Goal: Book appointment/travel/reservation

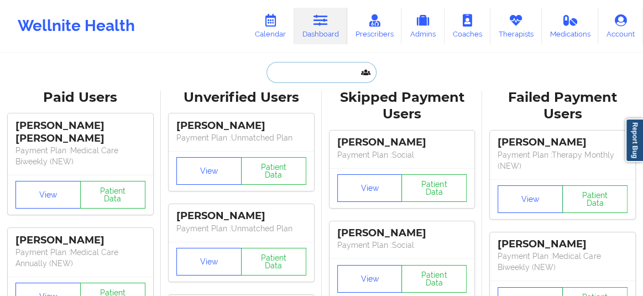
click at [318, 64] on input "text" at bounding box center [320, 72] width 109 height 21
paste input "Catherine Edwards"
type input "Catherine Edwards"
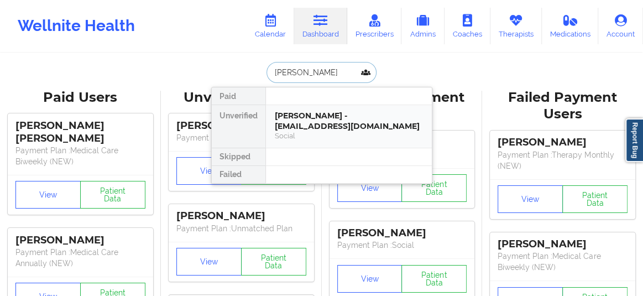
click at [313, 131] on div "Social" at bounding box center [349, 135] width 148 height 9
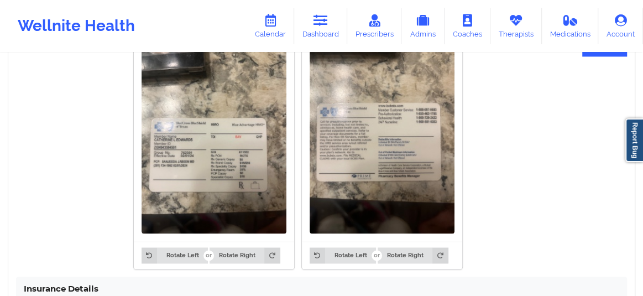
scroll to position [907, 0]
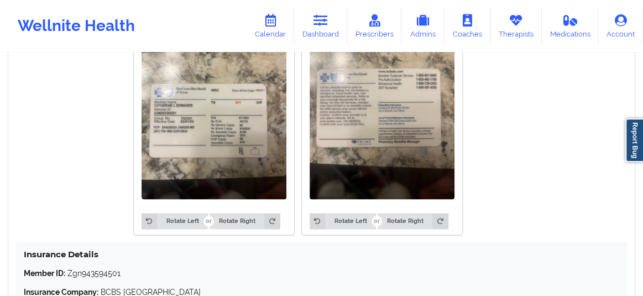
click at [276, 149] on img at bounding box center [214, 102] width 145 height 193
click at [242, 138] on img at bounding box center [214, 102] width 145 height 193
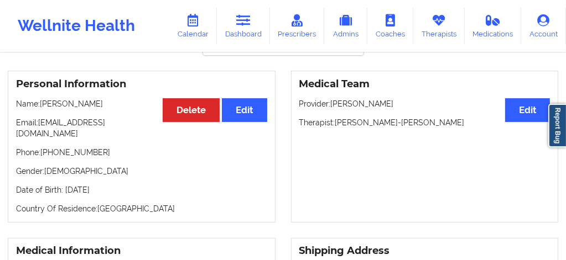
scroll to position [71, 0]
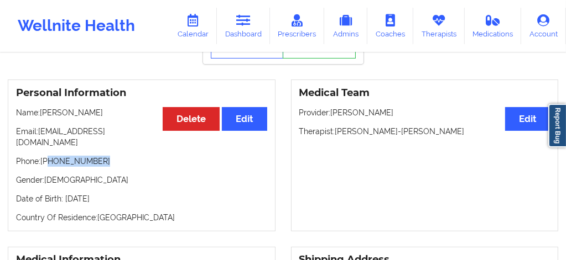
drag, startPoint x: 97, startPoint y: 153, endPoint x: 50, endPoint y: 149, distance: 47.7
click at [50, 156] on p "Phone: +1832-567-4617" at bounding box center [141, 161] width 251 height 11
copy p "832-567-4617"
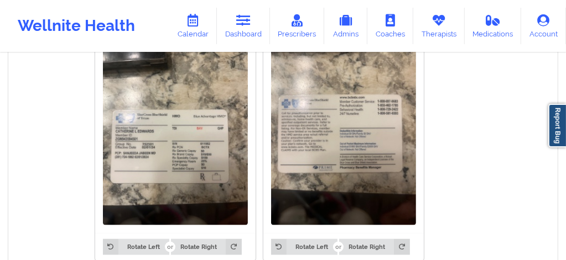
scroll to position [882, 0]
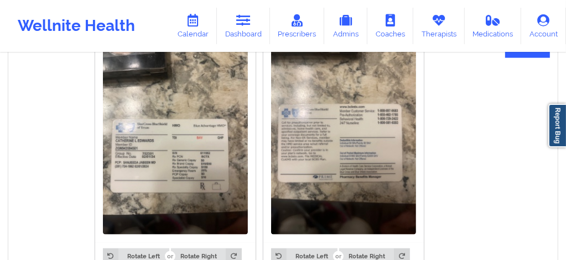
click at [248, 132] on div at bounding box center [175, 138] width 160 height 208
click at [188, 145] on img at bounding box center [175, 138] width 145 height 193
click at [189, 144] on img at bounding box center [175, 138] width 145 height 193
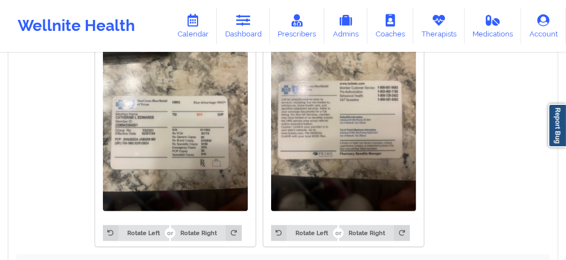
scroll to position [904, 0]
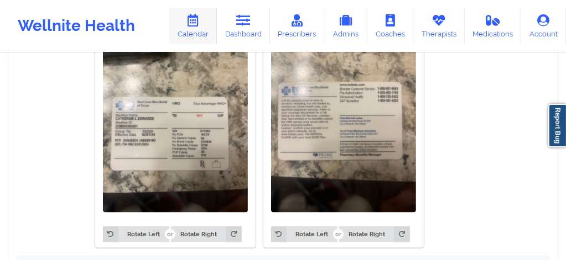
click at [203, 29] on link "Calendar" at bounding box center [193, 26] width 48 height 36
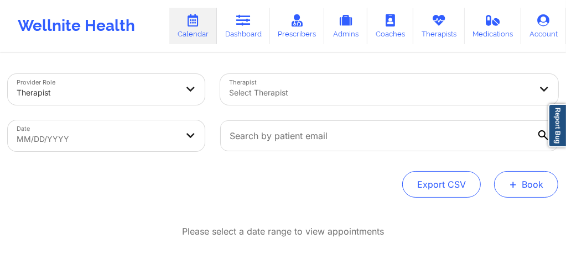
click at [520, 190] on button "+ Book" at bounding box center [526, 184] width 64 height 27
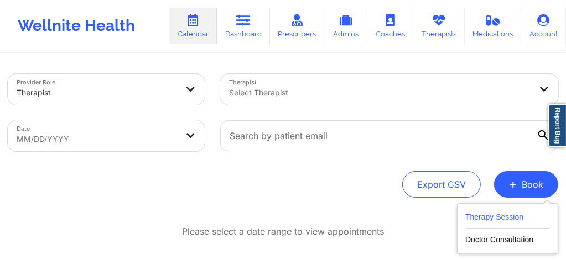
click at [482, 213] on button "Therapy Session" at bounding box center [507, 220] width 85 height 18
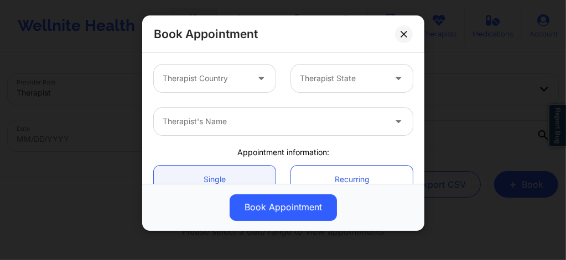
click at [206, 77] on div at bounding box center [205, 78] width 85 height 13
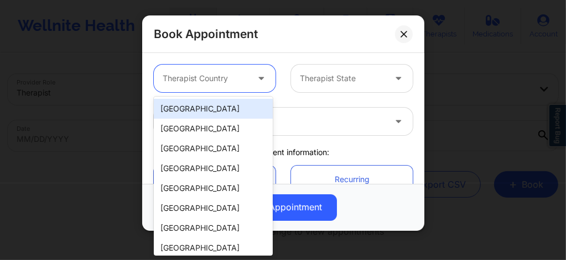
click at [192, 108] on div "[GEOGRAPHIC_DATA]" at bounding box center [213, 109] width 119 height 20
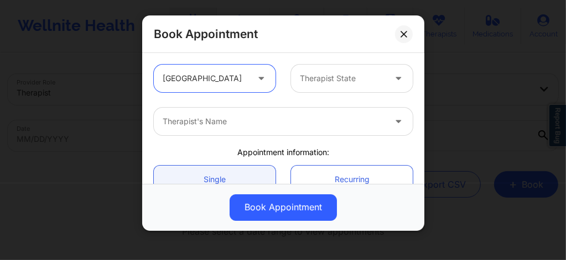
click at [318, 81] on div at bounding box center [342, 78] width 85 height 13
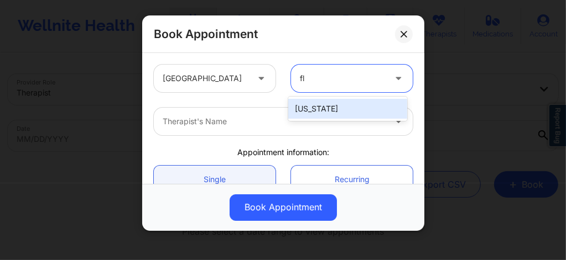
type input "flo"
click at [315, 107] on div "[US_STATE]" at bounding box center [347, 109] width 119 height 20
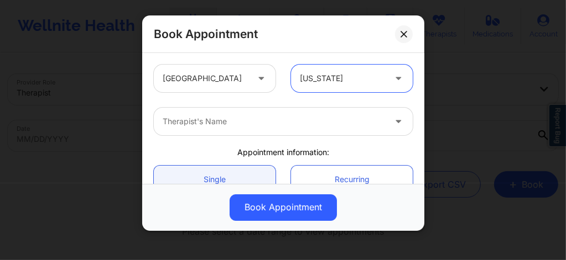
click at [261, 117] on div at bounding box center [274, 121] width 222 height 13
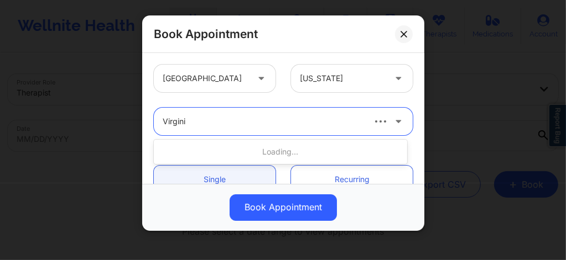
type input "[US_STATE]"
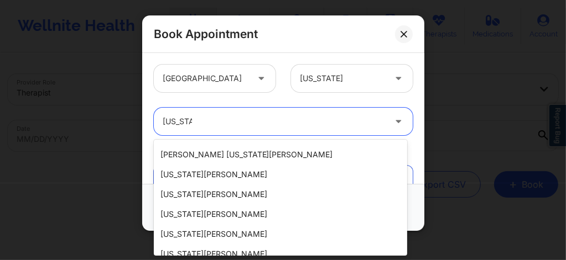
scroll to position [206, 0]
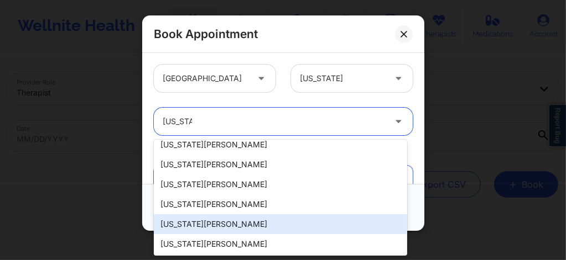
click at [193, 223] on div "[US_STATE][PERSON_NAME]" at bounding box center [280, 225] width 253 height 20
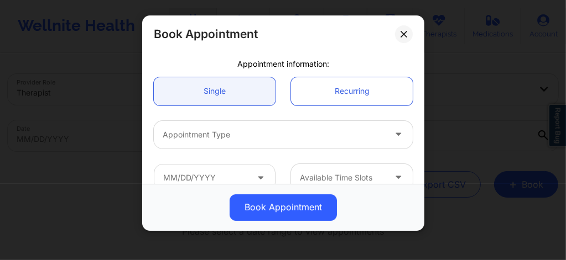
scroll to position [111, 0]
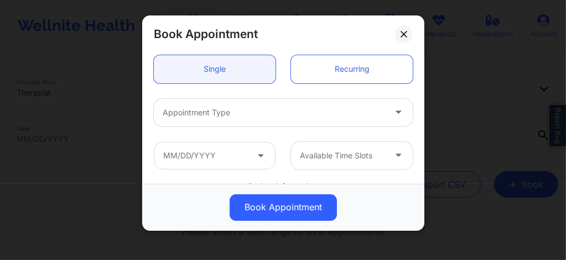
click at [219, 116] on div at bounding box center [274, 112] width 222 height 13
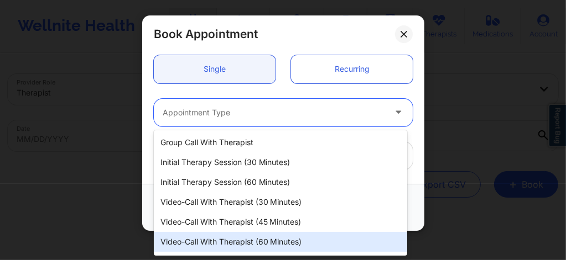
click at [250, 240] on div "Video-Call with Therapist (60 minutes)" at bounding box center [280, 242] width 253 height 20
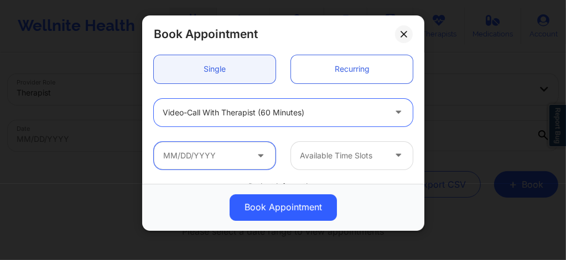
click at [236, 161] on input "text" at bounding box center [215, 156] width 122 height 28
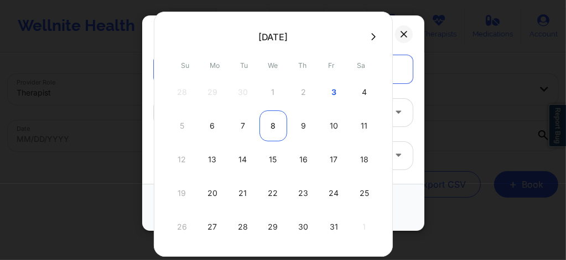
click at [266, 129] on div "8" at bounding box center [273, 126] width 28 height 31
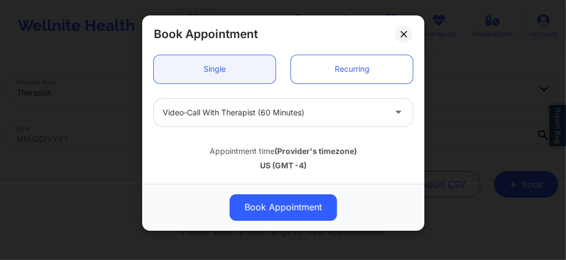
type input "[DATE]"
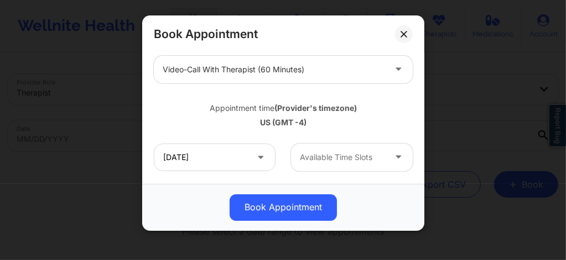
scroll to position [199, 0]
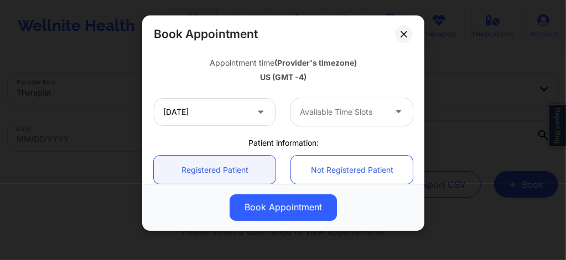
click at [325, 111] on div at bounding box center [342, 112] width 85 height 13
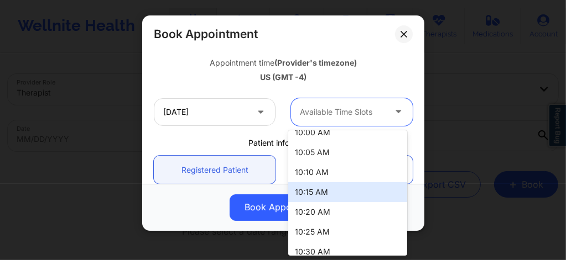
scroll to position [0, 0]
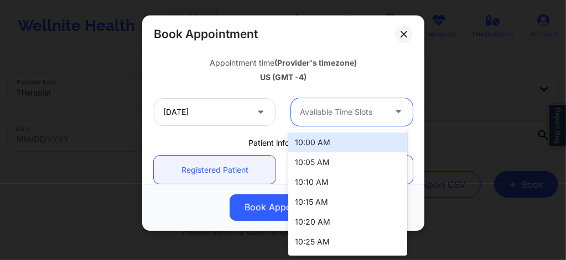
click at [314, 140] on div "10:00 AM" at bounding box center [347, 143] width 119 height 20
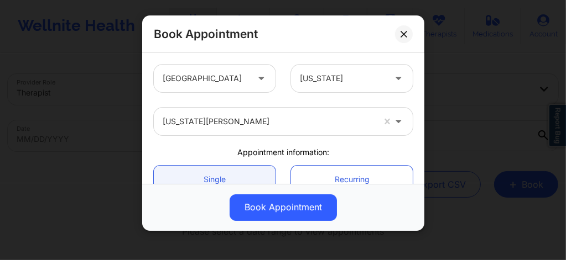
click at [245, 116] on div at bounding box center [268, 121] width 211 height 13
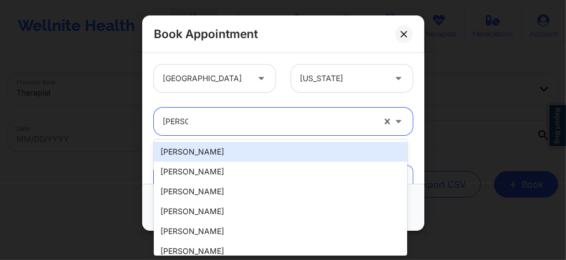
type input "susan P"
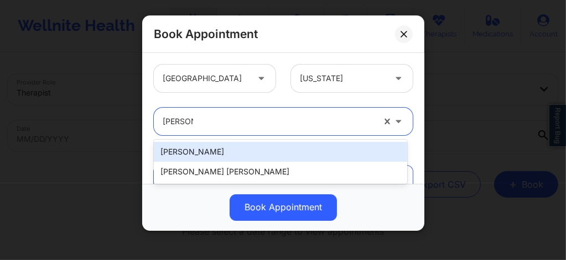
click at [211, 150] on div "Susan P Zapatha" at bounding box center [280, 152] width 253 height 20
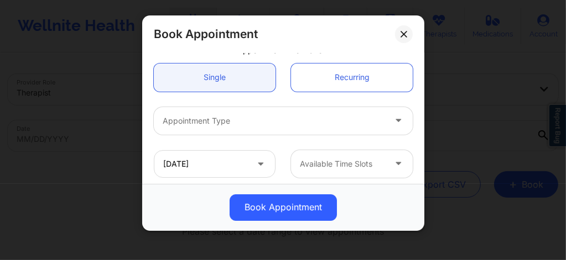
scroll to position [111, 0]
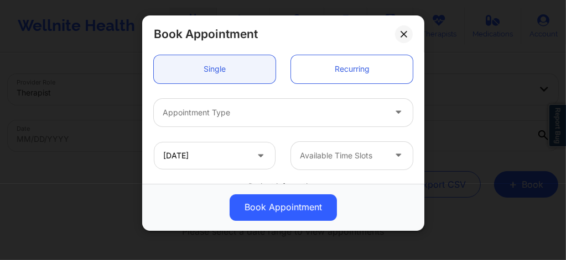
click at [208, 120] on div "Appointment Type" at bounding box center [270, 113] width 232 height 28
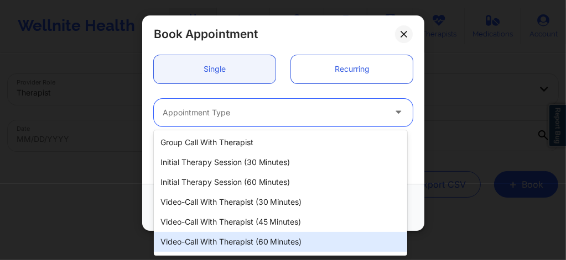
click at [231, 241] on div "Video-Call with Therapist (60 minutes)" at bounding box center [280, 242] width 253 height 20
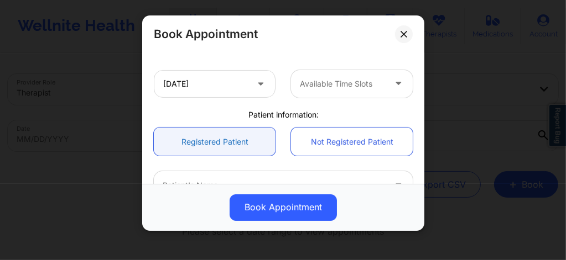
scroll to position [228, 0]
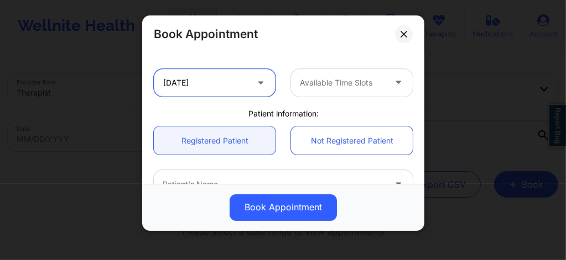
click at [211, 77] on input "[DATE]" at bounding box center [215, 83] width 122 height 28
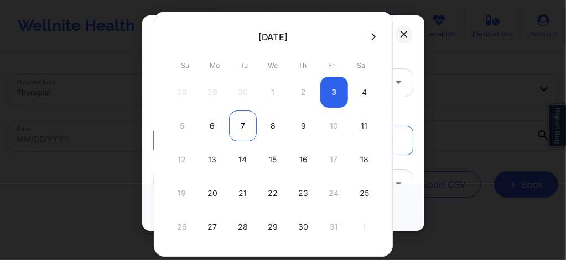
click at [234, 133] on div "7" at bounding box center [243, 126] width 28 height 31
type input "10/07/2025"
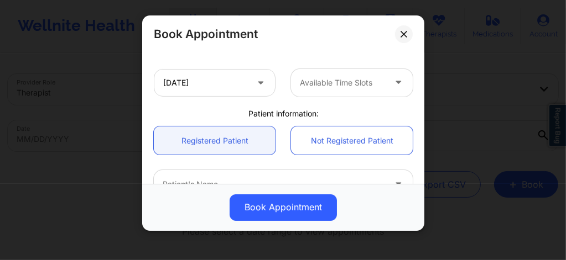
click at [323, 86] on div at bounding box center [342, 82] width 85 height 13
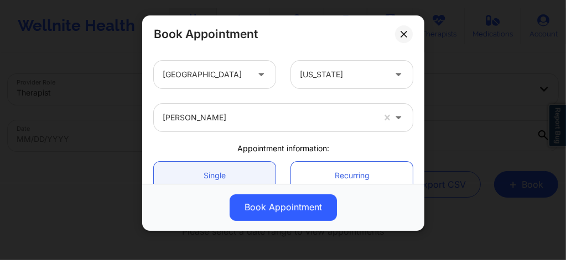
scroll to position [0, 0]
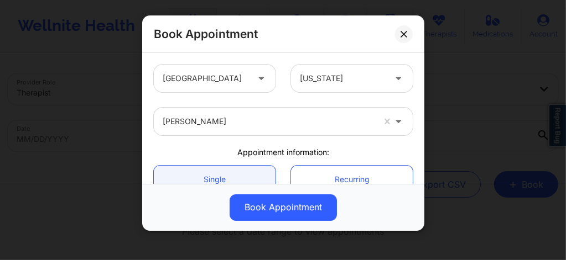
click at [243, 121] on div at bounding box center [268, 121] width 211 height 13
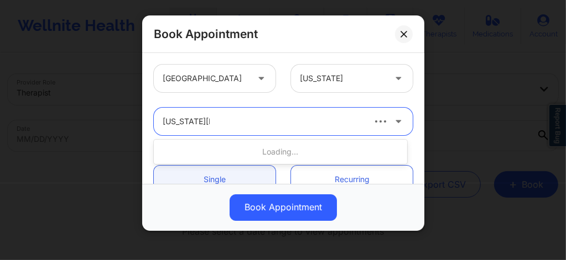
type input "virginia Gibala"
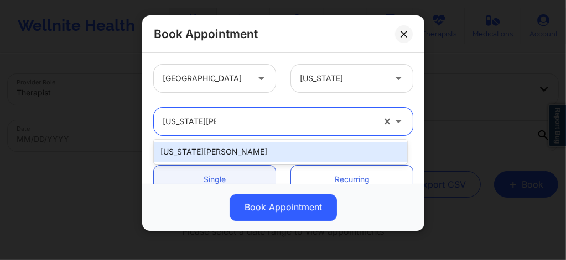
click at [233, 149] on div "[US_STATE][PERSON_NAME]" at bounding box center [280, 152] width 253 height 20
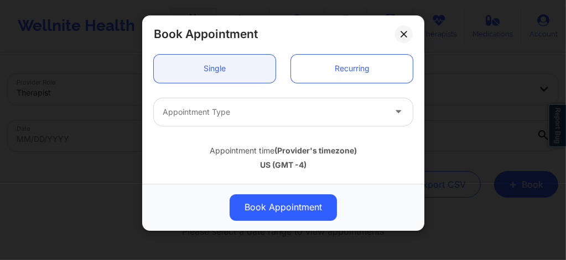
scroll to position [133, 0]
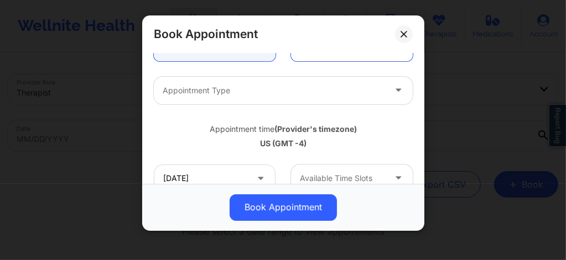
click at [248, 87] on div at bounding box center [274, 90] width 222 height 13
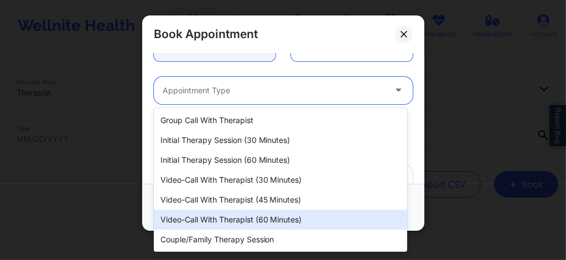
click at [252, 215] on div "Video-Call with Therapist (60 minutes)" at bounding box center [280, 220] width 253 height 20
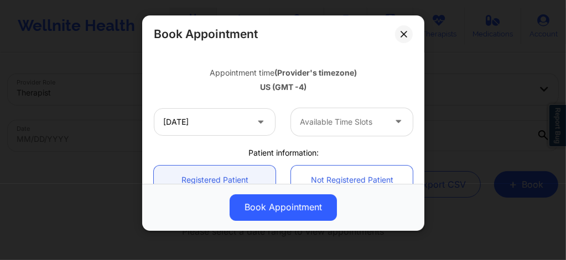
scroll to position [213, 0]
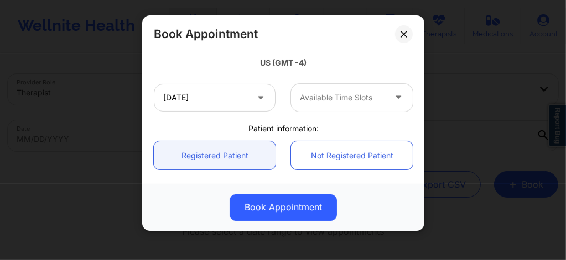
click at [316, 93] on div at bounding box center [342, 97] width 85 height 13
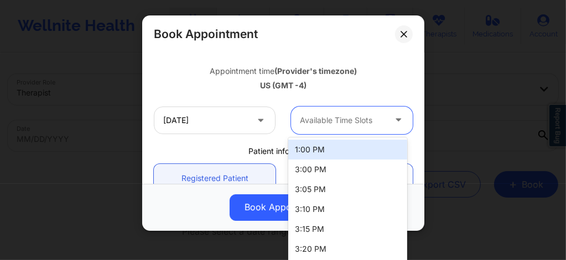
scroll to position [191, 0]
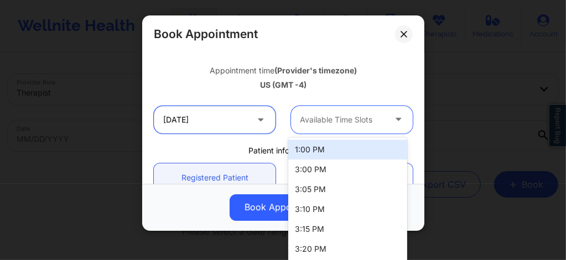
click at [224, 122] on input "10/07/2025" at bounding box center [215, 120] width 122 height 28
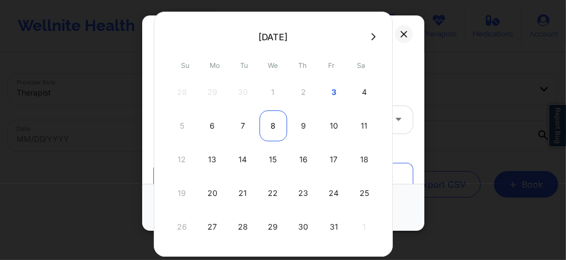
click at [265, 124] on div "8" at bounding box center [273, 126] width 28 height 31
type input "[DATE]"
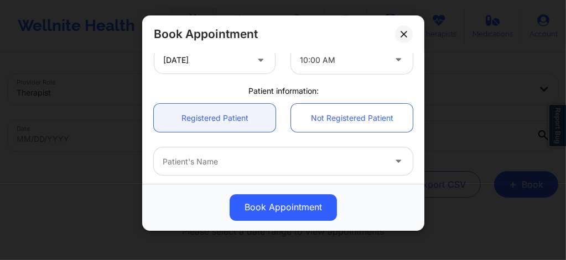
scroll to position [288, 0]
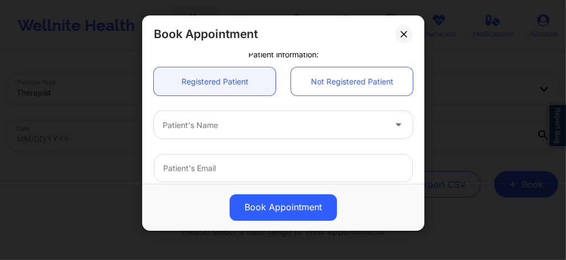
click at [221, 123] on div at bounding box center [274, 125] width 222 height 13
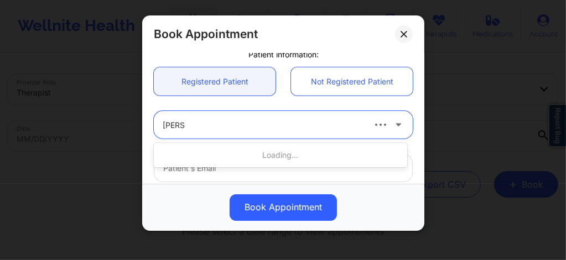
type input "[PERSON_NAME]"
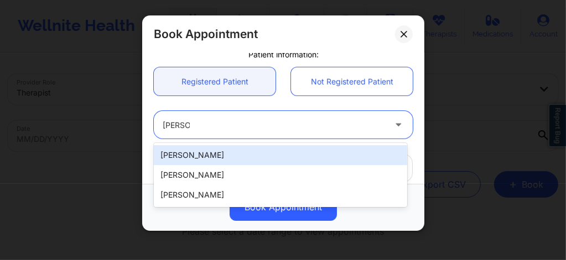
click at [200, 157] on div "[PERSON_NAME]" at bounding box center [280, 155] width 253 height 20
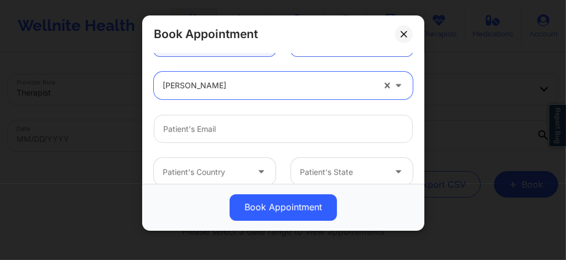
scroll to position [332, 0]
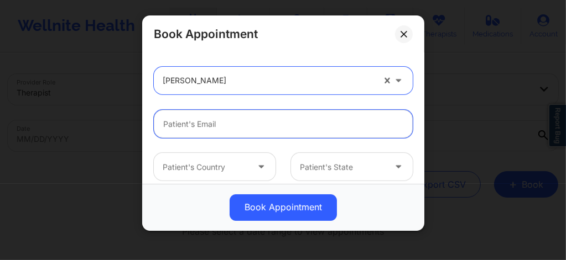
click at [196, 123] on input "email" at bounding box center [283, 124] width 259 height 28
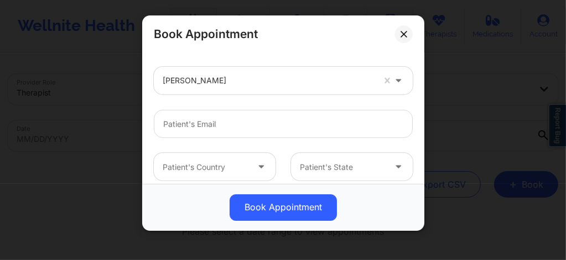
click at [210, 85] on div at bounding box center [268, 81] width 211 height 13
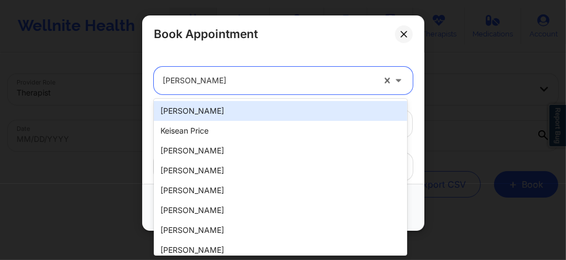
click at [210, 85] on div at bounding box center [268, 81] width 211 height 13
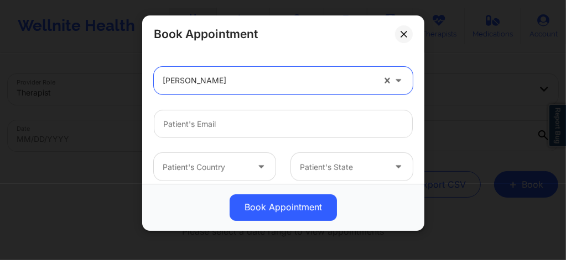
click at [290, 82] on div at bounding box center [268, 81] width 211 height 13
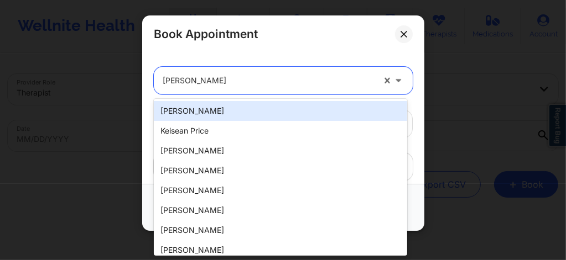
click at [290, 82] on div at bounding box center [268, 81] width 211 height 13
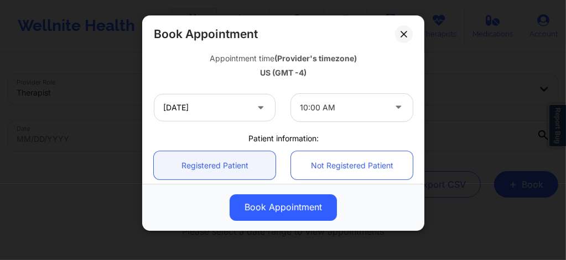
scroll to position [266, 0]
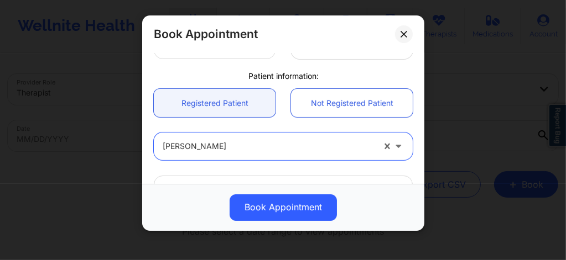
click at [257, 150] on div at bounding box center [268, 146] width 211 height 13
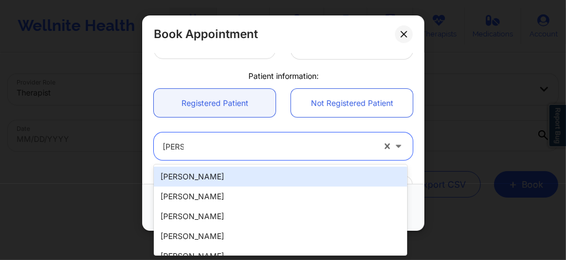
type input "[PERSON_NAME]"
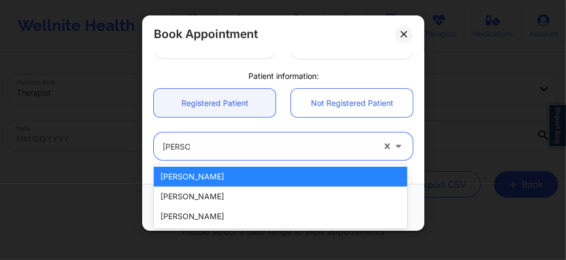
click at [212, 173] on div "[PERSON_NAME]" at bounding box center [280, 177] width 253 height 20
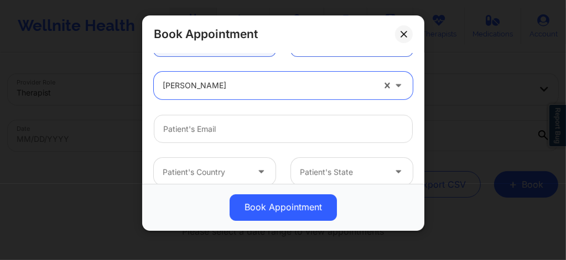
scroll to position [340, 0]
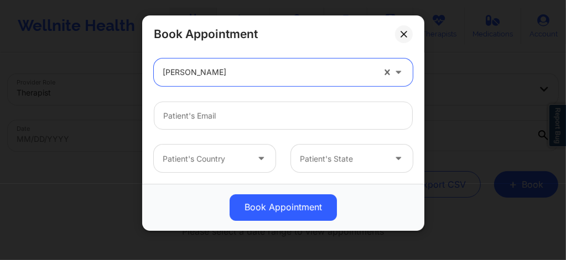
click at [223, 75] on div at bounding box center [268, 72] width 211 height 13
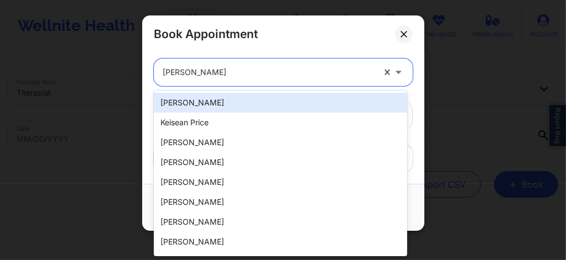
click at [223, 80] on div "[PERSON_NAME]" at bounding box center [268, 73] width 211 height 28
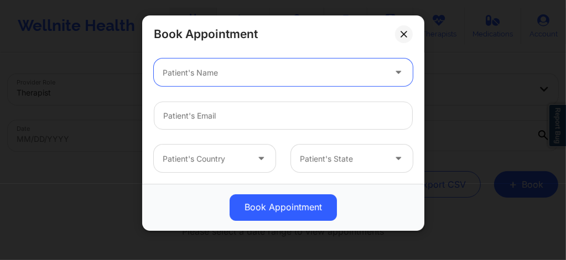
click at [281, 79] on div at bounding box center [274, 72] width 222 height 13
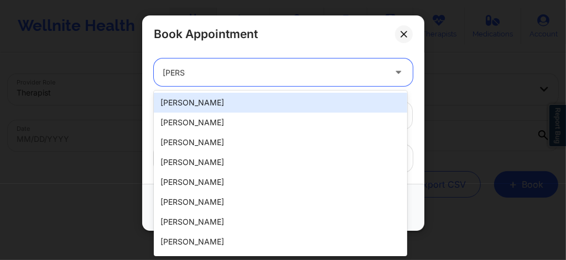
type input "[PERSON_NAME]"
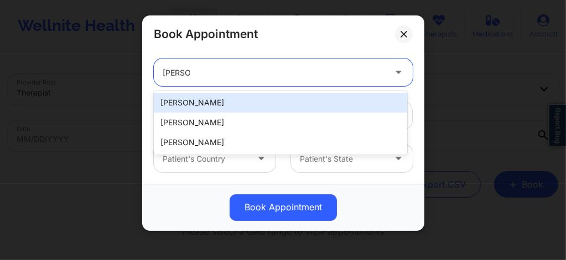
click at [222, 100] on div "[PERSON_NAME]" at bounding box center [280, 103] width 253 height 20
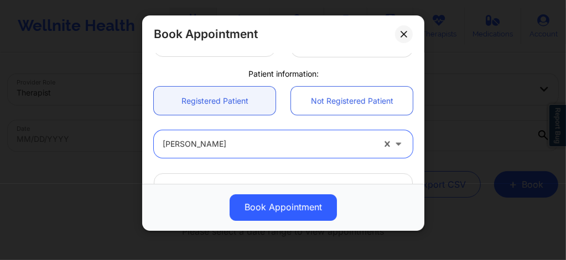
scroll to position [237, 0]
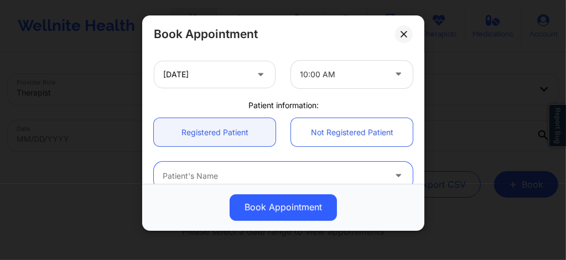
click at [254, 170] on div at bounding box center [274, 176] width 222 height 13
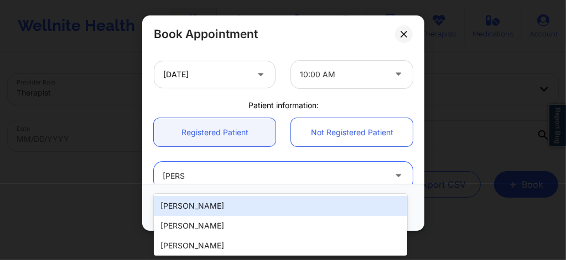
type input "[PERSON_NAME]"
click at [204, 206] on div "[PERSON_NAME]" at bounding box center [280, 206] width 253 height 20
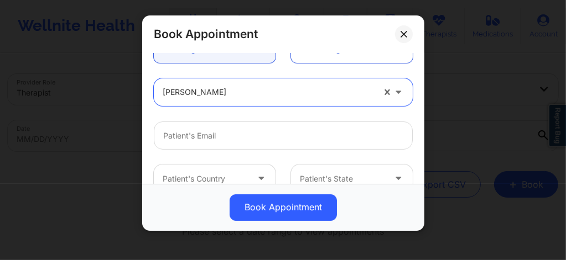
scroll to position [332, 0]
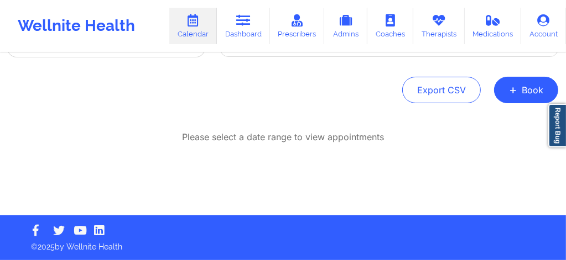
scroll to position [95, 0]
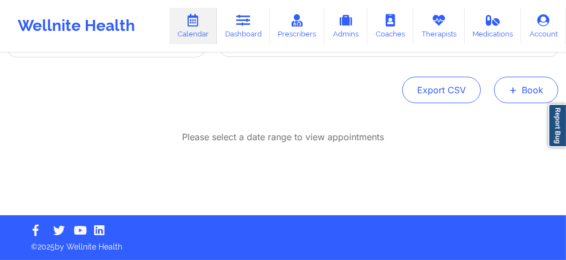
click at [282, 93] on span "+" at bounding box center [513, 90] width 8 height 6
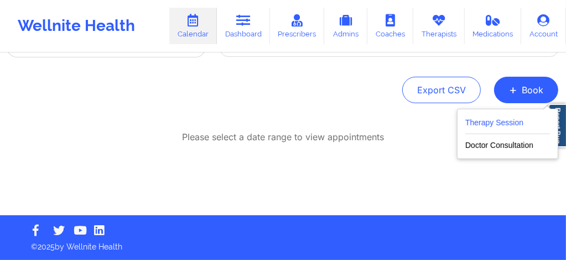
click at [282, 119] on button "Therapy Session" at bounding box center [507, 125] width 85 height 18
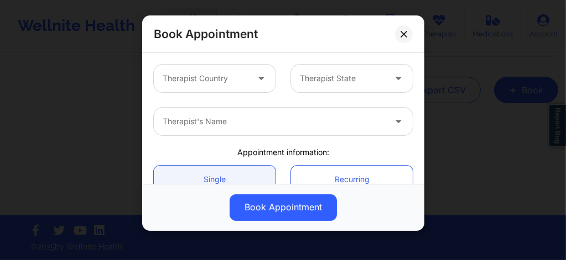
click at [226, 85] on div "Therapist Country" at bounding box center [201, 79] width 95 height 28
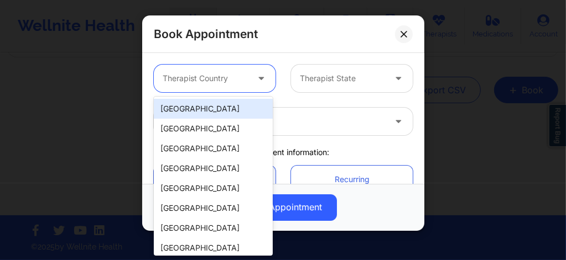
click at [211, 108] on div "[GEOGRAPHIC_DATA]" at bounding box center [213, 109] width 119 height 20
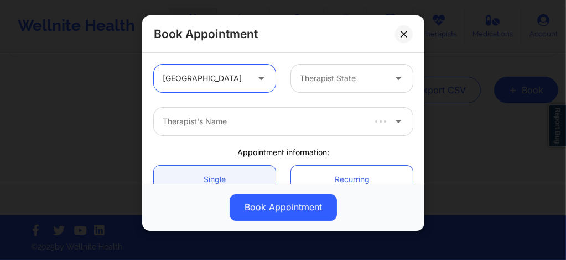
click at [282, 78] on div at bounding box center [342, 78] width 85 height 13
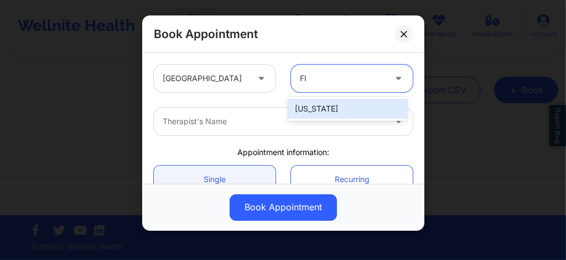
type input "Flo"
click at [282, 111] on div "[US_STATE]" at bounding box center [347, 109] width 119 height 20
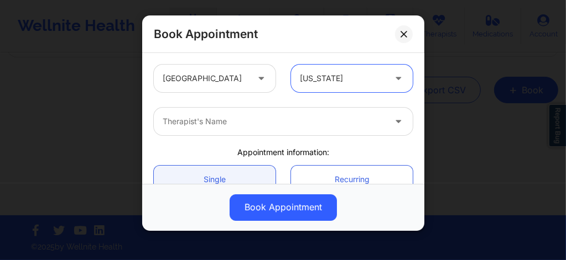
click at [268, 124] on div at bounding box center [274, 121] width 222 height 13
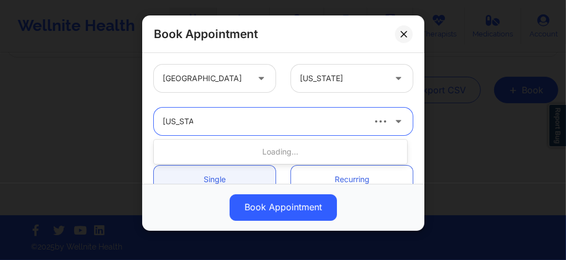
type input "virginia g"
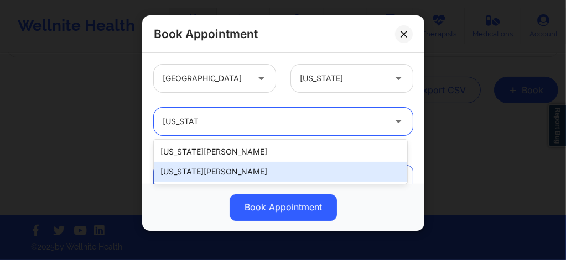
click at [191, 129] on div "[US_STATE][PERSON_NAME]" at bounding box center [280, 172] width 253 height 20
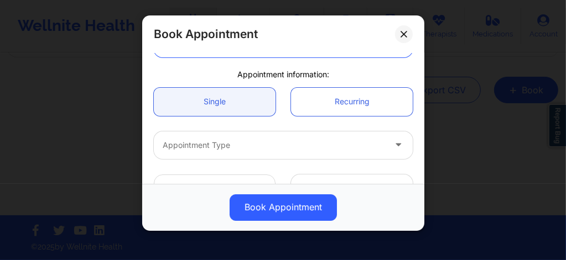
scroll to position [74, 0]
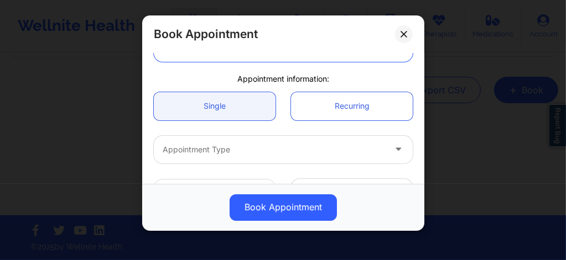
click at [222, 129] on div at bounding box center [274, 149] width 222 height 13
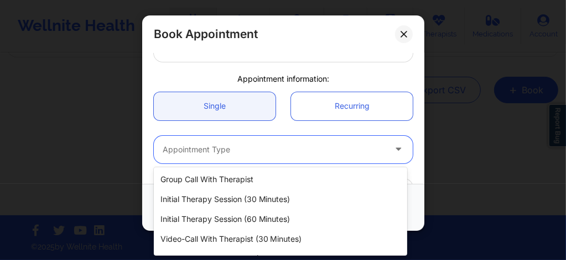
scroll to position [55, 0]
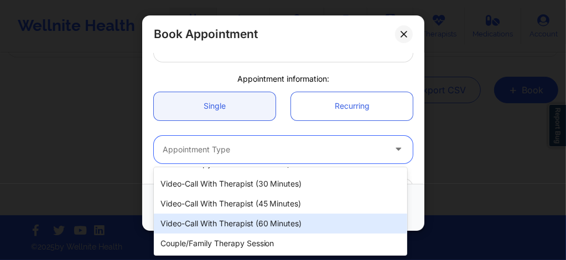
click at [257, 129] on div "Video-Call with Therapist (60 minutes)" at bounding box center [280, 224] width 253 height 20
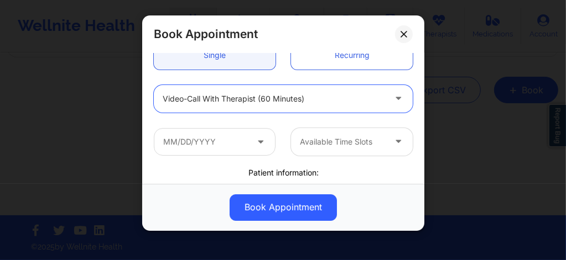
scroll to position [140, 0]
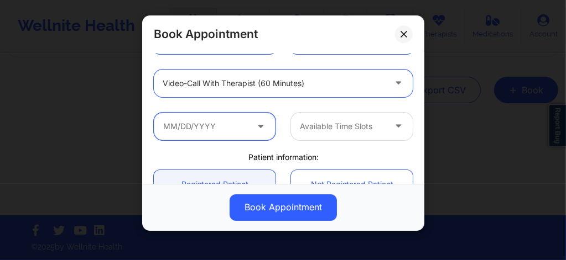
click at [219, 124] on input "text" at bounding box center [215, 127] width 122 height 28
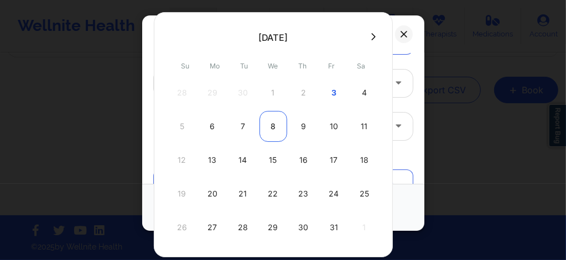
click at [270, 128] on div "8" at bounding box center [273, 126] width 28 height 31
type input "[DATE]"
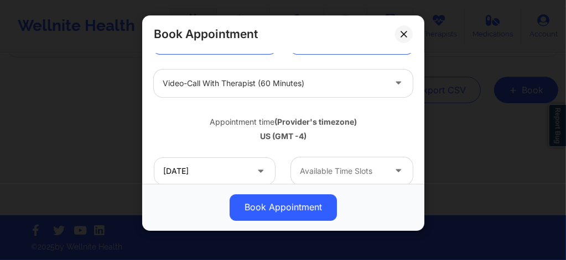
click at [282, 129] on div at bounding box center [342, 171] width 85 height 13
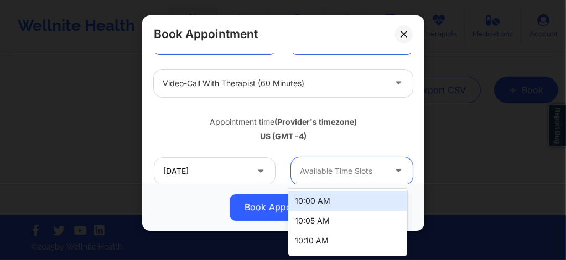
click at [282, 129] on div "10:00 AM" at bounding box center [347, 201] width 119 height 20
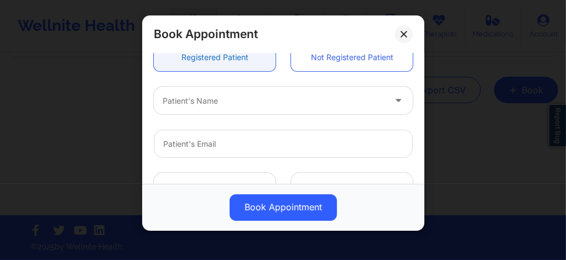
scroll to position [317, 0]
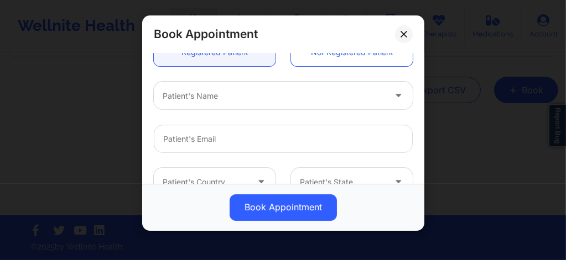
click at [196, 102] on div at bounding box center [274, 96] width 222 height 13
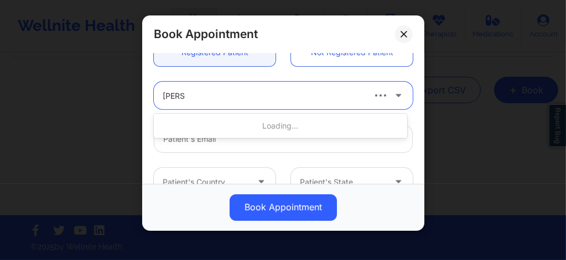
type input "[PERSON_NAME]"
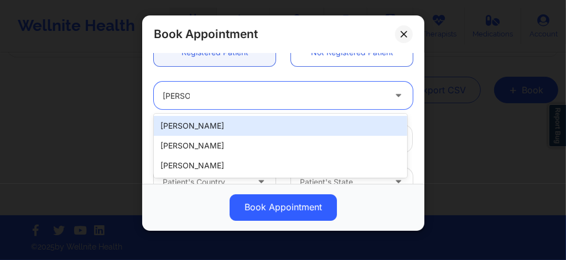
click at [197, 123] on div "[PERSON_NAME]" at bounding box center [280, 126] width 253 height 20
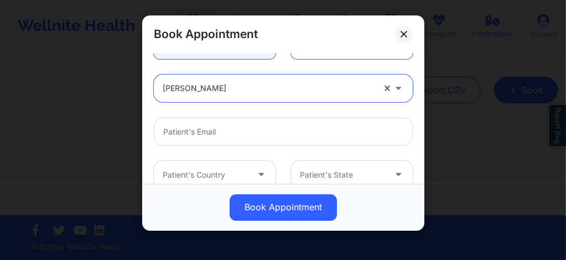
scroll to position [332, 0]
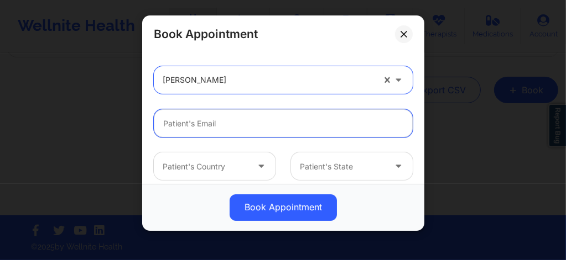
click at [203, 129] on input "email" at bounding box center [283, 123] width 259 height 28
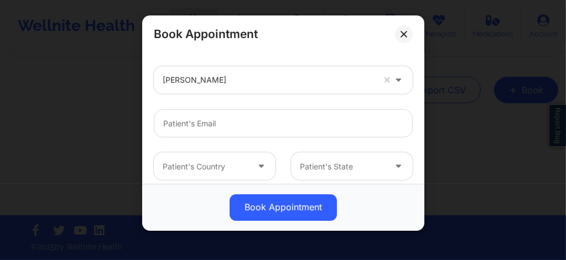
click at [221, 87] on div "[PERSON_NAME]" at bounding box center [268, 80] width 211 height 28
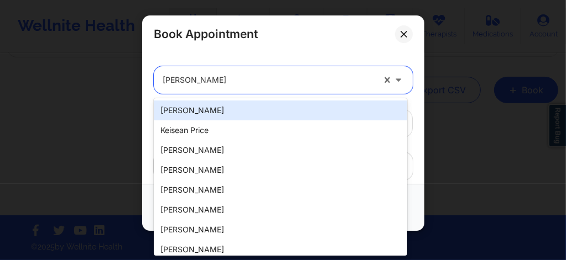
click at [221, 87] on div "[PERSON_NAME]" at bounding box center [268, 80] width 211 height 28
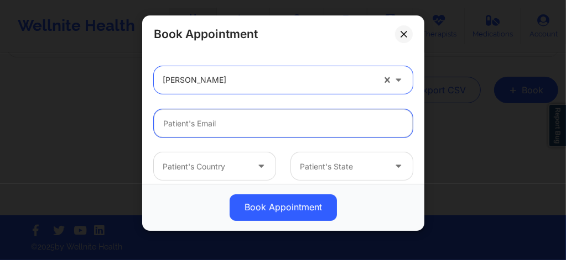
click at [237, 119] on input "email" at bounding box center [283, 123] width 259 height 28
paste input "[EMAIL_ADDRESS][DOMAIN_NAME]"
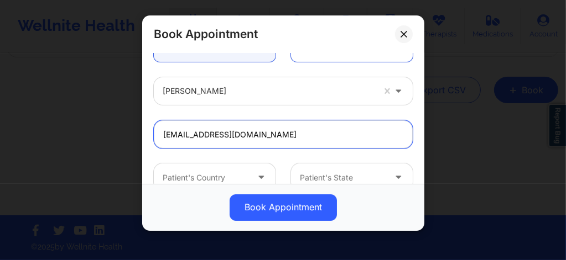
scroll to position [318, 0]
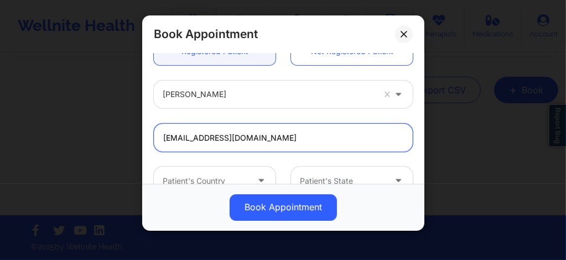
type input "[EMAIL_ADDRESS][DOMAIN_NAME]"
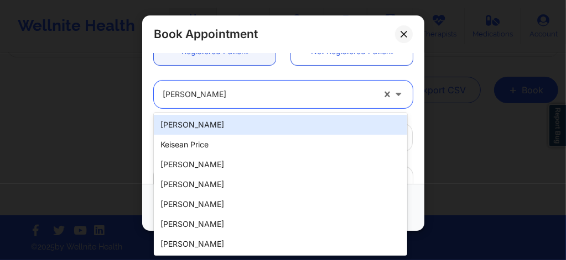
click at [219, 95] on div at bounding box center [268, 94] width 211 height 13
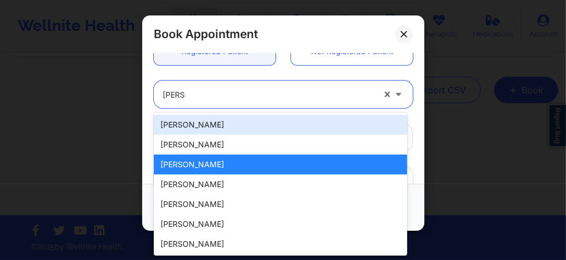
type input "[PERSON_NAME]"
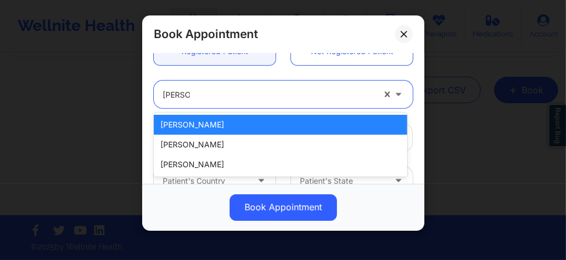
click at [199, 122] on div "[PERSON_NAME]" at bounding box center [280, 125] width 253 height 20
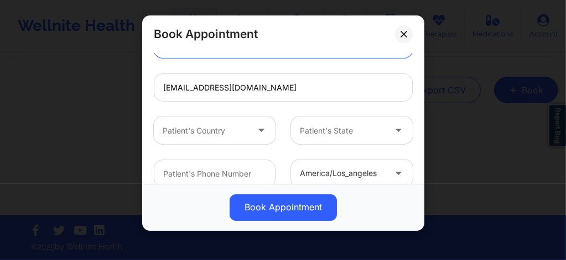
scroll to position [354, 0]
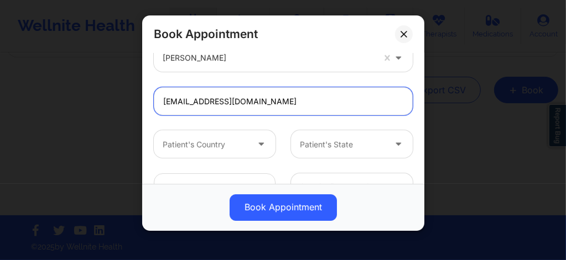
click at [282, 97] on input "[EMAIL_ADDRESS][DOMAIN_NAME]" at bounding box center [283, 101] width 259 height 28
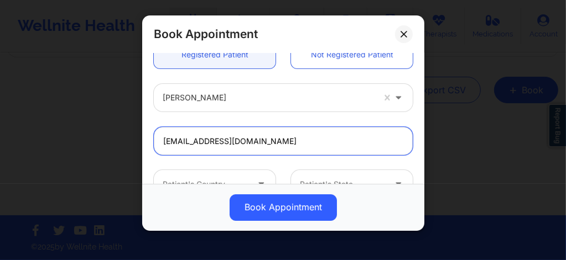
scroll to position [303, 0]
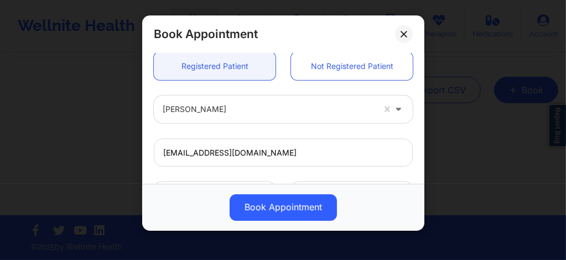
click at [224, 106] on div at bounding box center [268, 109] width 211 height 13
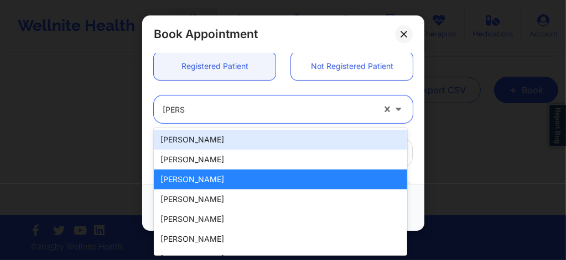
type input "[PERSON_NAME]"
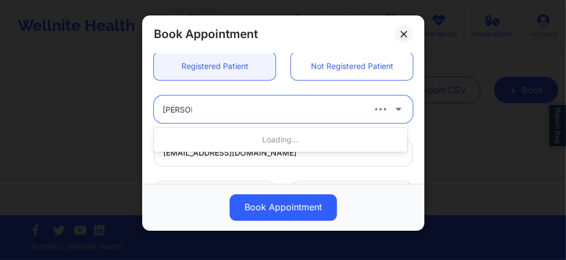
type input "[PHONE_NUMBER]"
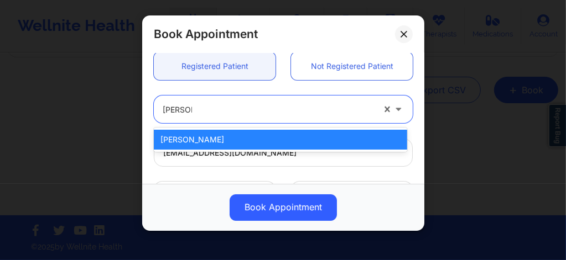
type input "[PERSON_NAME]"
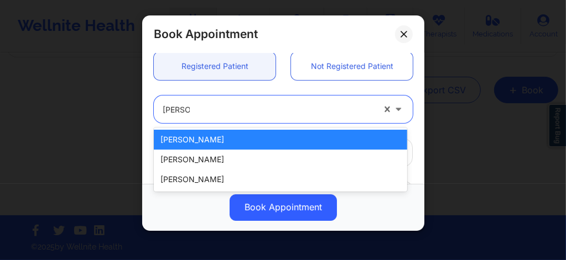
click at [193, 129] on div "[PERSON_NAME]" at bounding box center [280, 140] width 253 height 20
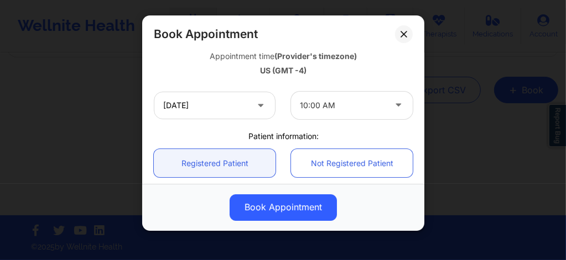
scroll to position [207, 0]
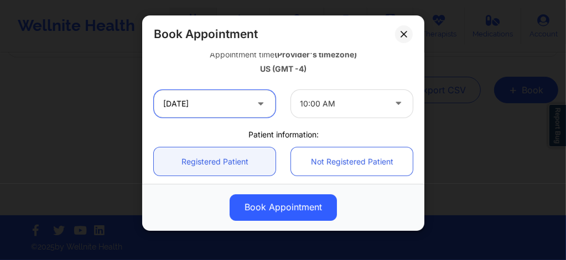
click at [210, 106] on input "[DATE]" at bounding box center [215, 104] width 122 height 28
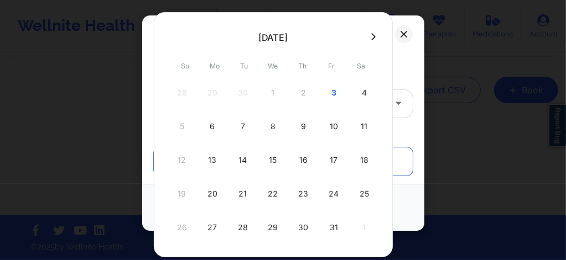
click at [282, 38] on icon at bounding box center [373, 37] width 4 height 8
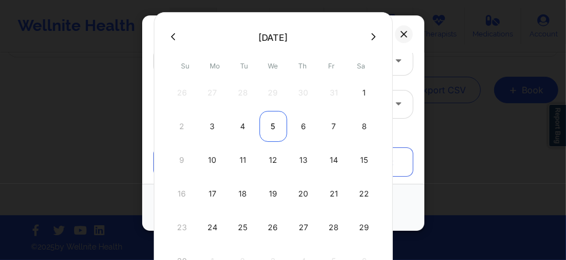
click at [276, 127] on div "5" at bounding box center [273, 126] width 28 height 31
type input "[DATE]"
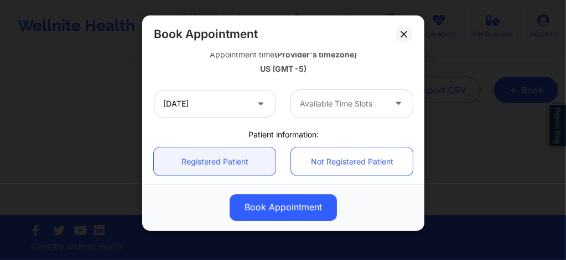
click at [282, 104] on div at bounding box center [342, 103] width 85 height 13
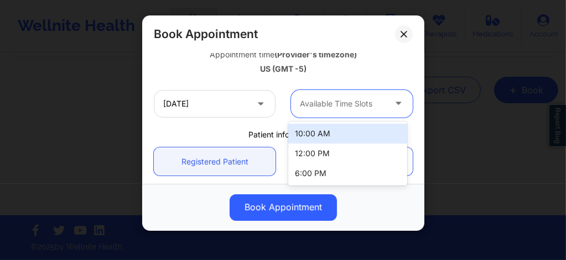
click at [282, 129] on div "10:00 AM" at bounding box center [347, 134] width 119 height 20
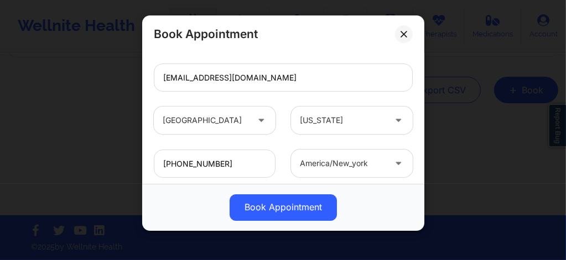
scroll to position [443, 0]
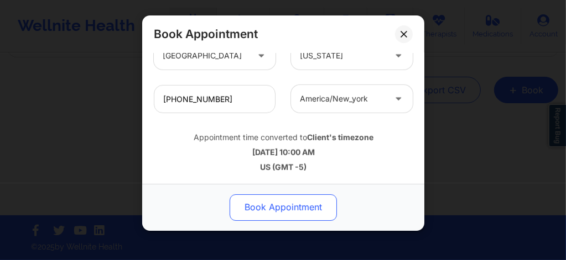
click at [282, 129] on button "Book Appointment" at bounding box center [282, 208] width 107 height 27
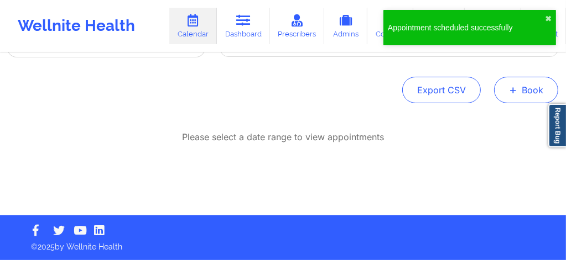
click at [282, 85] on button "+ Book" at bounding box center [526, 90] width 64 height 27
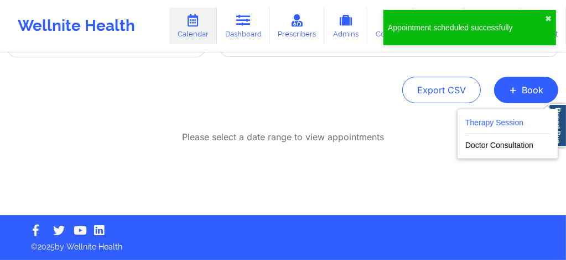
click at [282, 129] on button "Therapy Session" at bounding box center [507, 125] width 85 height 18
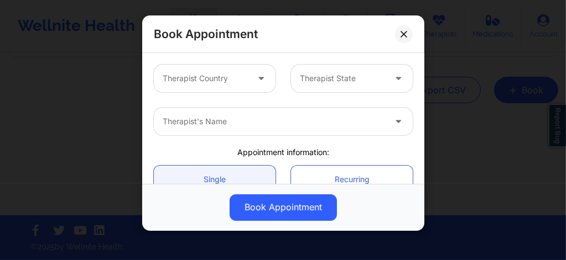
click at [237, 75] on div at bounding box center [205, 78] width 85 height 13
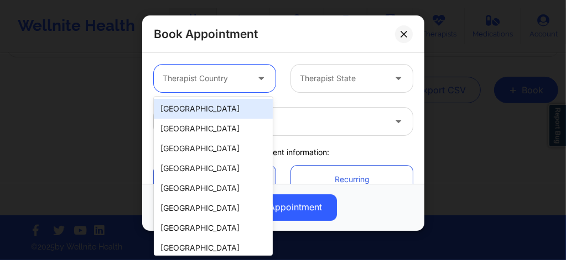
click at [221, 109] on div "[GEOGRAPHIC_DATA]" at bounding box center [213, 109] width 119 height 20
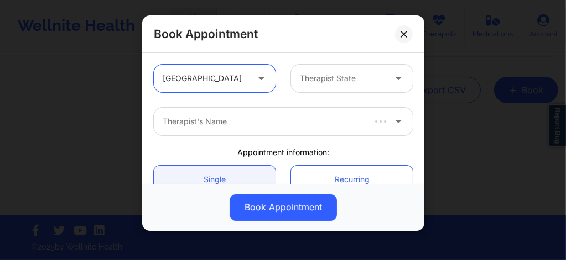
click at [282, 88] on div "Therapist State" at bounding box center [338, 79] width 95 height 28
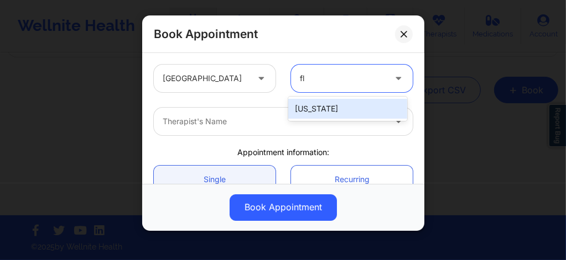
type input "flo"
click at [282, 108] on div "[US_STATE]" at bounding box center [347, 109] width 119 height 20
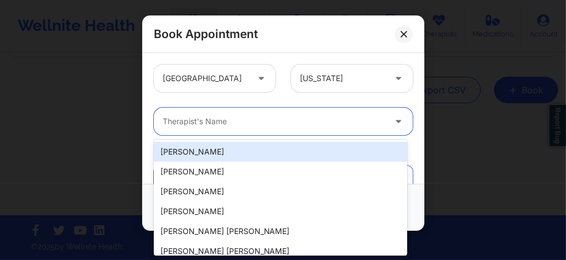
click at [282, 116] on div at bounding box center [274, 121] width 222 height 13
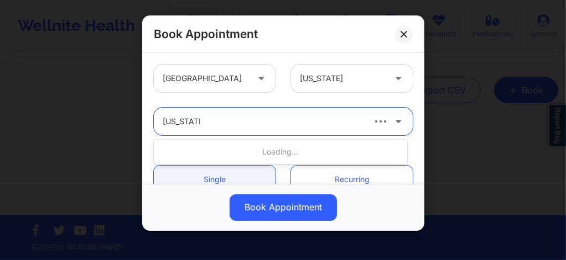
type input "[US_STATE][PERSON_NAME]"
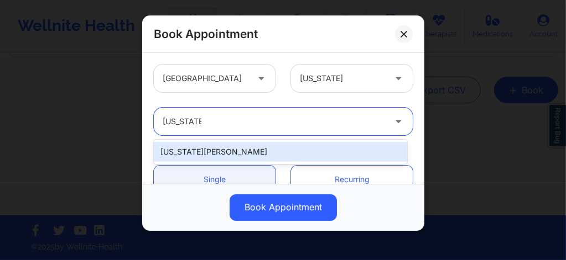
click at [223, 129] on div "[US_STATE][PERSON_NAME]" at bounding box center [280, 152] width 253 height 20
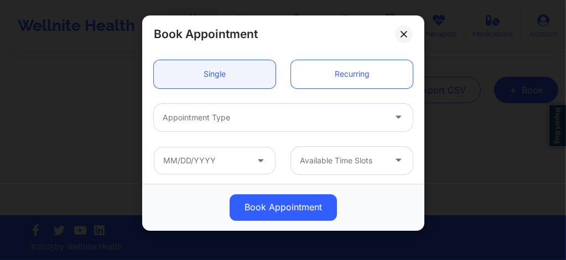
scroll to position [118, 0]
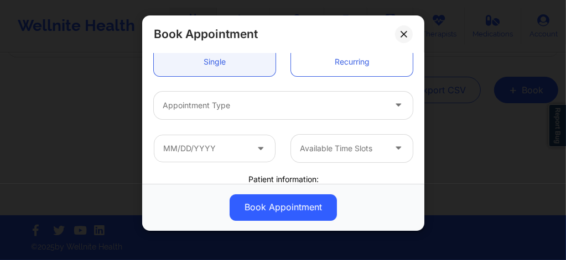
click at [221, 115] on div "Appointment Type" at bounding box center [270, 106] width 232 height 28
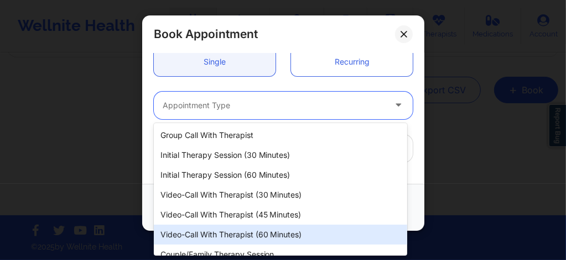
click at [212, 129] on div "Video-Call with Therapist (60 minutes)" at bounding box center [280, 235] width 253 height 20
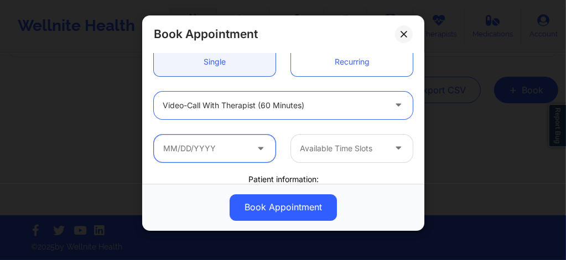
click at [210, 129] on input "text" at bounding box center [215, 149] width 122 height 28
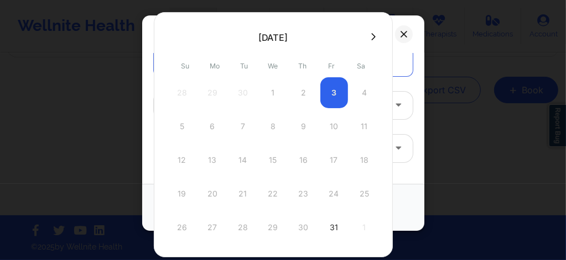
click at [282, 38] on icon at bounding box center [373, 37] width 4 height 8
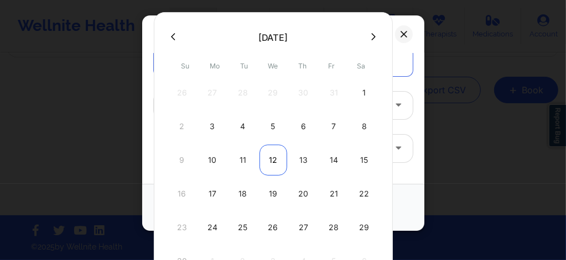
click at [272, 129] on div "12" at bounding box center [273, 160] width 28 height 31
type input "11/12/2025"
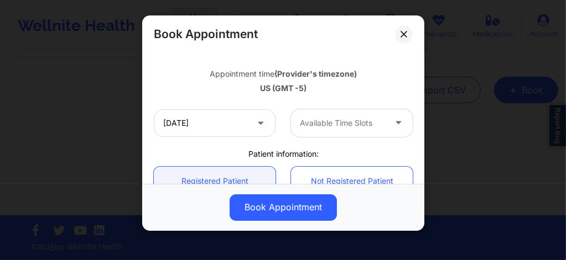
scroll to position [206, 0]
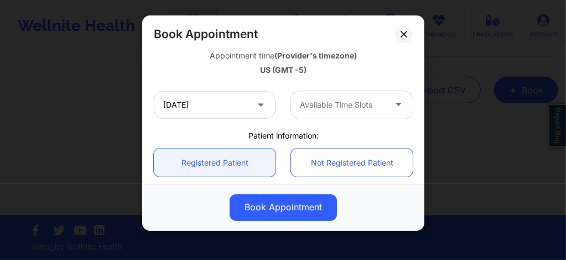
click at [282, 107] on div at bounding box center [342, 104] width 85 height 13
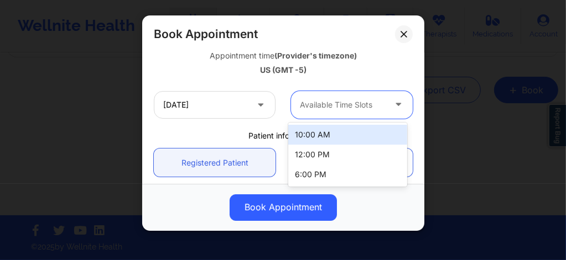
click at [282, 129] on div "10:00 AM" at bounding box center [347, 135] width 119 height 20
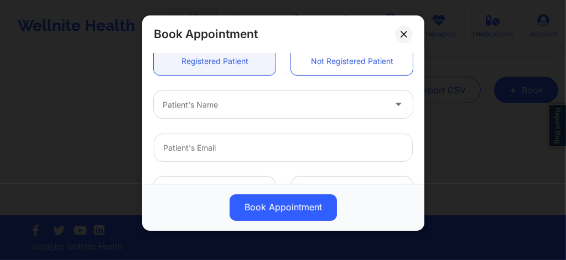
scroll to position [324, 0]
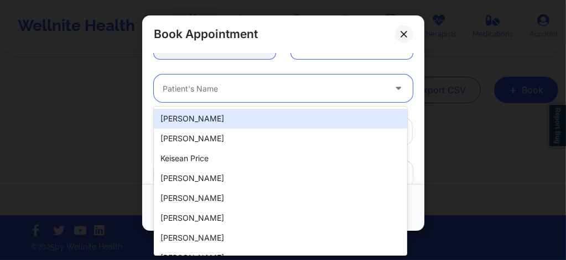
click at [234, 93] on div at bounding box center [274, 88] width 222 height 13
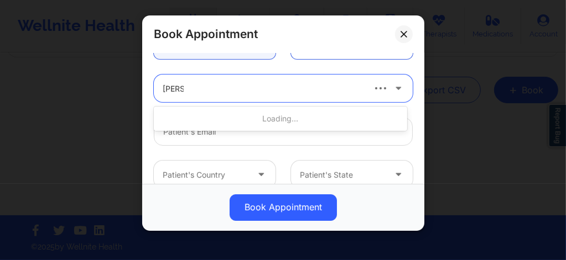
type input "[PERSON_NAME]"
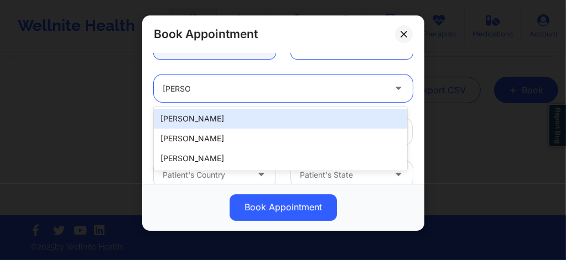
click at [201, 119] on div "[PERSON_NAME]" at bounding box center [280, 119] width 253 height 20
type input "[EMAIL_ADDRESS][DOMAIN_NAME]"
type input "[PHONE_NUMBER]"
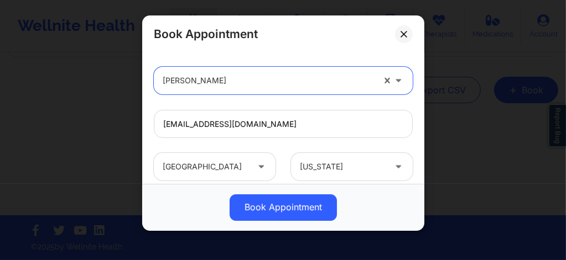
scroll to position [443, 0]
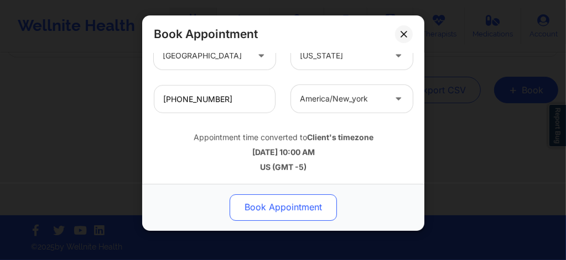
click at [281, 129] on button "Book Appointment" at bounding box center [282, 208] width 107 height 27
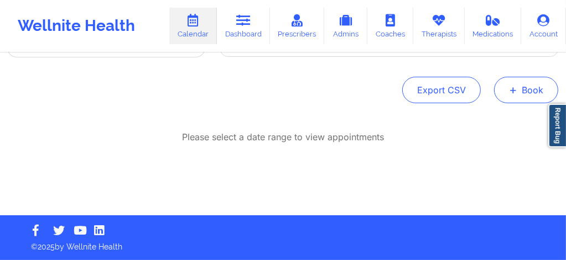
click at [282, 92] on span "+" at bounding box center [513, 90] width 8 height 6
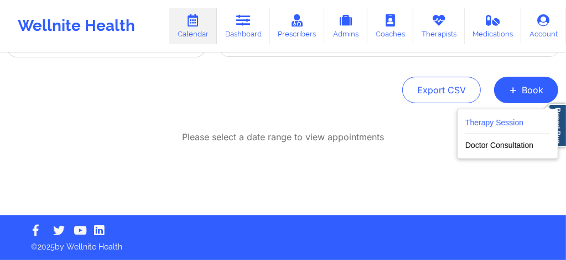
click at [282, 123] on button "Therapy Session" at bounding box center [507, 125] width 85 height 18
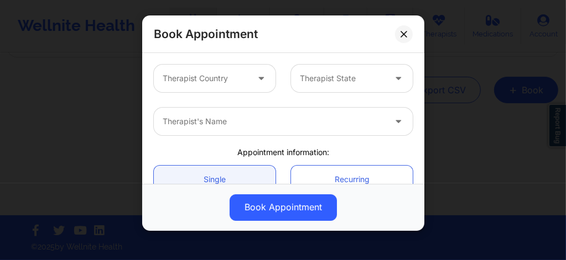
click at [211, 84] on div at bounding box center [205, 78] width 85 height 13
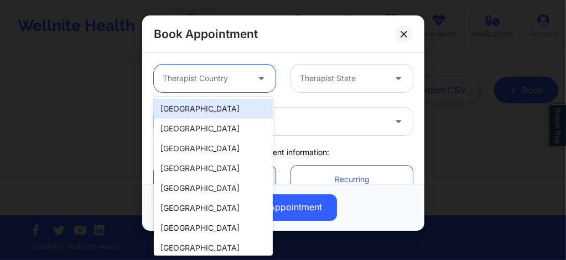
click at [188, 117] on div "[GEOGRAPHIC_DATA]" at bounding box center [213, 109] width 119 height 20
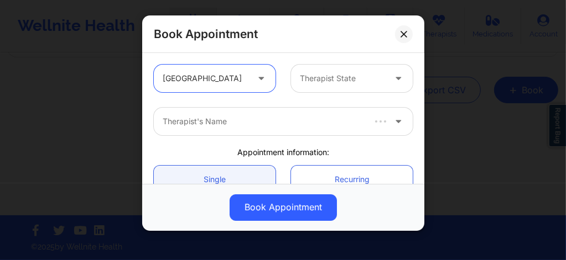
click at [282, 85] on div "Therapist State" at bounding box center [338, 79] width 95 height 28
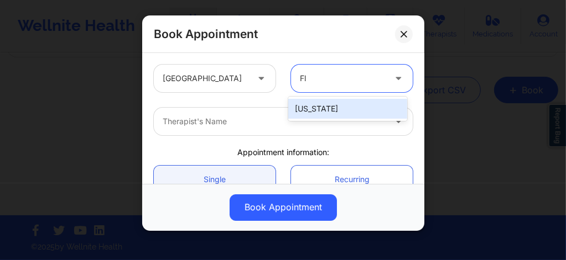
type input "Flo"
click at [282, 103] on div "[US_STATE]" at bounding box center [347, 109] width 119 height 20
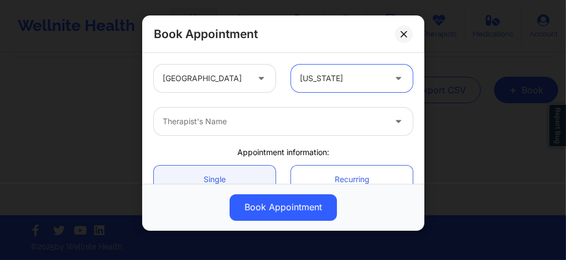
click at [252, 124] on div at bounding box center [274, 121] width 222 height 13
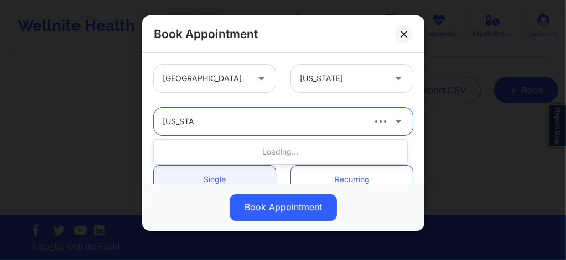
type input "[US_STATE] G"
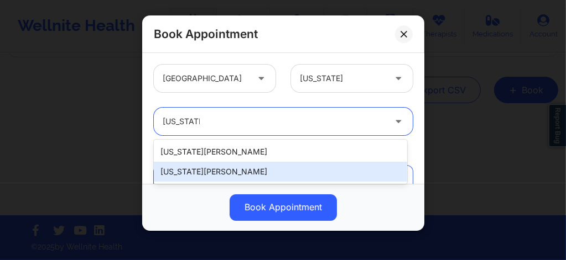
click at [201, 129] on div "[US_STATE][PERSON_NAME]" at bounding box center [280, 172] width 253 height 20
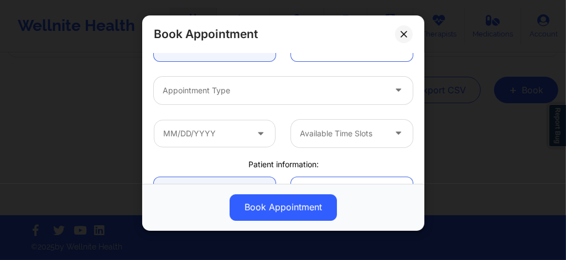
scroll to position [125, 0]
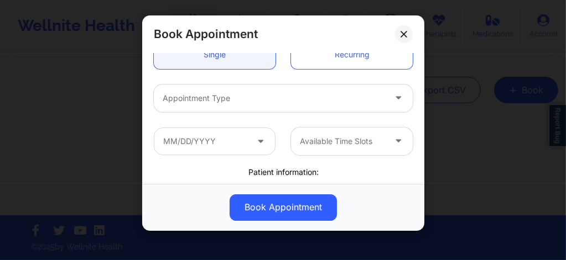
click at [208, 97] on div at bounding box center [274, 98] width 222 height 13
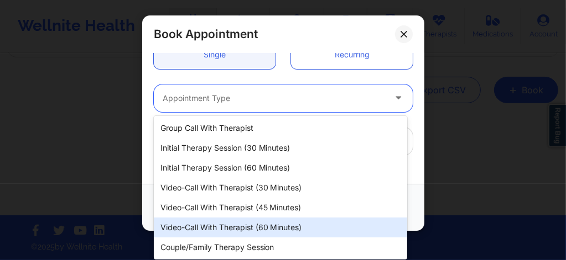
click at [252, 129] on div "Video-Call with Therapist (60 minutes)" at bounding box center [280, 228] width 253 height 20
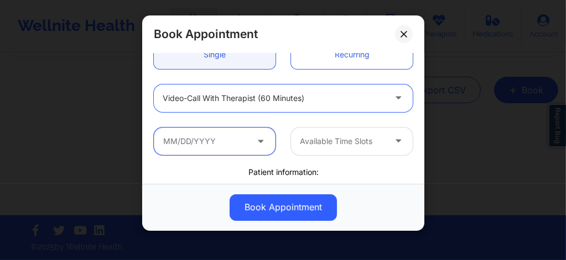
click at [214, 129] on input "text" at bounding box center [215, 142] width 122 height 28
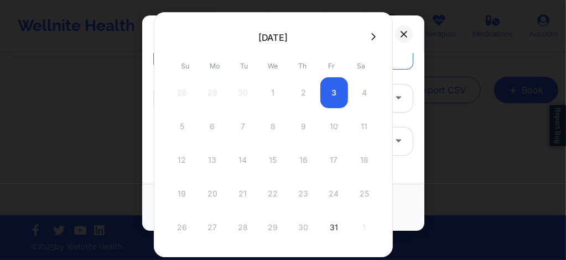
click at [282, 37] on icon at bounding box center [373, 37] width 4 height 8
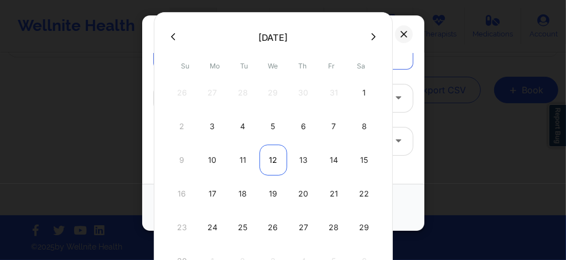
click at [270, 129] on div "12" at bounding box center [273, 160] width 28 height 31
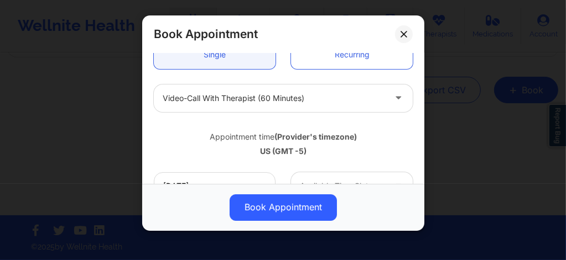
click at [282, 129] on div "Available Time Slots" at bounding box center [338, 187] width 95 height 28
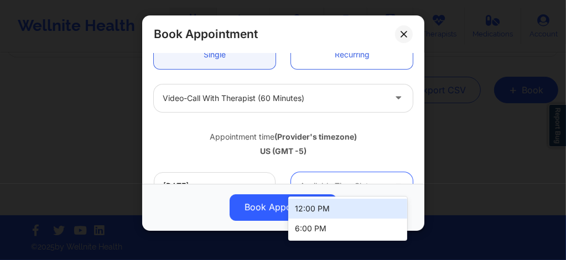
scroll to position [133, 0]
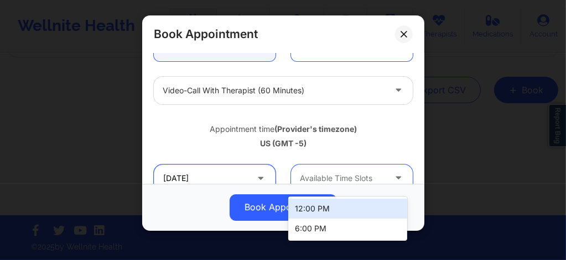
click at [238, 129] on input "11/12/2025" at bounding box center [215, 179] width 122 height 28
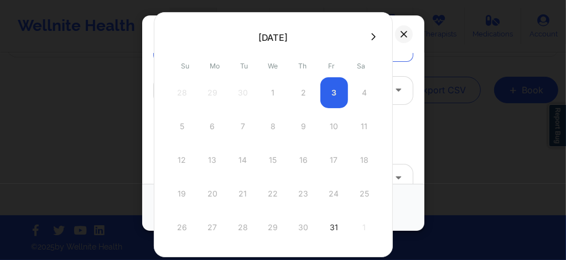
click at [282, 38] on icon at bounding box center [373, 37] width 4 height 8
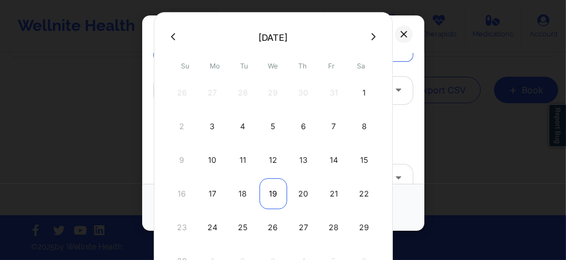
click at [270, 129] on div "19" at bounding box center [273, 194] width 28 height 31
type input "11/19/2025"
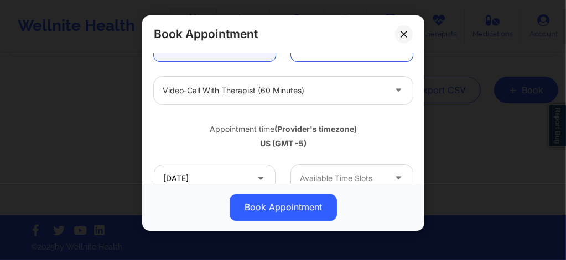
click at [282, 129] on div at bounding box center [342, 178] width 85 height 13
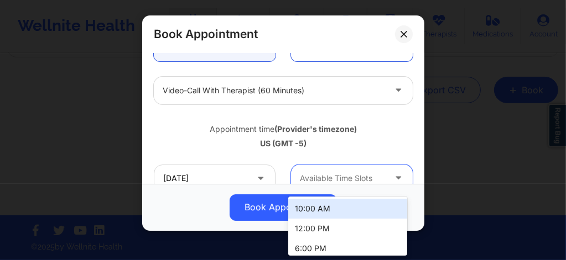
click at [282, 129] on div "10:00 AM" at bounding box center [347, 209] width 119 height 20
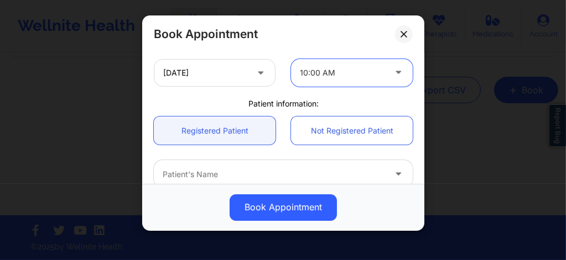
scroll to position [258, 0]
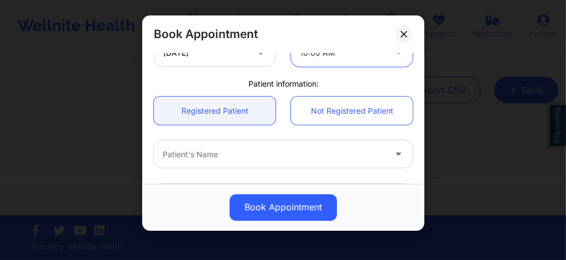
click at [229, 129] on div "Patient's Name" at bounding box center [270, 154] width 232 height 28
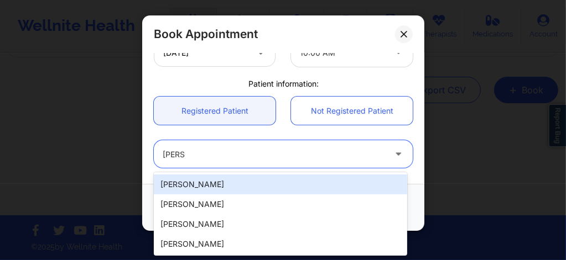
type input "[PERSON_NAME]"
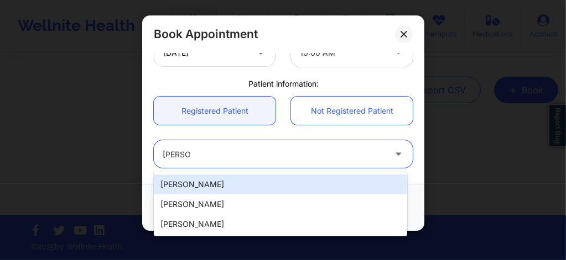
click at [197, 129] on div "[PERSON_NAME]" at bounding box center [280, 185] width 253 height 20
type input "[EMAIL_ADDRESS][DOMAIN_NAME]"
type input "[PHONE_NUMBER]"
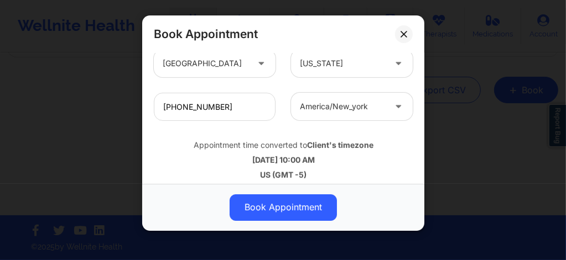
scroll to position [443, 0]
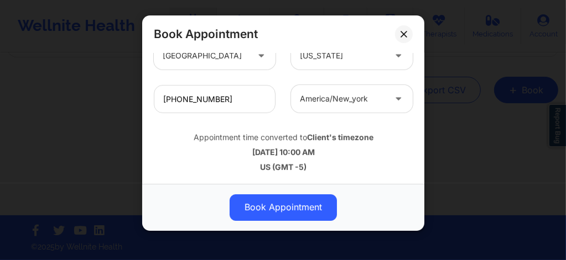
click at [280, 129] on button "Book Appointment" at bounding box center [282, 208] width 107 height 27
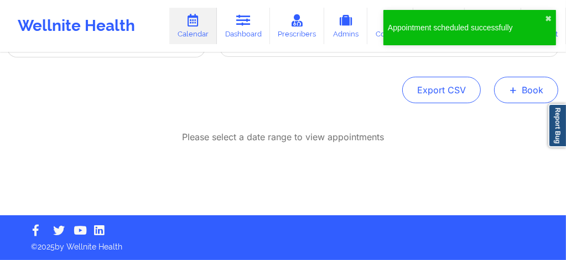
click at [282, 93] on button "+ Book" at bounding box center [526, 90] width 64 height 27
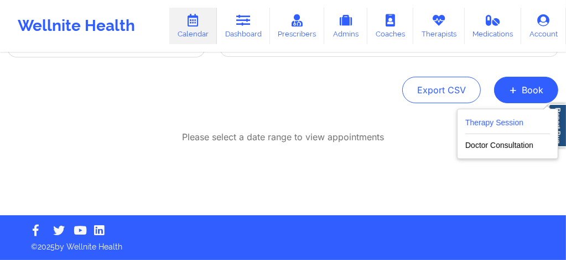
click at [282, 124] on button "Therapy Session" at bounding box center [507, 125] width 85 height 18
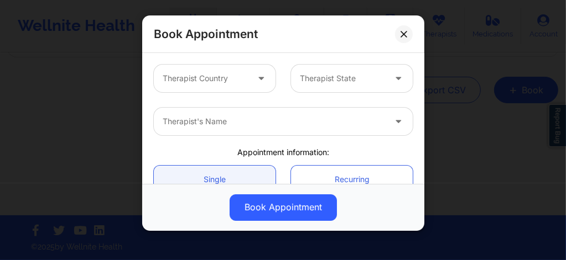
click at [214, 81] on div at bounding box center [205, 78] width 85 height 13
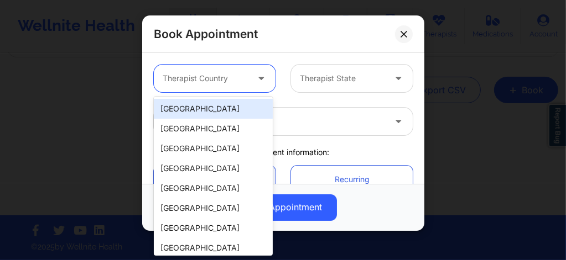
click at [201, 111] on div "[GEOGRAPHIC_DATA]" at bounding box center [213, 109] width 119 height 20
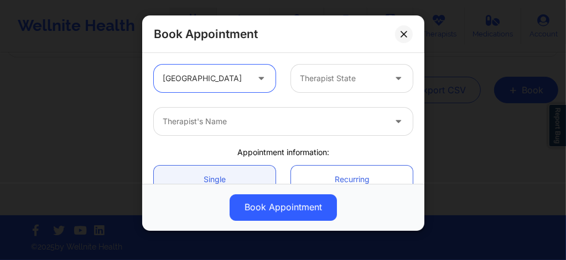
click at [282, 88] on div "Therapist State" at bounding box center [338, 79] width 95 height 28
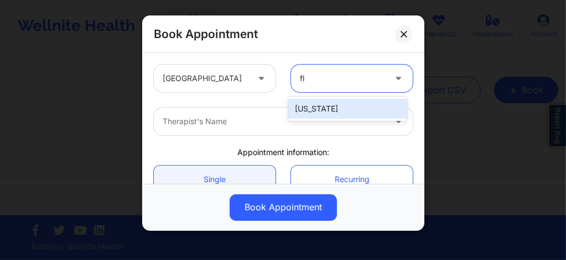
type input "flo"
click at [282, 109] on div "[US_STATE]" at bounding box center [347, 109] width 119 height 20
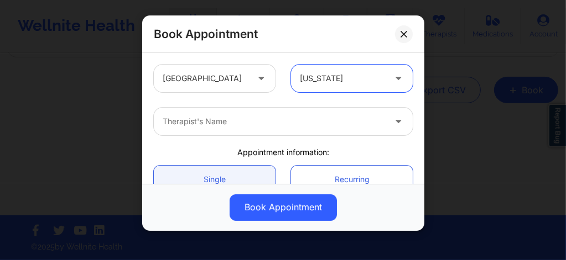
click at [241, 125] on div at bounding box center [274, 121] width 222 height 13
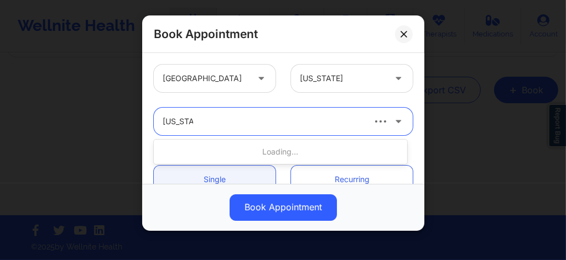
type input "virginia G"
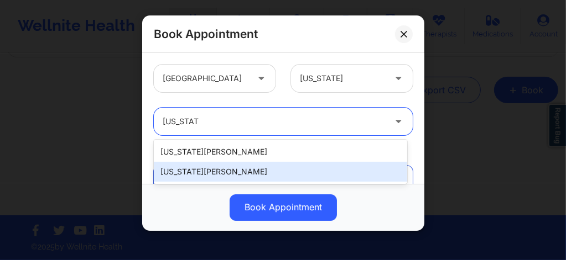
click at [199, 129] on div "[US_STATE][PERSON_NAME]" at bounding box center [280, 172] width 253 height 20
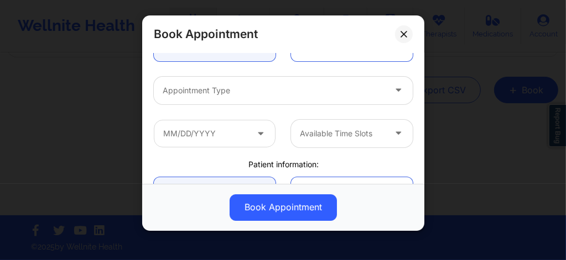
scroll to position [140, 0]
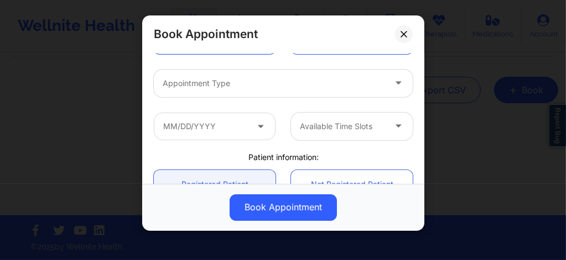
click at [219, 91] on div "Appointment Type" at bounding box center [270, 84] width 232 height 28
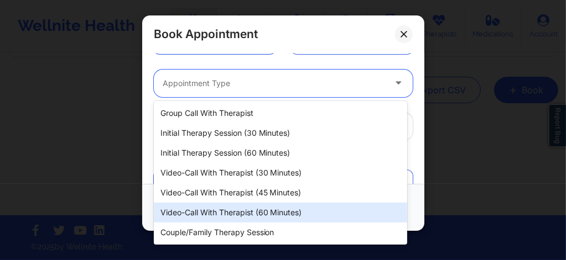
click at [226, 129] on div "Video-Call with Therapist (60 minutes)" at bounding box center [280, 213] width 253 height 20
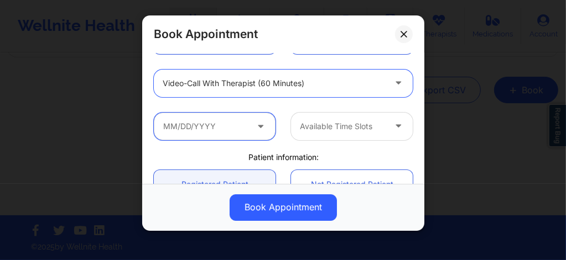
click at [215, 126] on input "text" at bounding box center [215, 127] width 122 height 28
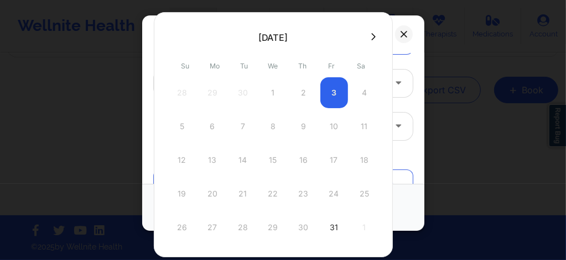
click at [282, 40] on icon at bounding box center [373, 37] width 4 height 8
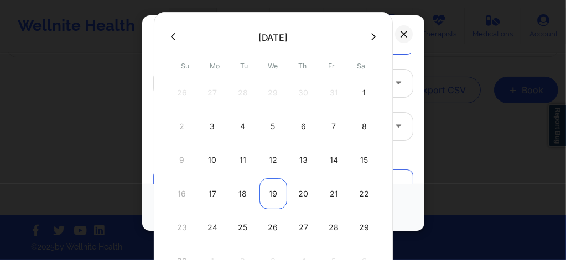
click at [270, 129] on div "19" at bounding box center [273, 194] width 28 height 31
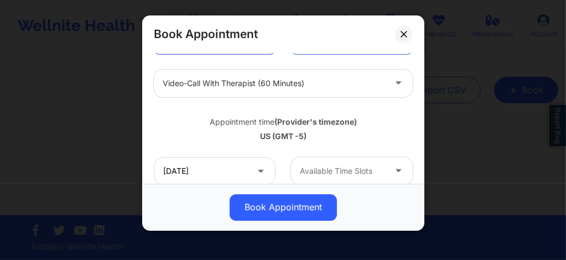
click at [282, 129] on div at bounding box center [342, 171] width 85 height 13
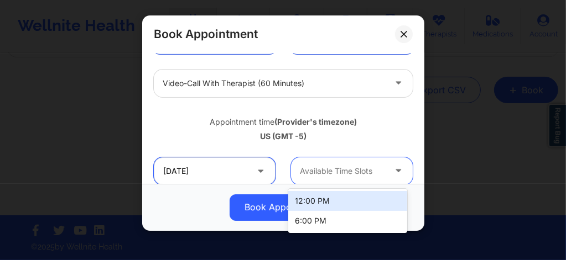
click at [238, 129] on input "11/19/2025" at bounding box center [215, 172] width 122 height 28
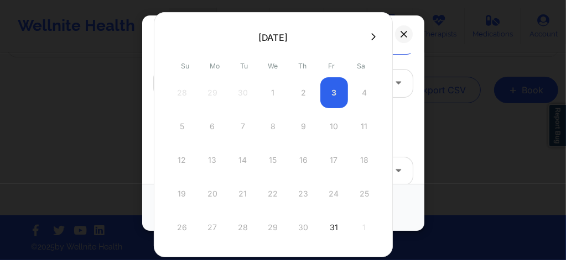
click at [282, 35] on icon at bounding box center [373, 37] width 4 height 8
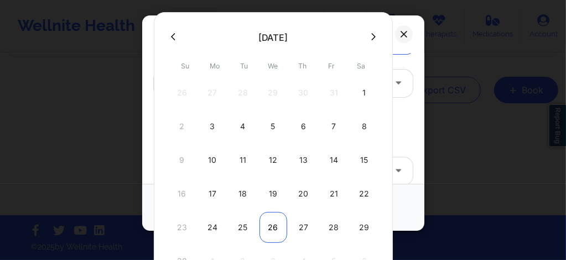
click at [271, 129] on div "26" at bounding box center [273, 227] width 28 height 31
type input "11/26/2025"
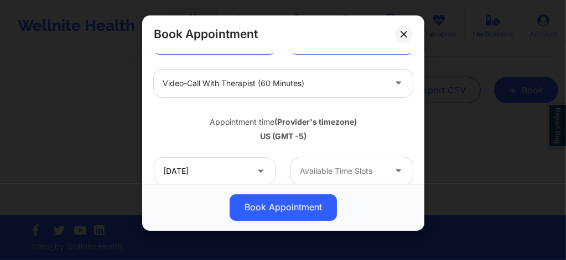
click at [282, 129] on div at bounding box center [342, 171] width 85 height 13
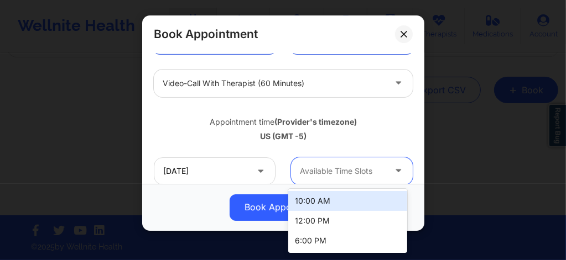
click at [282, 129] on div "10:00 AM" at bounding box center [347, 201] width 119 height 20
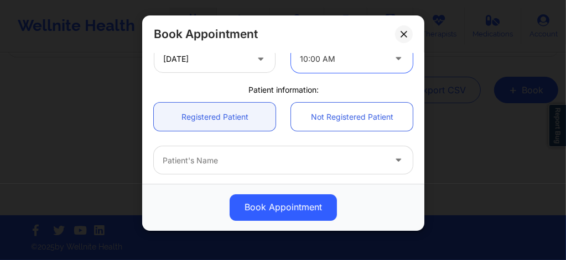
scroll to position [288, 0]
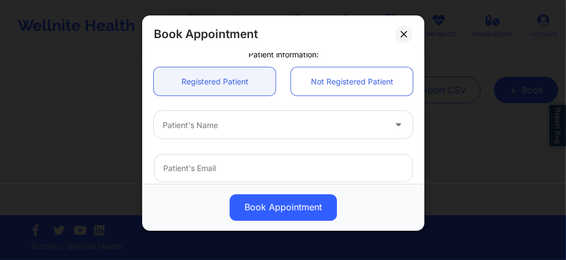
click at [227, 122] on div at bounding box center [274, 125] width 222 height 13
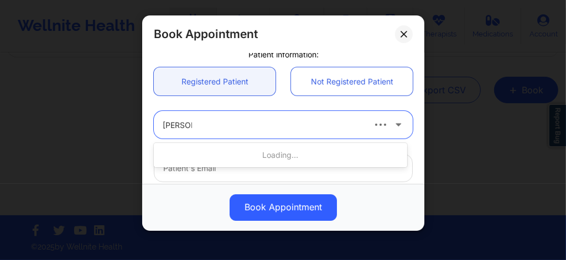
type input "Marcie J"
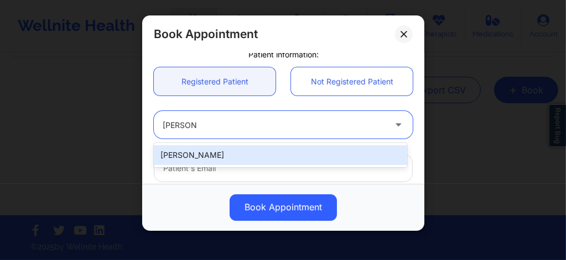
click at [207, 129] on div "Marcie J Lakin" at bounding box center [280, 155] width 253 height 20
type input "marciejayne@mac.com"
type input "+1305-336-1306"
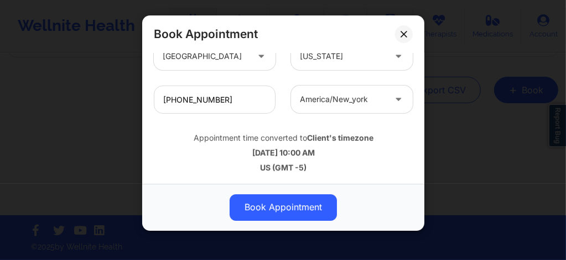
scroll to position [443, 0]
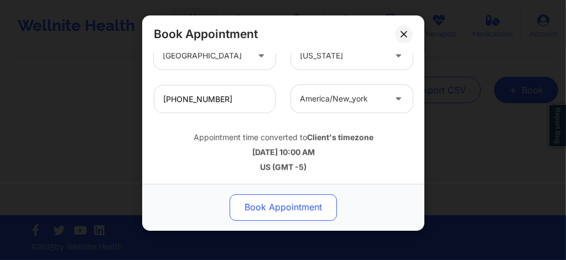
click at [279, 129] on button "Book Appointment" at bounding box center [282, 208] width 107 height 27
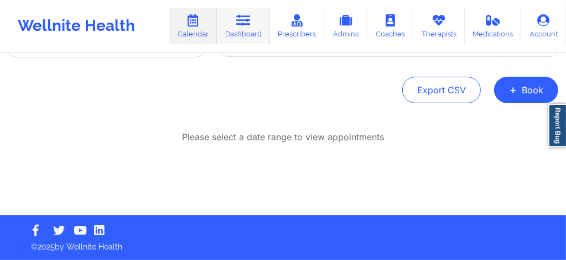
click at [245, 20] on icon at bounding box center [243, 20] width 14 height 12
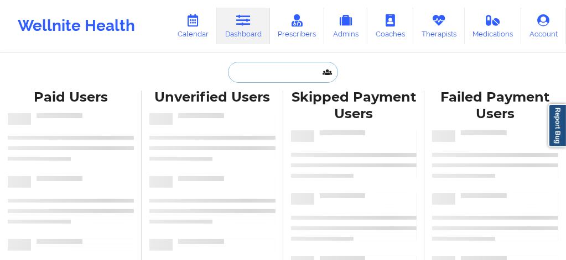
click at [236, 73] on input "text" at bounding box center [282, 72] width 109 height 21
paste input "[EMAIL_ADDRESS][DOMAIN_NAME]"
type input "[EMAIL_ADDRESS][DOMAIN_NAME]"
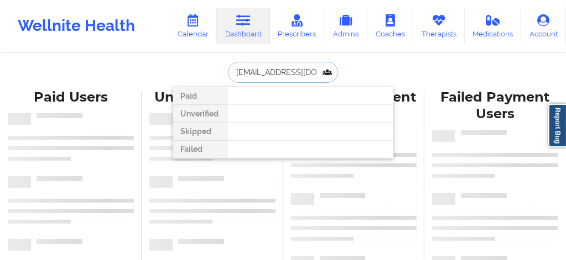
scroll to position [0, 2]
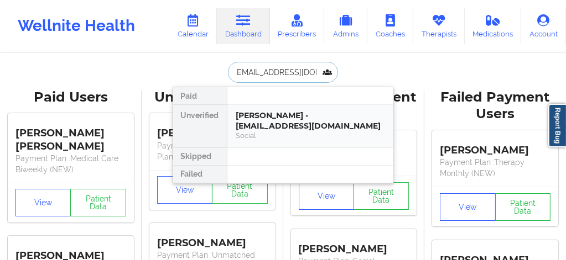
click at [253, 117] on div "[PERSON_NAME] - [EMAIL_ADDRESS][DOMAIN_NAME]" at bounding box center [310, 121] width 148 height 20
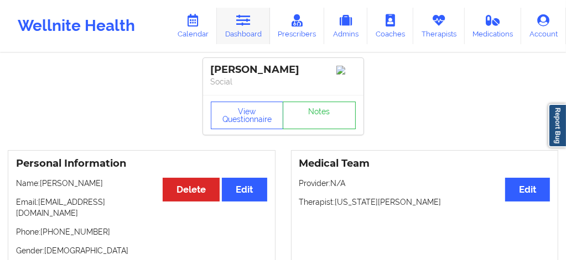
click at [241, 34] on link "Dashboard" at bounding box center [243, 26] width 53 height 36
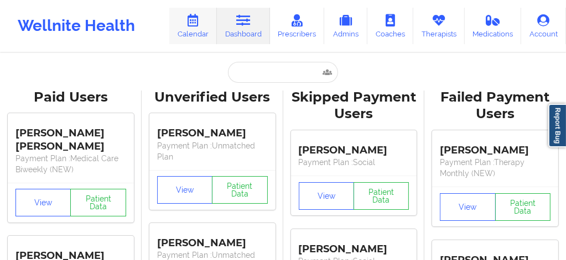
click at [192, 23] on icon at bounding box center [193, 20] width 14 height 12
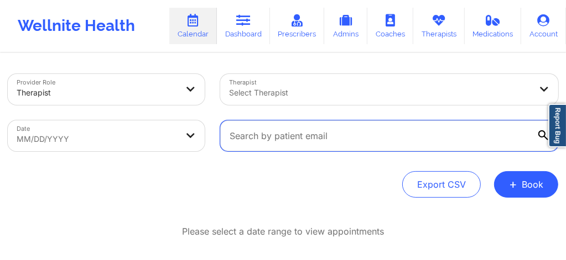
click at [256, 129] on input "text" at bounding box center [389, 136] width 338 height 31
paste input "[EMAIL_ADDRESS][DOMAIN_NAME]"
type input "[EMAIL_ADDRESS][DOMAIN_NAME]"
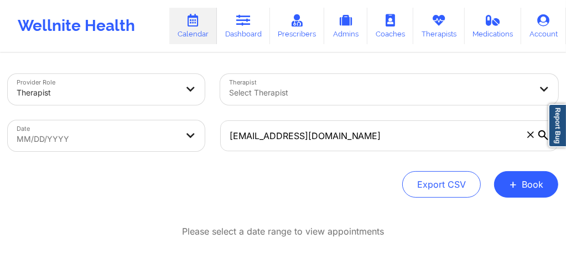
click at [117, 129] on body "Wellnite Health Calendar Dashboard Prescribers Admins Coaches Therapists Medica…" at bounding box center [283, 130] width 566 height 260
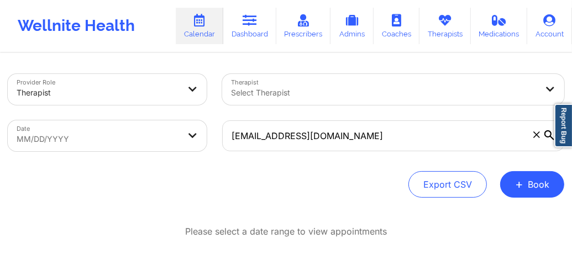
select select "2025-8"
select select "2025-9"
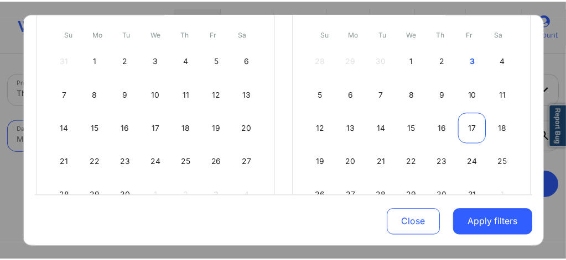
scroll to position [116, 0]
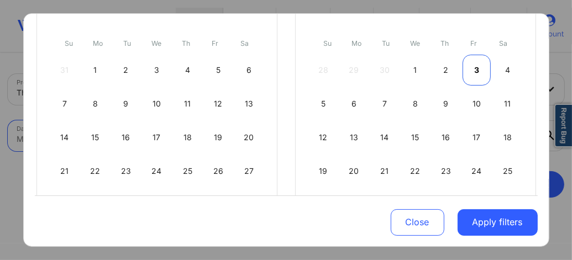
drag, startPoint x: 480, startPoint y: 63, endPoint x: 476, endPoint y: 71, distance: 8.7
click at [282, 65] on div "3" at bounding box center [477, 70] width 28 height 31
select select "2025-9"
select select "2025-10"
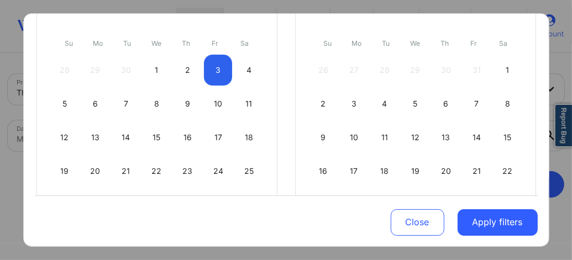
click at [282, 71] on div "26 27 28 29 30 31 1" at bounding box center [416, 70] width 212 height 31
select select "2025-9"
select select "2025-10"
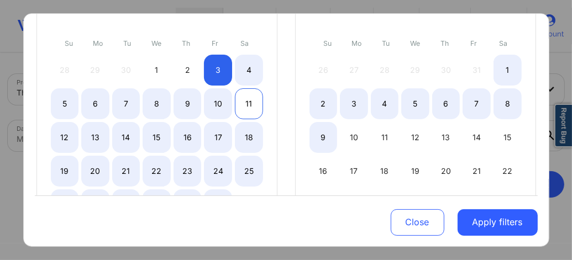
select select "2025-9"
select select "2025-10"
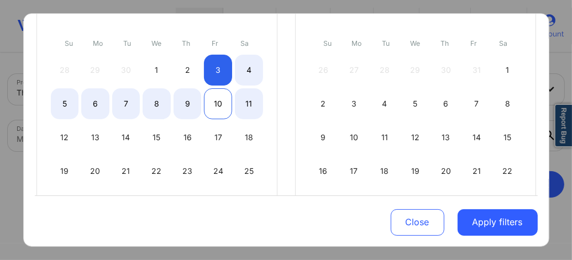
select select "2025-9"
select select "2025-10"
click at [213, 109] on div "10" at bounding box center [218, 103] width 28 height 31
select select "2025-9"
select select "2025-10"
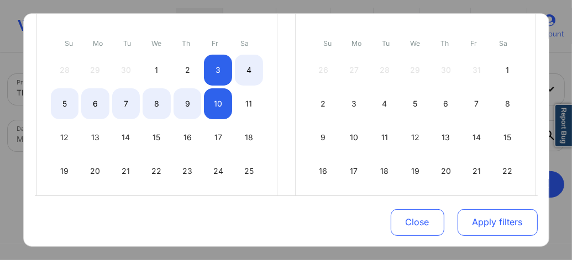
click at [282, 129] on button "Apply filters" at bounding box center [498, 222] width 80 height 27
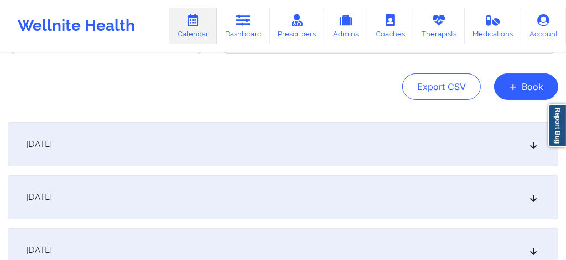
scroll to position [118, 0]
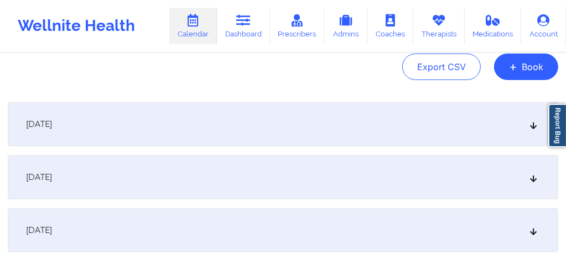
click at [282, 126] on icon at bounding box center [533, 125] width 9 height 8
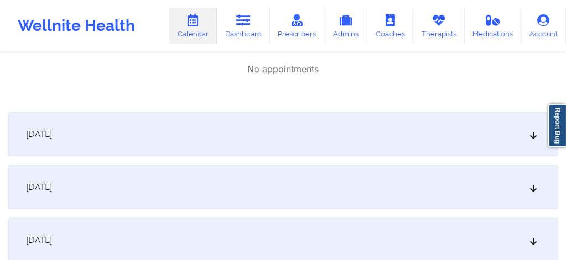
scroll to position [243, 0]
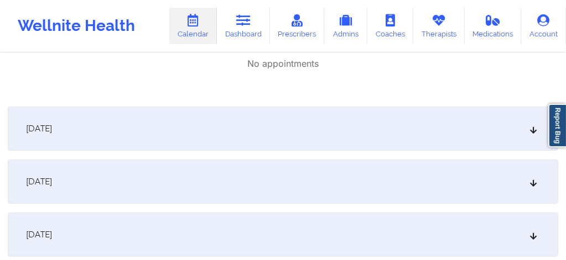
drag, startPoint x: 532, startPoint y: 125, endPoint x: 511, endPoint y: 170, distance: 50.2
click at [282, 126] on icon at bounding box center [533, 129] width 9 height 8
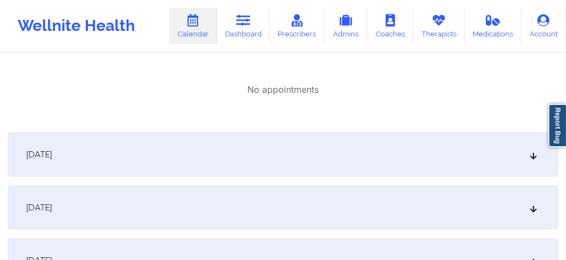
scroll to position [368, 0]
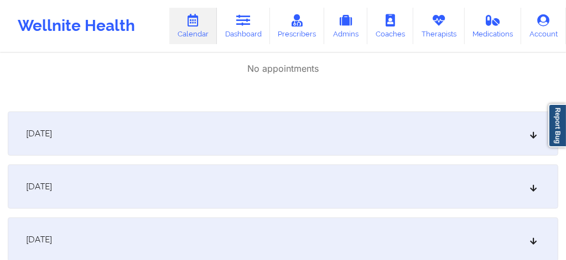
click at [282, 129] on div "[DATE]" at bounding box center [283, 134] width 550 height 44
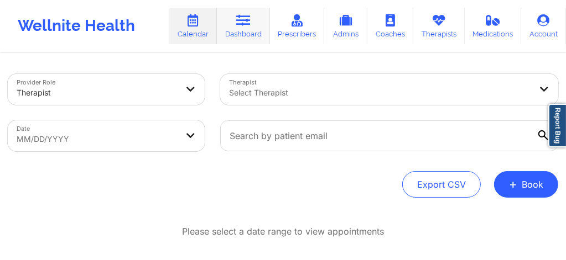
click at [248, 33] on link "Dashboard" at bounding box center [243, 26] width 53 height 36
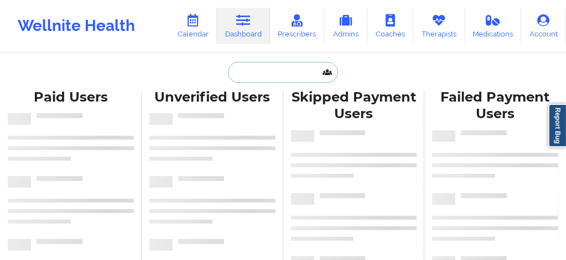
click at [257, 76] on input "text" at bounding box center [282, 72] width 109 height 21
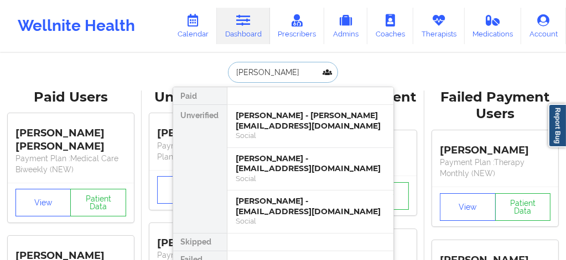
type input "Marcie J l"
click at [292, 123] on div "Marcie J Lakin - marciejayne@mac.com" at bounding box center [310, 121] width 148 height 20
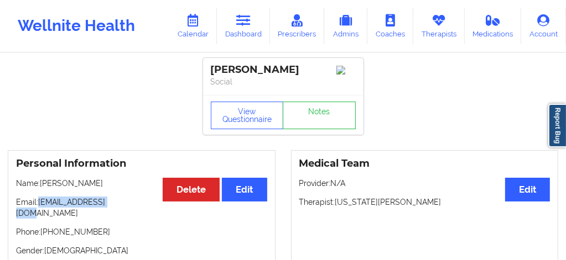
drag, startPoint x: 95, startPoint y: 201, endPoint x: 40, endPoint y: 201, distance: 54.2
click at [40, 201] on p "Email: marciejayne@mac.com" at bounding box center [141, 208] width 251 height 22
copy p "marciejayne@mac.com"
click at [199, 18] on icon at bounding box center [193, 20] width 14 height 12
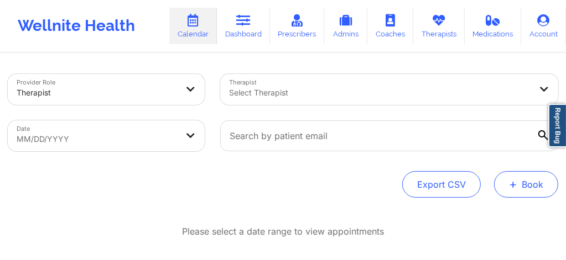
click at [506, 179] on button "+ Book" at bounding box center [526, 184] width 64 height 27
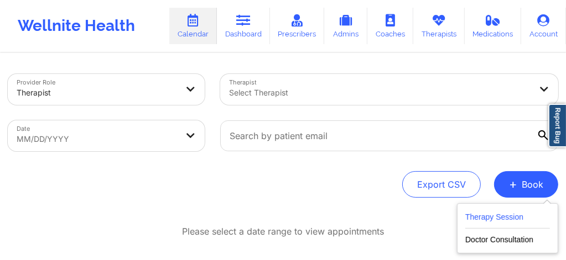
click at [483, 221] on button "Therapy Session" at bounding box center [507, 220] width 85 height 18
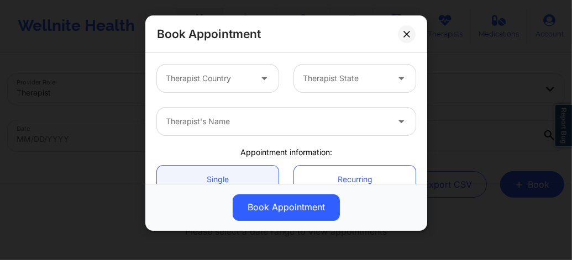
click at [203, 74] on div at bounding box center [208, 78] width 85 height 13
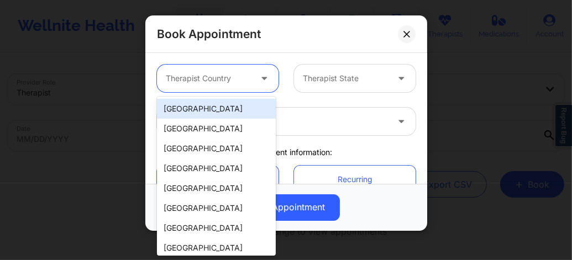
click at [201, 106] on div "[GEOGRAPHIC_DATA]" at bounding box center [216, 109] width 119 height 20
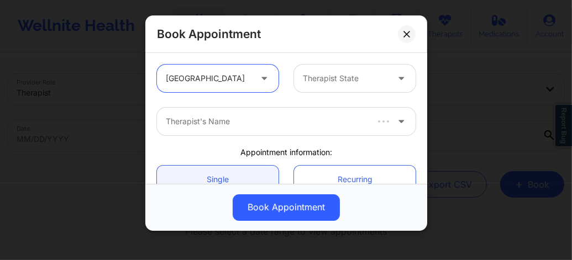
click at [322, 88] on div "Therapist State" at bounding box center [341, 79] width 95 height 28
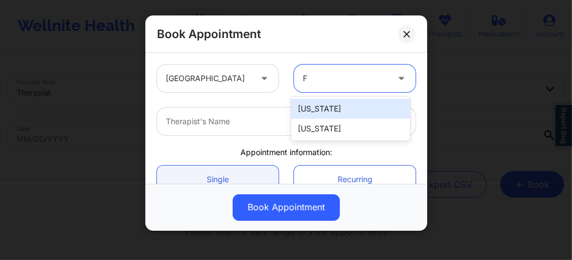
type input "Fl"
click at [316, 110] on div "[US_STATE]" at bounding box center [350, 109] width 119 height 20
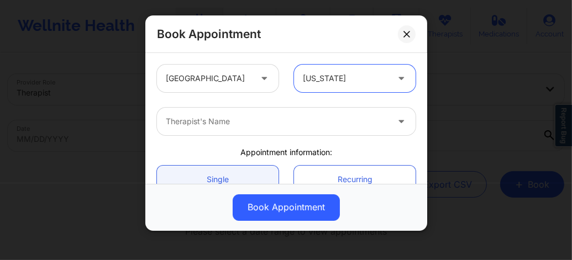
click at [265, 122] on div at bounding box center [277, 121] width 222 height 13
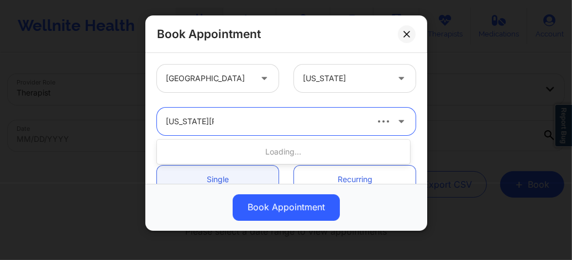
type input "Virginia Gibala"
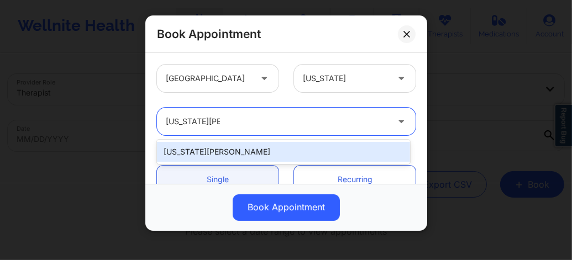
click at [223, 149] on div "Virginia Gibala" at bounding box center [283, 152] width 253 height 20
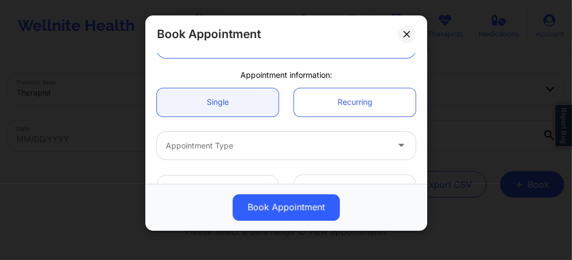
scroll to position [103, 0]
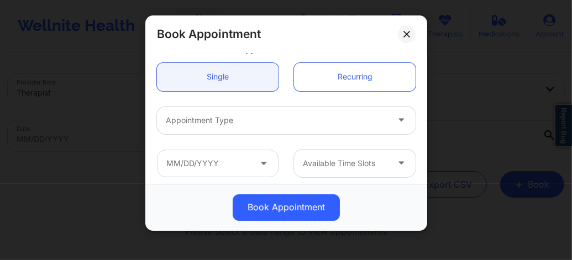
click at [221, 126] on div at bounding box center [277, 120] width 222 height 13
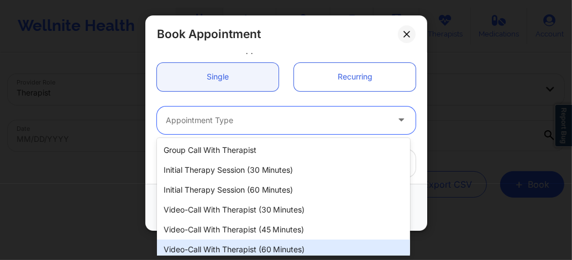
click at [234, 249] on div "Video-Call with Therapist (60 minutes)" at bounding box center [283, 250] width 253 height 20
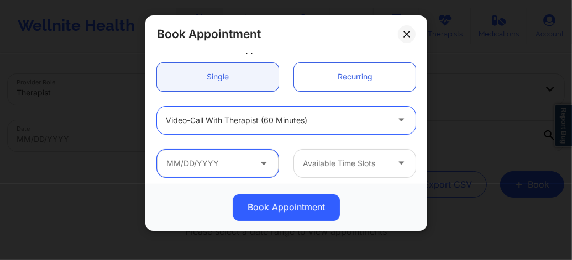
click at [221, 166] on input "text" at bounding box center [218, 164] width 122 height 28
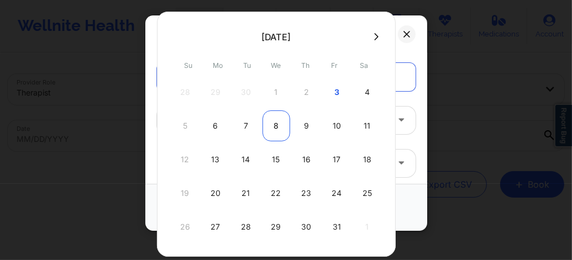
click at [270, 134] on div "8" at bounding box center [277, 126] width 28 height 31
type input "10/08/2025"
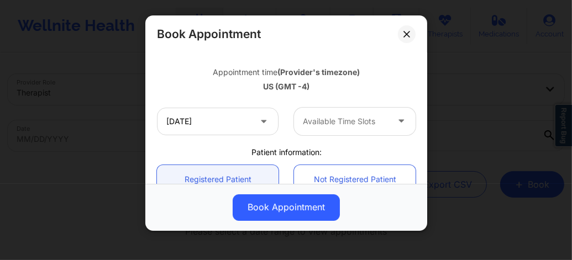
scroll to position [191, 0]
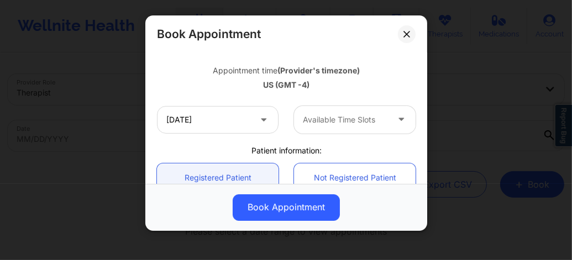
click at [332, 121] on div at bounding box center [345, 119] width 85 height 13
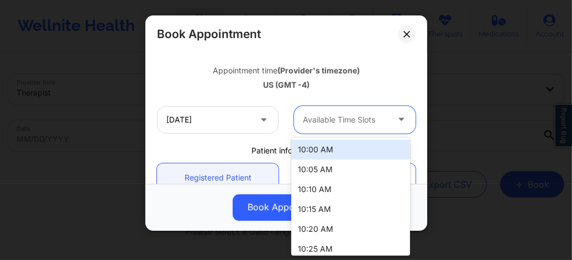
click at [318, 151] on div "10:00 AM" at bounding box center [350, 150] width 119 height 20
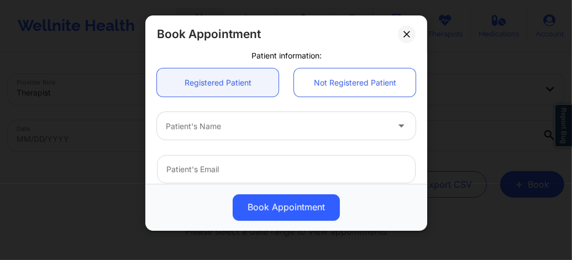
scroll to position [317, 0]
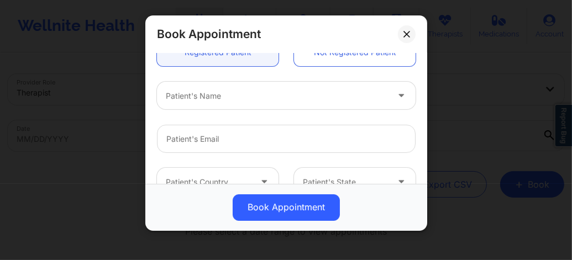
click at [215, 101] on div at bounding box center [277, 96] width 222 height 13
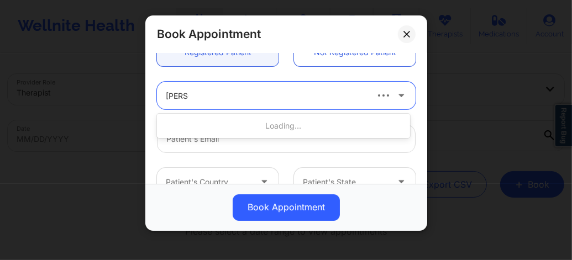
type input "Marcie"
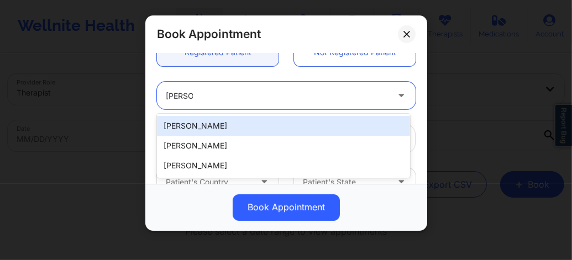
click at [203, 123] on div "Marcie J Lakin" at bounding box center [283, 126] width 253 height 20
type input "marciejayne@mac.com"
type input "+1305-336-1306"
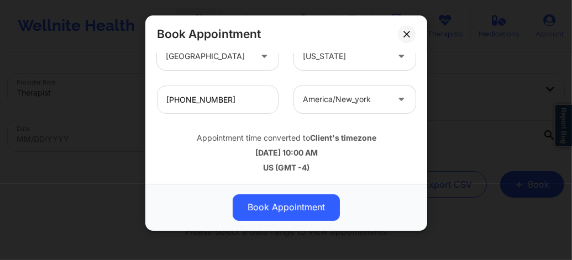
scroll to position [443, 0]
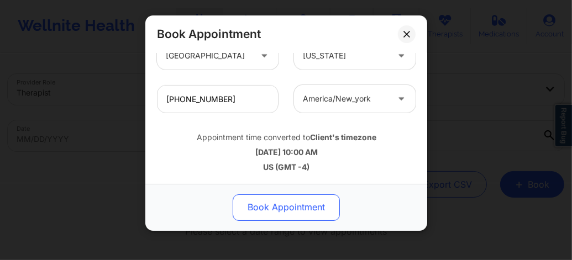
click at [284, 205] on button "Book Appointment" at bounding box center [286, 208] width 107 height 27
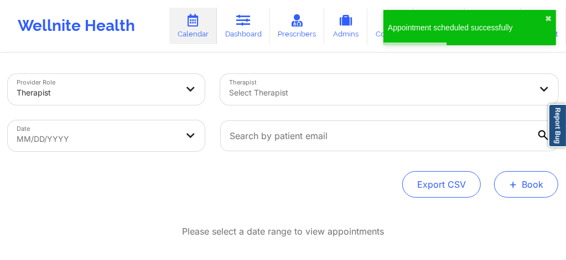
click at [536, 192] on button "+ Book" at bounding box center [526, 184] width 64 height 27
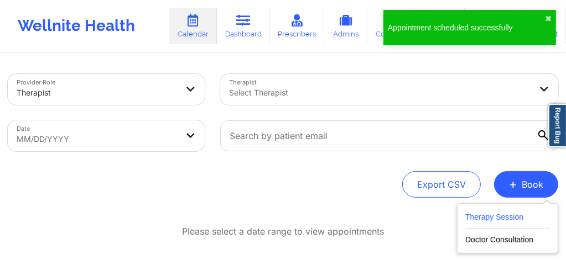
click at [494, 219] on button "Therapy Session" at bounding box center [507, 220] width 85 height 18
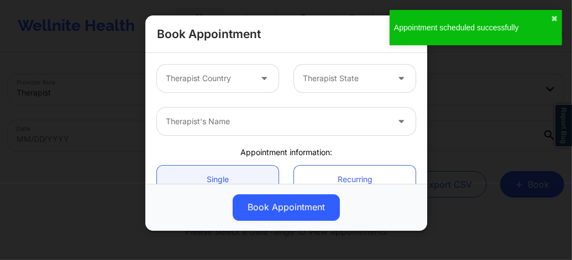
click at [234, 84] on div at bounding box center [208, 78] width 85 height 13
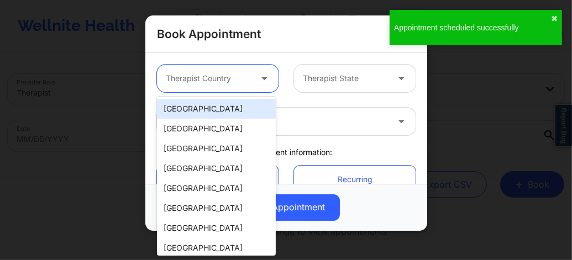
click at [229, 111] on div "[GEOGRAPHIC_DATA]" at bounding box center [216, 109] width 119 height 20
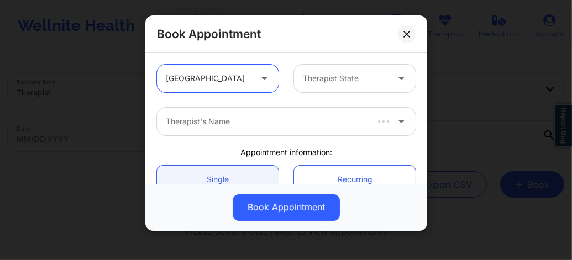
click at [315, 82] on div at bounding box center [345, 78] width 85 height 13
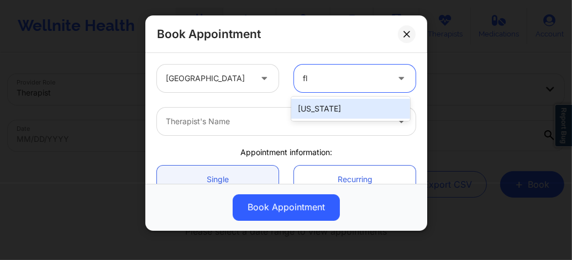
type input "flo"
click at [312, 113] on div "[US_STATE]" at bounding box center [350, 109] width 119 height 20
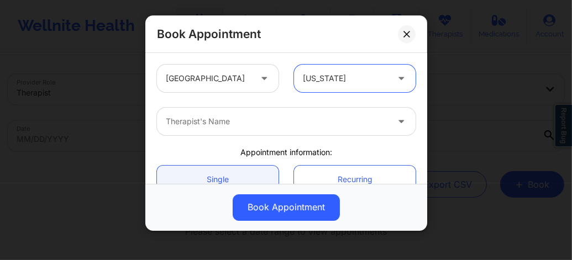
click at [258, 114] on div "Therapist's Name" at bounding box center [273, 122] width 232 height 28
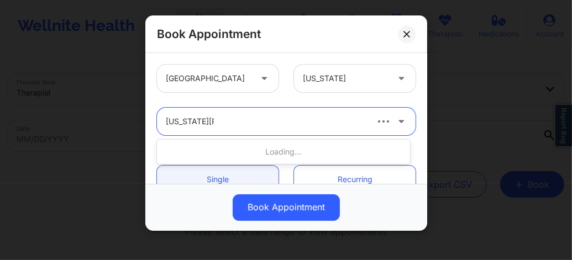
type input "Virginia Gibala"
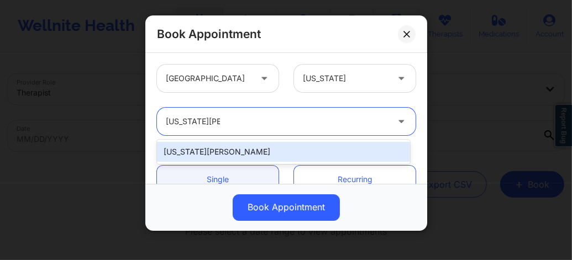
click at [218, 156] on div "Virginia Gibala" at bounding box center [283, 152] width 253 height 20
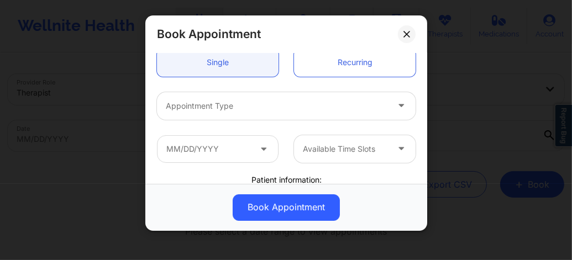
scroll to position [118, 0]
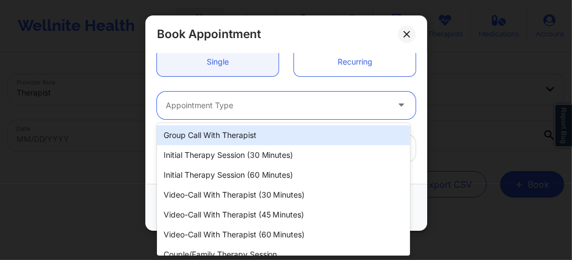
click at [213, 112] on div "Appointment Type" at bounding box center [273, 106] width 232 height 28
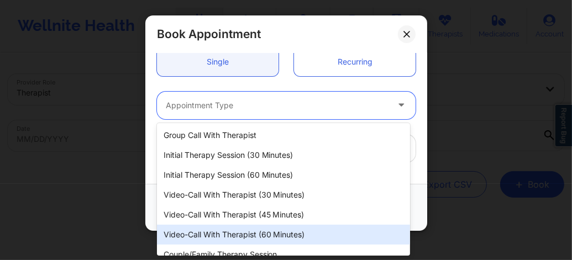
click at [241, 241] on div "Video-Call with Therapist (60 minutes)" at bounding box center [283, 235] width 253 height 20
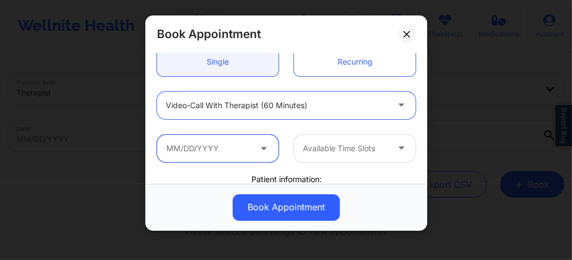
click at [218, 153] on input "text" at bounding box center [218, 149] width 122 height 28
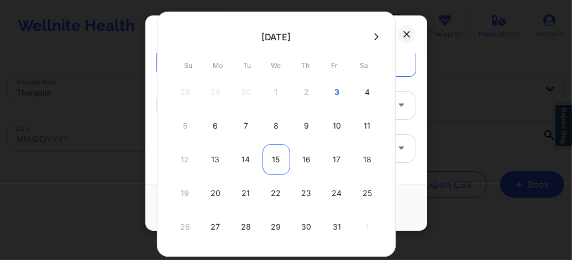
click at [273, 158] on div "15" at bounding box center [277, 159] width 28 height 31
type input "10/15/2025"
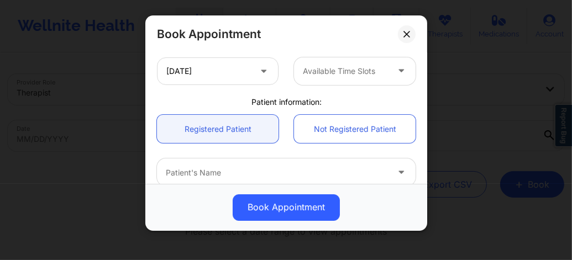
scroll to position [243, 0]
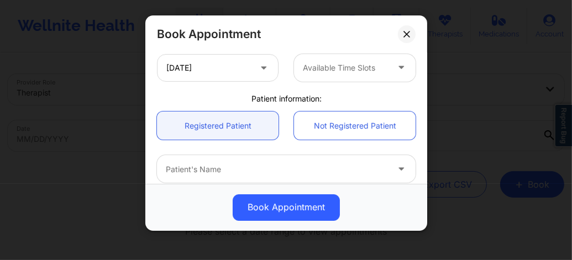
click at [320, 65] on div at bounding box center [345, 67] width 85 height 13
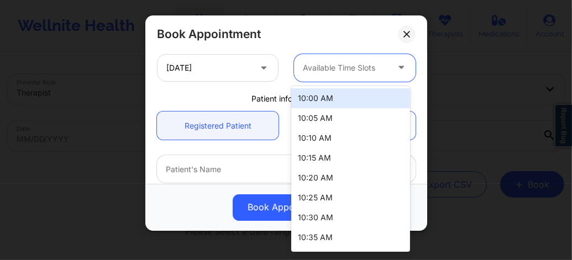
click at [318, 97] on div "10:00 AM" at bounding box center [350, 98] width 119 height 20
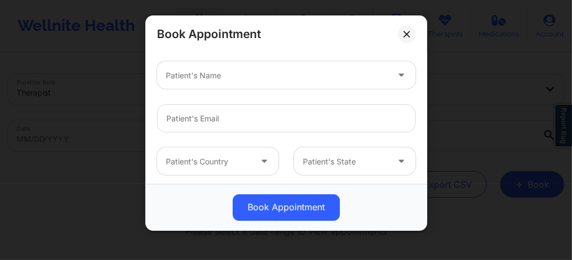
scroll to position [346, 0]
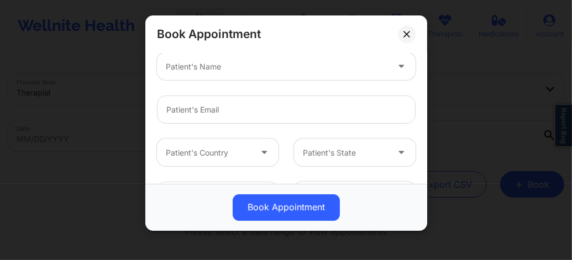
click at [230, 71] on div at bounding box center [277, 66] width 222 height 13
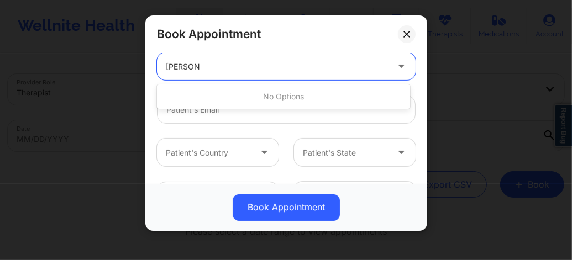
type input "Marcie"
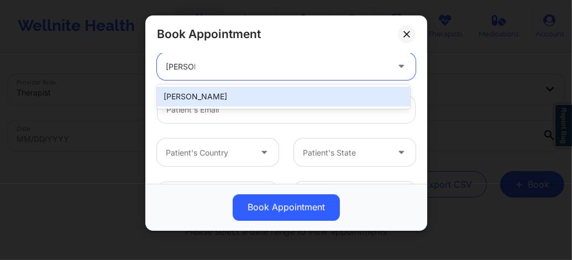
click at [199, 92] on div "Marcie J Lakin" at bounding box center [283, 97] width 253 height 20
type input "marciejayne@mac.com"
type input "+1305-336-1306"
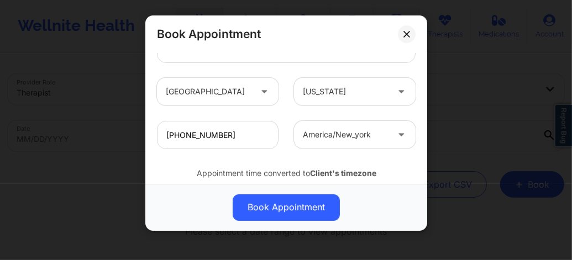
scroll to position [443, 0]
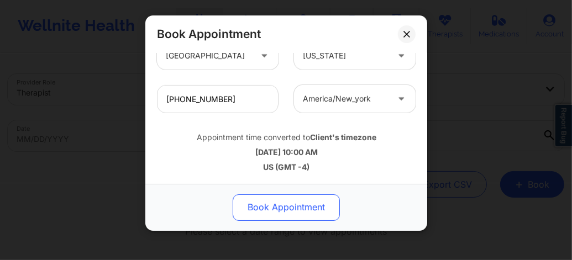
click at [288, 203] on button "Book Appointment" at bounding box center [286, 208] width 107 height 27
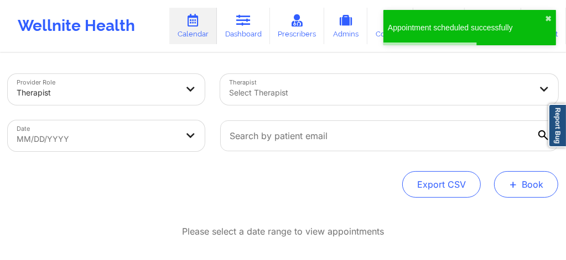
click at [517, 185] on span "+" at bounding box center [513, 184] width 8 height 6
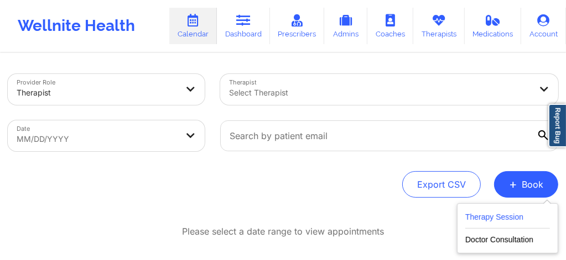
click at [485, 217] on button "Therapy Session" at bounding box center [507, 220] width 85 height 18
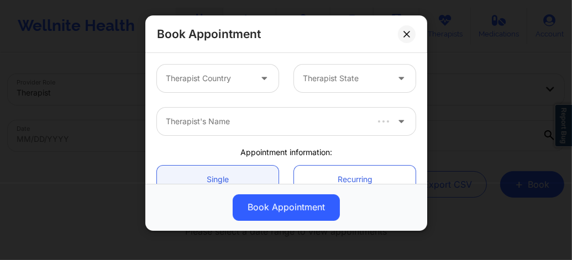
click at [227, 76] on div at bounding box center [208, 78] width 85 height 13
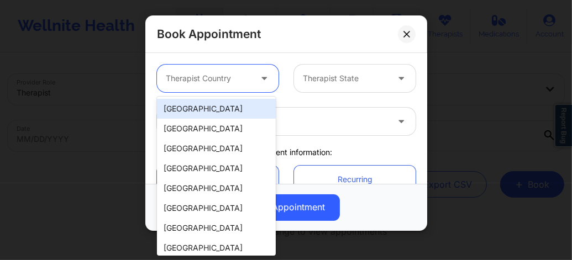
click at [230, 107] on div "[GEOGRAPHIC_DATA]" at bounding box center [216, 109] width 119 height 20
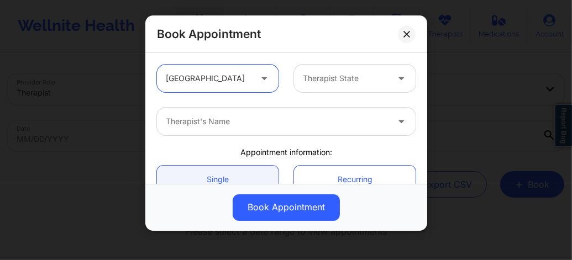
click at [320, 84] on div at bounding box center [345, 78] width 85 height 13
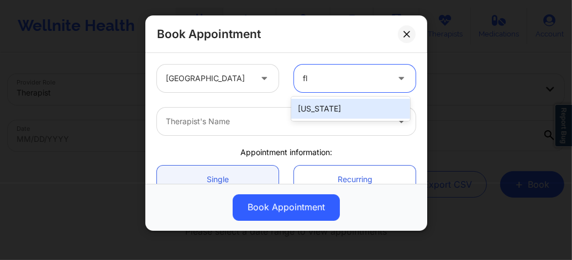
type input "flo"
click at [318, 103] on div "[US_STATE]" at bounding box center [350, 109] width 119 height 20
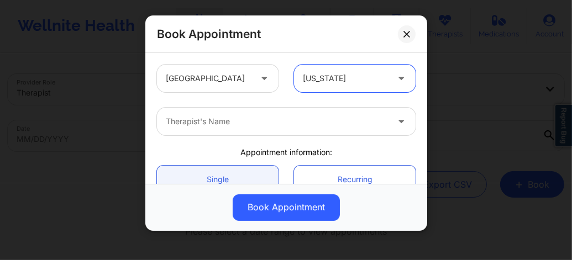
click at [254, 125] on div at bounding box center [277, 121] width 222 height 13
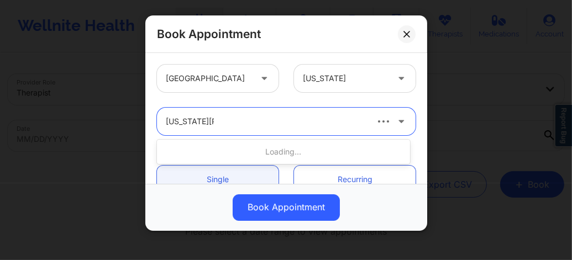
type input "Virginia Gibala"
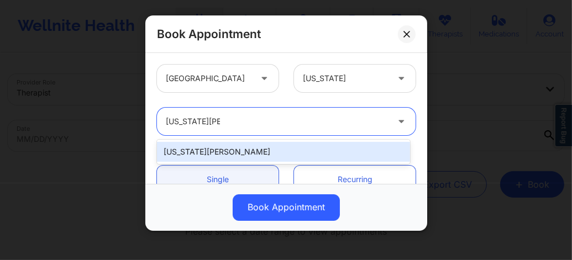
click at [216, 152] on div "Virginia Gibala" at bounding box center [283, 152] width 253 height 20
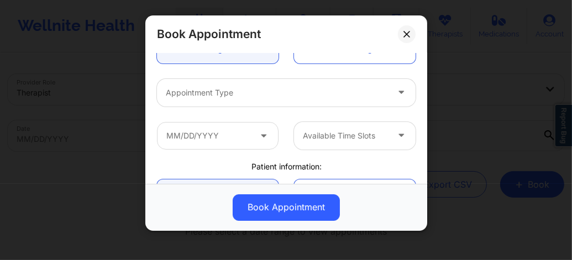
scroll to position [133, 0]
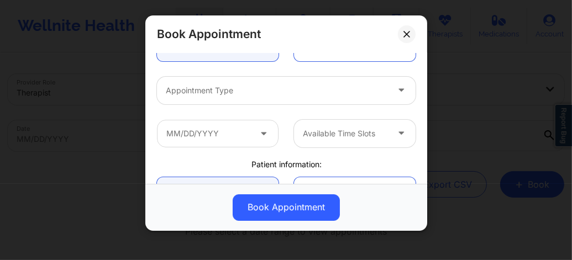
click at [211, 96] on div at bounding box center [277, 90] width 222 height 13
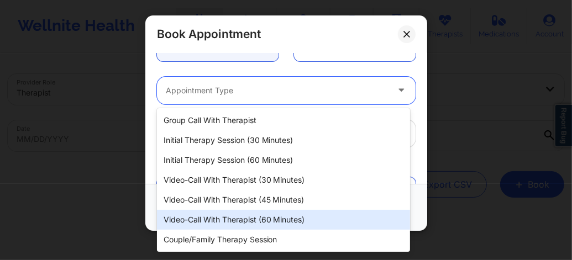
click at [252, 215] on div "Video-Call with Therapist (60 minutes)" at bounding box center [283, 220] width 253 height 20
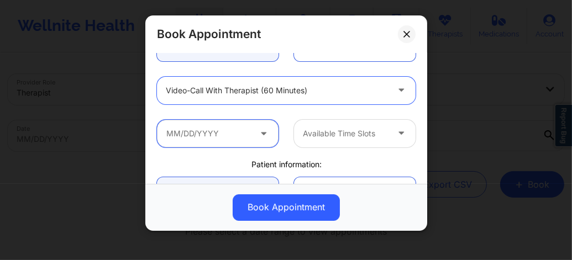
click at [230, 128] on input "text" at bounding box center [218, 134] width 122 height 28
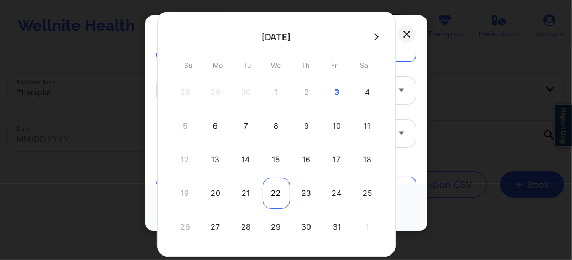
click at [276, 196] on div "22" at bounding box center [277, 193] width 28 height 31
type input "10/22/2025"
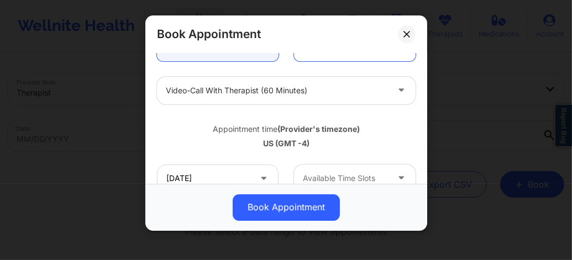
click at [331, 175] on div at bounding box center [345, 178] width 85 height 13
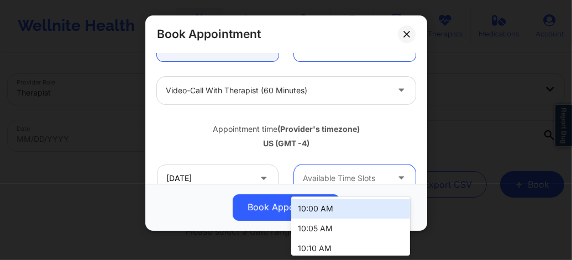
click at [313, 211] on div "10:00 AM" at bounding box center [350, 209] width 119 height 20
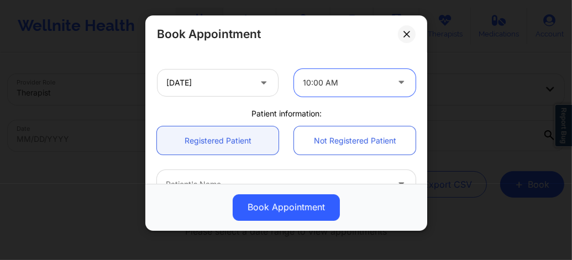
scroll to position [236, 0]
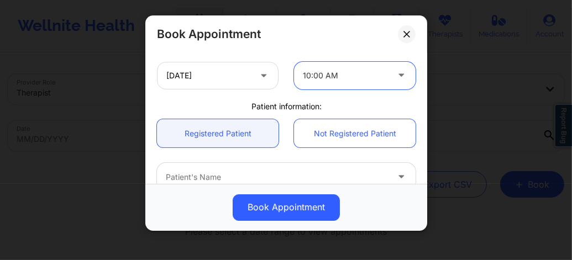
click at [232, 169] on div "Patient's Name" at bounding box center [273, 177] width 232 height 28
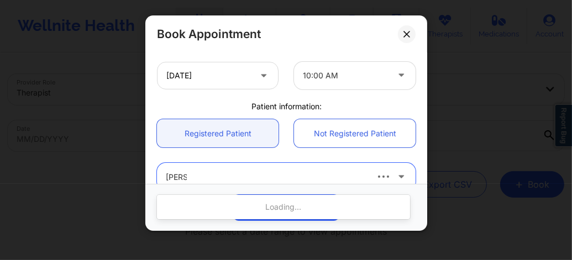
type input "Marcie"
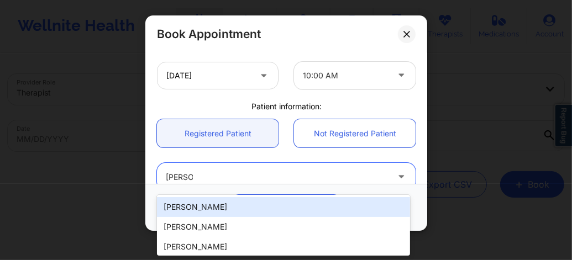
click at [208, 212] on div "Marcie J Lakin" at bounding box center [283, 207] width 253 height 20
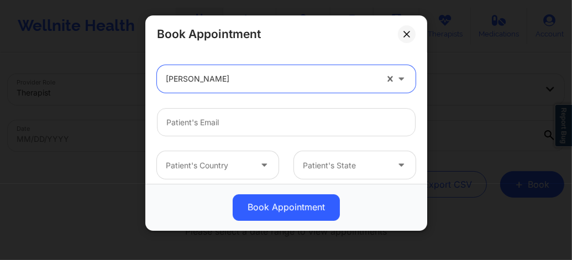
scroll to position [332, 0]
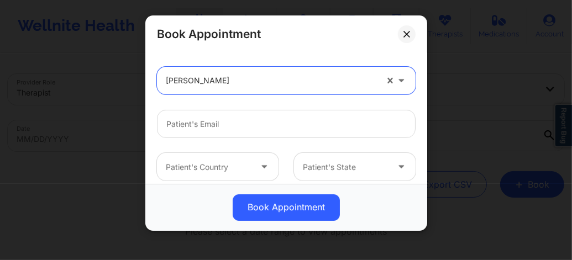
click at [224, 84] on div at bounding box center [271, 81] width 211 height 13
click at [315, 85] on div at bounding box center [271, 81] width 211 height 13
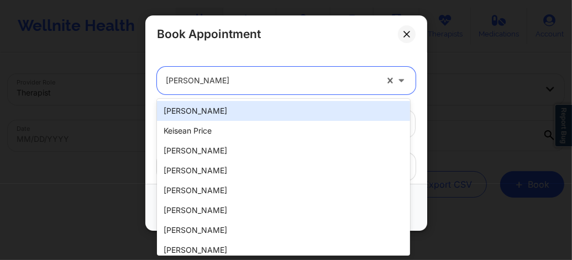
click at [315, 85] on div at bounding box center [271, 81] width 211 height 13
click at [261, 81] on div at bounding box center [271, 81] width 211 height 13
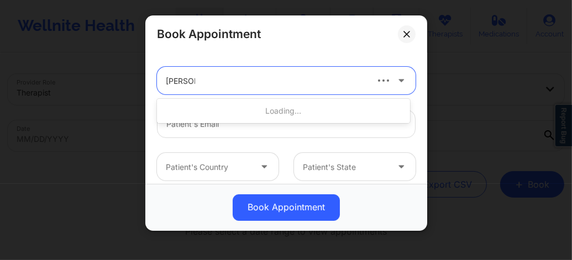
type input "Marcie"
type input "marciejayne@mac.com"
type input "+1305-336-1306"
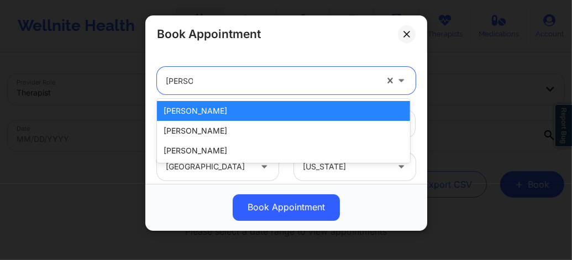
click at [205, 110] on div "Marcie J Lakin" at bounding box center [283, 111] width 253 height 20
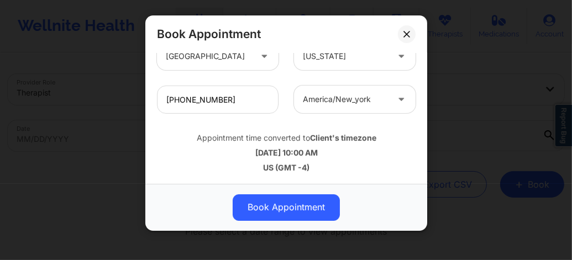
scroll to position [443, 0]
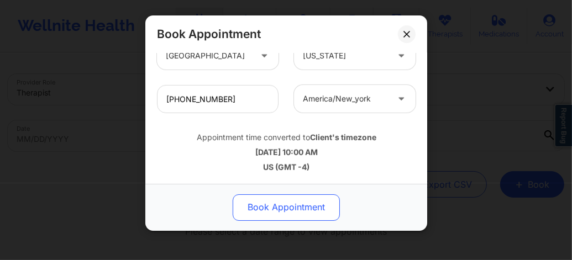
click at [275, 212] on button "Book Appointment" at bounding box center [286, 208] width 107 height 27
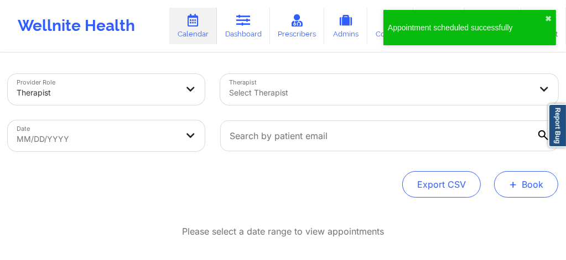
click at [521, 191] on button "+ Book" at bounding box center [526, 184] width 64 height 27
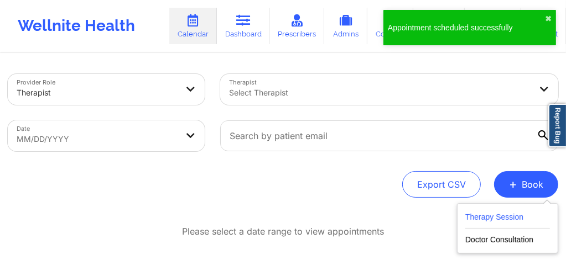
click at [497, 217] on button "Therapy Session" at bounding box center [507, 220] width 85 height 18
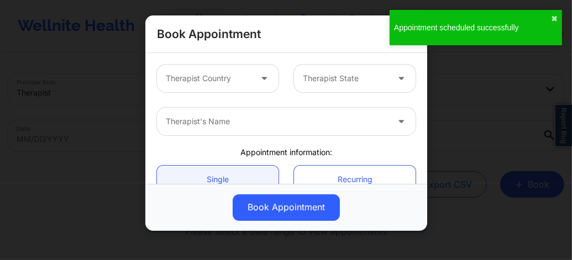
click at [207, 79] on div at bounding box center [208, 78] width 85 height 13
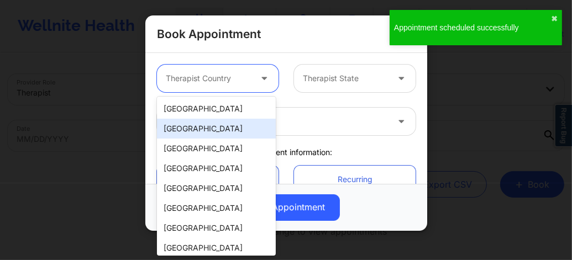
click at [217, 117] on div "[GEOGRAPHIC_DATA]" at bounding box center [216, 109] width 119 height 20
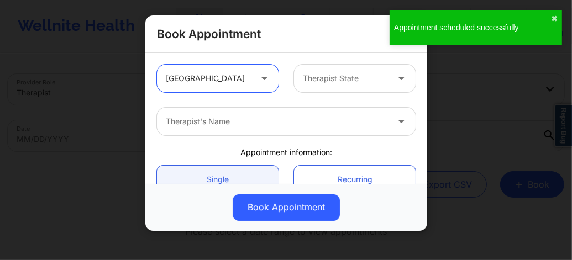
click at [318, 79] on div at bounding box center [345, 78] width 85 height 13
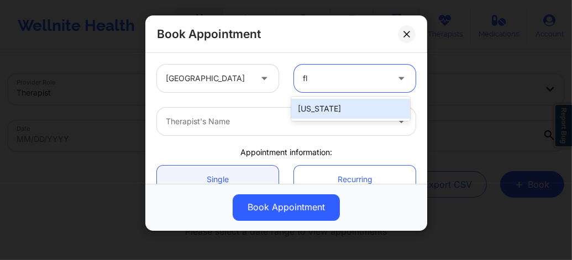
type input "flo"
click at [313, 107] on div "[US_STATE]" at bounding box center [350, 109] width 119 height 20
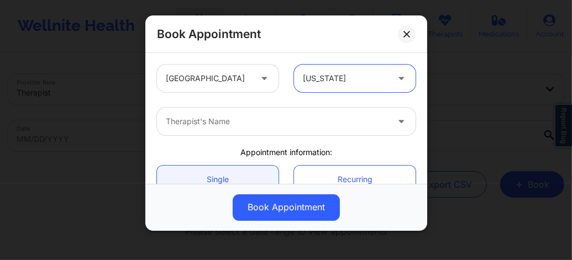
click at [279, 124] on div at bounding box center [277, 121] width 222 height 13
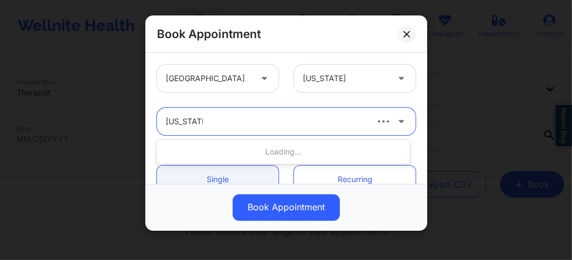
type input "Virginia Gi"
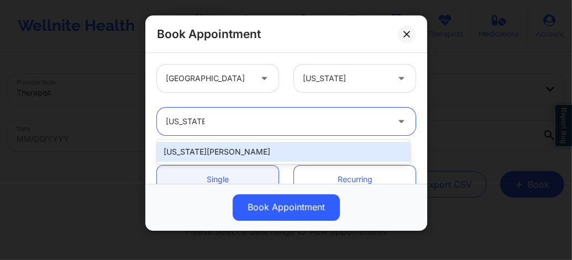
click at [217, 143] on div "Virginia Gibala" at bounding box center [283, 152] width 253 height 20
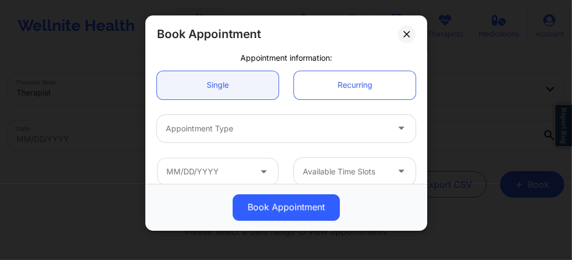
scroll to position [96, 0]
click at [215, 130] on div at bounding box center [277, 127] width 222 height 13
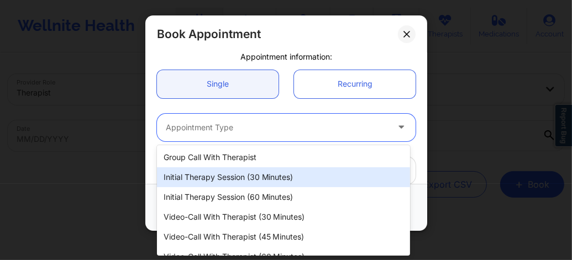
scroll to position [33, 0]
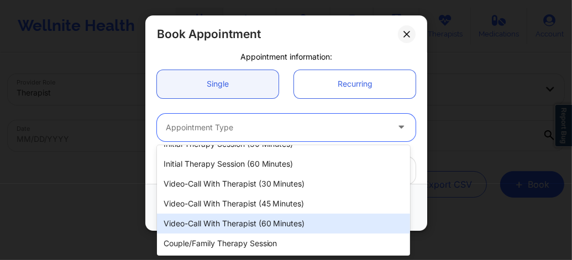
click at [272, 220] on div "Video-Call with Therapist (60 minutes)" at bounding box center [283, 224] width 253 height 20
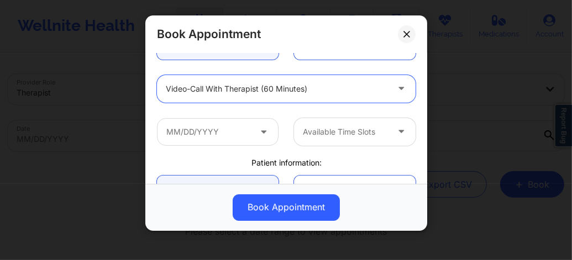
scroll to position [140, 0]
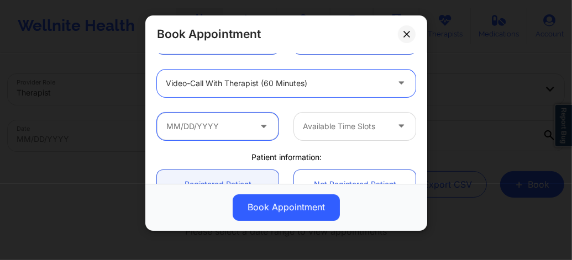
click at [228, 126] on input "text" at bounding box center [218, 127] width 122 height 28
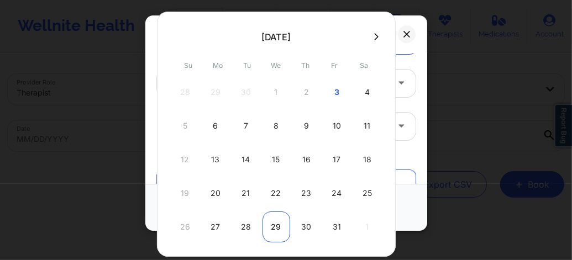
click at [280, 226] on div "29" at bounding box center [277, 227] width 28 height 31
type input "10/29/2025"
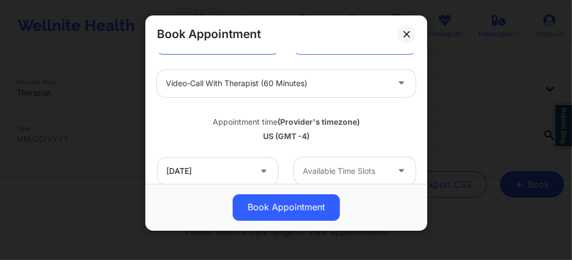
click at [319, 166] on div at bounding box center [345, 171] width 85 height 13
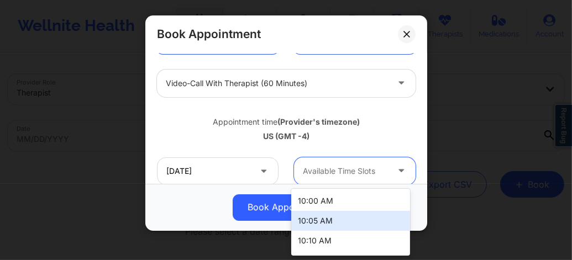
click at [307, 203] on div "10:00 AM" at bounding box center [350, 201] width 119 height 20
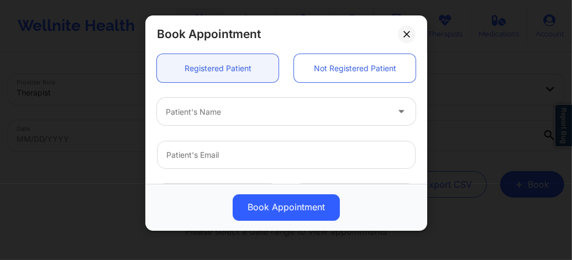
scroll to position [346, 0]
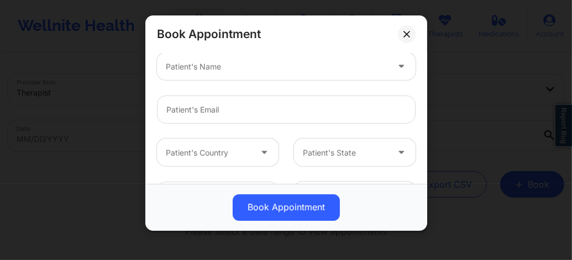
click at [216, 72] on div at bounding box center [277, 66] width 222 height 13
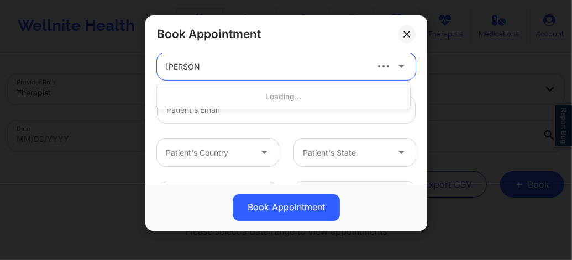
type input "Marcie"
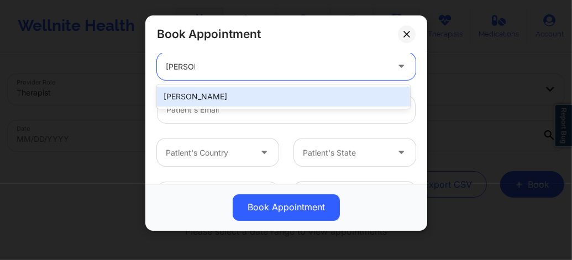
click at [197, 95] on div "Marcie J Lakin" at bounding box center [283, 97] width 253 height 20
type input "marciejayne@mac.com"
type input "+1305-336-1306"
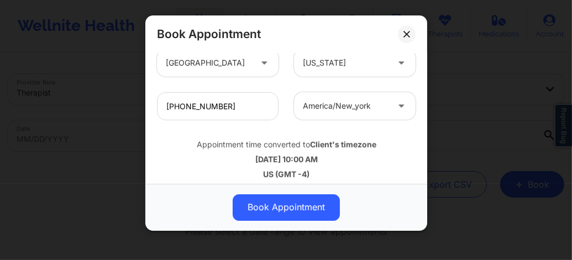
scroll to position [443, 0]
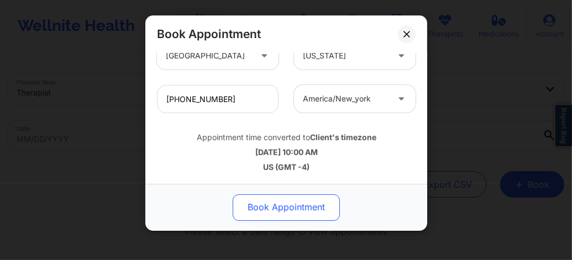
click at [280, 206] on button "Book Appointment" at bounding box center [286, 208] width 107 height 27
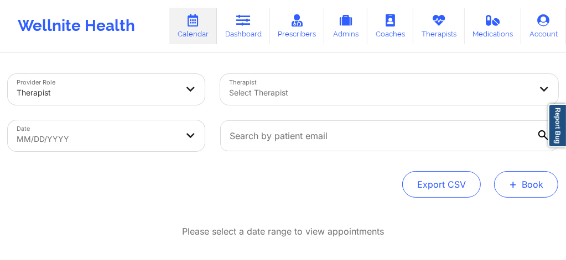
click at [526, 192] on button "+ Book" at bounding box center [526, 184] width 64 height 27
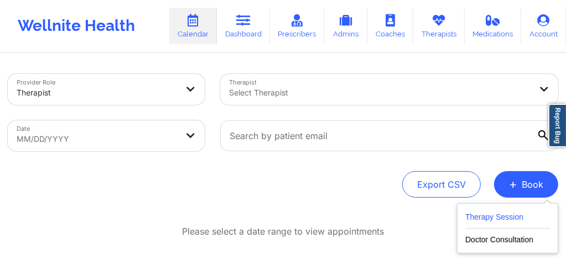
click at [499, 212] on button "Therapy Session" at bounding box center [507, 220] width 85 height 18
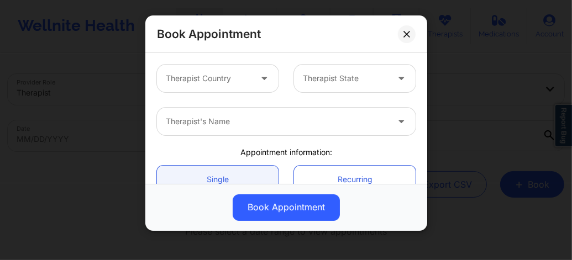
click at [202, 74] on div at bounding box center [208, 78] width 85 height 13
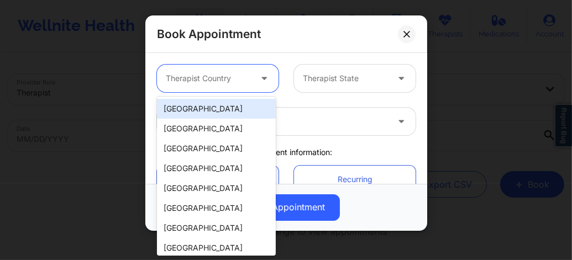
click at [212, 106] on div "[GEOGRAPHIC_DATA]" at bounding box center [216, 109] width 119 height 20
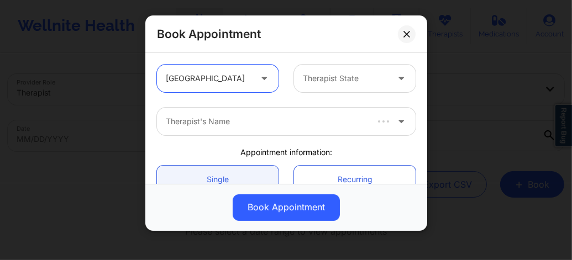
click at [331, 80] on div at bounding box center [345, 78] width 85 height 13
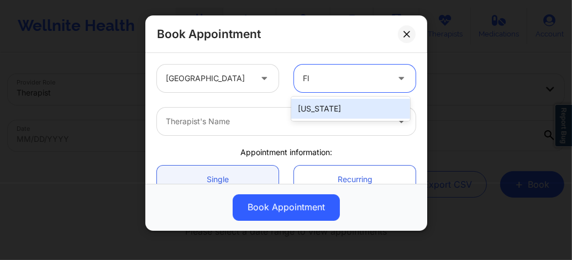
type input "Flo"
click at [320, 106] on div "[US_STATE]" at bounding box center [350, 109] width 119 height 20
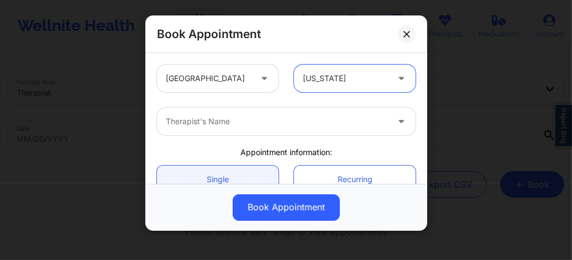
click at [254, 121] on div at bounding box center [277, 121] width 222 height 13
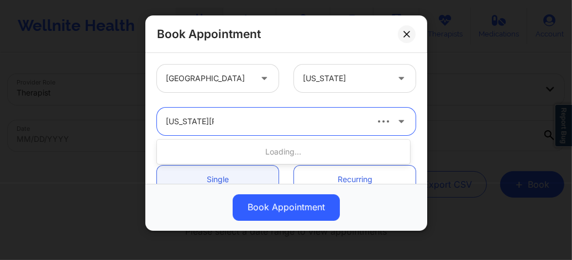
type input "Virginia Gibala"
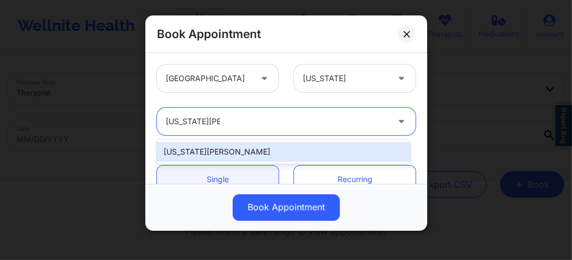
click at [217, 150] on div "Virginia Gibala" at bounding box center [283, 152] width 253 height 20
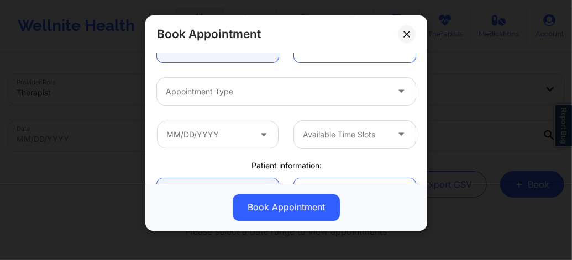
scroll to position [140, 0]
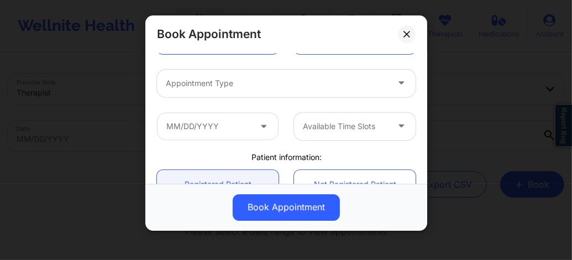
click at [211, 86] on div at bounding box center [277, 83] width 222 height 13
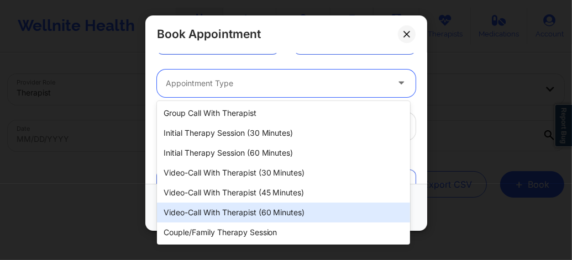
click at [243, 216] on div "Video-Call with Therapist (60 minutes)" at bounding box center [283, 213] width 253 height 20
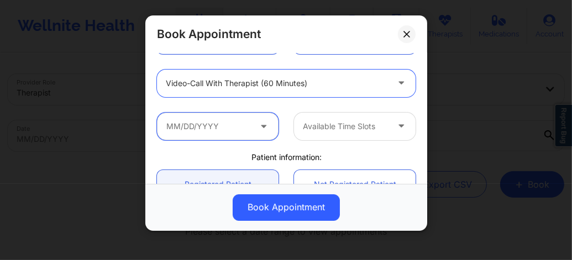
click at [230, 128] on input "text" at bounding box center [218, 127] width 122 height 28
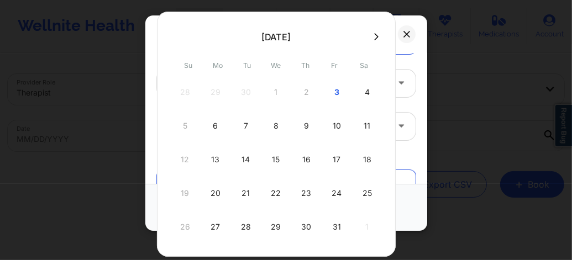
click at [374, 35] on icon at bounding box center [376, 37] width 4 height 8
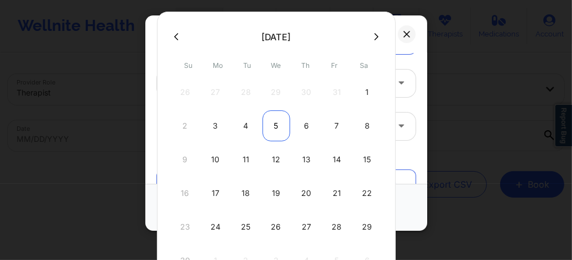
click at [270, 123] on div "5" at bounding box center [277, 126] width 28 height 31
type input "11/05/2025"
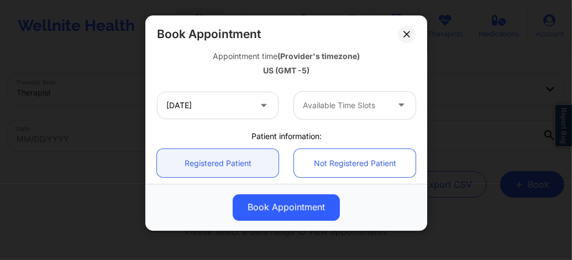
scroll to position [213, 0]
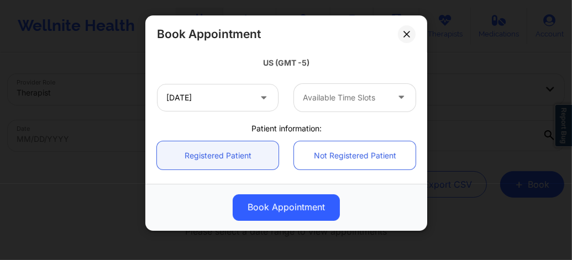
click at [333, 100] on div at bounding box center [345, 97] width 85 height 13
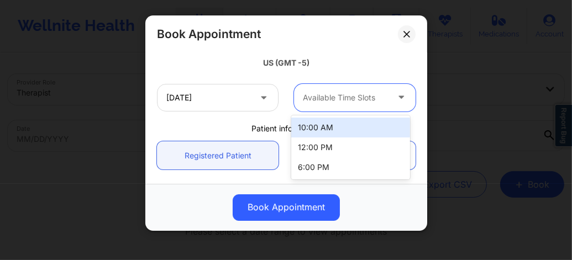
click at [330, 122] on div "10:00 AM" at bounding box center [350, 128] width 119 height 20
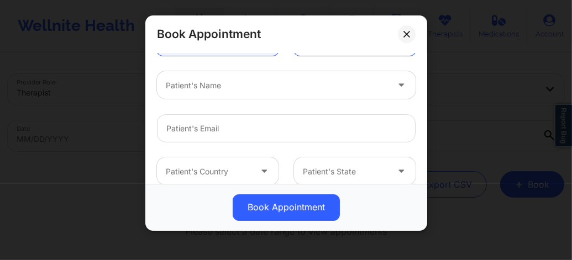
scroll to position [339, 0]
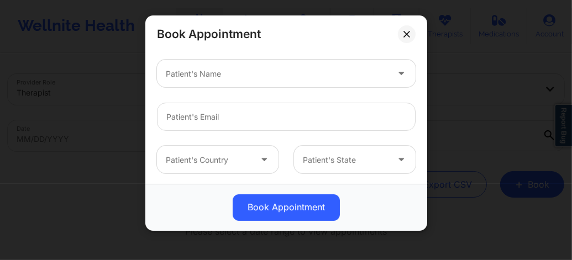
click at [218, 79] on div at bounding box center [277, 73] width 222 height 13
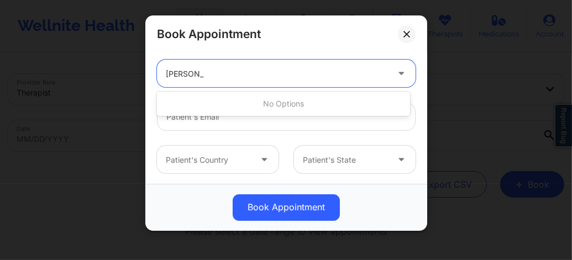
type input "Marcie"
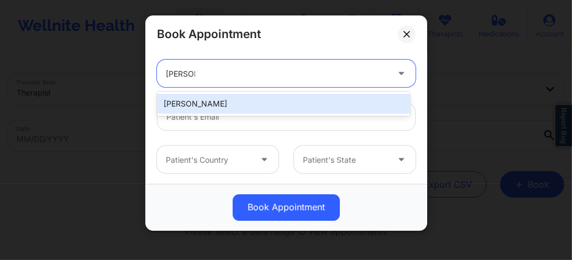
click at [217, 98] on div "Marcie J Lakin" at bounding box center [283, 104] width 253 height 20
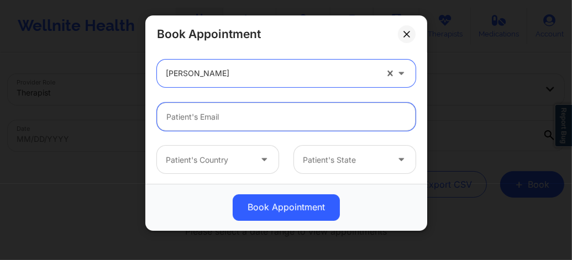
click at [228, 115] on input "email" at bounding box center [286, 117] width 259 height 28
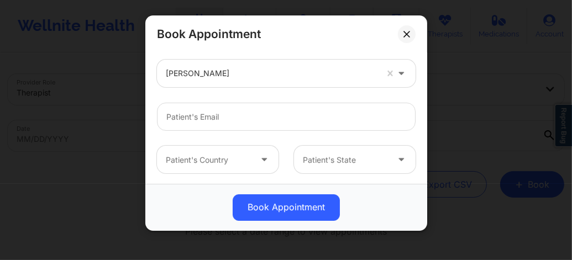
click at [220, 72] on div at bounding box center [271, 73] width 211 height 13
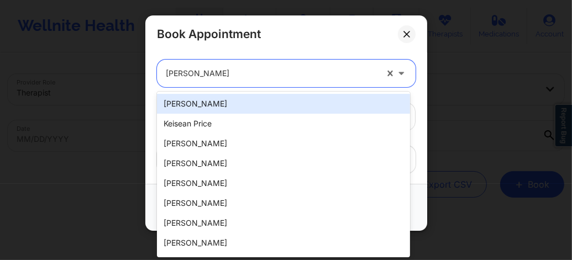
click at [220, 72] on div at bounding box center [271, 73] width 211 height 13
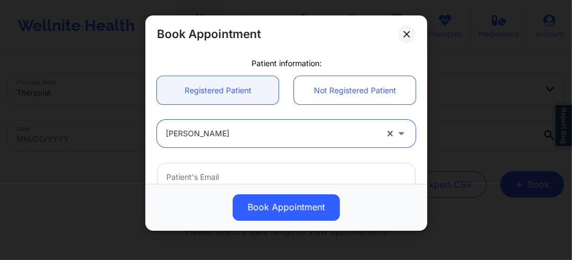
scroll to position [274, 0]
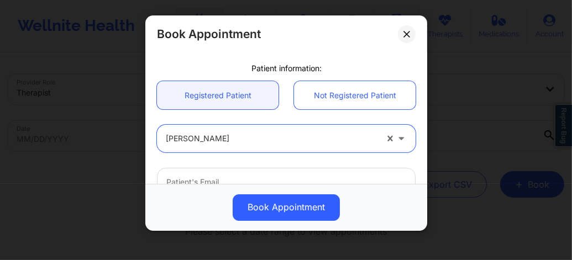
click at [219, 141] on div at bounding box center [271, 139] width 211 height 13
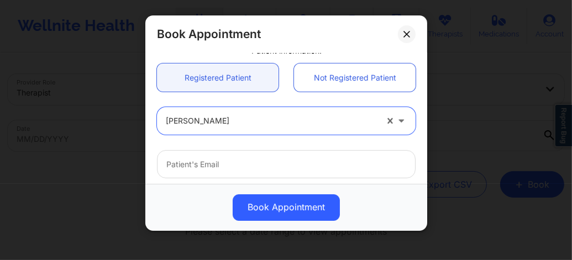
scroll to position [288, 0]
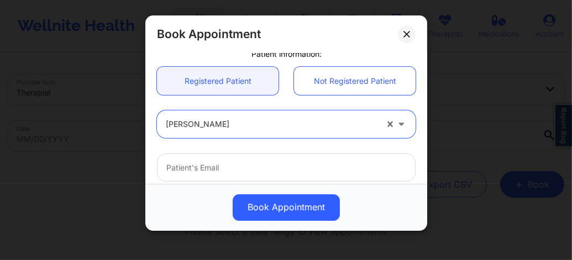
click at [218, 129] on div at bounding box center [271, 124] width 211 height 13
click at [219, 129] on div at bounding box center [271, 124] width 211 height 13
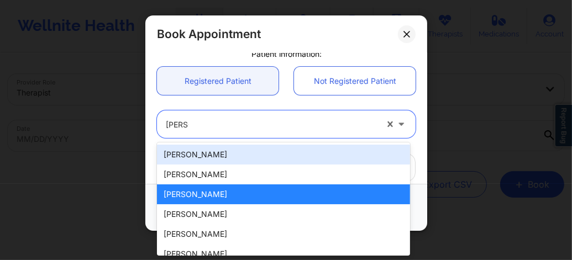
type input "Marcie"
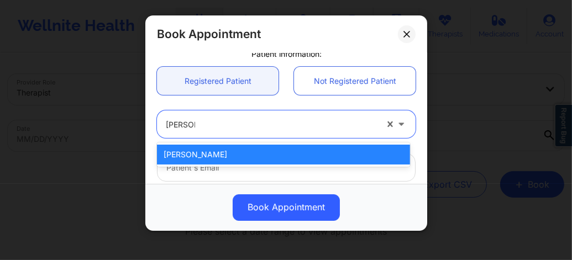
click at [210, 164] on div "Marcie J Lakin" at bounding box center [283, 155] width 253 height 24
click at [208, 159] on div "Marcie J Lakin" at bounding box center [283, 155] width 253 height 20
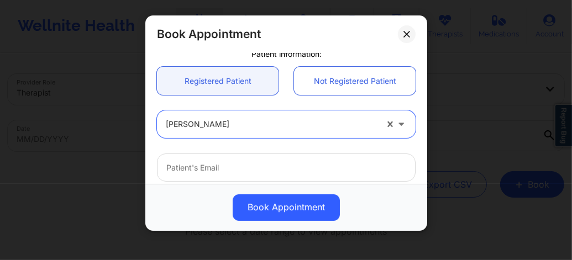
click at [244, 137] on div "Marcie J Lakin" at bounding box center [271, 125] width 211 height 28
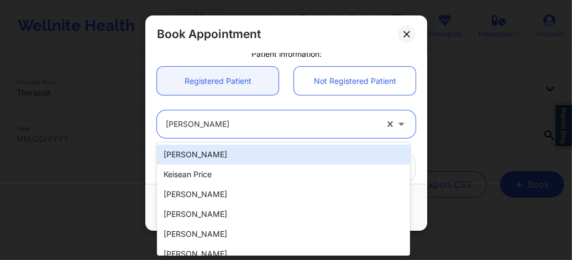
click at [239, 128] on div at bounding box center [271, 124] width 211 height 13
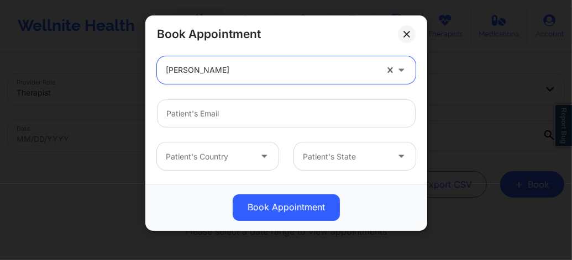
scroll to position [340, 0]
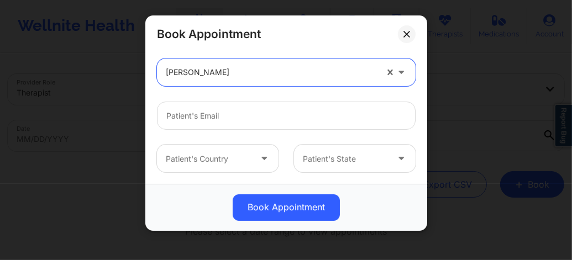
click at [203, 73] on div at bounding box center [271, 72] width 211 height 13
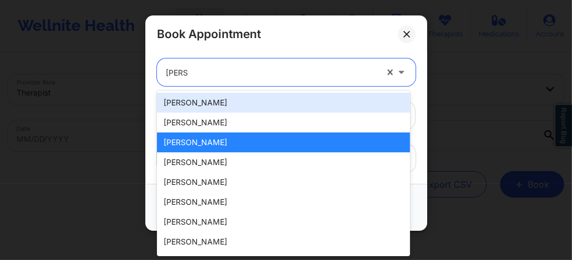
type input "Marcie"
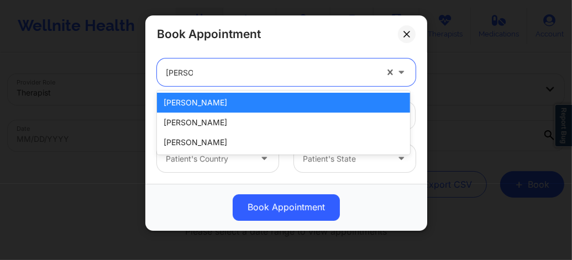
click at [198, 98] on div "Marcie J Lakin" at bounding box center [283, 103] width 253 height 20
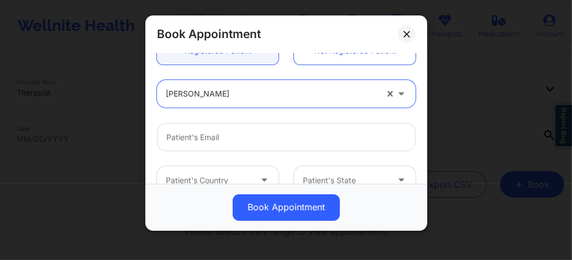
scroll to position [325, 0]
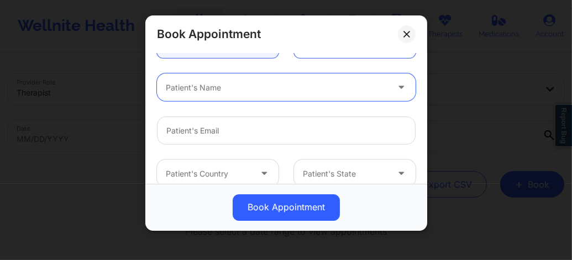
click at [327, 90] on div at bounding box center [277, 87] width 222 height 13
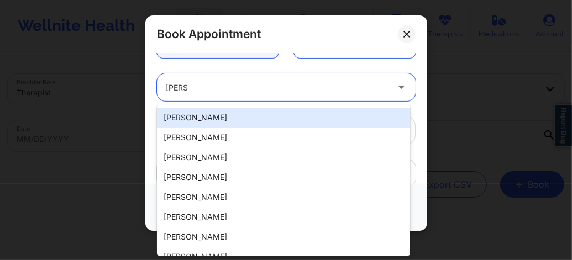
type input "Marcie"
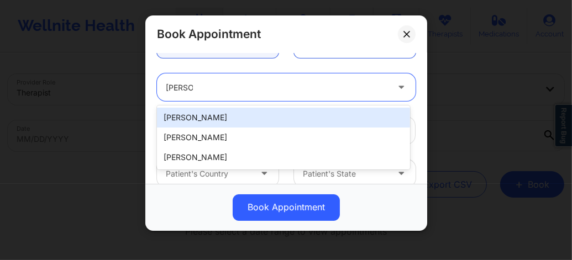
click at [244, 114] on div "Marcie J Lakin" at bounding box center [283, 118] width 253 height 20
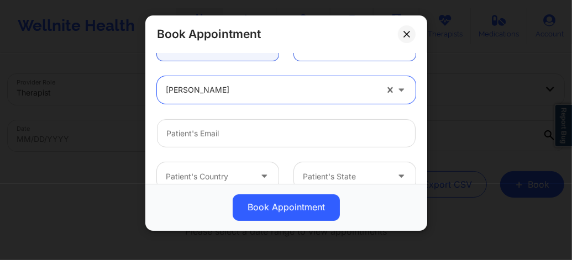
scroll to position [340, 0]
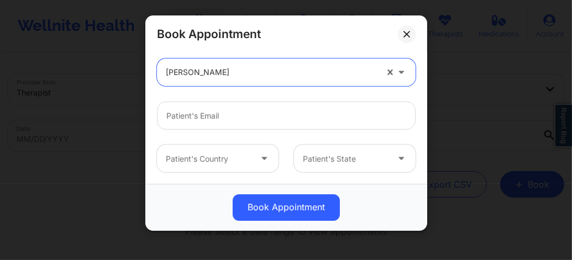
click at [226, 76] on div at bounding box center [271, 72] width 211 height 13
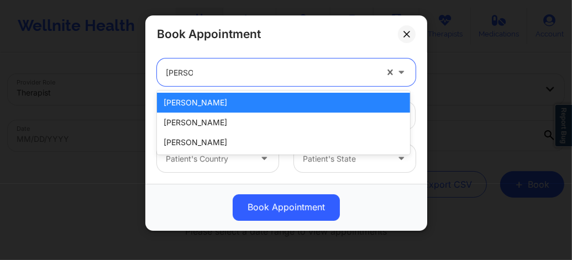
type input "Marcie"
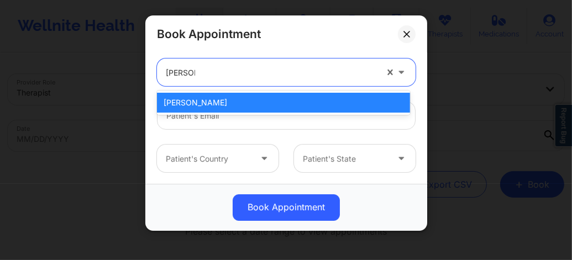
click at [206, 100] on div "Marcie J Lakin" at bounding box center [283, 103] width 253 height 20
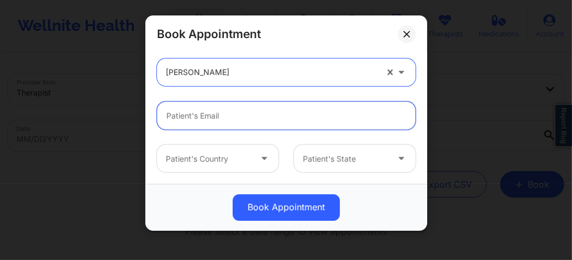
click at [223, 119] on input "email" at bounding box center [286, 116] width 259 height 28
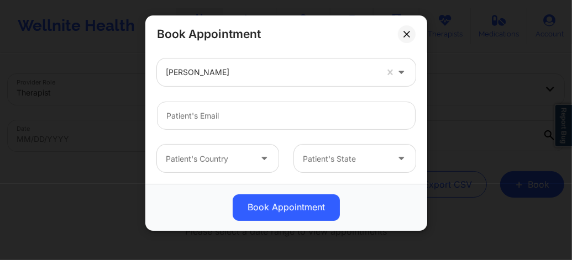
click at [214, 69] on div at bounding box center [271, 72] width 211 height 13
click at [243, 83] on div "Marcie J Lakin" at bounding box center [271, 73] width 211 height 28
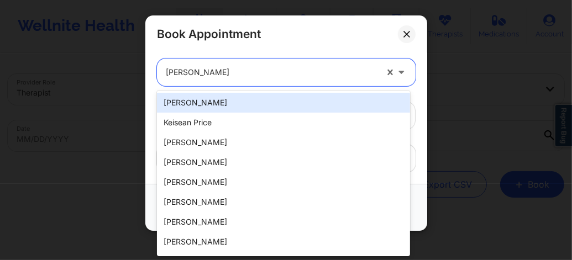
click at [243, 80] on div "Marcie J Lakin" at bounding box center [271, 73] width 211 height 28
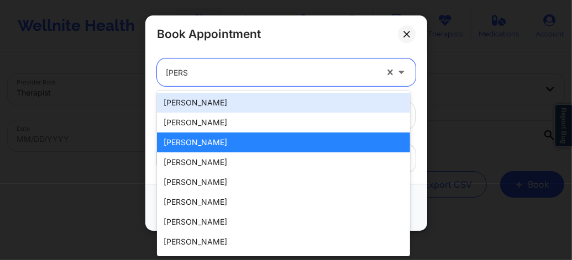
type input "Marcie"
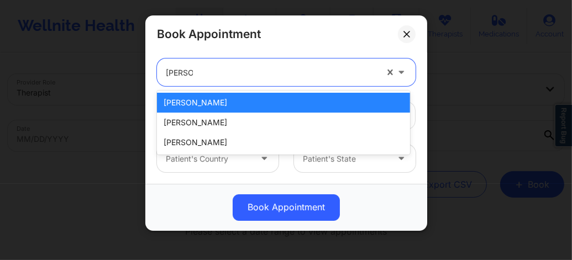
click at [205, 104] on div "Marcie J Lakin" at bounding box center [283, 103] width 253 height 20
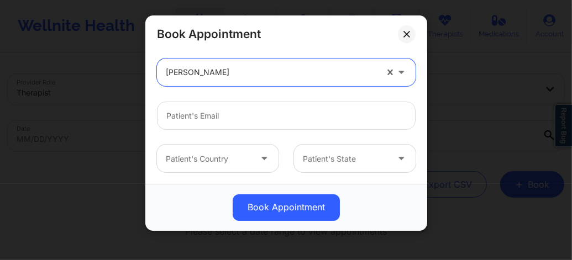
click at [237, 75] on div at bounding box center [271, 72] width 211 height 13
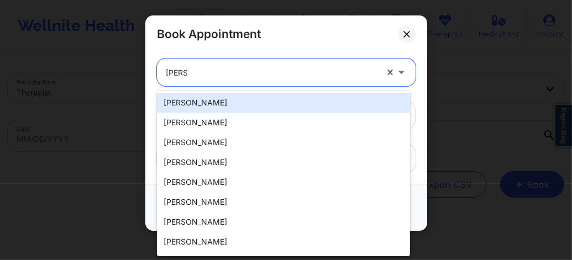
type input "Marcie"
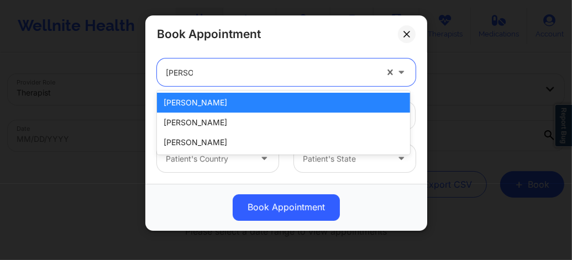
click at [199, 102] on div "Marcie J Lakin" at bounding box center [283, 103] width 253 height 20
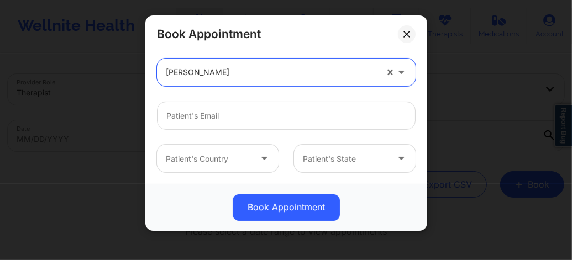
click at [219, 69] on div at bounding box center [271, 72] width 211 height 13
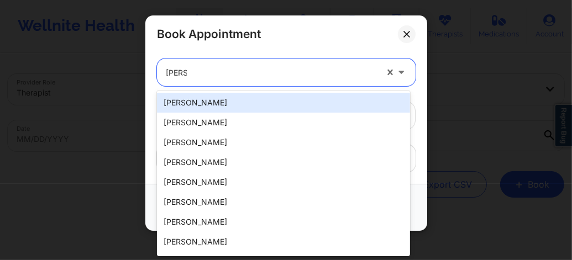
type input "Marcie"
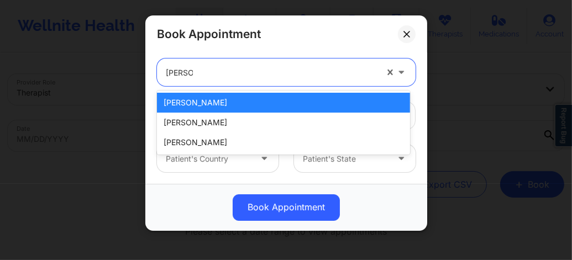
click at [194, 105] on div "Marcie J Lakin" at bounding box center [283, 103] width 253 height 20
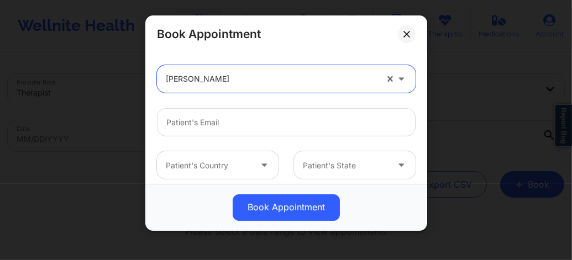
scroll to position [325, 0]
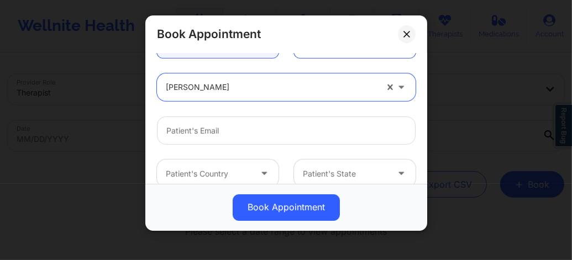
click at [263, 85] on div at bounding box center [271, 87] width 211 height 13
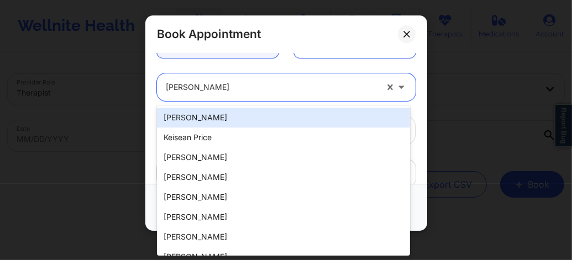
click at [263, 85] on div at bounding box center [271, 87] width 211 height 13
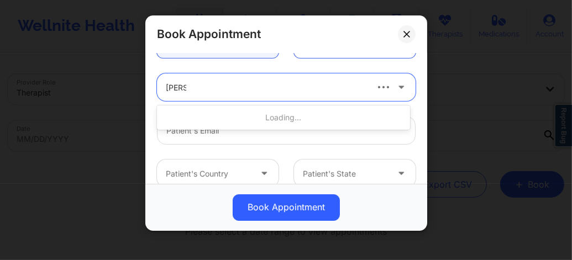
type input "marcie"
type input "marciejayne@mac.com"
type input "+1305-336-1306"
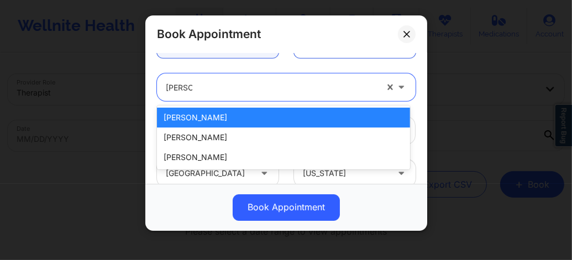
click at [224, 111] on div "Marcie J Lakin" at bounding box center [283, 118] width 253 height 20
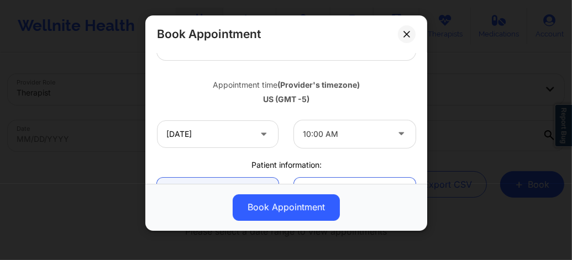
scroll to position [170, 0]
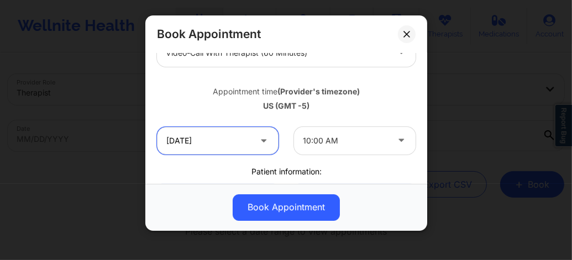
click at [227, 143] on input "11/05/2025" at bounding box center [218, 141] width 122 height 28
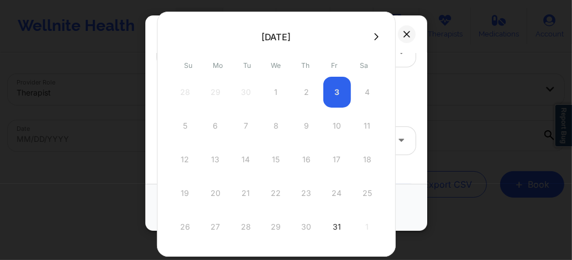
click at [374, 40] on icon at bounding box center [376, 37] width 4 height 8
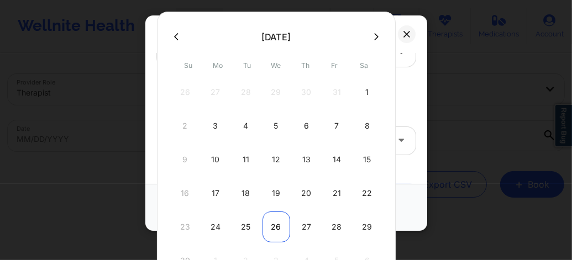
click at [270, 227] on div "26" at bounding box center [277, 227] width 28 height 31
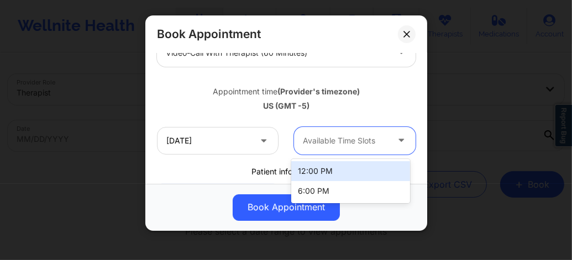
click at [326, 143] on div at bounding box center [345, 140] width 85 height 13
click at [327, 143] on div at bounding box center [345, 140] width 85 height 13
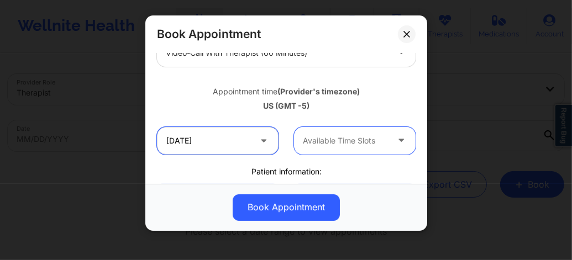
click at [215, 139] on input "11/26/2025" at bounding box center [218, 141] width 122 height 28
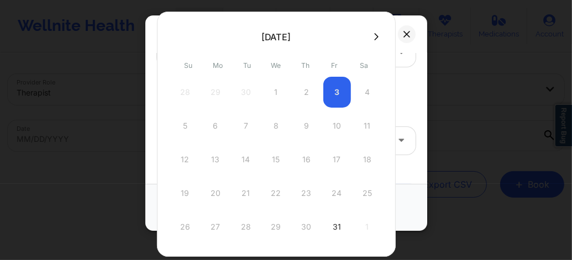
click at [372, 41] on button at bounding box center [376, 36] width 11 height 9
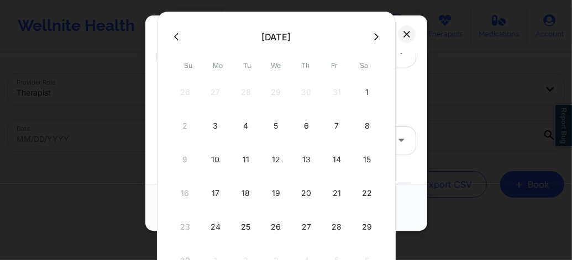
click at [377, 39] on button at bounding box center [376, 36] width 11 height 9
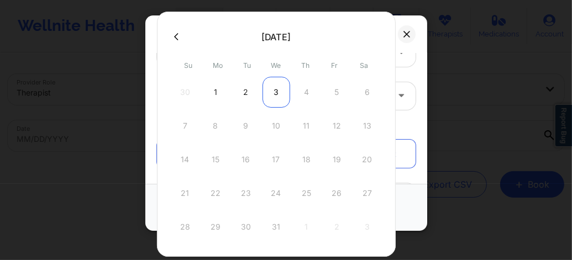
click at [279, 91] on div "3" at bounding box center [277, 92] width 28 height 31
type input "12/03/2025"
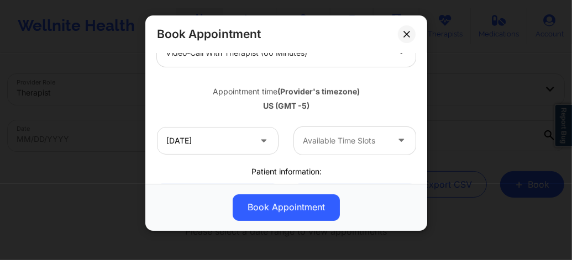
click at [339, 129] on div "Available Time Slots" at bounding box center [341, 141] width 95 height 28
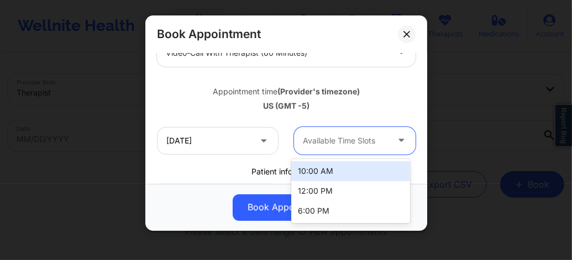
click at [327, 164] on div "10:00 AM" at bounding box center [350, 171] width 119 height 20
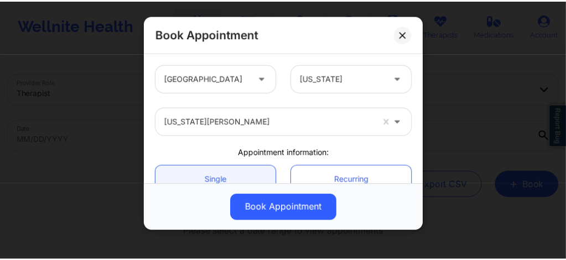
scroll to position [443, 0]
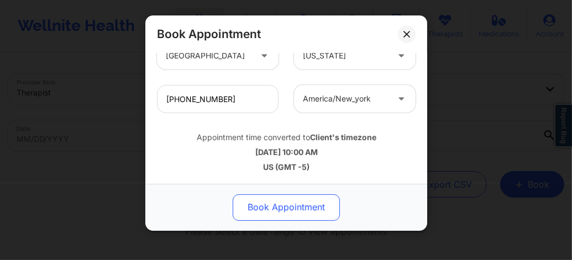
click at [273, 203] on button "Book Appointment" at bounding box center [286, 208] width 107 height 27
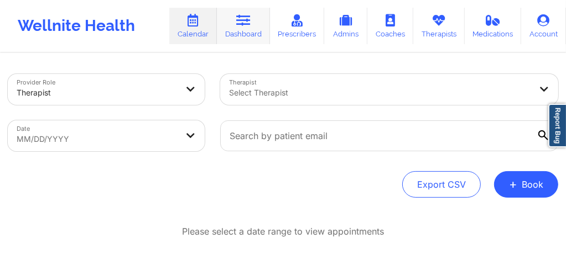
click at [244, 36] on link "Dashboard" at bounding box center [243, 26] width 53 height 36
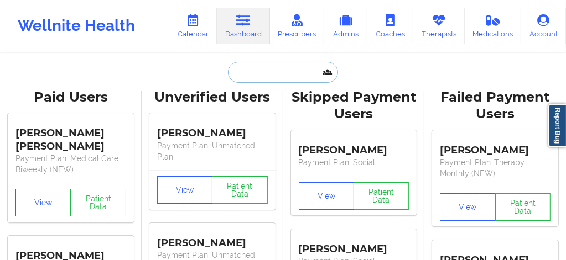
click at [264, 75] on input "text" at bounding box center [282, 72] width 109 height 21
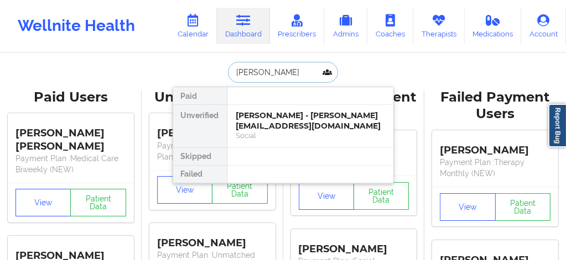
type input "Marcie Lap"
click at [268, 115] on div "Marcie J Lakin - marciejayne@mac.com" at bounding box center [310, 121] width 148 height 20
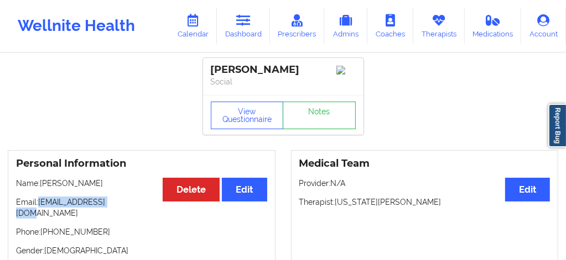
drag, startPoint x: 124, startPoint y: 208, endPoint x: 40, endPoint y: 206, distance: 84.1
click at [40, 206] on p "Email: marciejayne@mac.com" at bounding box center [141, 208] width 251 height 22
copy p "marciejayne@mac.com"
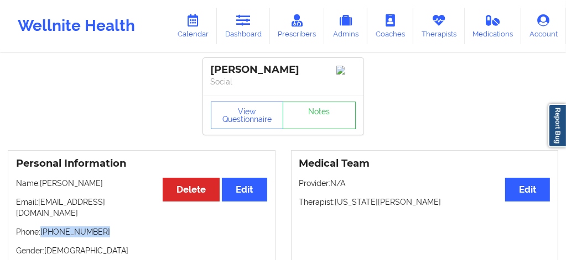
drag, startPoint x: 97, startPoint y: 223, endPoint x: 41, endPoint y: 223, distance: 55.3
click at [41, 227] on p "Phone: +1305-336-1306" at bounding box center [141, 232] width 251 height 11
copy p "+1305-336-1306"
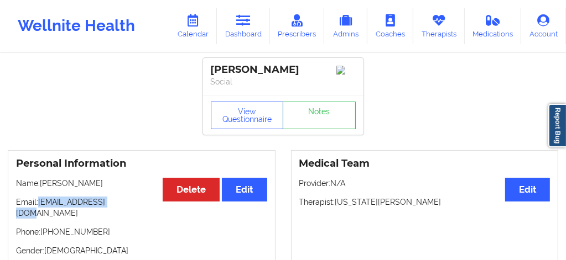
drag, startPoint x: 123, startPoint y: 205, endPoint x: 40, endPoint y: 208, distance: 83.5
click at [40, 208] on p "Email: marciejayne@mac.com" at bounding box center [141, 208] width 251 height 22
copy p "marciejayne@mac.com"
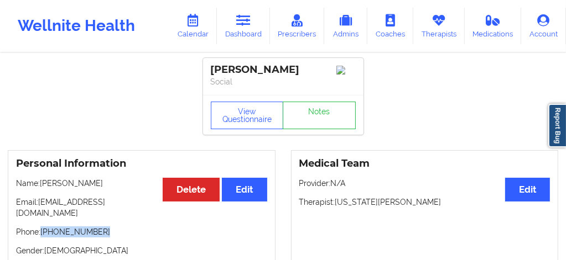
drag, startPoint x: 101, startPoint y: 225, endPoint x: 44, endPoint y: 227, distance: 57.5
click at [44, 227] on p "Phone: +1305-336-1306" at bounding box center [141, 232] width 251 height 11
copy p "+1305-336-1306"
click at [240, 34] on link "Dashboard" at bounding box center [243, 26] width 53 height 36
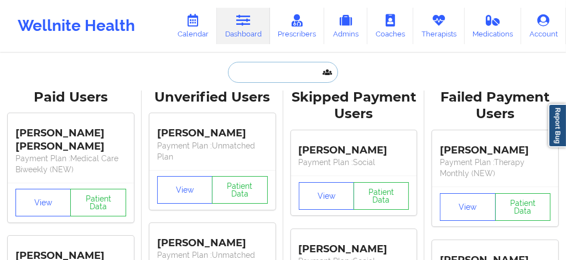
click at [257, 70] on input "text" at bounding box center [282, 72] width 109 height 21
paste input "nevaehdesir@icloud.com"
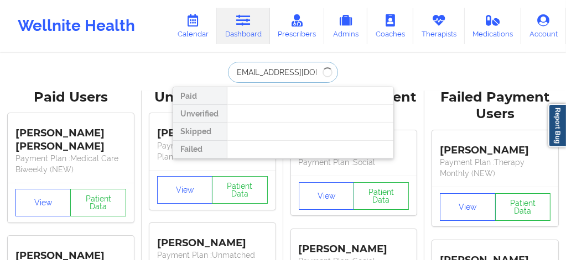
type input "nevaehdesir@icloud.com"
click at [358, 75] on div "nevaehdesir@icloud.com Paid Unverified Skipped Failed" at bounding box center [283, 72] width 221 height 21
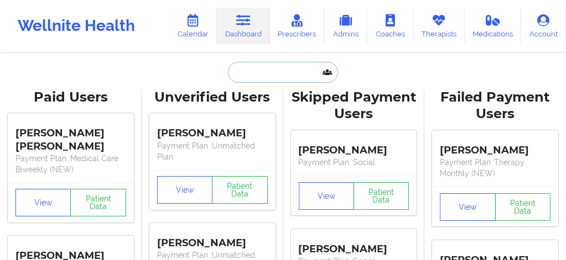
click at [272, 71] on input "text" at bounding box center [282, 72] width 109 height 21
paste input "[EMAIL_ADDRESS][DOMAIN_NAME]"
type input "[EMAIL_ADDRESS][DOMAIN_NAME]"
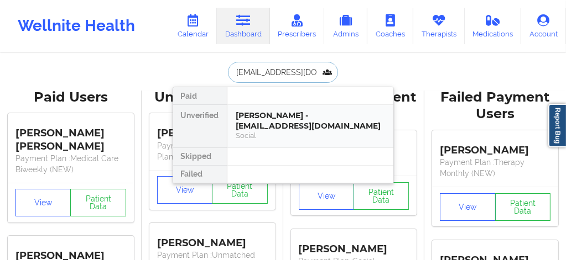
click at [283, 121] on div "[PERSON_NAME] - [EMAIL_ADDRESS][DOMAIN_NAME]" at bounding box center [310, 121] width 148 height 20
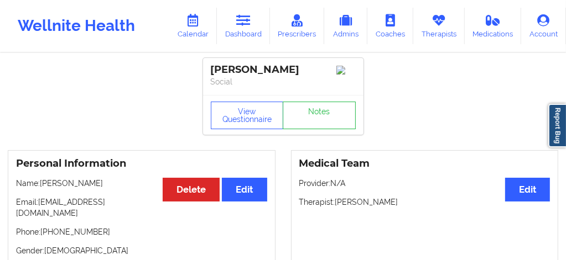
drag, startPoint x: 202, startPoint y: 61, endPoint x: 273, endPoint y: 70, distance: 71.9
click at [237, 32] on link "Dashboard" at bounding box center [243, 26] width 53 height 36
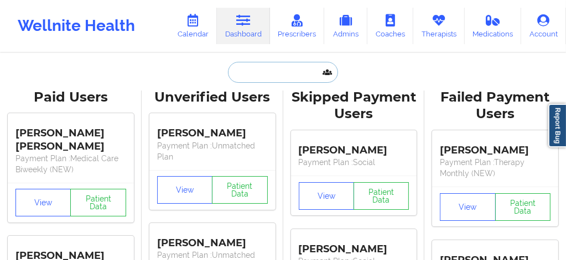
click at [262, 75] on input "text" at bounding box center [282, 72] width 109 height 21
paste input "[EMAIL_ADDRESS][DOMAIN_NAME]"
type input "[EMAIL_ADDRESS][DOMAIN_NAME]"
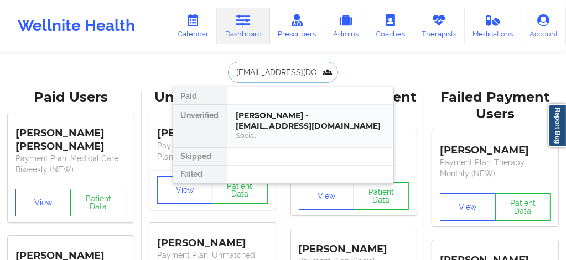
click at [277, 122] on div "[PERSON_NAME] - [EMAIL_ADDRESS][DOMAIN_NAME]" at bounding box center [310, 121] width 148 height 20
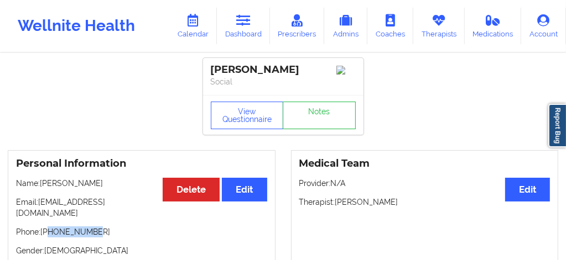
drag, startPoint x: 93, startPoint y: 223, endPoint x: 50, endPoint y: 226, distance: 43.2
click at [50, 227] on p "Phone: +17863141401" at bounding box center [141, 232] width 251 height 11
copy p "7863141401"
click at [440, 35] on link "Therapists" at bounding box center [438, 26] width 51 height 36
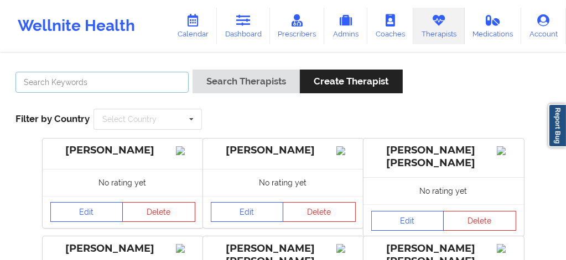
click at [158, 79] on input "text" at bounding box center [101, 82] width 173 height 21
type input "Jill Scott"
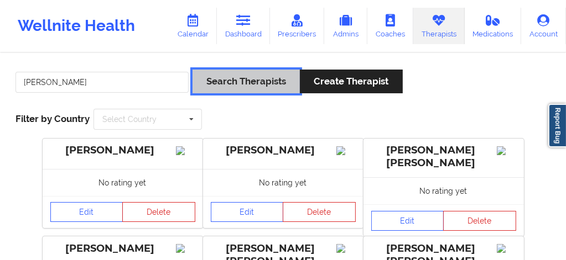
click at [254, 91] on button "Search Therapists" at bounding box center [245, 82] width 107 height 24
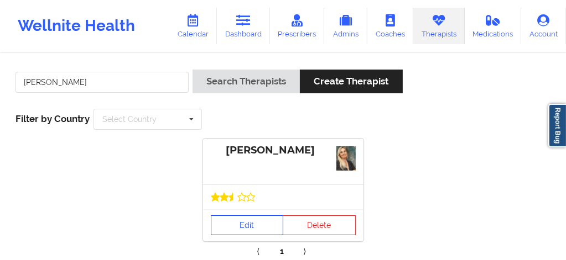
click at [248, 232] on link "Edit" at bounding box center [247, 226] width 73 height 20
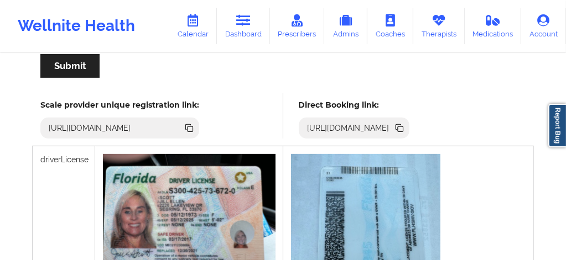
scroll to position [179, 0]
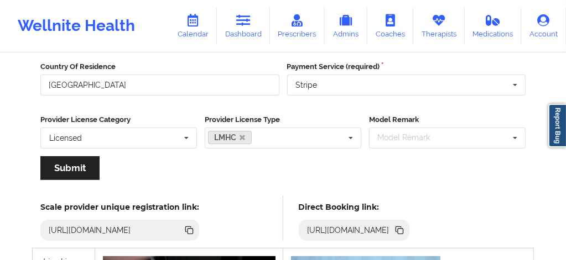
click at [405, 227] on icon at bounding box center [399, 230] width 12 height 12
click at [193, 30] on link "Calendar" at bounding box center [193, 26] width 48 height 36
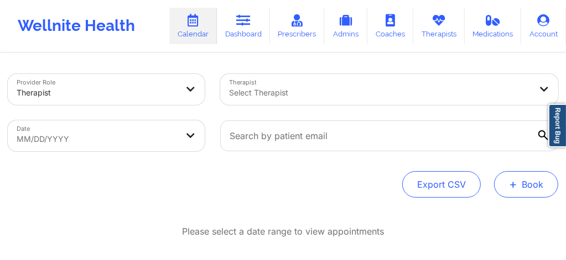
click at [518, 183] on button "+ Book" at bounding box center [526, 184] width 64 height 27
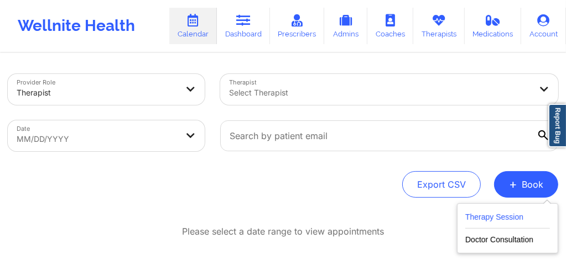
click at [499, 210] on div "Therapy Session Doctor Consultation" at bounding box center [507, 228] width 101 height 50
click at [500, 212] on button "Therapy Session" at bounding box center [507, 220] width 85 height 18
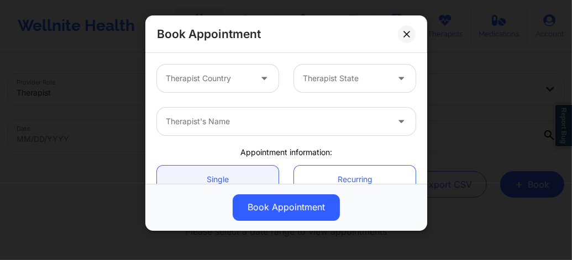
click at [233, 79] on div at bounding box center [208, 78] width 85 height 13
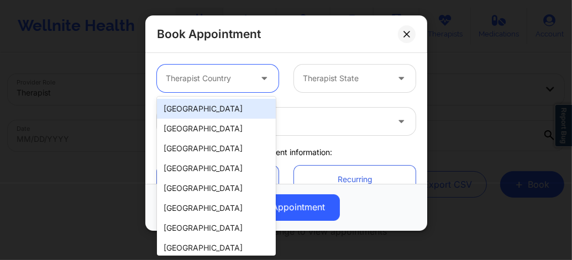
click at [202, 111] on div "[GEOGRAPHIC_DATA]" at bounding box center [216, 109] width 119 height 20
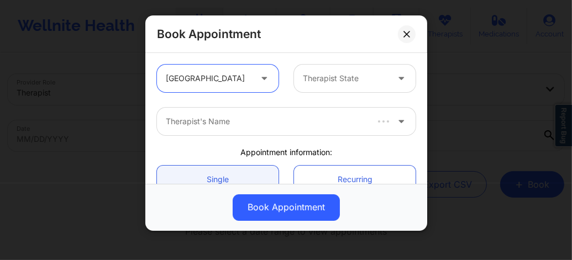
click at [338, 83] on div at bounding box center [345, 78] width 85 height 13
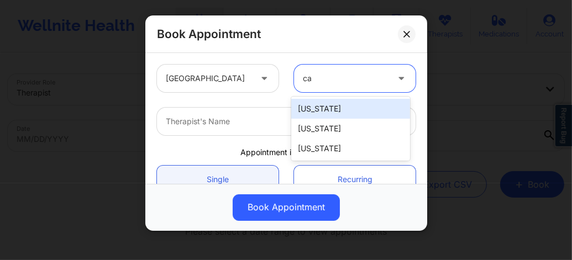
type input "cal"
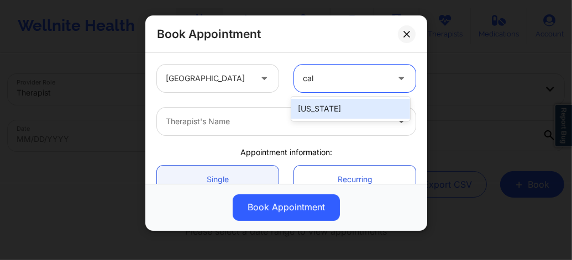
click at [313, 108] on div "[US_STATE]" at bounding box center [350, 109] width 119 height 20
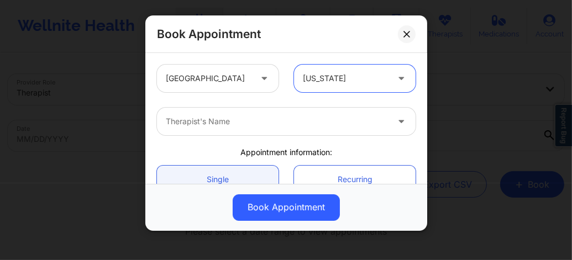
click at [249, 118] on div at bounding box center [277, 121] width 222 height 13
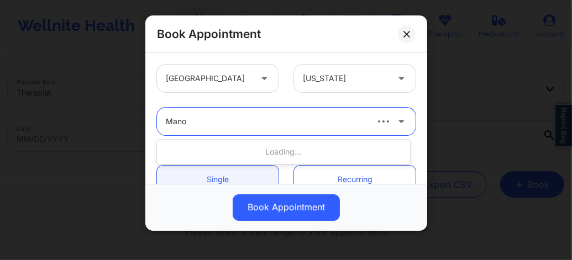
type input "Manoj"
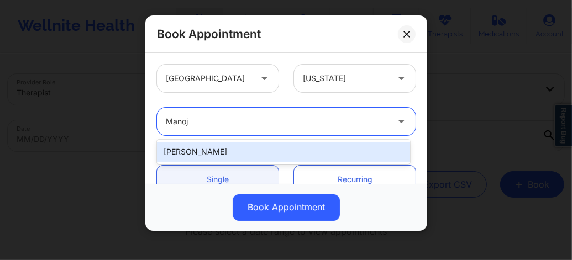
click at [225, 145] on div "Manoj Sharma" at bounding box center [283, 152] width 253 height 20
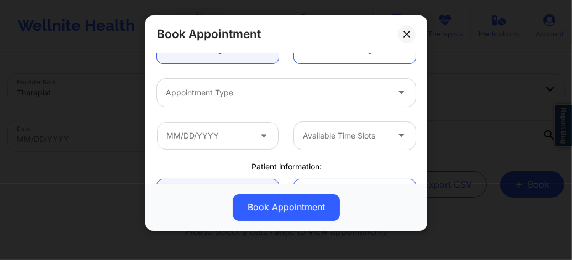
scroll to position [133, 0]
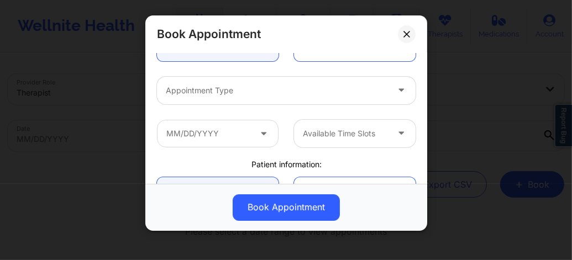
click at [208, 93] on div at bounding box center [277, 90] width 222 height 13
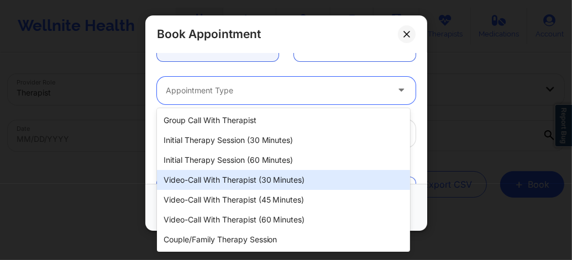
click at [221, 182] on div "Video-Call with Therapist (30 minutes)" at bounding box center [283, 180] width 253 height 20
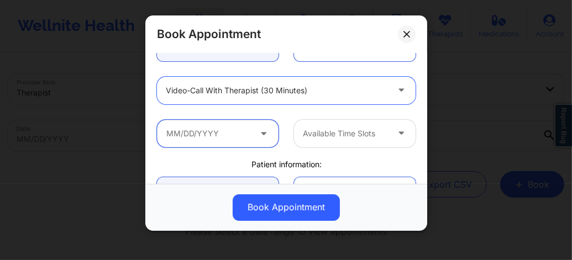
click at [222, 140] on input "text" at bounding box center [218, 134] width 122 height 28
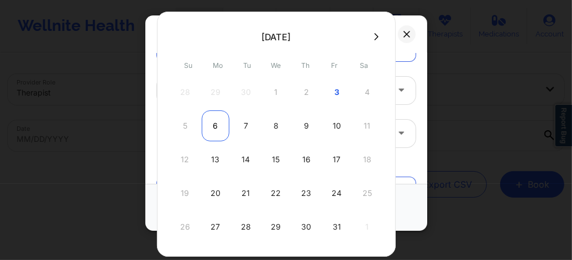
click at [212, 128] on div "6" at bounding box center [216, 126] width 28 height 31
type input "10/06/2025"
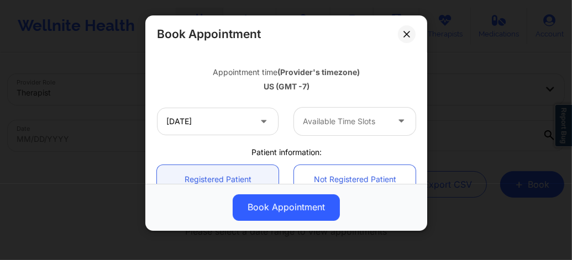
scroll to position [191, 0]
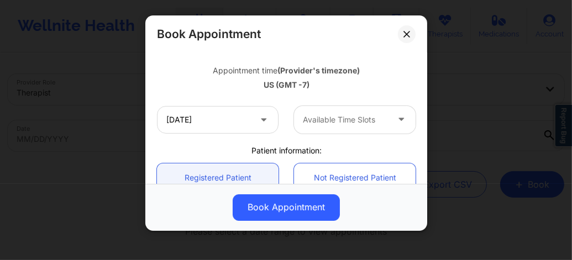
click at [321, 115] on div at bounding box center [345, 119] width 85 height 13
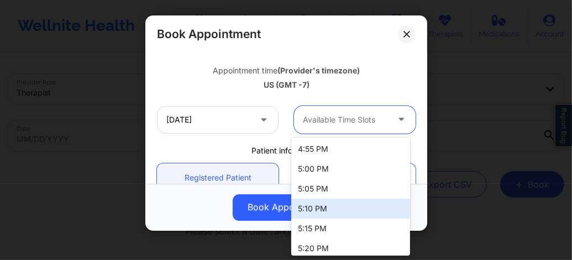
scroll to position [2607, 0]
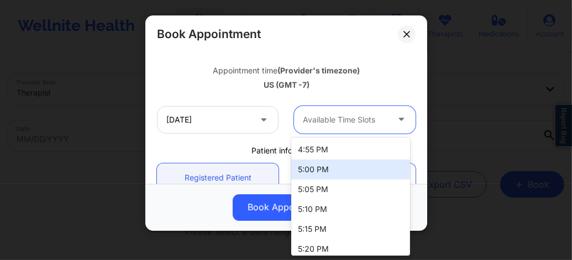
click at [317, 170] on div "5:00 PM" at bounding box center [350, 170] width 119 height 20
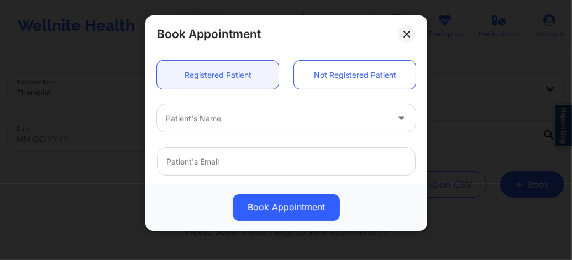
scroll to position [317, 0]
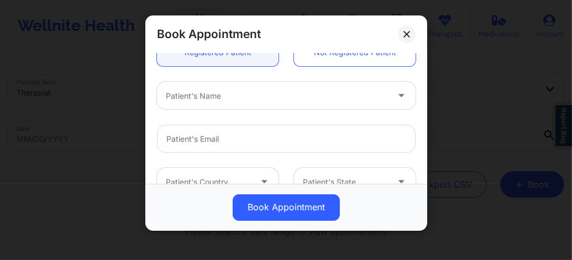
click at [215, 98] on div at bounding box center [277, 96] width 222 height 13
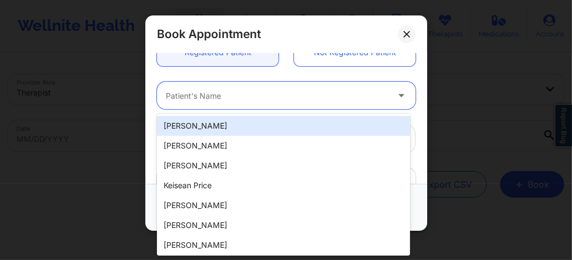
paste input "jasonfilms@gmail.com"
type input "jasonfilms@gmail.com"
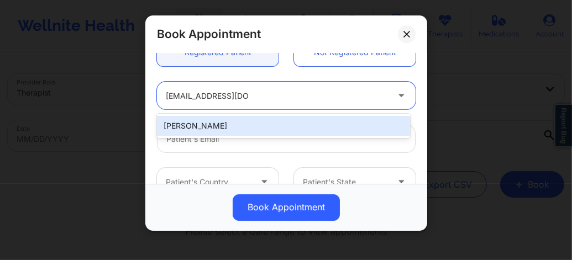
click at [196, 132] on div "Jason Alarcon" at bounding box center [283, 126] width 253 height 20
type input "jasonfilms@gmail.com"
type input "+1415-407-7125"
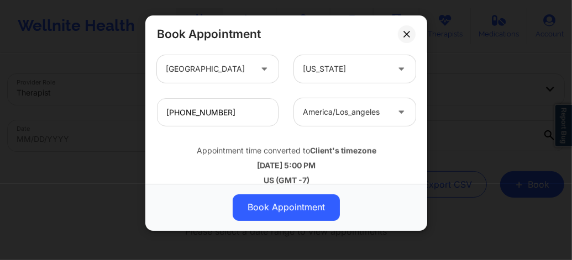
scroll to position [443, 0]
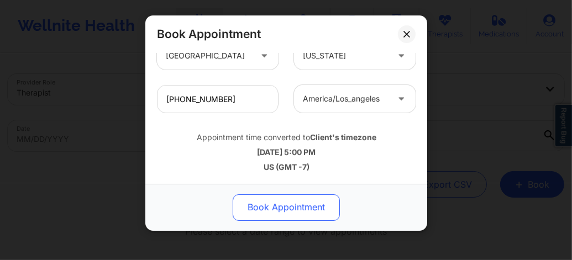
click at [294, 211] on button "Book Appointment" at bounding box center [286, 208] width 107 height 27
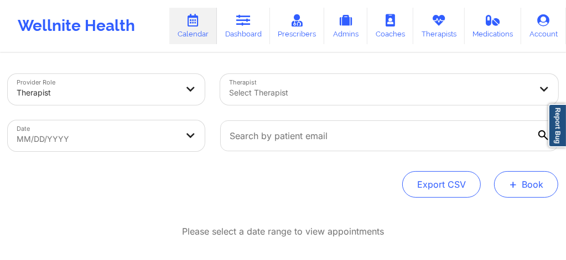
click at [529, 183] on button "+ Book" at bounding box center [526, 184] width 64 height 27
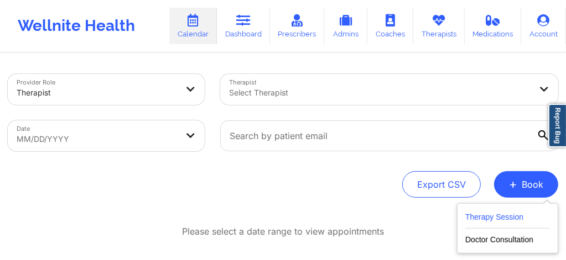
click at [488, 217] on button "Therapy Session" at bounding box center [507, 220] width 85 height 18
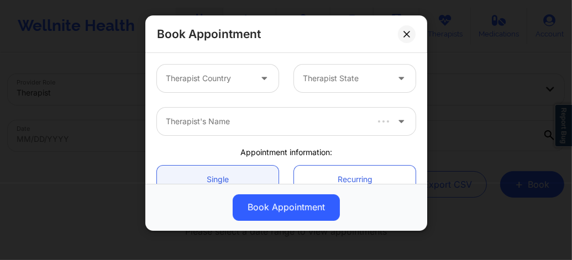
click at [242, 79] on div at bounding box center [208, 78] width 85 height 13
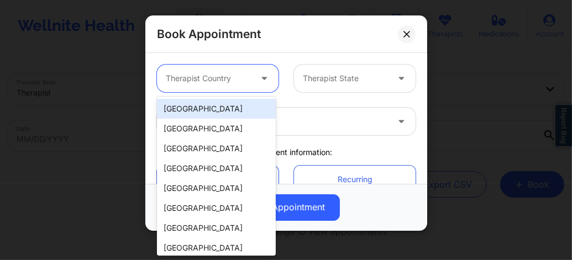
click at [217, 113] on div "[GEOGRAPHIC_DATA]" at bounding box center [216, 109] width 119 height 20
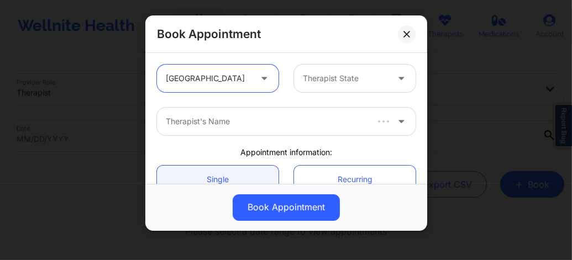
click at [323, 80] on div at bounding box center [345, 78] width 85 height 13
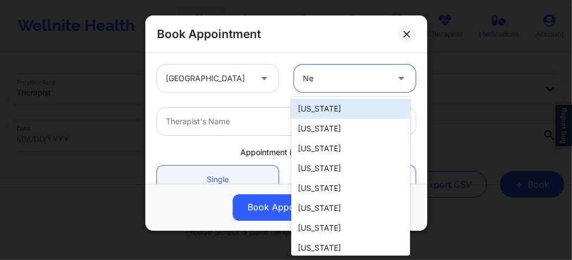
type input "New"
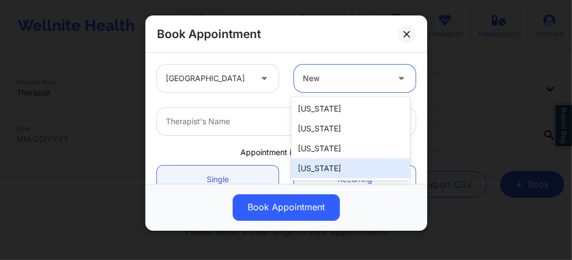
click at [321, 173] on div "[US_STATE]" at bounding box center [350, 169] width 119 height 20
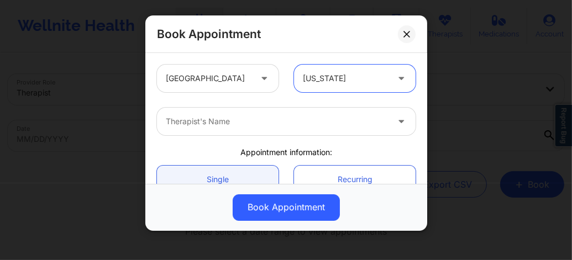
click at [237, 128] on div at bounding box center [277, 121] width 222 height 13
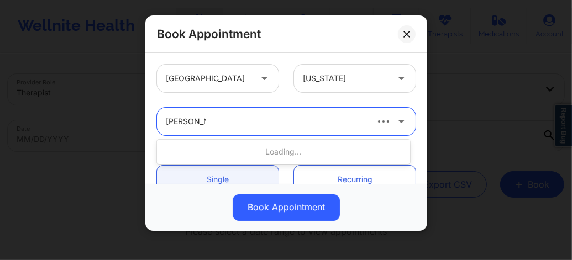
type input "Carol osher"
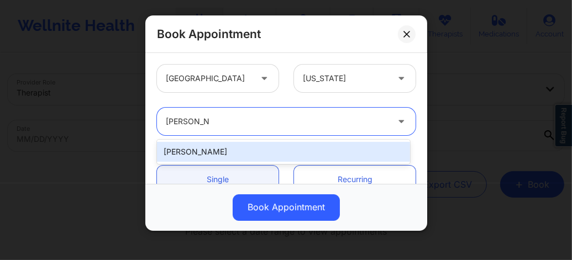
click at [223, 148] on div "Carol Osher" at bounding box center [283, 152] width 253 height 20
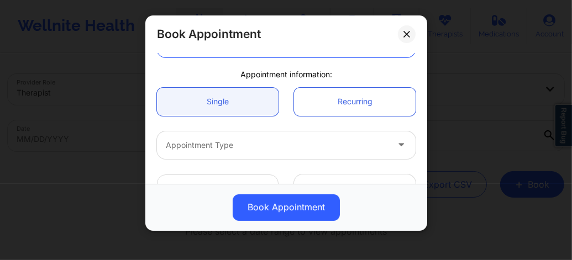
scroll to position [81, 0]
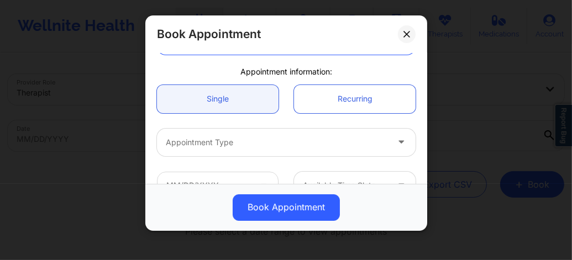
click at [215, 133] on div "Appointment Type" at bounding box center [273, 143] width 232 height 28
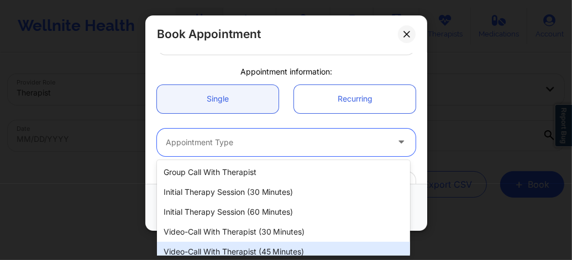
click at [246, 245] on div "Video-Call with Therapist (45 minutes)" at bounding box center [283, 252] width 253 height 20
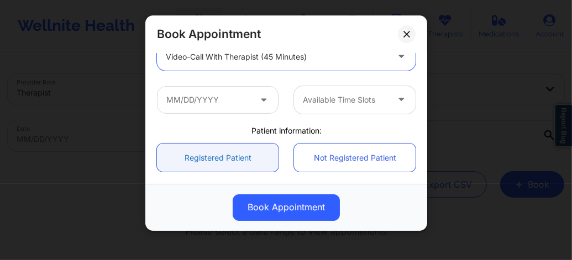
scroll to position [169, 0]
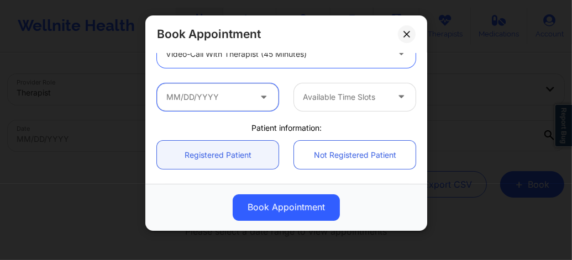
click at [199, 100] on input "text" at bounding box center [218, 97] width 122 height 28
click at [203, 101] on input "text" at bounding box center [218, 97] width 122 height 28
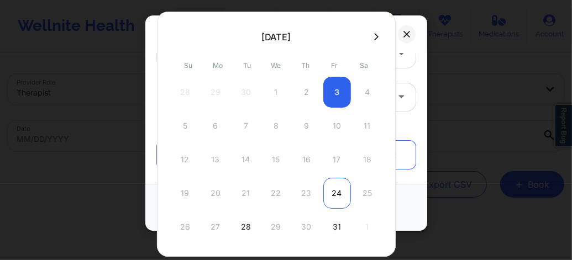
click at [335, 197] on div "24" at bounding box center [337, 193] width 28 height 31
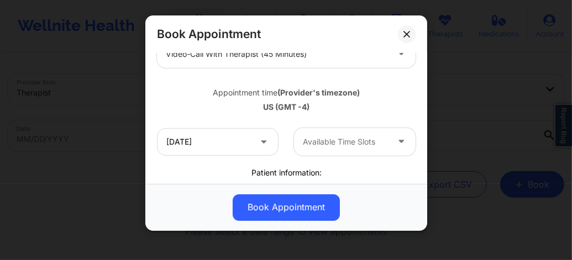
click at [347, 144] on div at bounding box center [345, 141] width 85 height 13
click at [327, 139] on div at bounding box center [345, 141] width 85 height 13
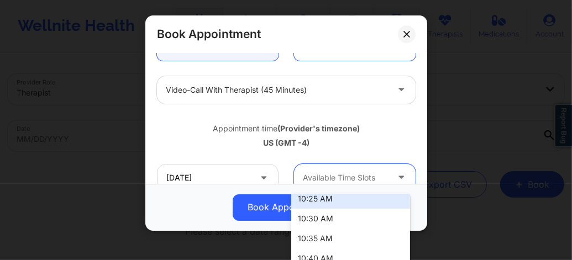
scroll to position [133, 0]
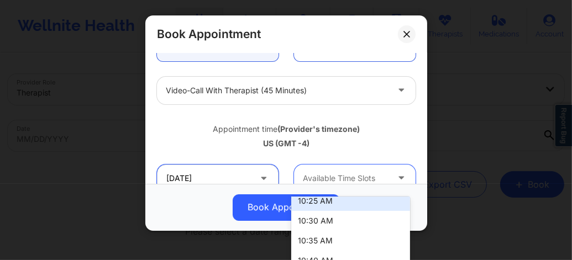
click at [210, 169] on input "10/24/2025" at bounding box center [218, 179] width 122 height 28
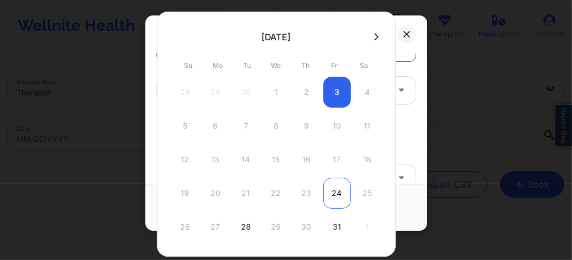
click at [326, 194] on div "24" at bounding box center [337, 193] width 28 height 31
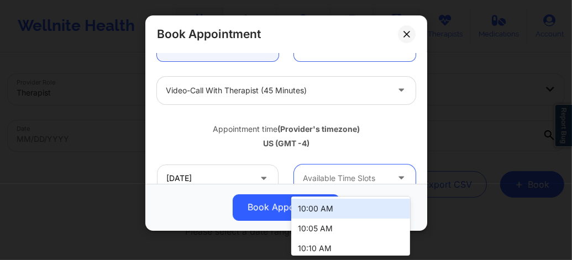
click at [348, 173] on div at bounding box center [345, 178] width 85 height 13
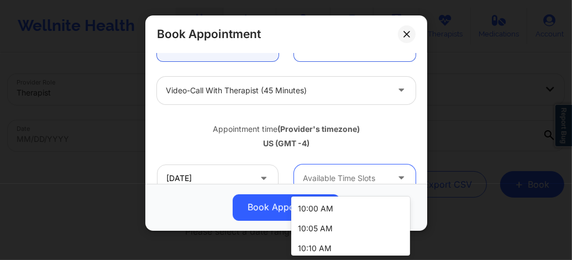
scroll to position [144, 0]
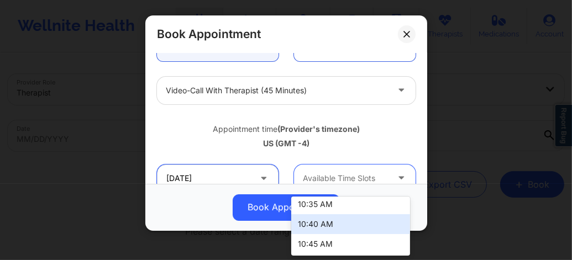
click at [215, 181] on input "10/24/2025" at bounding box center [218, 179] width 122 height 28
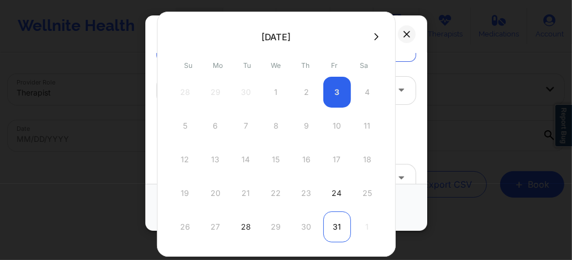
click at [333, 237] on div "31" at bounding box center [337, 227] width 28 height 31
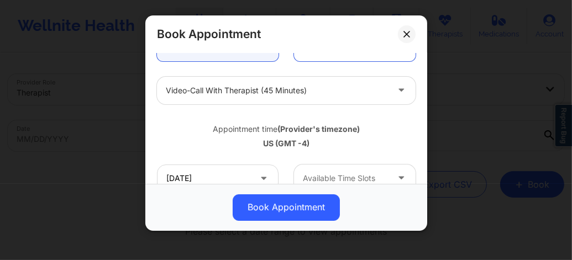
click at [351, 175] on div at bounding box center [345, 178] width 85 height 13
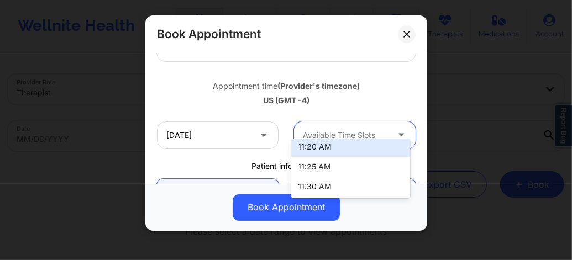
scroll to position [243, 0]
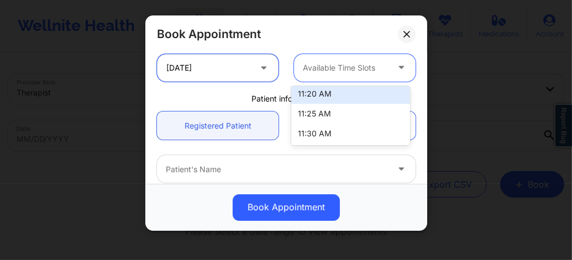
click at [202, 71] on input "10/31/2025" at bounding box center [218, 68] width 122 height 28
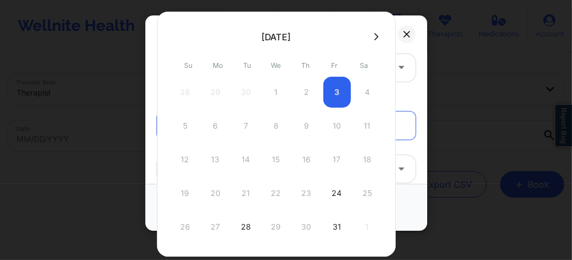
click at [374, 33] on icon at bounding box center [376, 37] width 4 height 8
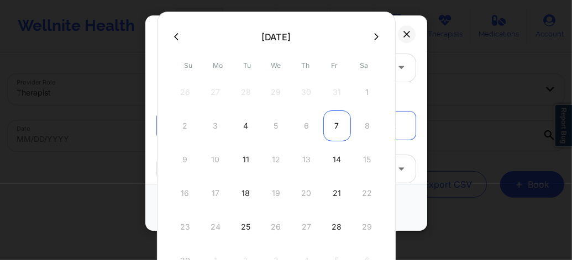
click at [331, 125] on div "7" at bounding box center [337, 126] width 28 height 31
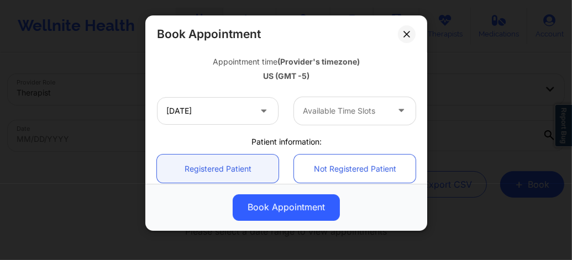
scroll to position [169, 0]
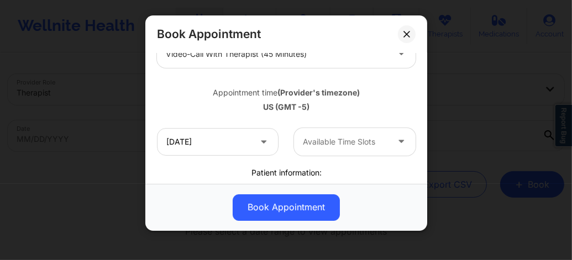
click at [323, 143] on div at bounding box center [345, 141] width 85 height 13
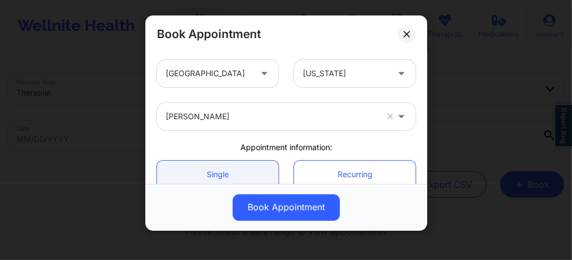
scroll to position [0, 0]
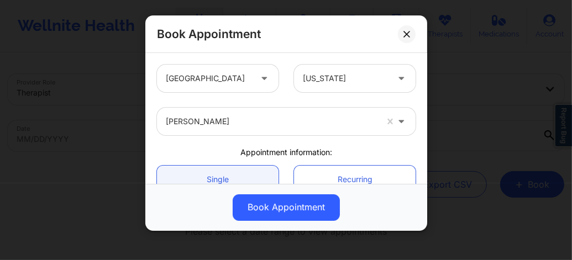
click at [277, 113] on div "[PERSON_NAME]" at bounding box center [271, 122] width 211 height 28
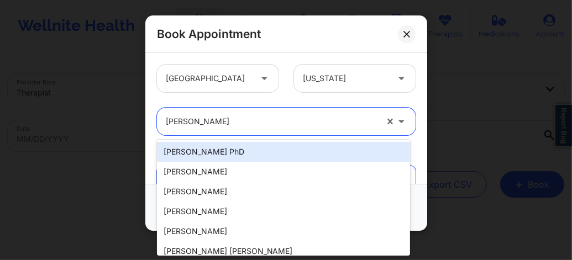
click at [277, 113] on div "[PERSON_NAME]" at bounding box center [271, 122] width 211 height 28
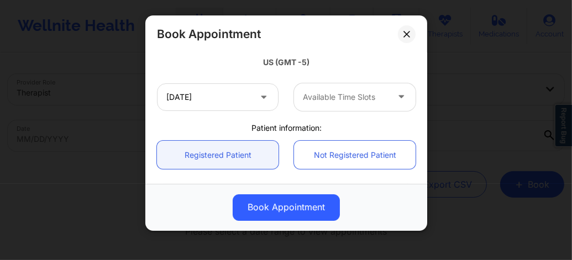
scroll to position [213, 0]
click at [311, 102] on div at bounding box center [345, 97] width 85 height 13
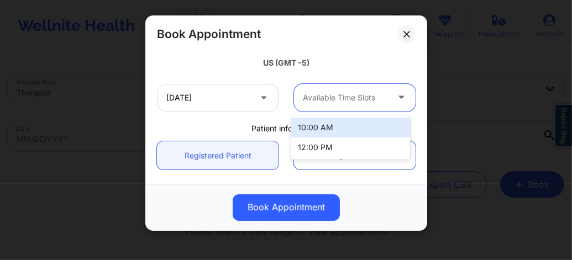
click at [311, 102] on div at bounding box center [345, 97] width 85 height 13
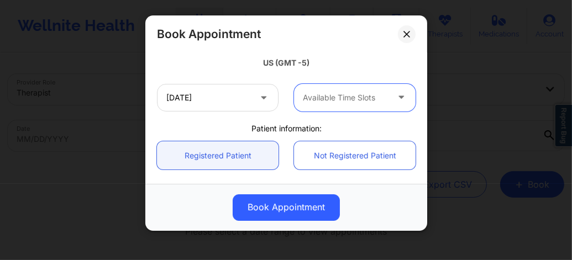
click at [258, 95] on icon at bounding box center [263, 95] width 11 height 9
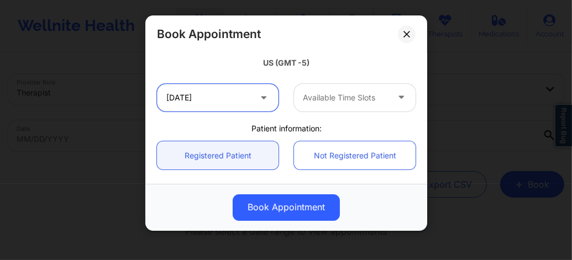
click at [244, 96] on input "11/07/2025" at bounding box center [218, 98] width 122 height 28
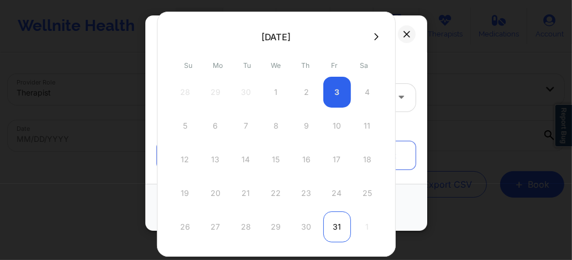
click at [334, 224] on div "31" at bounding box center [337, 227] width 28 height 31
type input "10/31/2025"
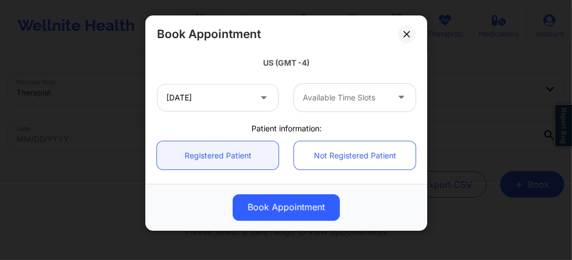
click at [332, 95] on div at bounding box center [345, 97] width 85 height 13
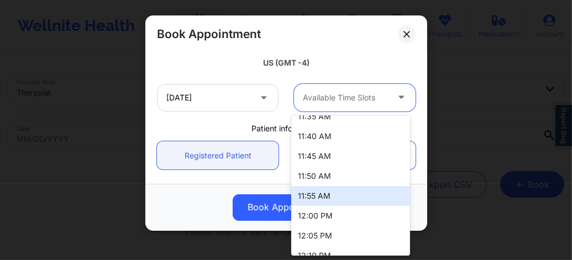
scroll to position [421, 0]
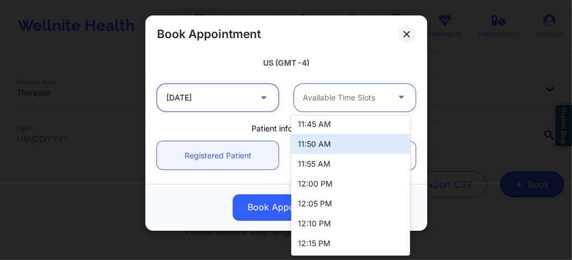
click at [248, 103] on input "10/31/2025" at bounding box center [218, 98] width 122 height 28
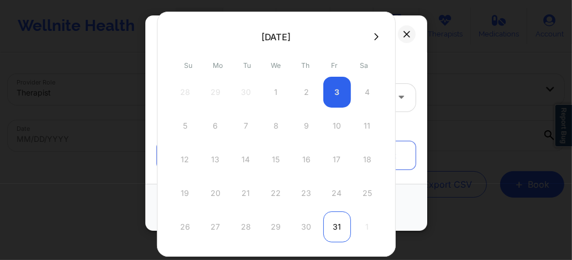
click at [337, 227] on div "31" at bounding box center [337, 227] width 28 height 31
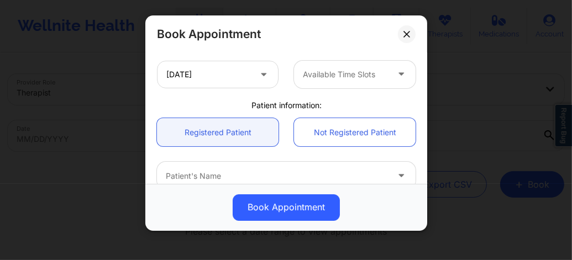
scroll to position [236, 0]
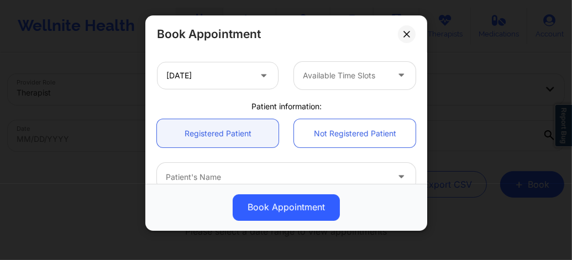
click at [337, 80] on div at bounding box center [345, 75] width 85 height 13
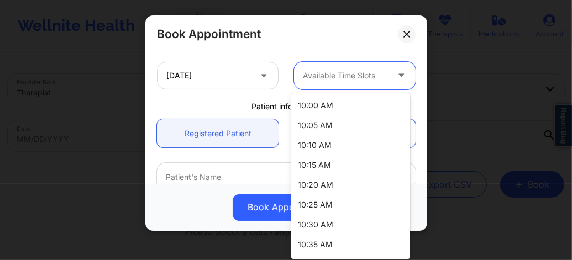
scroll to position [396, 0]
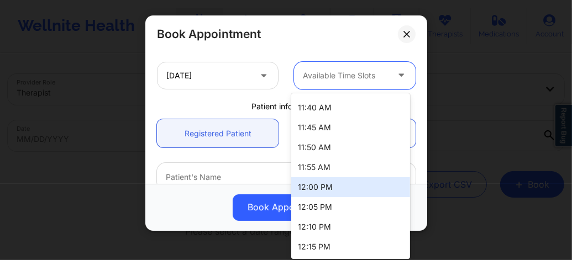
click at [323, 186] on div "12:00 PM" at bounding box center [350, 187] width 119 height 20
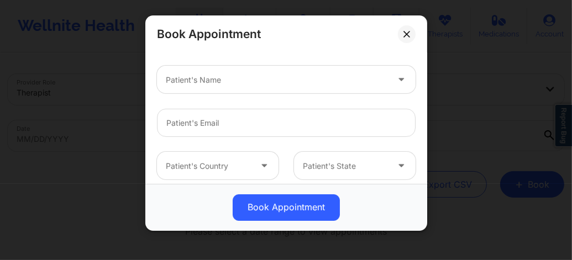
scroll to position [339, 0]
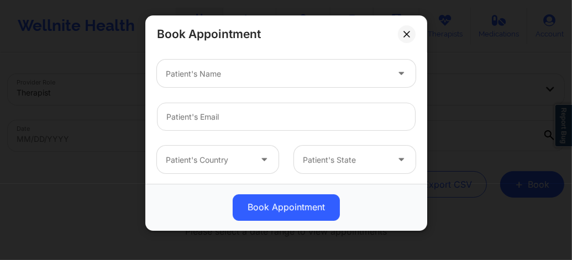
click at [270, 71] on div at bounding box center [277, 73] width 222 height 13
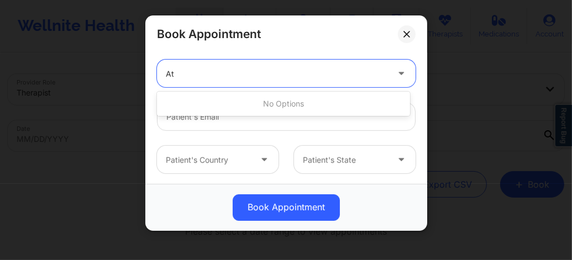
type input "A"
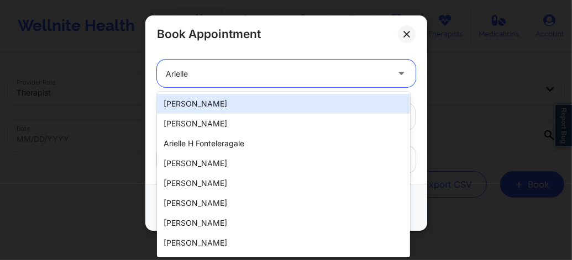
type input "Arielle a"
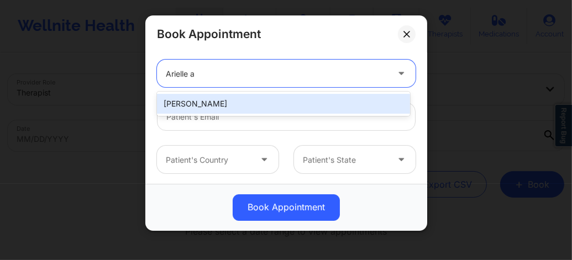
click at [229, 97] on div "Arielle Atkinson" at bounding box center [283, 104] width 253 height 20
type input "arielleratkinson@gmail.com"
type input "+1480-202-4799"
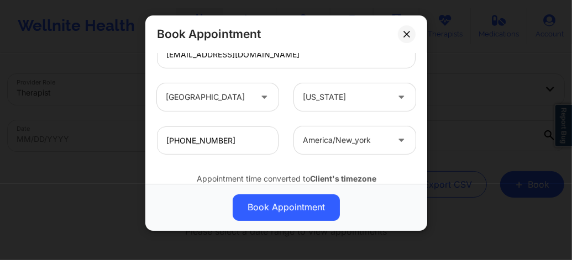
scroll to position [443, 0]
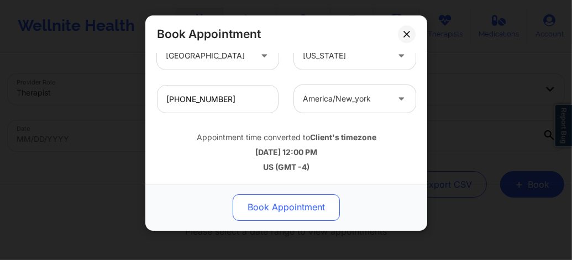
click at [284, 206] on button "Book Appointment" at bounding box center [286, 208] width 107 height 27
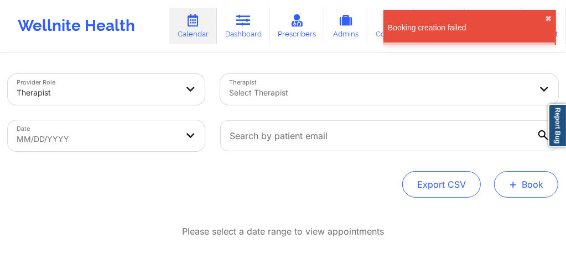
click at [536, 186] on button "+ Book" at bounding box center [526, 184] width 64 height 27
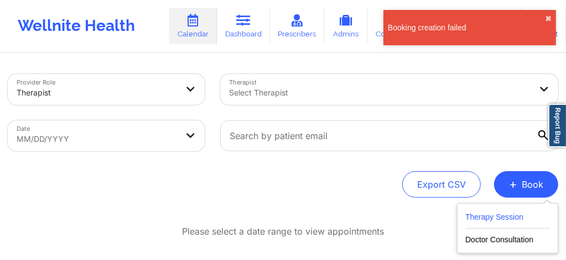
click at [505, 215] on button "Therapy Session" at bounding box center [507, 220] width 85 height 18
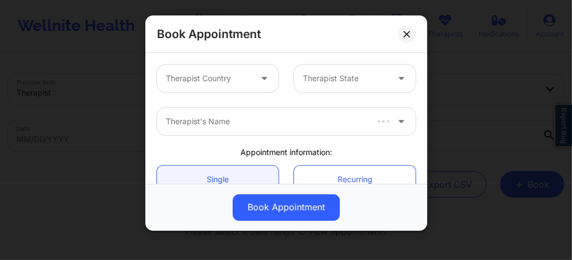
click at [241, 76] on div at bounding box center [208, 78] width 85 height 13
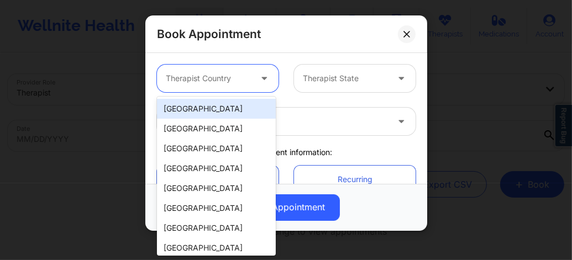
click at [220, 113] on div "[GEOGRAPHIC_DATA]" at bounding box center [216, 109] width 119 height 20
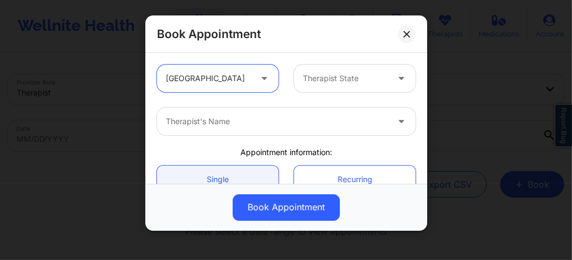
click at [335, 82] on div at bounding box center [345, 78] width 85 height 13
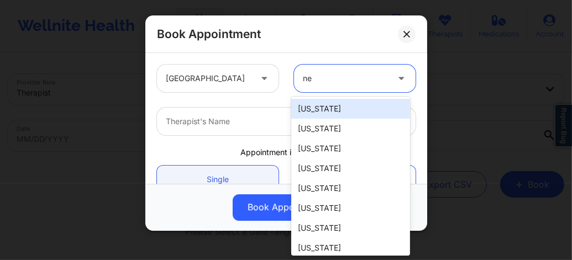
type input "new"
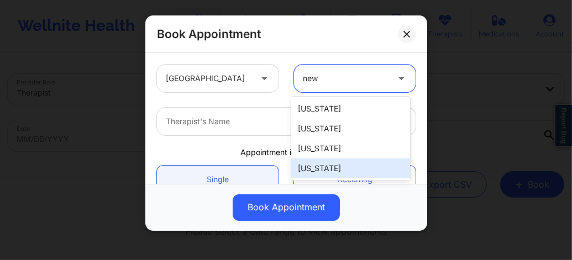
click at [335, 175] on div "[US_STATE]" at bounding box center [350, 169] width 119 height 20
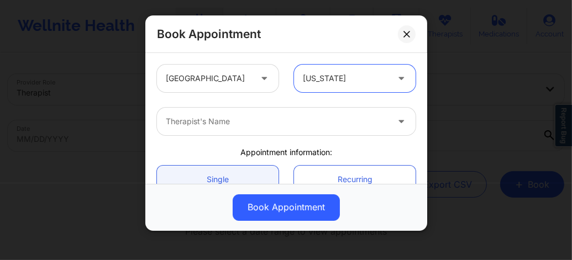
click at [242, 121] on div at bounding box center [277, 121] width 222 height 13
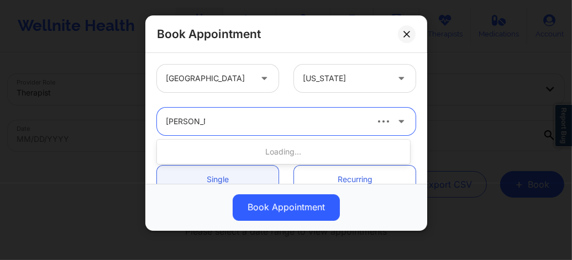
type input "carol osher"
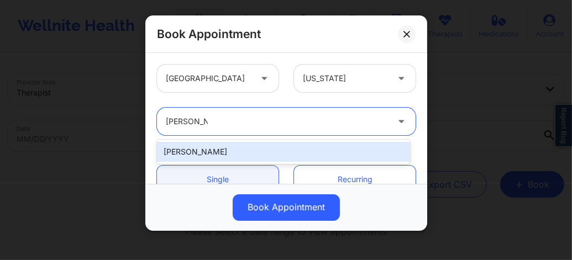
click at [224, 152] on div "Carol Osher" at bounding box center [283, 152] width 253 height 20
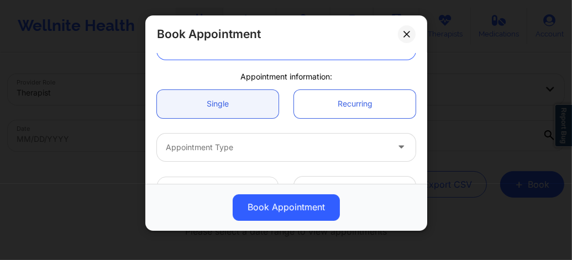
scroll to position [88, 0]
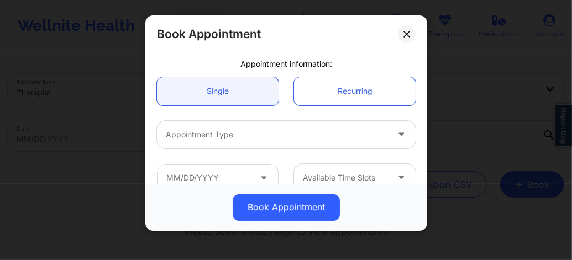
click at [222, 135] on div at bounding box center [277, 134] width 222 height 13
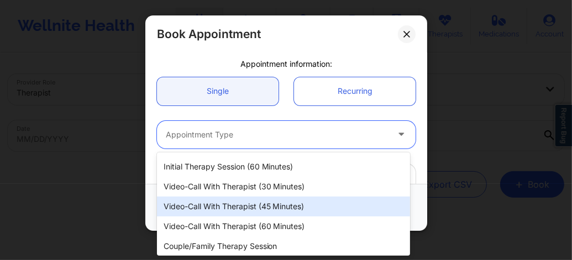
scroll to position [40, 0]
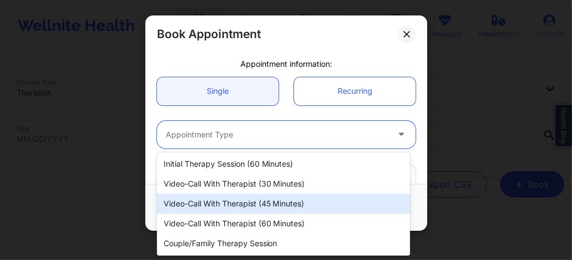
click at [276, 209] on div "Video-Call with Therapist (45 minutes)" at bounding box center [283, 204] width 253 height 20
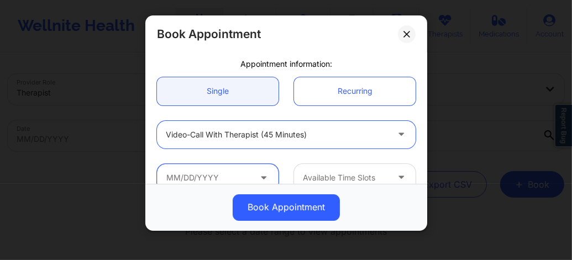
click at [214, 175] on input "text" at bounding box center [218, 178] width 122 height 28
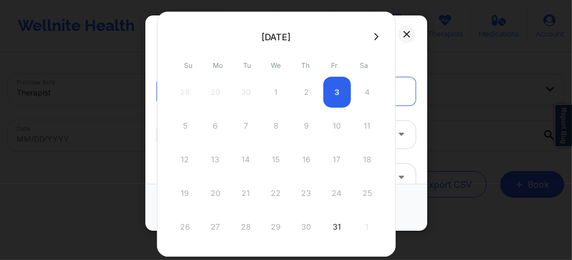
click at [374, 35] on icon at bounding box center [376, 37] width 4 height 8
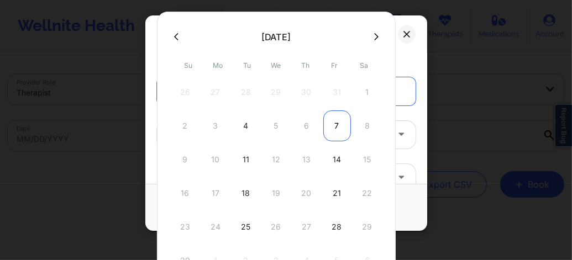
click at [334, 126] on div "7" at bounding box center [337, 126] width 28 height 31
type input "11/07/2025"
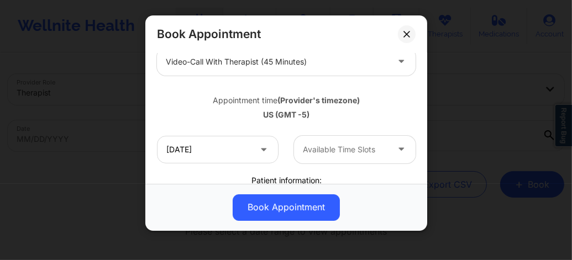
scroll to position [184, 0]
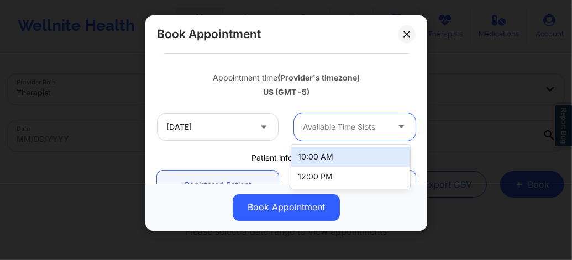
click at [323, 122] on div at bounding box center [345, 127] width 85 height 13
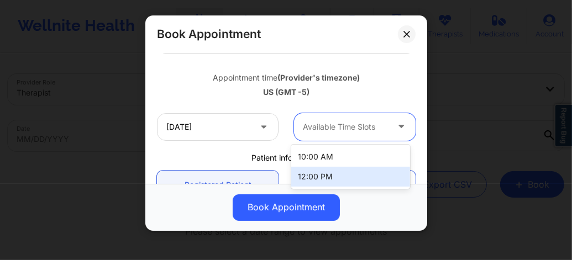
click at [325, 173] on div "12:00 PM" at bounding box center [350, 177] width 119 height 20
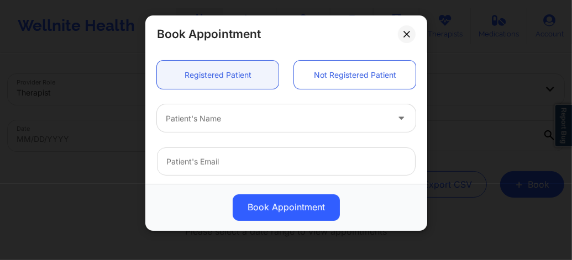
scroll to position [295, 0]
click at [218, 113] on div at bounding box center [277, 118] width 222 height 13
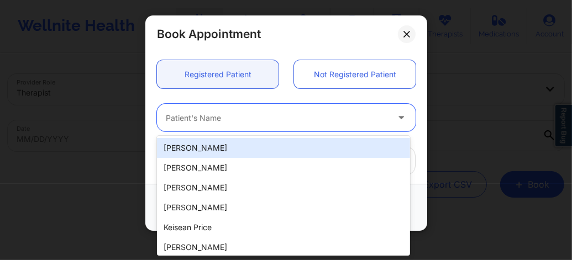
paste input "arielleratkinson@gmail.com"
type input "arielleratkinson@gmail.com"
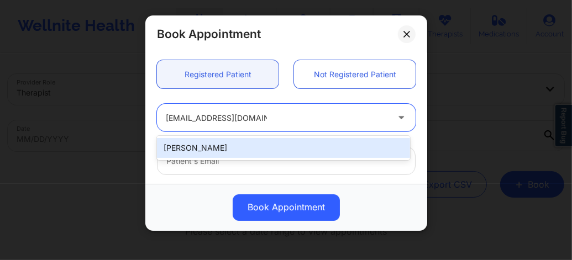
click at [221, 146] on div "Arielle Atkinson" at bounding box center [283, 148] width 253 height 20
type input "arielleratkinson@gmail.com"
type input "+1480-202-4799"
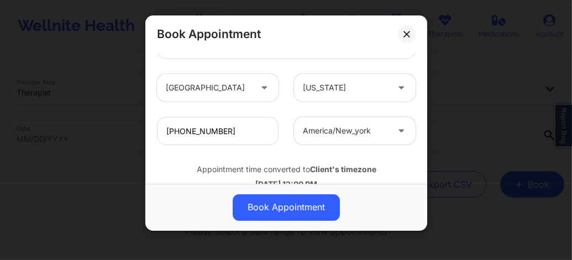
scroll to position [443, 0]
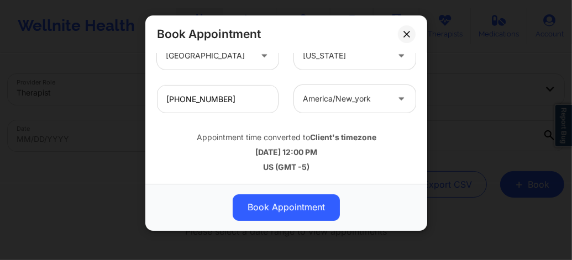
click at [276, 202] on button "Book Appointment" at bounding box center [286, 208] width 107 height 27
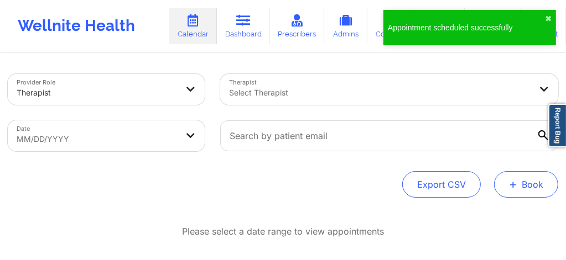
click at [520, 195] on button "+ Book" at bounding box center [526, 184] width 64 height 27
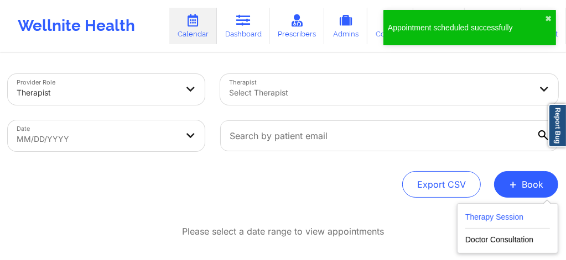
click at [499, 224] on button "Therapy Session" at bounding box center [507, 220] width 85 height 18
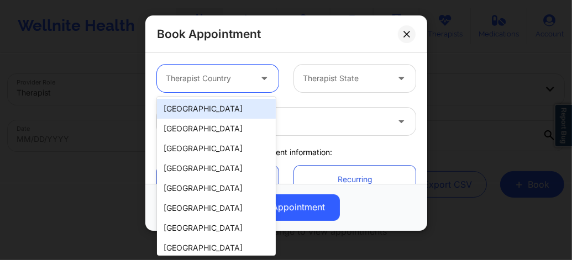
click at [211, 90] on div "Therapist Country" at bounding box center [204, 79] width 95 height 28
click at [208, 111] on div "[GEOGRAPHIC_DATA]" at bounding box center [216, 109] width 119 height 20
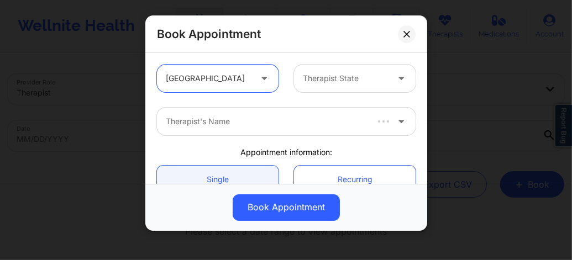
click at [332, 81] on div at bounding box center [345, 78] width 85 height 13
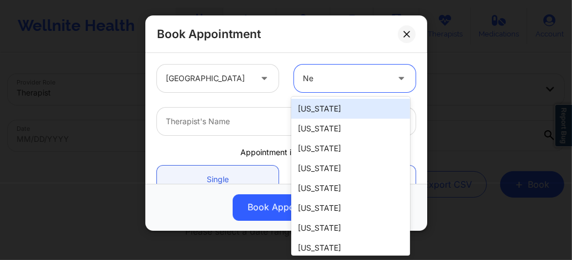
type input "New"
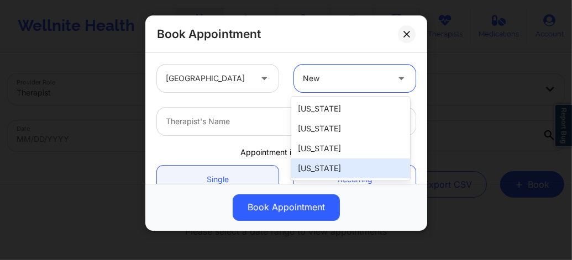
click at [319, 166] on div "[US_STATE]" at bounding box center [350, 169] width 119 height 20
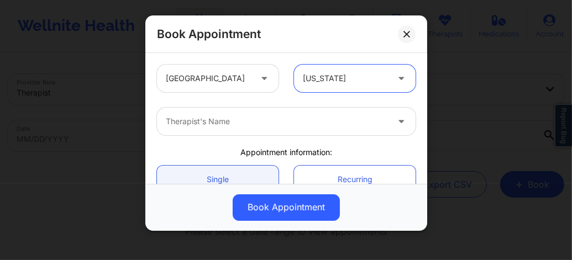
click at [273, 119] on div at bounding box center [277, 121] width 222 height 13
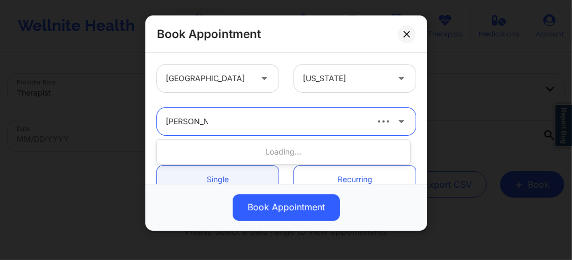
type input "Carol Osher"
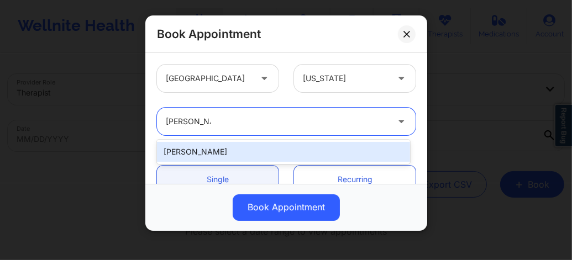
click at [253, 147] on div "Carol Osher" at bounding box center [283, 152] width 253 height 20
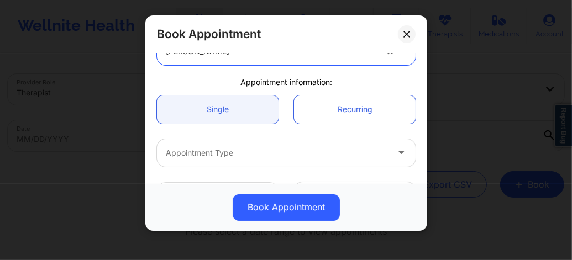
scroll to position [125, 0]
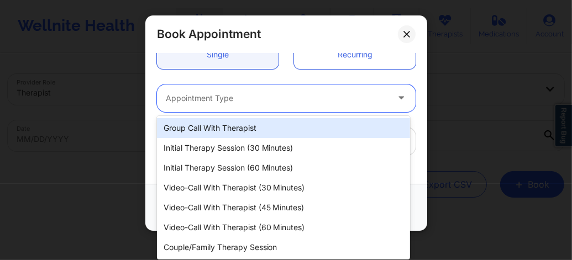
click at [228, 102] on div at bounding box center [277, 98] width 222 height 13
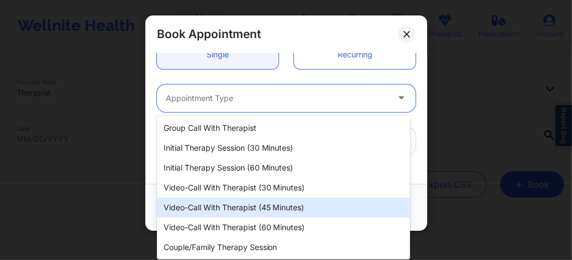
click at [246, 212] on div "Video-Call with Therapist (45 minutes)" at bounding box center [283, 208] width 253 height 20
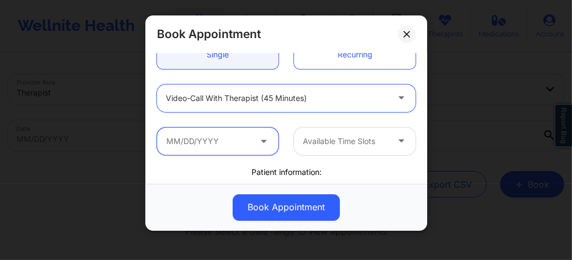
click at [252, 147] on input "text" at bounding box center [218, 142] width 122 height 28
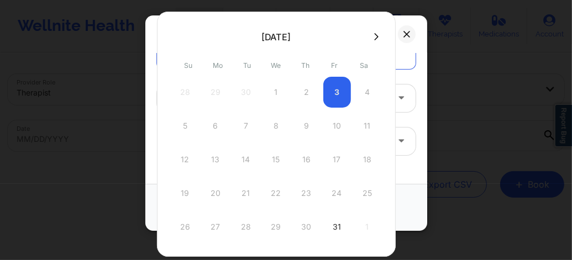
click at [369, 45] on div "October 2025 Su Mo Tu We Th Fr Sa 28 29 30 1 2 3 4 5 6 7 8 9 10 11 12 13 14 15 …" at bounding box center [276, 134] width 239 height 245
click at [374, 39] on icon at bounding box center [376, 36] width 4 height 7
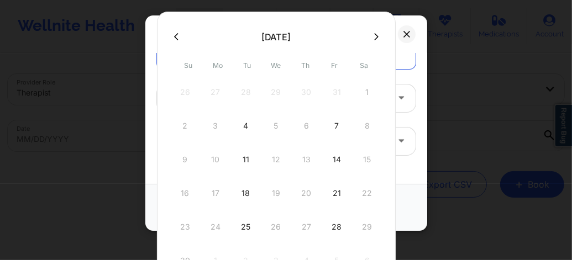
click at [175, 35] on icon at bounding box center [176, 37] width 4 height 8
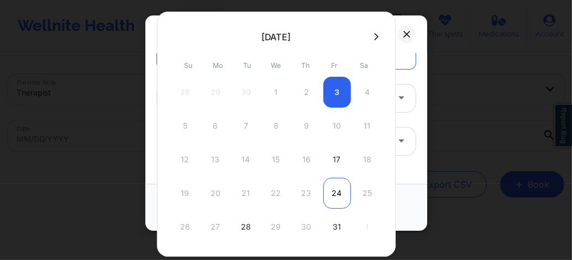
click at [334, 197] on div "24" at bounding box center [337, 193] width 28 height 31
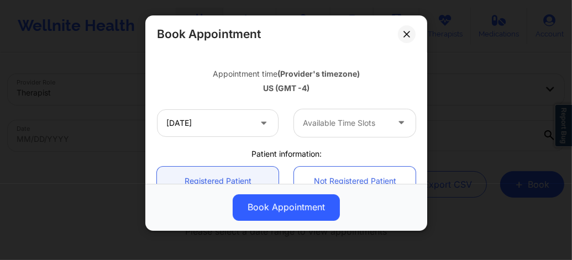
scroll to position [199, 0]
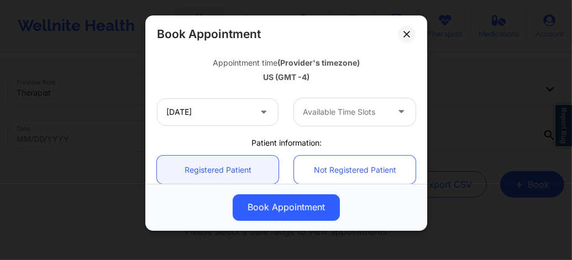
click at [311, 113] on div at bounding box center [345, 112] width 85 height 13
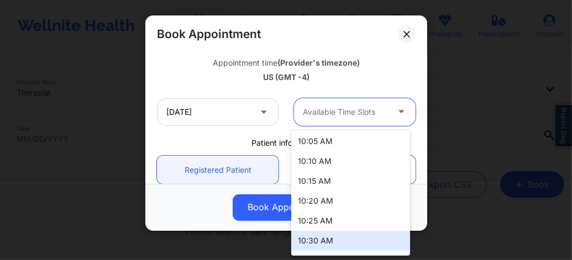
scroll to position [0, 0]
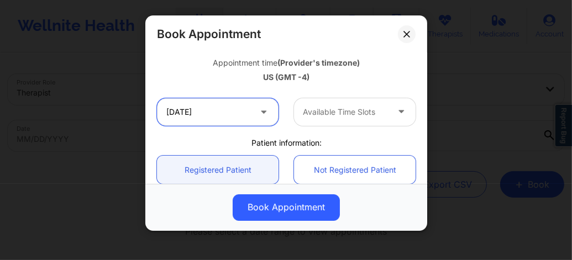
click at [220, 119] on input "[DATE]" at bounding box center [218, 112] width 122 height 28
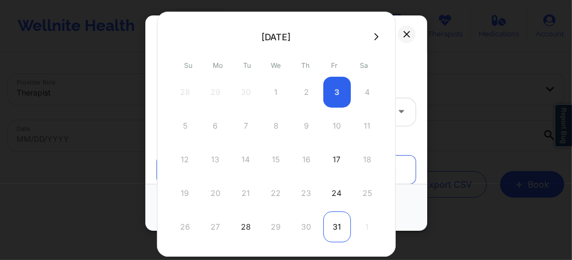
click at [330, 227] on div "31" at bounding box center [337, 227] width 28 height 31
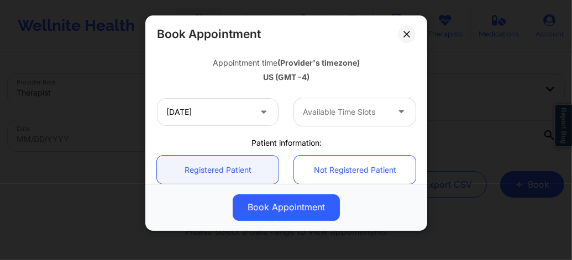
click at [332, 117] on div at bounding box center [345, 112] width 85 height 13
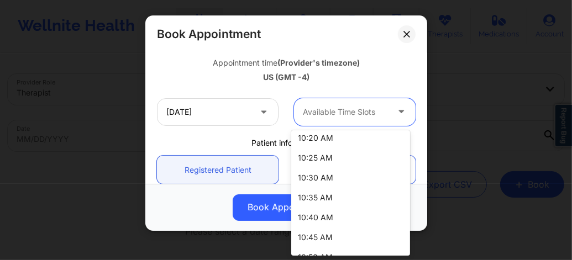
scroll to position [257, 0]
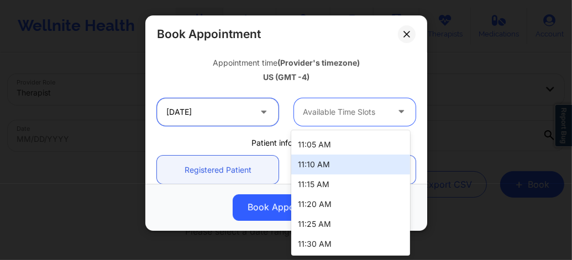
click at [221, 116] on input "[DATE]" at bounding box center [218, 112] width 122 height 28
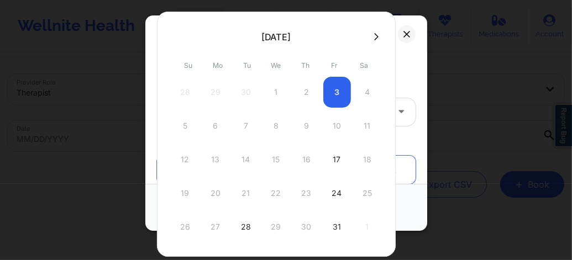
click at [374, 39] on icon at bounding box center [376, 37] width 4 height 8
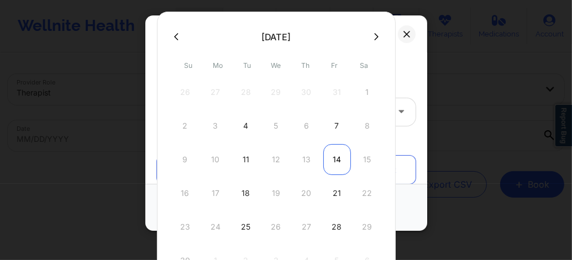
click at [336, 156] on div "14" at bounding box center [337, 159] width 28 height 31
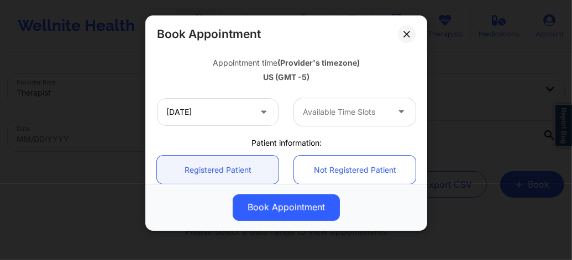
type input "11/14/2025"
click at [327, 112] on div at bounding box center [345, 112] width 85 height 13
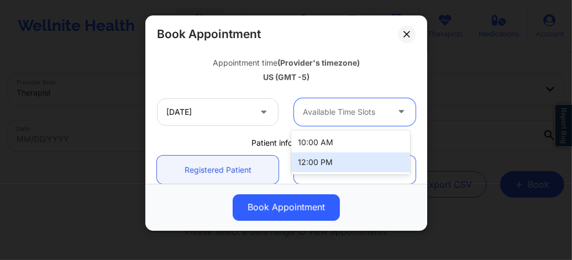
click at [331, 159] on div "12:00 PM" at bounding box center [350, 163] width 119 height 20
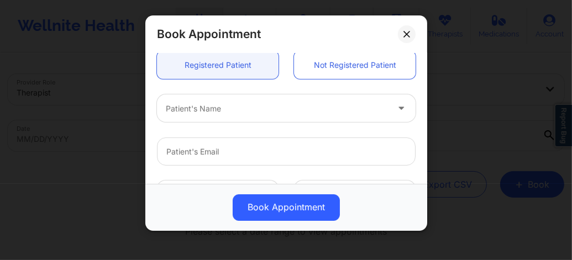
scroll to position [302, 0]
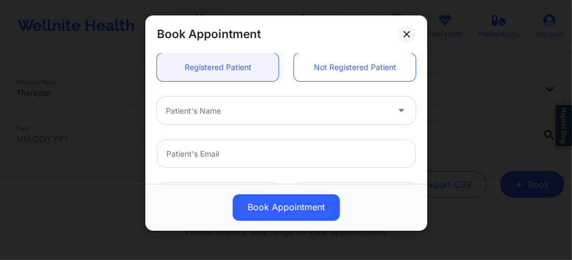
click at [216, 106] on div at bounding box center [277, 110] width 222 height 13
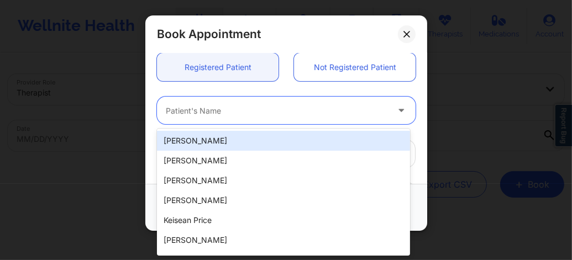
paste input "arielleratkinson@gmail.com"
type input "arielleratkinson@gmail.com"
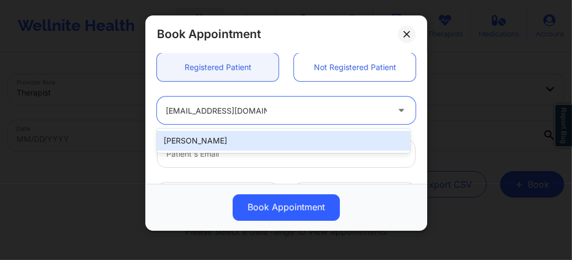
click at [241, 138] on div "Arielle Atkinson" at bounding box center [283, 141] width 253 height 20
type input "arielleratkinson@gmail.com"
type input "+1480-202-4799"
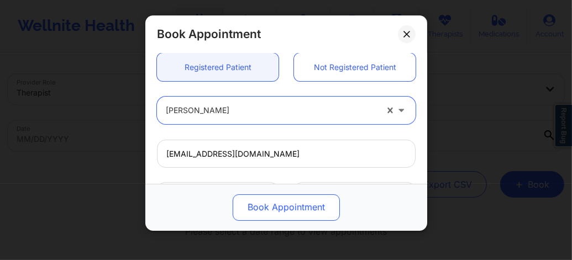
click at [288, 210] on button "Book Appointment" at bounding box center [286, 208] width 107 height 27
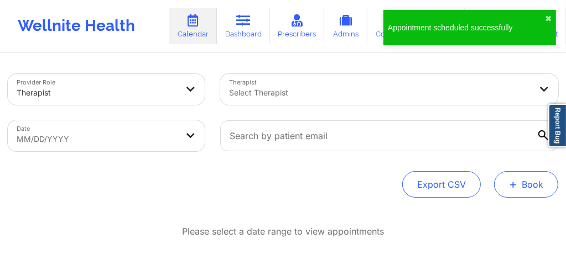
click at [520, 187] on button "+ Book" at bounding box center [526, 184] width 64 height 27
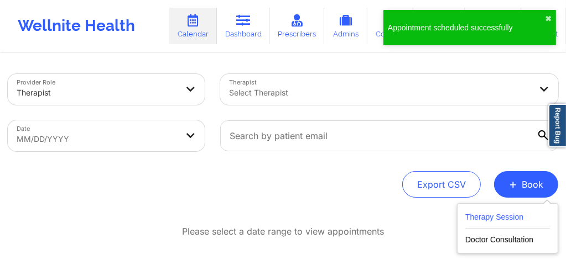
click at [480, 216] on button "Therapy Session" at bounding box center [507, 220] width 85 height 18
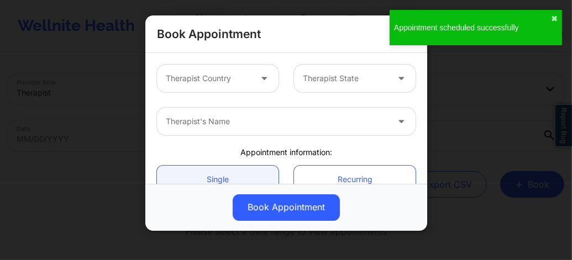
click at [214, 75] on div at bounding box center [208, 78] width 85 height 13
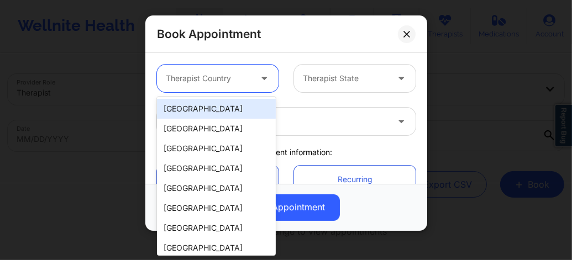
click at [213, 107] on div "[GEOGRAPHIC_DATA]" at bounding box center [216, 109] width 119 height 20
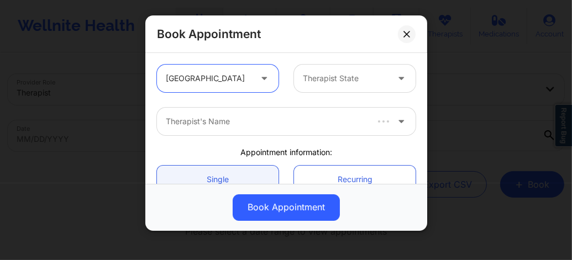
click at [303, 82] on input "text" at bounding box center [304, 78] width 2 height 11
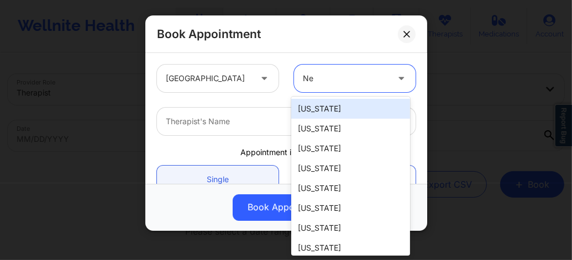
type input "New"
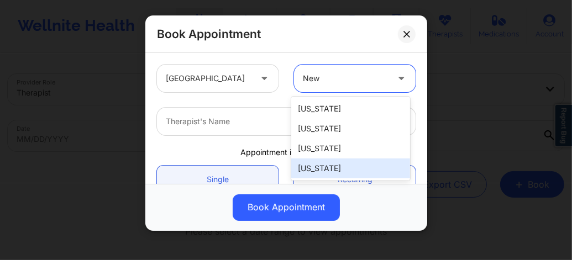
click at [326, 169] on div "[US_STATE]" at bounding box center [350, 169] width 119 height 20
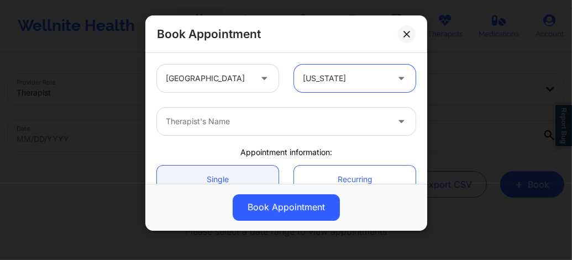
click at [285, 119] on div at bounding box center [277, 121] width 222 height 13
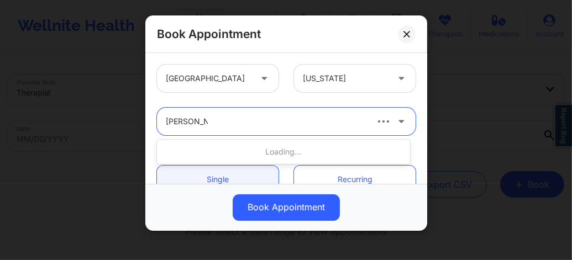
type input "Carol Osher"
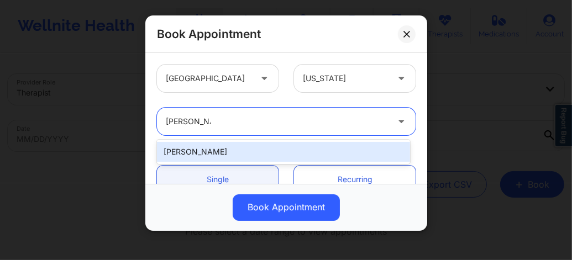
click at [265, 148] on div "Carol Osher" at bounding box center [283, 152] width 253 height 20
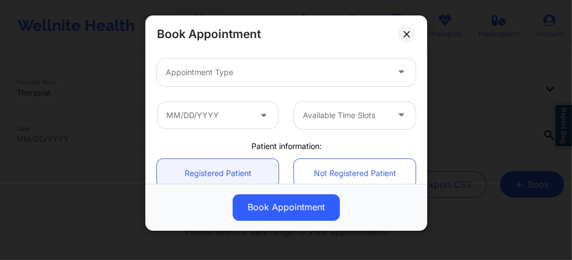
scroll to position [155, 0]
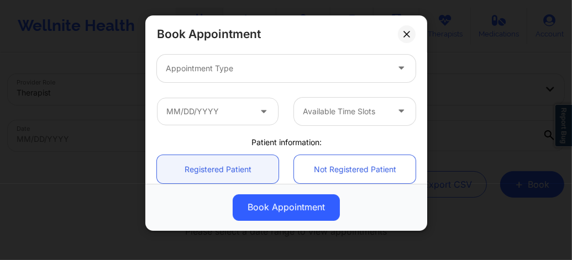
click at [226, 67] on div at bounding box center [277, 68] width 222 height 13
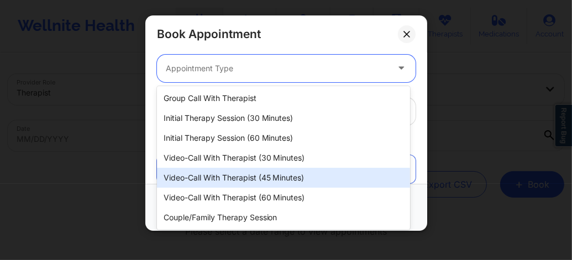
click at [248, 174] on div "Video-Call with Therapist (45 minutes)" at bounding box center [283, 178] width 253 height 20
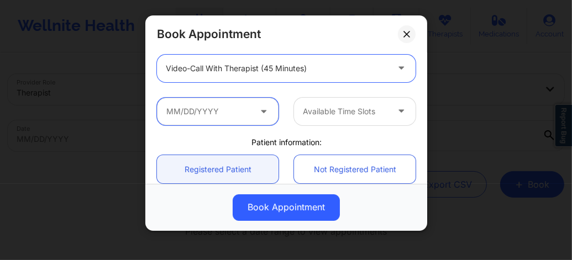
click at [239, 118] on input "text" at bounding box center [218, 112] width 122 height 28
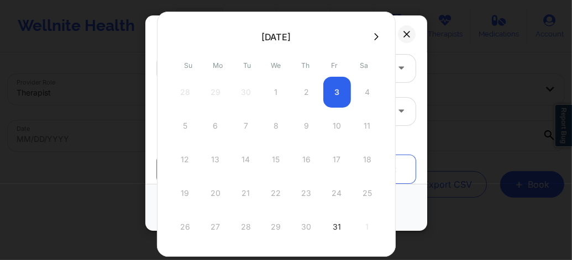
click at [374, 35] on icon at bounding box center [376, 37] width 4 height 8
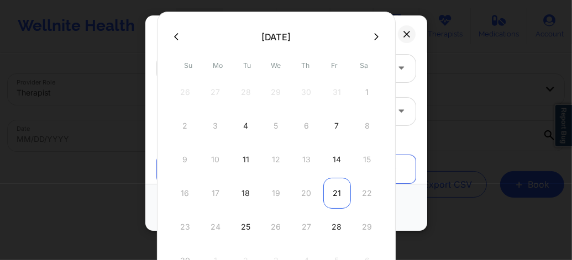
click at [336, 193] on div "21" at bounding box center [337, 193] width 28 height 31
type input "11/21/2025"
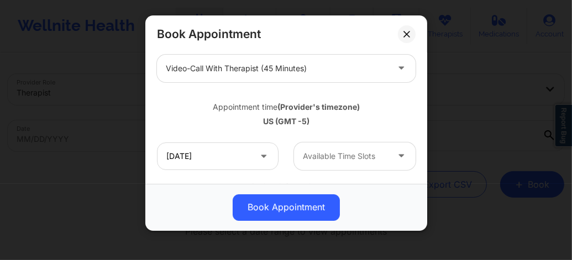
click at [326, 155] on div at bounding box center [345, 156] width 85 height 13
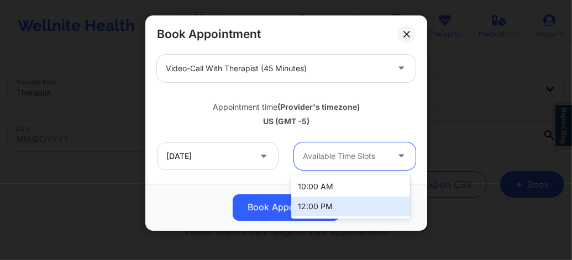
click at [321, 210] on div "12:00 PM" at bounding box center [350, 207] width 119 height 20
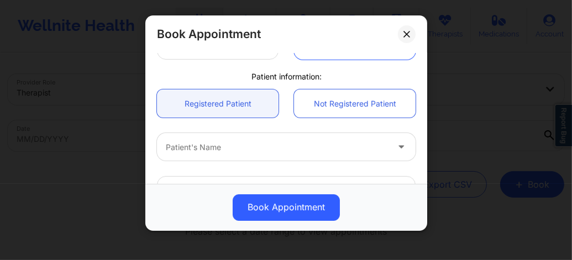
scroll to position [273, 0]
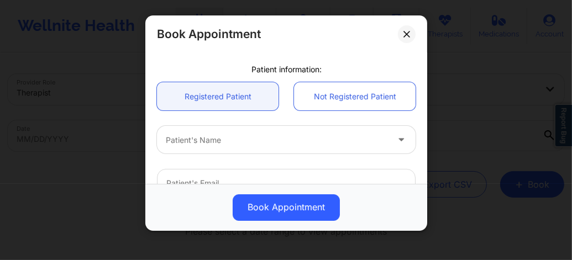
click at [257, 154] on div "Patient's Name" at bounding box center [286, 139] width 274 height 43
click at [242, 142] on div at bounding box center [277, 140] width 222 height 13
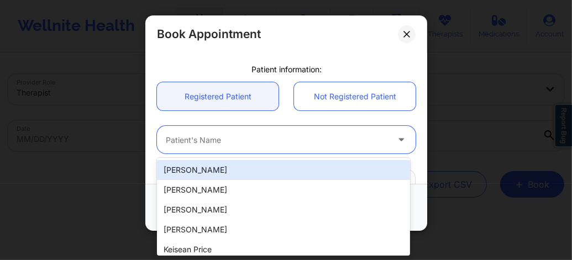
paste input "arielleratkinson@gmail.com"
type input "arielleratkinson@gmail.com"
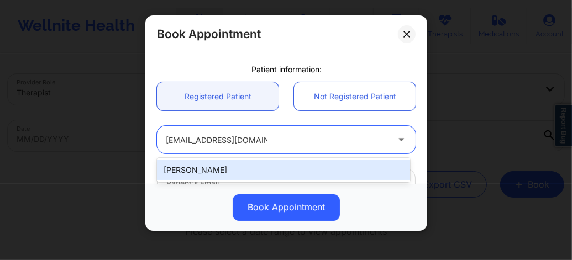
click at [237, 175] on div "Arielle Atkinson" at bounding box center [283, 170] width 253 height 20
type input "arielleratkinson@gmail.com"
type input "+1480-202-4799"
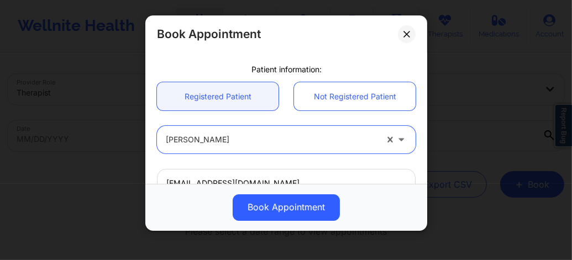
scroll to position [443, 0]
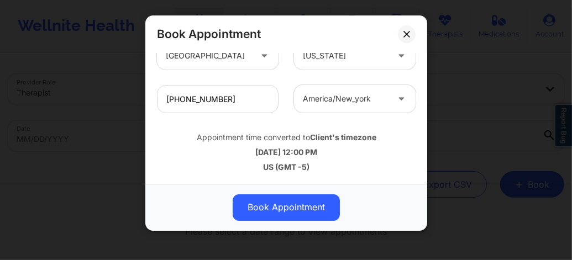
click at [279, 213] on button "Book Appointment" at bounding box center [286, 208] width 107 height 27
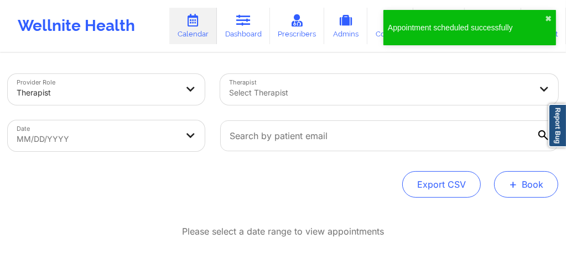
click at [517, 187] on span "+" at bounding box center [513, 184] width 8 height 6
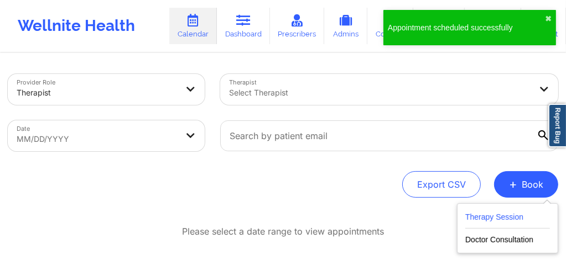
click at [497, 221] on button "Therapy Session" at bounding box center [507, 220] width 85 height 18
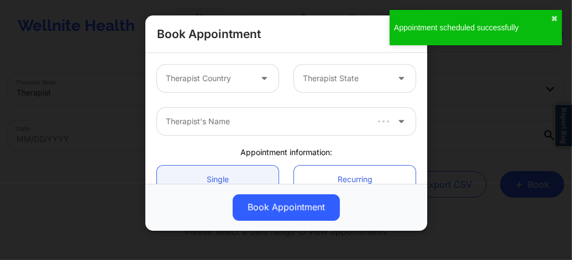
click at [243, 79] on div at bounding box center [208, 78] width 85 height 13
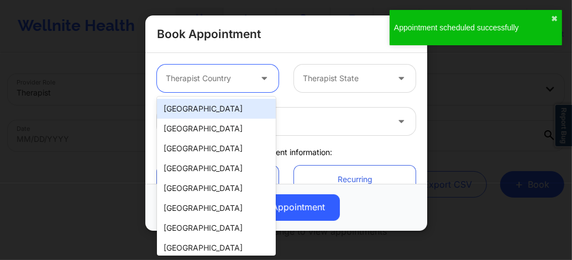
click at [212, 107] on div "[GEOGRAPHIC_DATA]" at bounding box center [216, 109] width 119 height 20
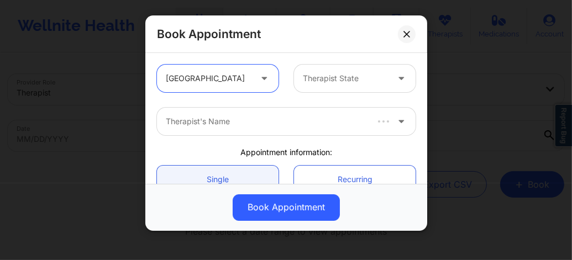
click at [335, 75] on div at bounding box center [345, 78] width 85 height 13
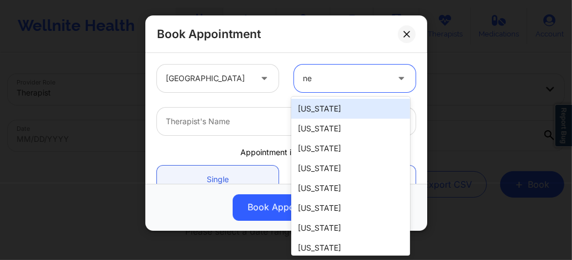
type input "new"
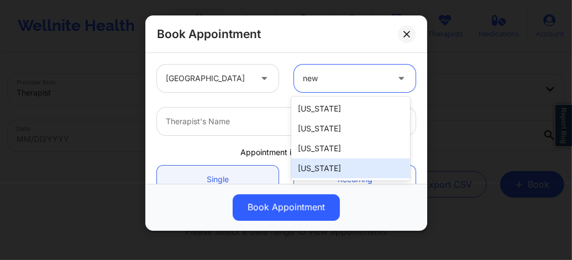
click at [321, 166] on div "[US_STATE]" at bounding box center [350, 169] width 119 height 20
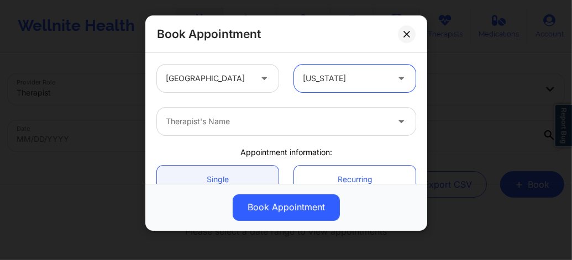
click at [257, 122] on div at bounding box center [277, 121] width 222 height 13
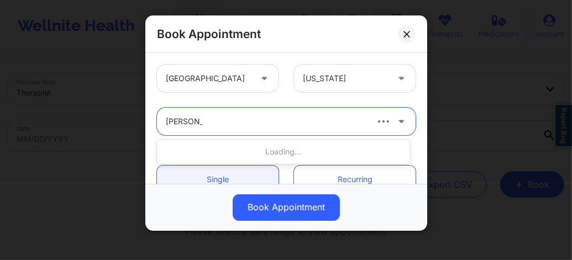
type input "carol Osher"
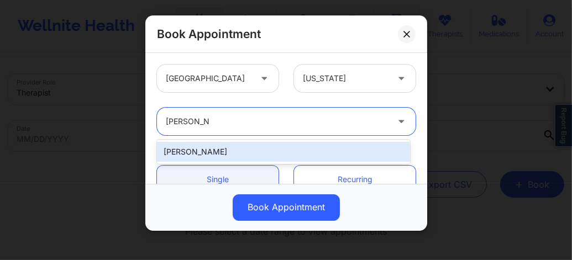
click at [241, 153] on div "Carol Osher" at bounding box center [283, 152] width 253 height 20
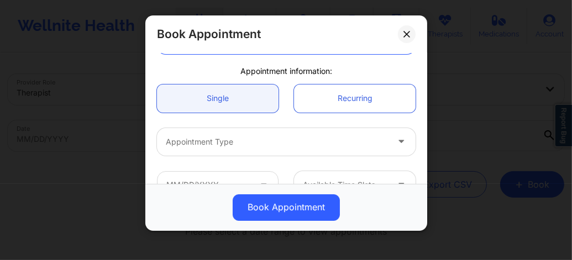
scroll to position [103, 0]
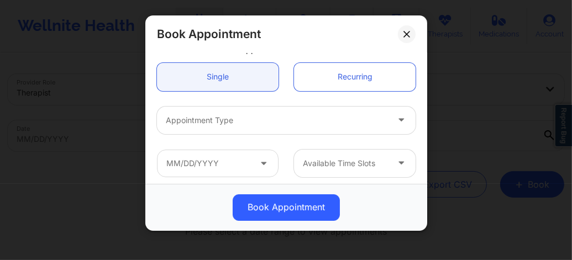
click at [224, 120] on div at bounding box center [277, 120] width 222 height 13
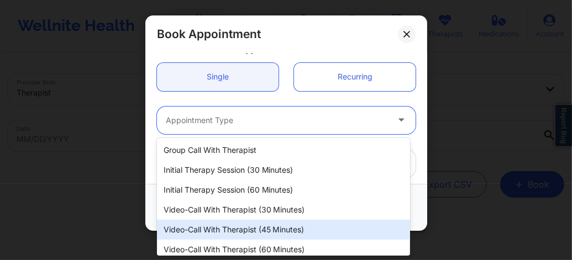
click at [249, 230] on div "Video-Call with Therapist (45 minutes)" at bounding box center [283, 230] width 253 height 20
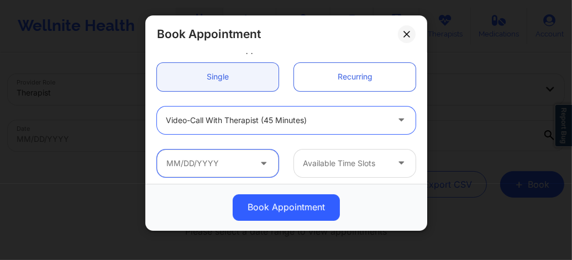
click at [214, 168] on input "text" at bounding box center [218, 164] width 122 height 28
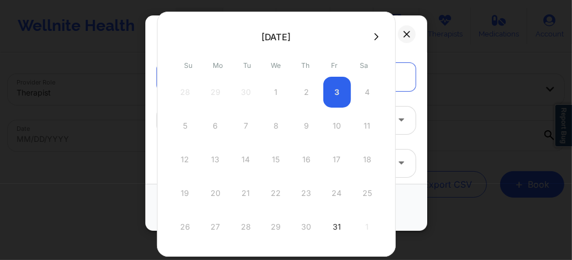
click at [374, 35] on icon at bounding box center [376, 36] width 4 height 7
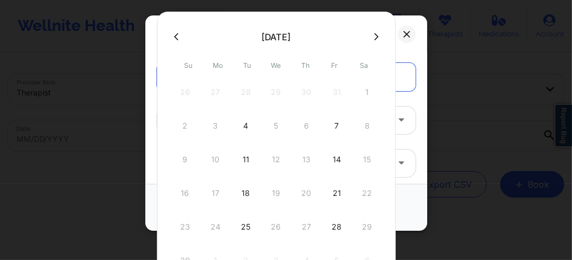
click at [330, 226] on div "28" at bounding box center [337, 227] width 28 height 31
type input "11/28/2025"
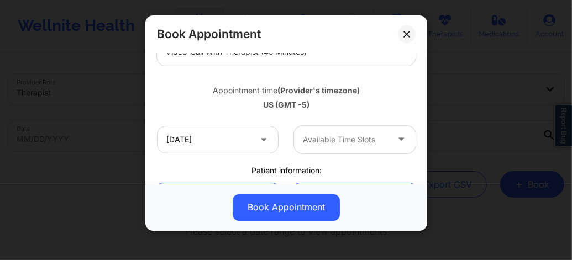
scroll to position [184, 0]
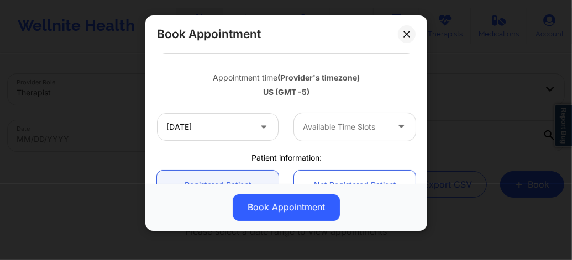
click at [319, 122] on div at bounding box center [345, 127] width 85 height 13
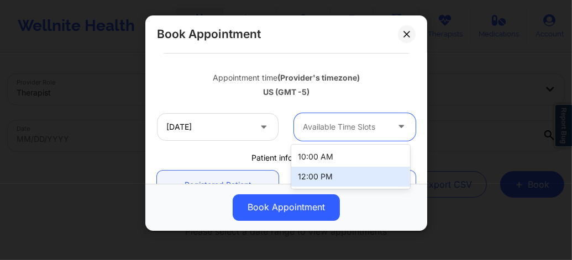
click at [323, 169] on div "12:00 PM" at bounding box center [350, 177] width 119 height 20
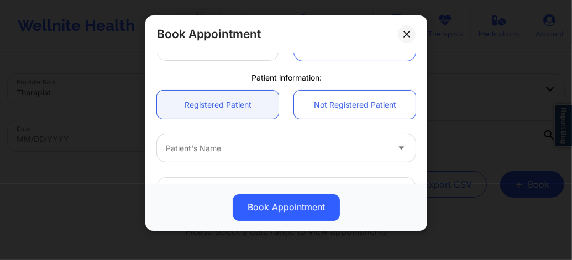
scroll to position [280, 0]
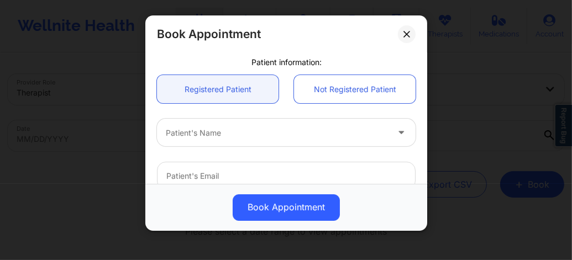
click at [252, 132] on div at bounding box center [277, 133] width 222 height 13
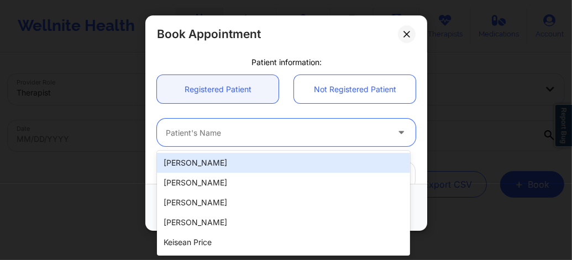
paste input "arielleratkinson@gmail.com"
type input "arielleratkinson@gmail.com"
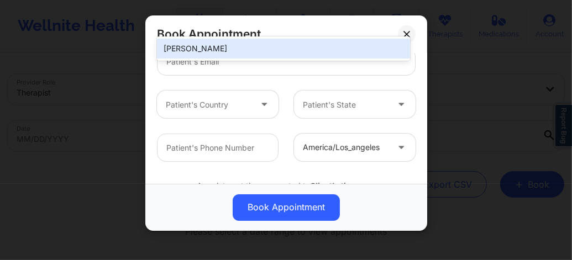
scroll to position [398, 0]
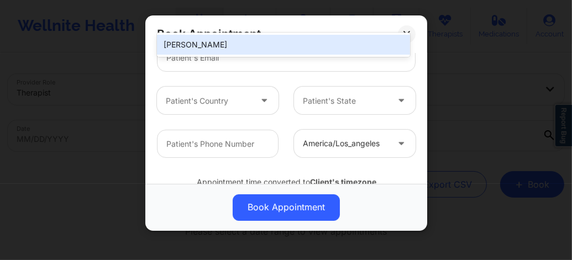
click at [219, 45] on div "Arielle Atkinson" at bounding box center [283, 45] width 253 height 20
type input "arielleratkinson@gmail.com"
type input "+1480-202-4799"
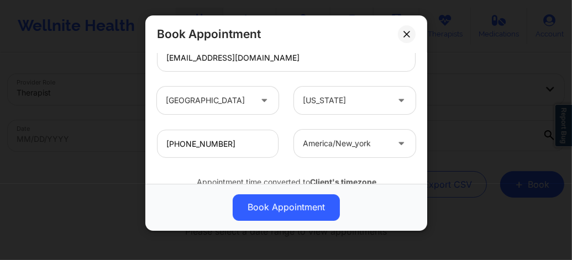
click at [268, 210] on button "Book Appointment" at bounding box center [286, 208] width 107 height 27
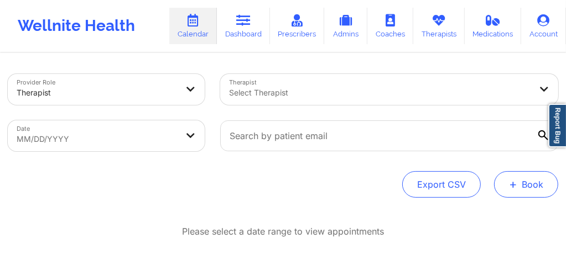
click at [533, 175] on button "+ Book" at bounding box center [526, 184] width 64 height 27
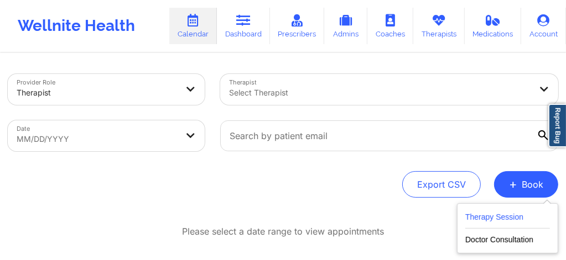
click at [491, 221] on button "Therapy Session" at bounding box center [507, 220] width 85 height 18
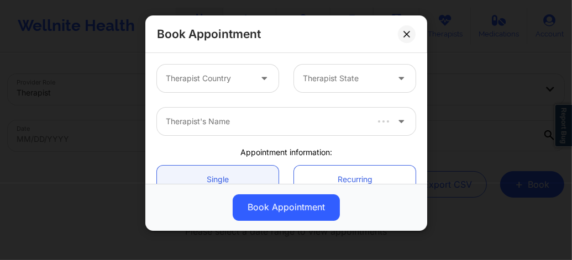
click at [236, 85] on div "Therapist Country" at bounding box center [204, 79] width 95 height 28
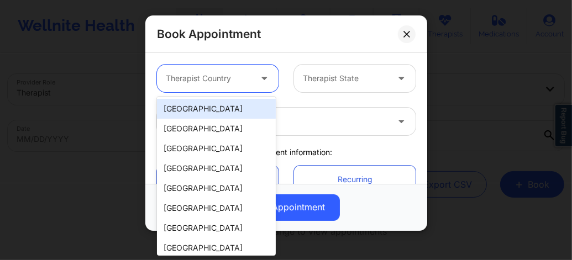
click at [217, 109] on div "[GEOGRAPHIC_DATA]" at bounding box center [216, 109] width 119 height 20
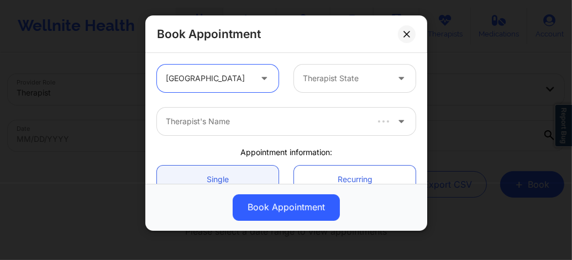
click at [341, 77] on div at bounding box center [345, 78] width 85 height 13
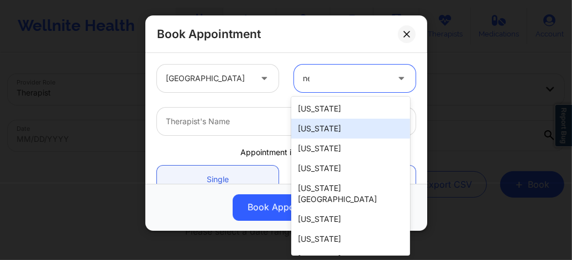
type input "new"
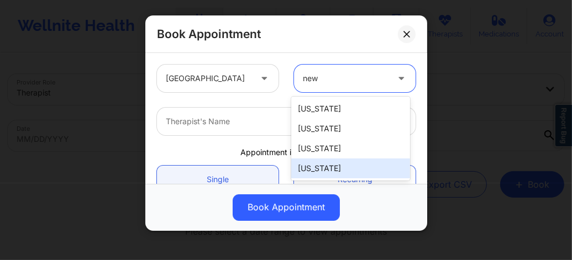
click at [330, 167] on div "[US_STATE]" at bounding box center [350, 169] width 119 height 20
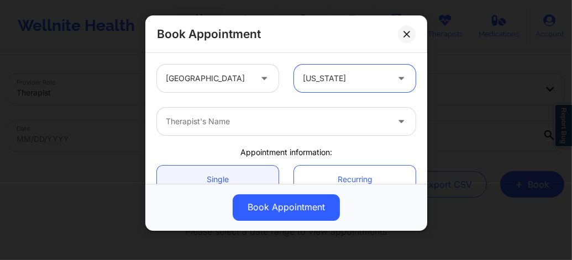
click at [232, 129] on div "Therapist's Name" at bounding box center [273, 122] width 232 height 28
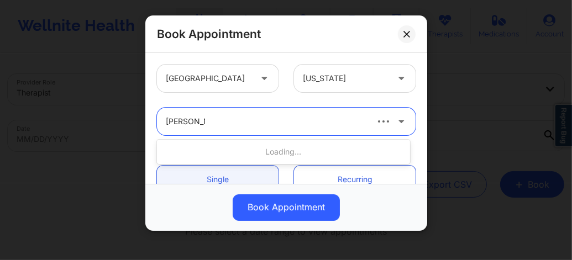
type input "carol osher"
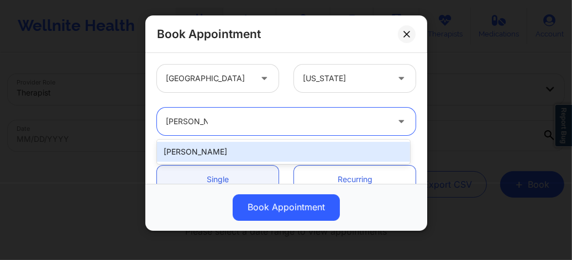
click at [250, 157] on div "Carol Osher" at bounding box center [283, 152] width 253 height 20
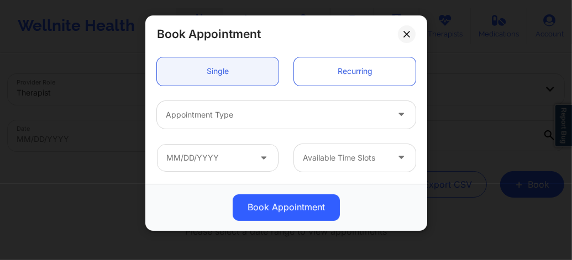
scroll to position [111, 0]
click at [228, 119] on div "Appointment Type" at bounding box center [273, 113] width 232 height 28
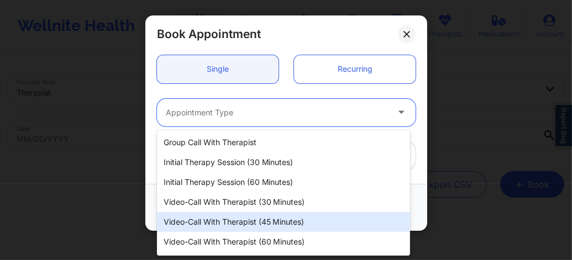
click at [261, 219] on div "Video-Call with Therapist (45 minutes)" at bounding box center [283, 222] width 253 height 20
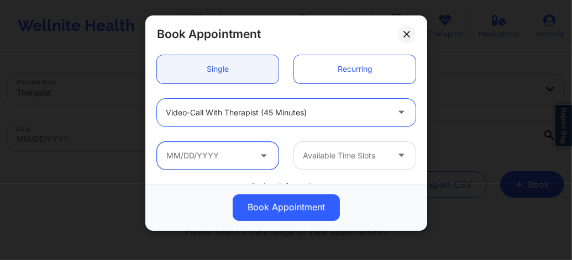
click at [228, 158] on input "text" at bounding box center [218, 156] width 122 height 28
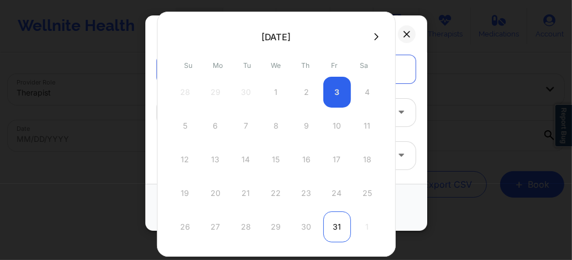
click at [340, 229] on div "31" at bounding box center [337, 227] width 28 height 31
type input "10/31/2025"
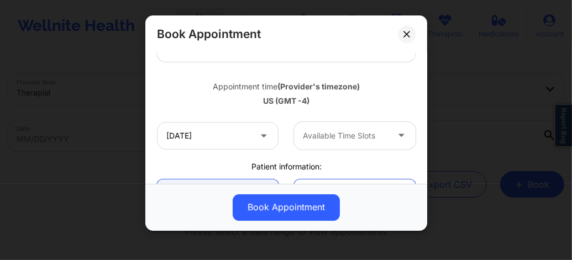
scroll to position [191, 0]
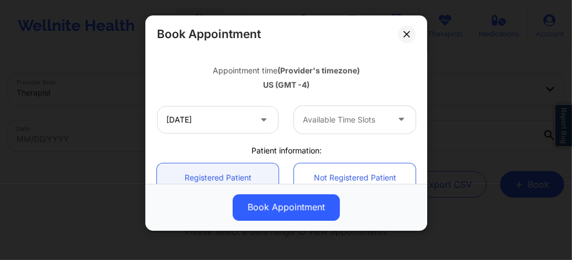
click at [318, 124] on div at bounding box center [345, 119] width 85 height 13
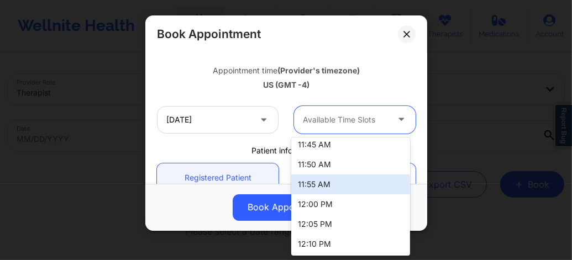
scroll to position [421, 0]
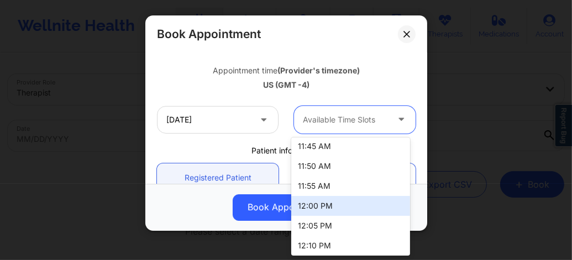
click at [311, 205] on div "12:00 PM" at bounding box center [350, 206] width 119 height 20
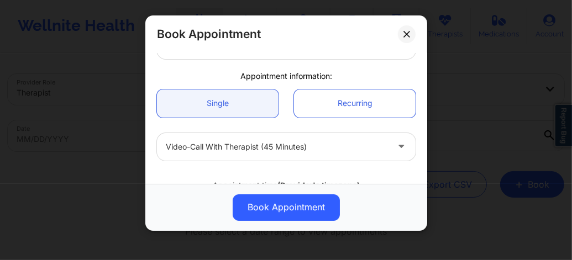
scroll to position [147, 0]
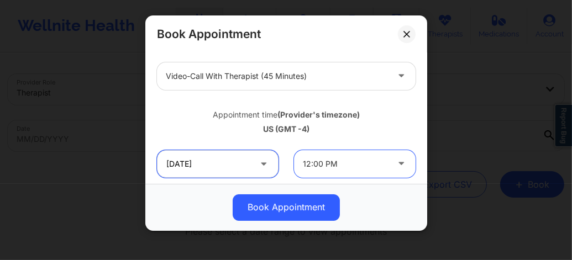
click at [234, 155] on input "10/31/2025" at bounding box center [218, 164] width 122 height 28
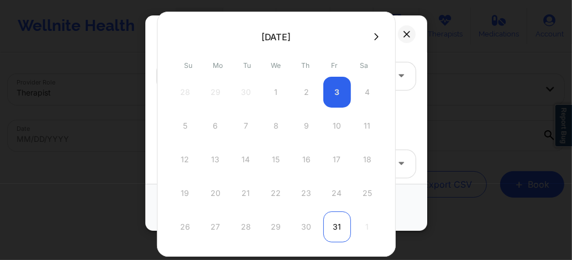
click at [335, 221] on div "31" at bounding box center [337, 227] width 28 height 31
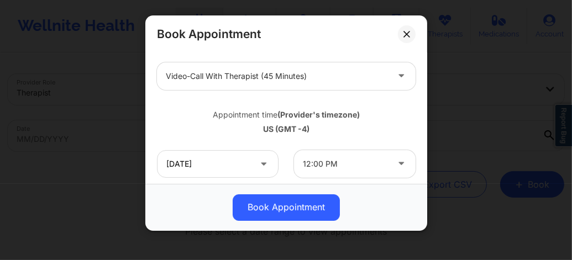
click at [344, 158] on div at bounding box center [345, 164] width 85 height 13
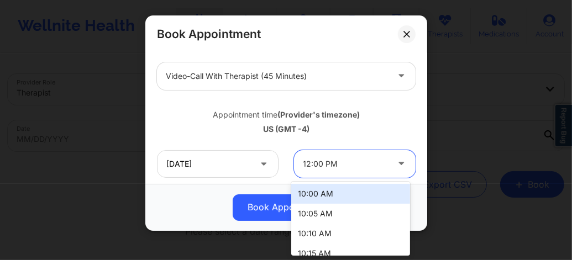
scroll to position [488, 0]
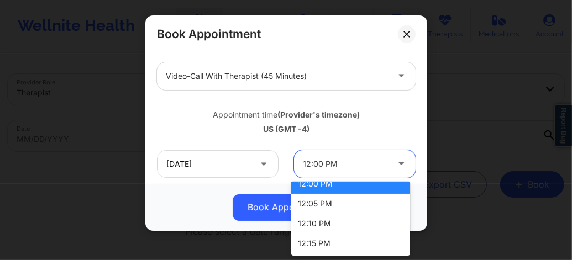
click at [336, 187] on div "12:00 PM" at bounding box center [350, 184] width 119 height 20
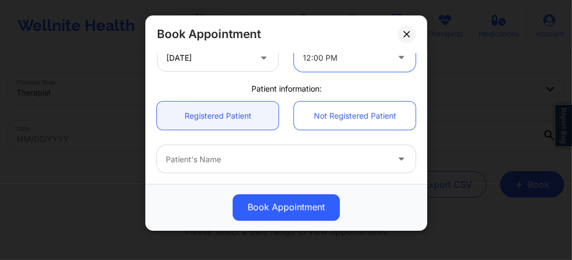
scroll to position [265, 0]
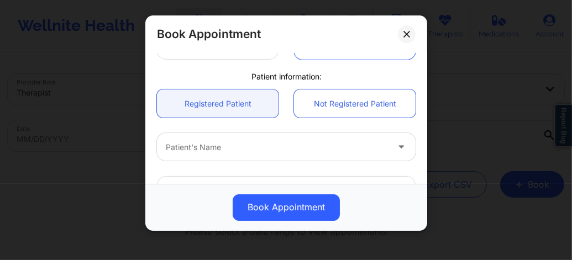
click at [239, 148] on div at bounding box center [277, 147] width 222 height 13
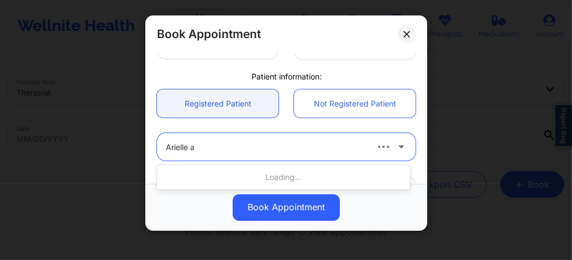
type input "Arielle at"
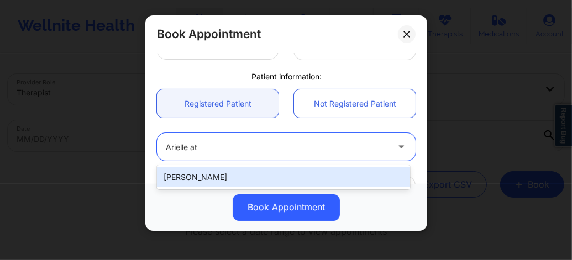
click at [207, 178] on div "Arielle Atkinson" at bounding box center [283, 178] width 253 height 20
type input "arielleratkinson@gmail.com"
type input "+1480-202-4799"
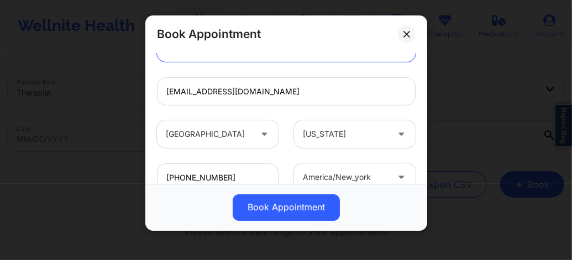
scroll to position [376, 0]
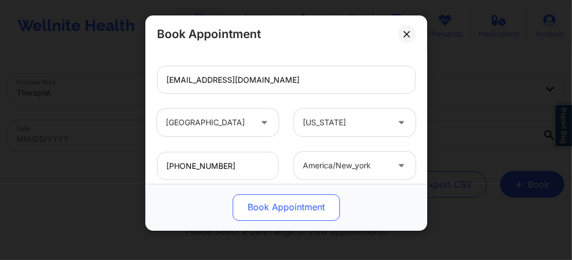
click at [279, 212] on button "Book Appointment" at bounding box center [286, 208] width 107 height 27
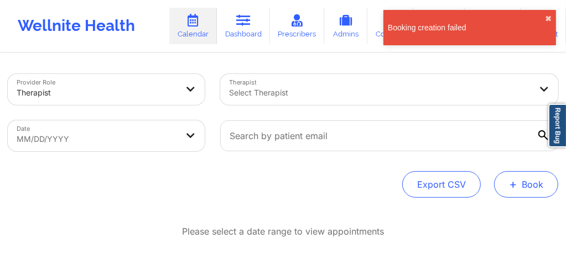
click at [515, 185] on span "+" at bounding box center [513, 184] width 8 height 6
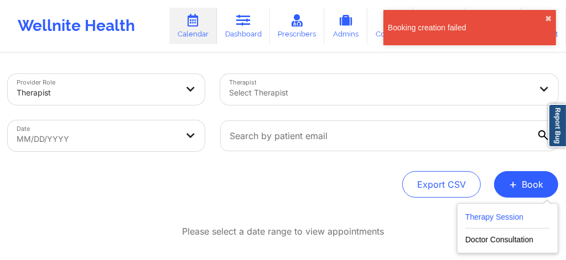
click at [492, 221] on button "Therapy Session" at bounding box center [507, 220] width 85 height 18
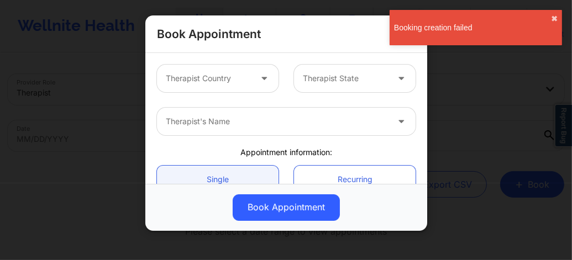
click at [207, 83] on div at bounding box center [208, 78] width 85 height 13
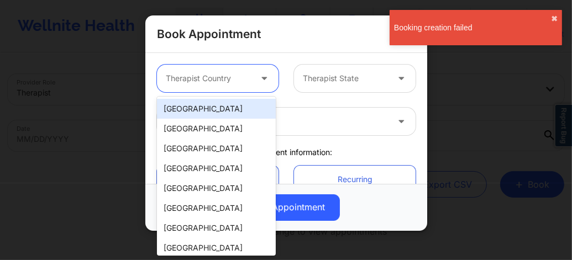
click at [204, 108] on div "[GEOGRAPHIC_DATA]" at bounding box center [216, 109] width 119 height 20
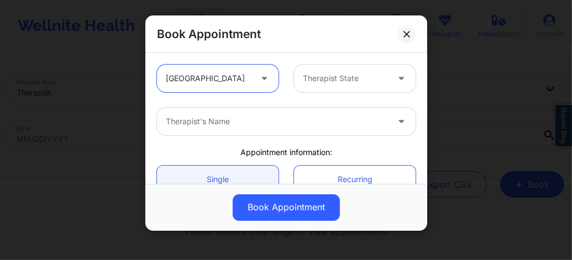
click at [312, 83] on div at bounding box center [345, 78] width 85 height 13
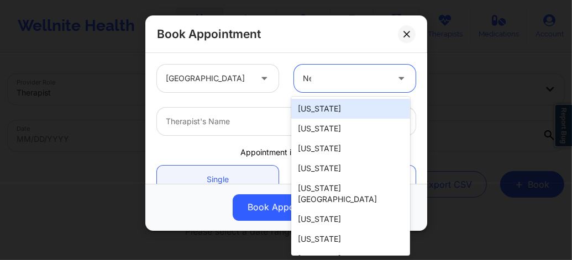
type input "New"
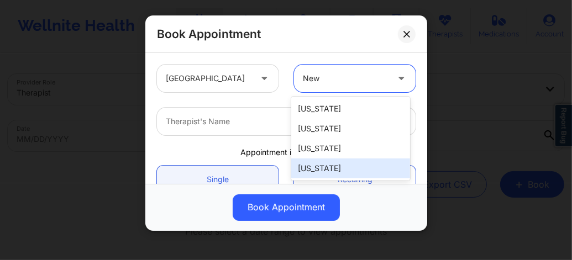
click at [321, 169] on div "[US_STATE]" at bounding box center [350, 169] width 119 height 20
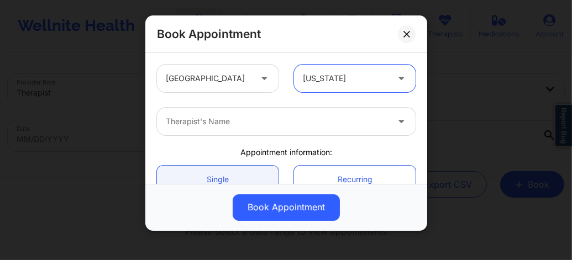
click at [247, 117] on div at bounding box center [277, 121] width 222 height 13
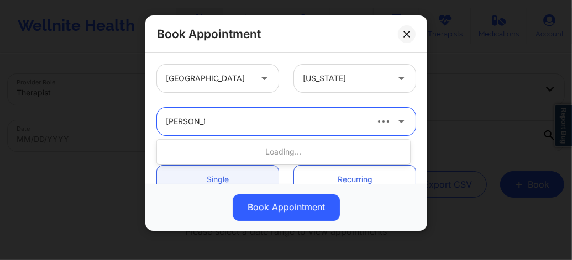
type input "carol osher"
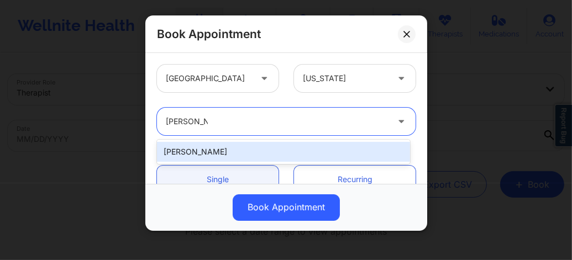
click at [244, 151] on div "Carol Osher" at bounding box center [283, 152] width 253 height 20
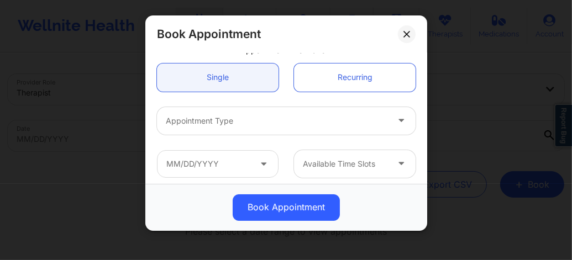
scroll to position [103, 0]
click at [224, 123] on div at bounding box center [277, 120] width 222 height 13
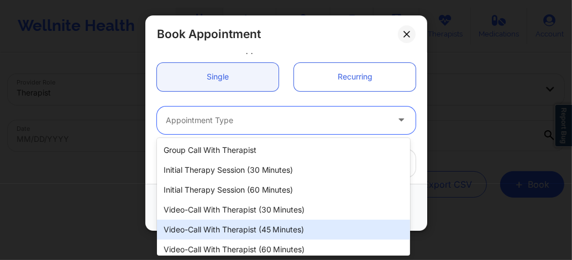
click at [237, 225] on div "Video-Call with Therapist (45 minutes)" at bounding box center [283, 230] width 253 height 20
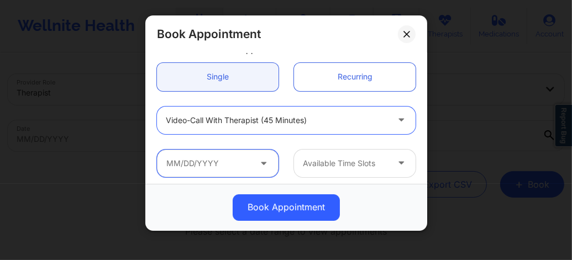
click at [212, 169] on input "text" at bounding box center [218, 164] width 122 height 28
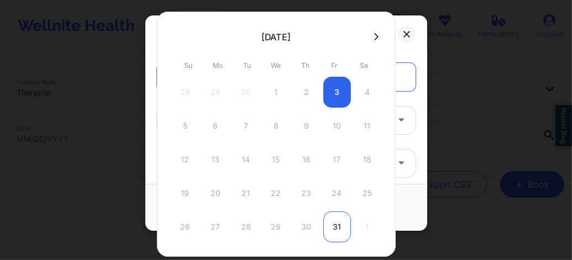
click at [336, 231] on div "31" at bounding box center [337, 227] width 28 height 31
type input "10/31/2025"
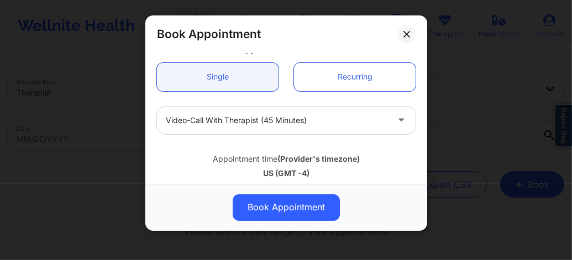
scroll to position [199, 0]
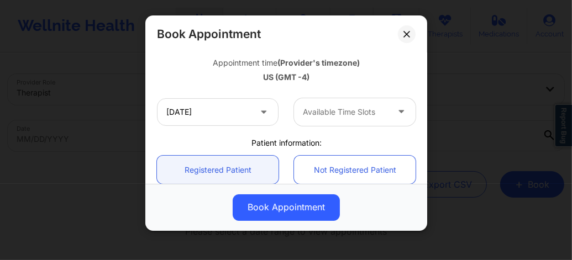
click at [316, 122] on div "Available Time Slots" at bounding box center [341, 112] width 95 height 28
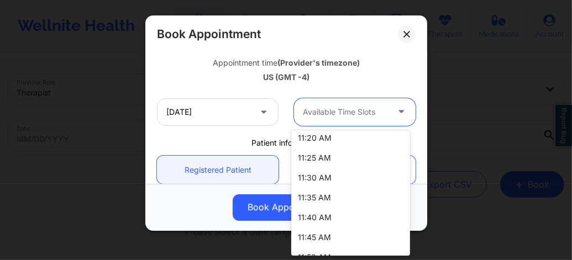
scroll to position [318, 0]
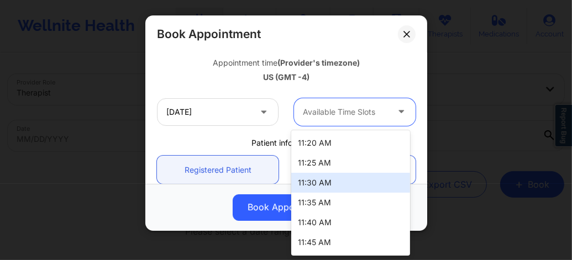
click at [307, 181] on div "11:30 AM" at bounding box center [350, 183] width 119 height 20
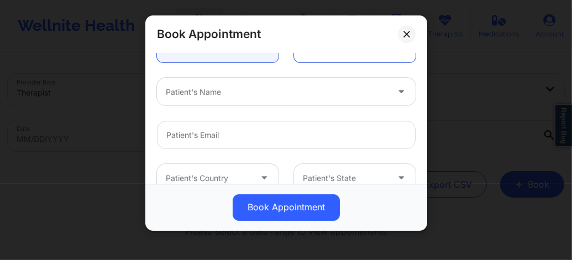
scroll to position [324, 0]
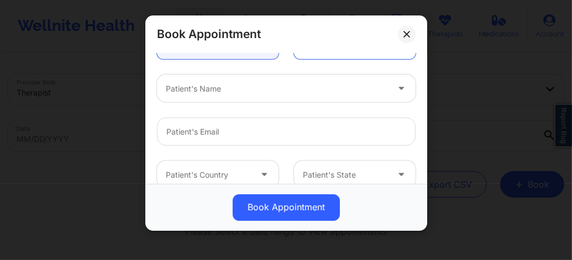
click at [208, 95] on div "Patient's Name" at bounding box center [273, 89] width 232 height 28
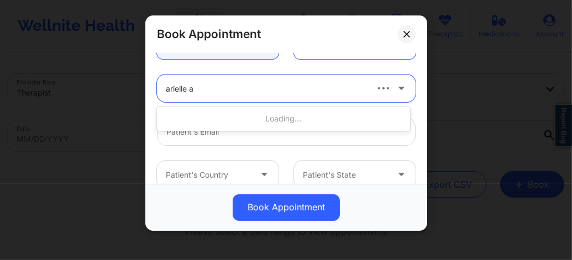
type input "arielle at"
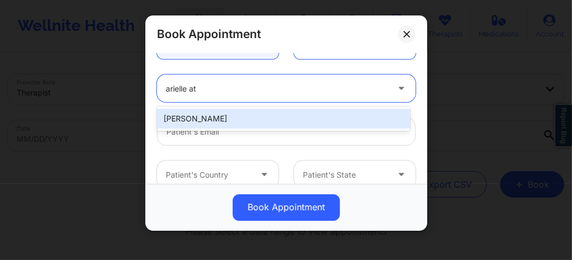
click at [208, 113] on div "Arielle Atkinson" at bounding box center [283, 119] width 253 height 20
type input "arielleratkinson@gmail.com"
type input "+1480-202-4799"
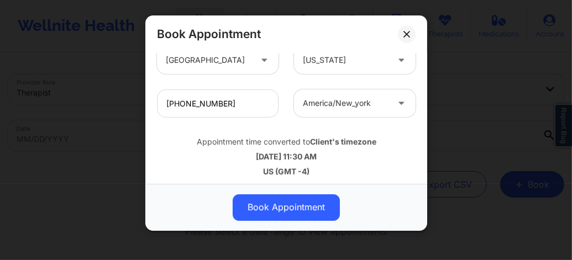
scroll to position [443, 0]
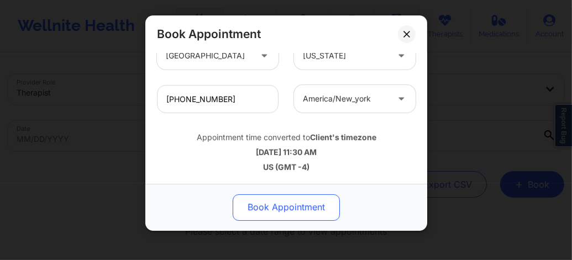
click at [275, 205] on button "Book Appointment" at bounding box center [286, 208] width 107 height 27
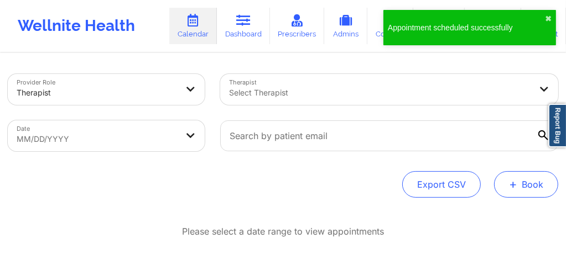
click at [533, 195] on button "+ Book" at bounding box center [526, 184] width 64 height 27
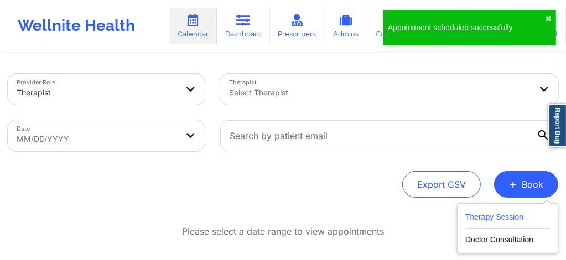
click at [492, 220] on button "Therapy Session" at bounding box center [507, 220] width 85 height 18
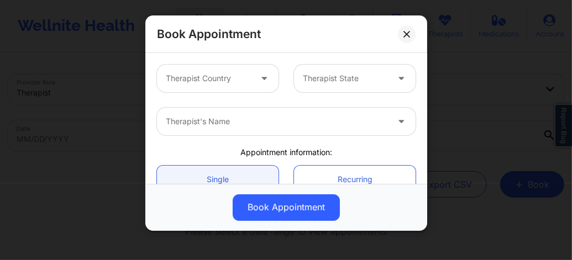
click at [224, 77] on div at bounding box center [208, 78] width 85 height 13
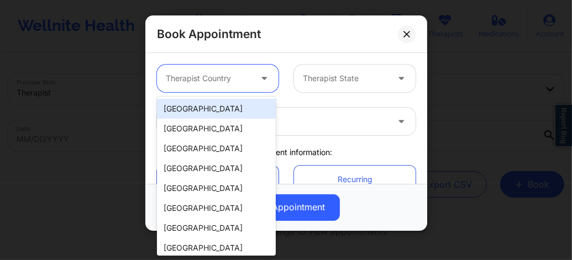
click at [219, 113] on div "[GEOGRAPHIC_DATA]" at bounding box center [216, 109] width 119 height 20
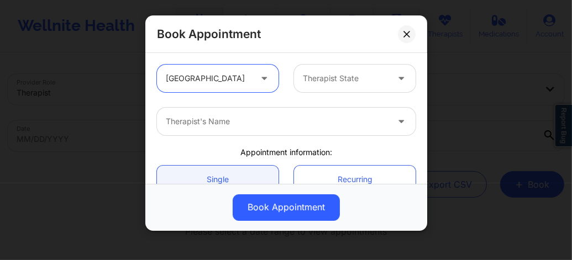
click at [326, 88] on div "Therapist State" at bounding box center [341, 79] width 95 height 28
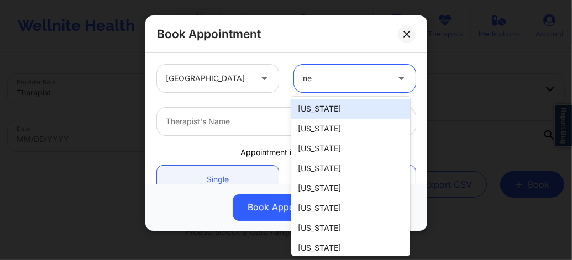
type input "new"
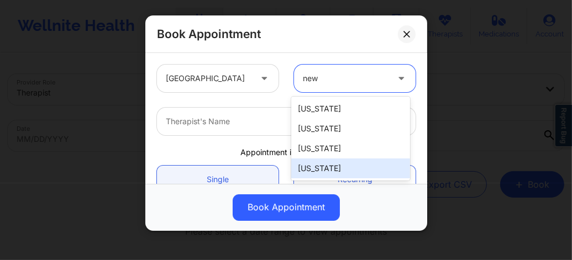
click at [316, 168] on div "[US_STATE]" at bounding box center [350, 169] width 119 height 20
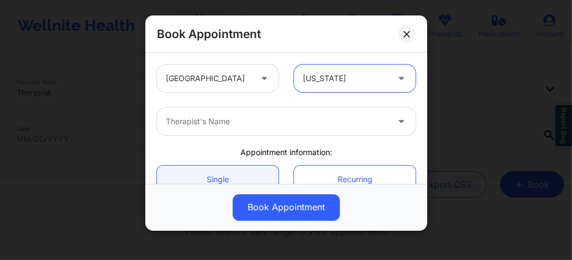
click at [229, 125] on div at bounding box center [277, 121] width 222 height 13
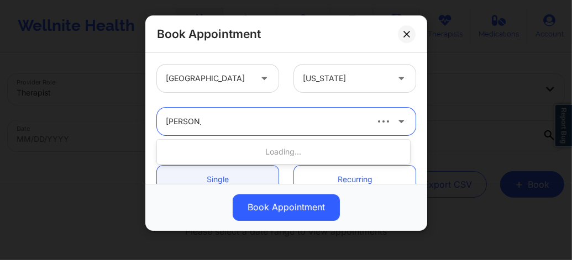
type input "carol osher"
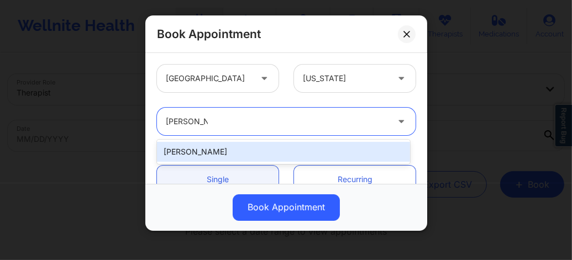
click at [212, 145] on div "Carol Osher" at bounding box center [283, 152] width 253 height 20
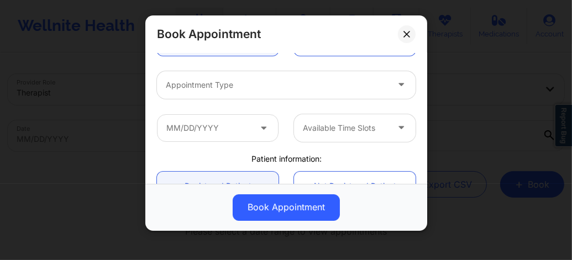
scroll to position [140, 0]
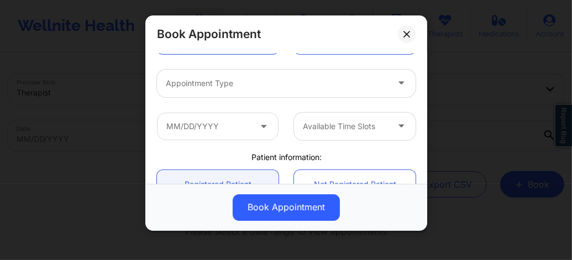
click at [216, 91] on div "Appointment Type" at bounding box center [273, 84] width 232 height 28
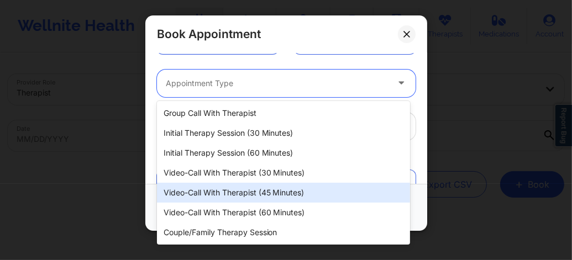
click at [247, 194] on div "Video-Call with Therapist (45 minutes)" at bounding box center [283, 193] width 253 height 20
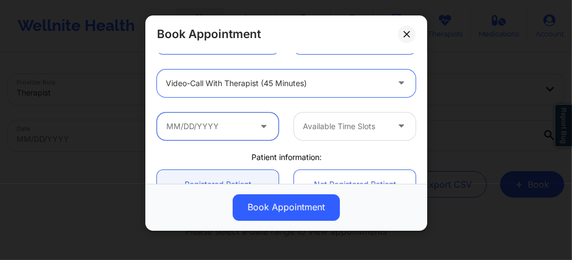
click at [215, 124] on input "text" at bounding box center [218, 127] width 122 height 28
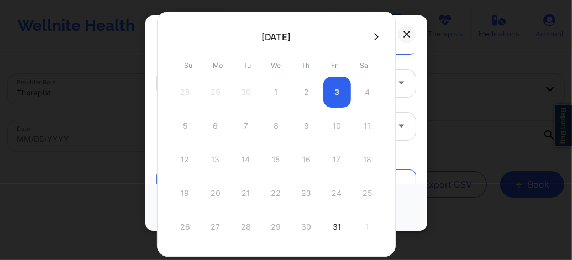
click at [374, 38] on icon at bounding box center [376, 37] width 4 height 8
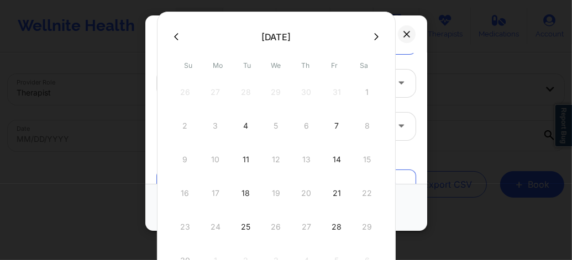
click at [335, 227] on div "28" at bounding box center [337, 227] width 28 height 31
type input "11/28/2025"
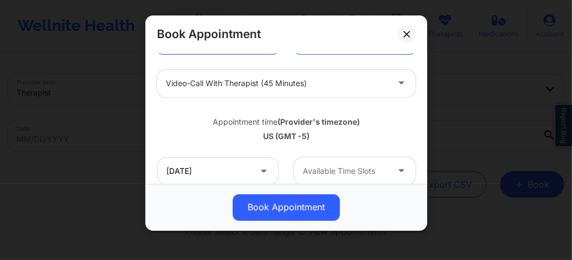
click at [334, 170] on div at bounding box center [345, 171] width 85 height 13
click at [233, 164] on input "11/28/2025" at bounding box center [218, 172] width 122 height 28
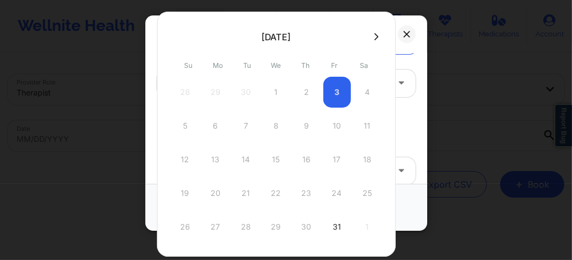
click at [374, 36] on icon at bounding box center [376, 36] width 4 height 7
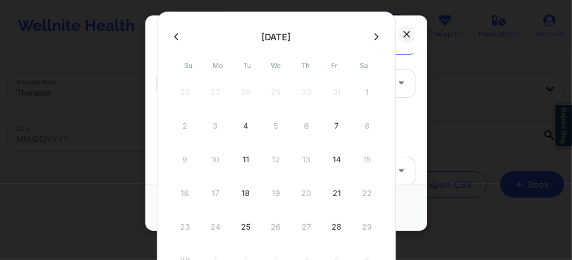
click at [374, 37] on icon at bounding box center [376, 36] width 4 height 7
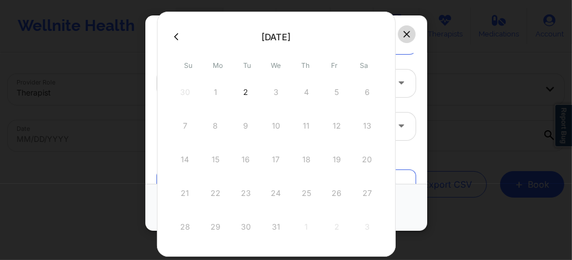
click at [405, 34] on icon at bounding box center [407, 34] width 6 height 6
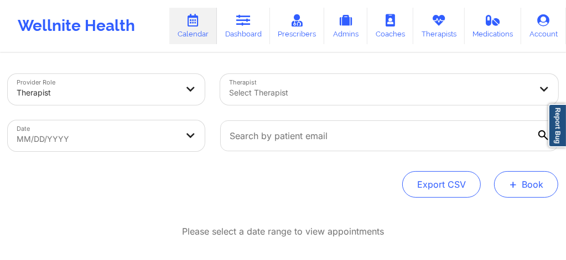
click at [522, 177] on button "+ Book" at bounding box center [526, 184] width 64 height 27
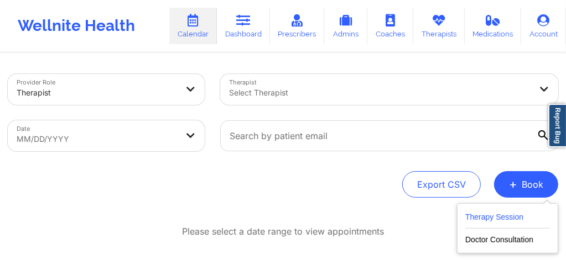
click at [490, 215] on button "Therapy Session" at bounding box center [507, 220] width 85 height 18
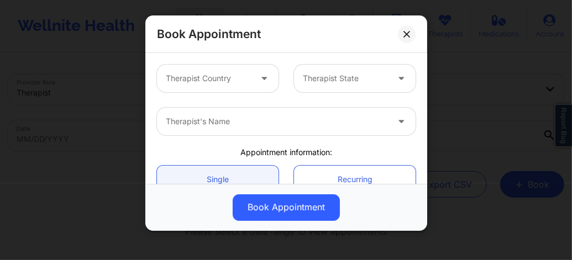
click at [229, 73] on div at bounding box center [208, 78] width 85 height 13
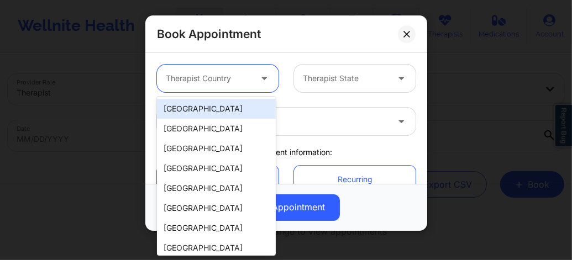
click at [223, 111] on div "[GEOGRAPHIC_DATA]" at bounding box center [216, 109] width 119 height 20
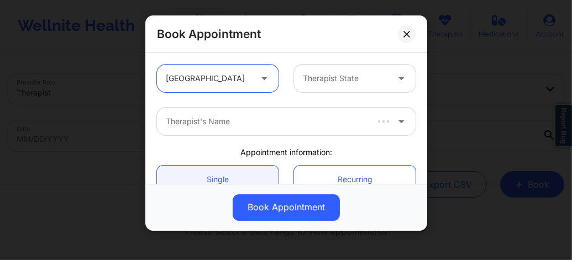
click at [329, 77] on div at bounding box center [345, 78] width 85 height 13
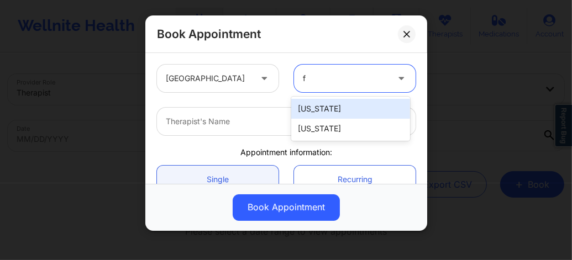
type input "fl"
click at [317, 121] on div "[US_STATE]" at bounding box center [350, 109] width 119 height 24
click at [307, 109] on div "[US_STATE]" at bounding box center [350, 109] width 119 height 20
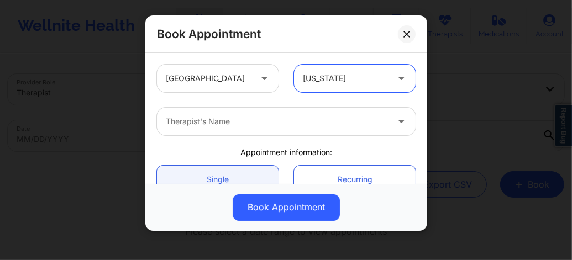
click at [248, 130] on div "Therapist's Name" at bounding box center [273, 122] width 232 height 28
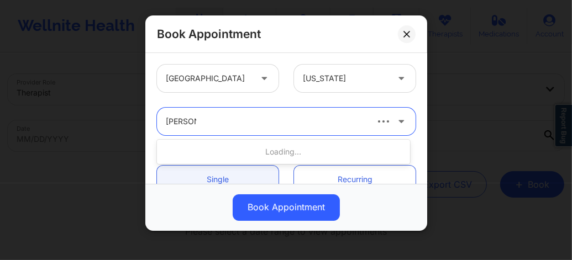
type input "susan p"
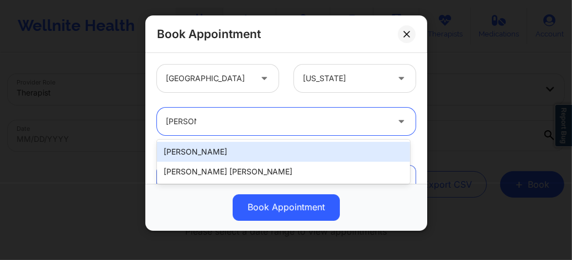
click at [216, 157] on div "Susan P Zapatha" at bounding box center [283, 152] width 253 height 20
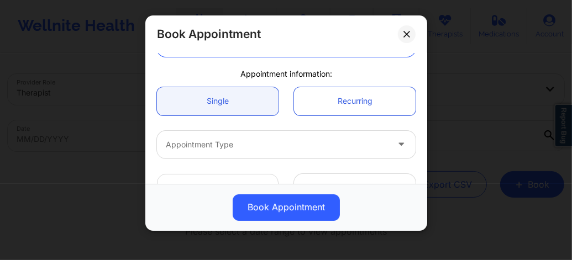
scroll to position [81, 0]
click at [210, 140] on div at bounding box center [277, 142] width 222 height 13
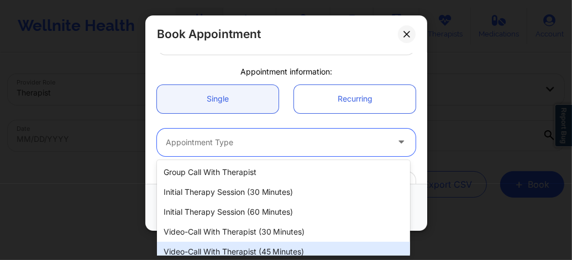
scroll to position [48, 0]
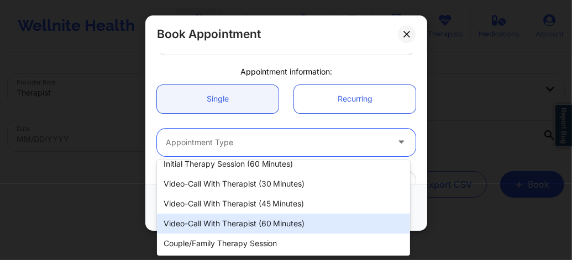
click at [232, 223] on div "Video-Call with Therapist (60 minutes)" at bounding box center [283, 224] width 253 height 20
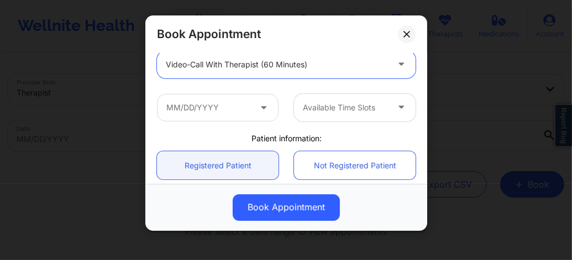
scroll to position [162, 0]
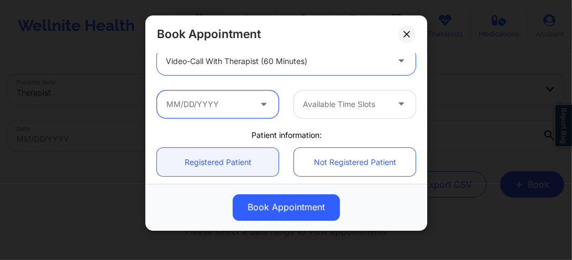
click at [216, 106] on input "text" at bounding box center [218, 105] width 122 height 28
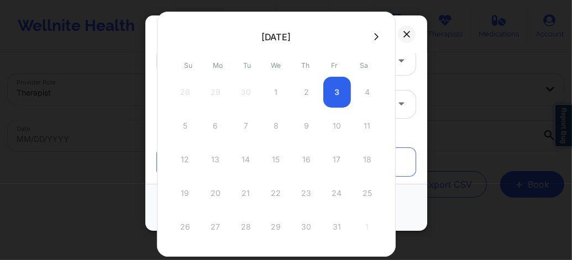
click at [372, 42] on div at bounding box center [276, 36] width 239 height 17
click at [374, 35] on icon at bounding box center [376, 37] width 4 height 8
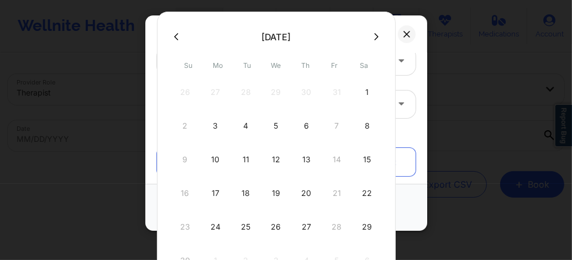
click at [176, 40] on icon at bounding box center [176, 37] width 4 height 8
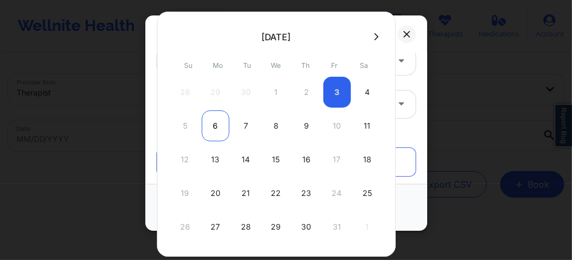
click at [213, 121] on div "6" at bounding box center [216, 126] width 28 height 31
type input "10/06/2025"
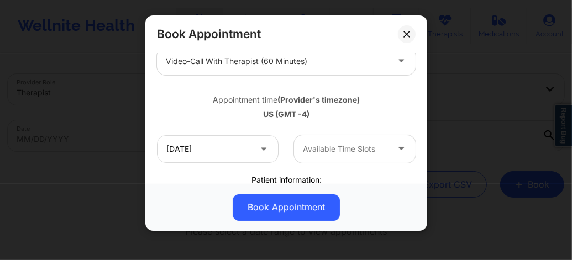
click at [320, 144] on div at bounding box center [345, 149] width 85 height 13
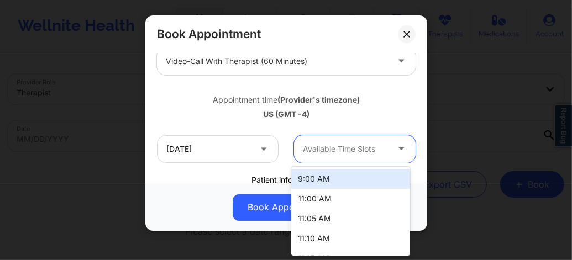
click at [320, 144] on div at bounding box center [345, 149] width 85 height 13
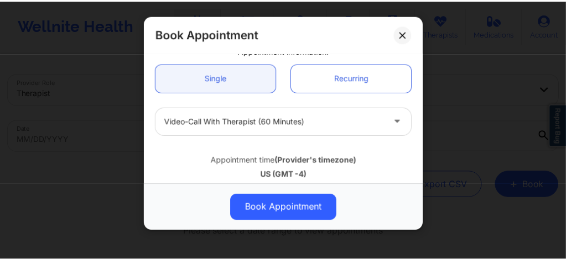
scroll to position [66, 0]
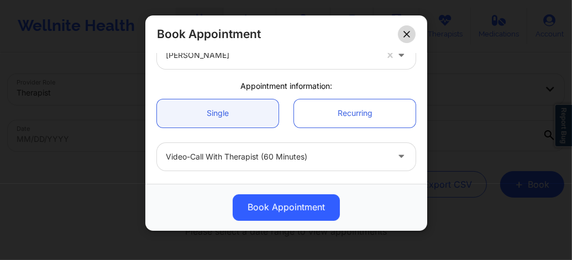
click at [405, 29] on button at bounding box center [407, 34] width 18 height 18
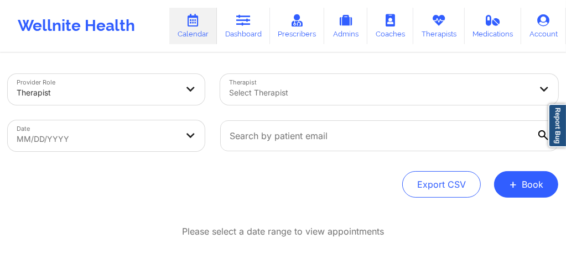
click at [261, 95] on div at bounding box center [380, 92] width 302 height 13
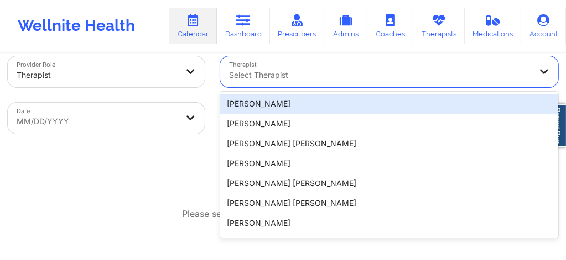
scroll to position [19, 0]
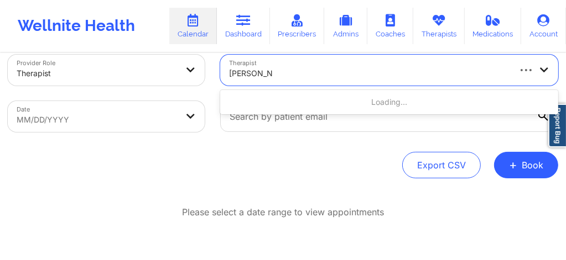
type input "Kelli Walker"
click at [86, 121] on body "Wellnite Health Calendar Dashboard Prescribers Admins Coaches Therapists Medica…" at bounding box center [283, 111] width 566 height 260
select select "2025-8"
select select "2025-9"
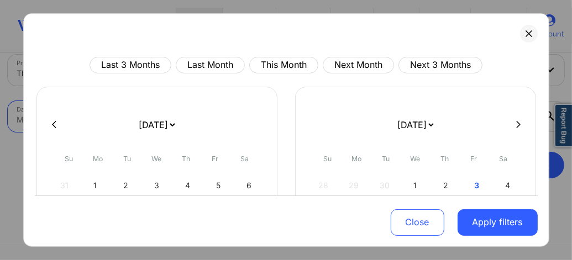
click at [471, 181] on div "3" at bounding box center [477, 185] width 28 height 31
select select "2025-9"
select select "2025-10"
select select "2025-9"
select select "2025-10"
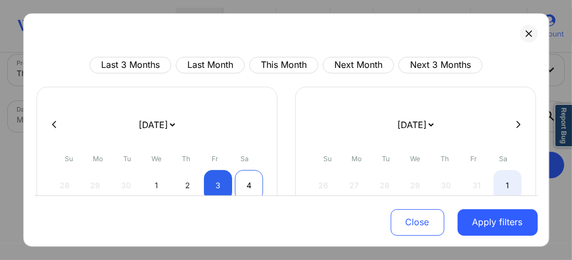
select select "2025-9"
select select "2025-10"
click at [245, 185] on div "4" at bounding box center [249, 185] width 28 height 31
select select "2025-9"
select select "2025-10"
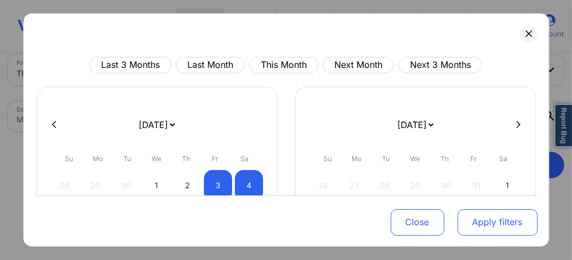
click at [488, 223] on button "Apply filters" at bounding box center [498, 222] width 80 height 27
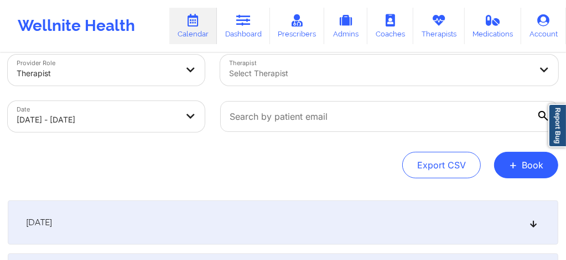
click at [526, 226] on div "[DATE]" at bounding box center [283, 223] width 550 height 44
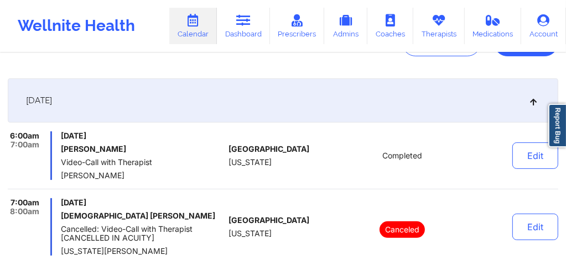
scroll to position [0, 0]
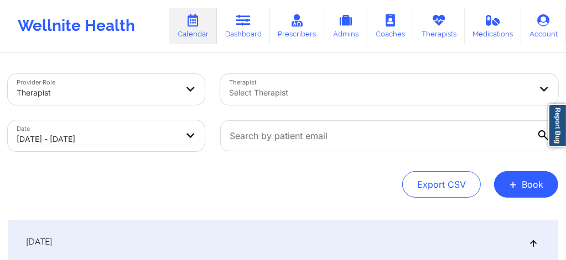
click at [361, 100] on div "Select Therapist" at bounding box center [376, 89] width 312 height 31
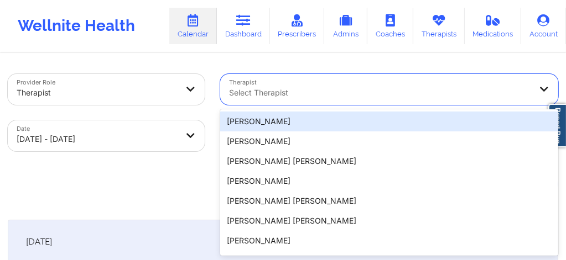
scroll to position [19, 0]
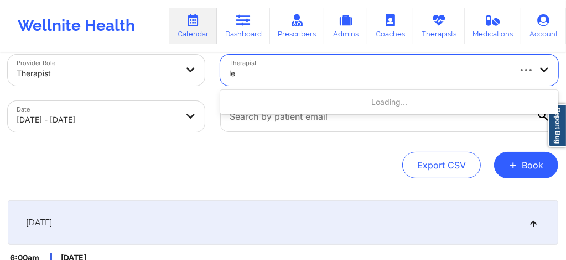
type input "l"
type input "kelli w"
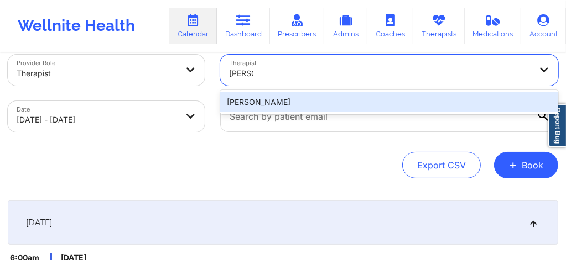
click at [296, 104] on div "Kelli Walker" at bounding box center [389, 102] width 338 height 20
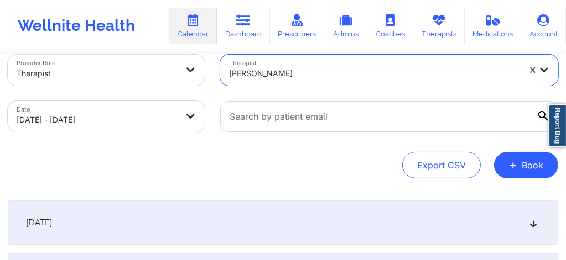
click at [530, 221] on icon at bounding box center [533, 223] width 9 height 8
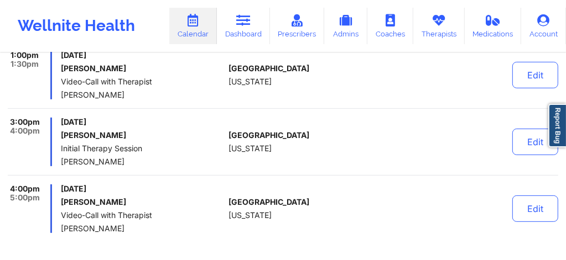
scroll to position [211, 0]
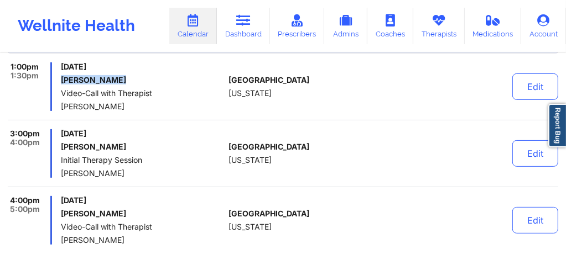
drag, startPoint x: 119, startPoint y: 80, endPoint x: 58, endPoint y: 80, distance: 61.4
click at [58, 80] on div "1:00pm 1:30pm Friday, October 3, 2025 Jon A GEARINO Video-Call with Therapist K…" at bounding box center [116, 86] width 217 height 49
copy h6 "Jon A GEARINO"
click at [245, 27] on icon at bounding box center [243, 20] width 14 height 12
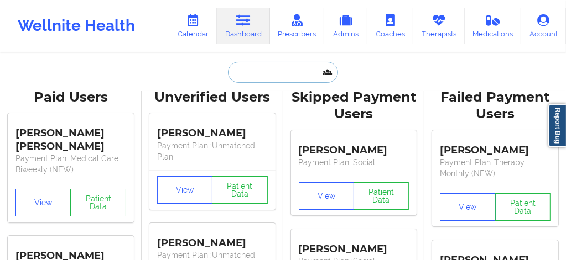
click at [242, 71] on input "text" at bounding box center [282, 72] width 109 height 21
paste input "Jon A GEARINO"
type input "Jon A GEARINO"
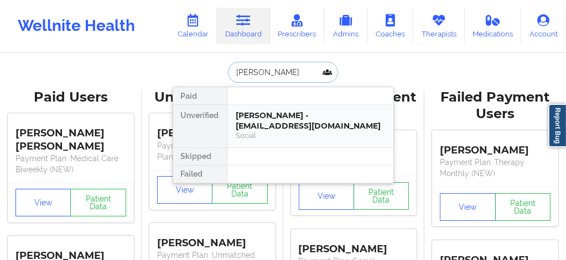
click at [270, 137] on div "Social" at bounding box center [310, 135] width 148 height 9
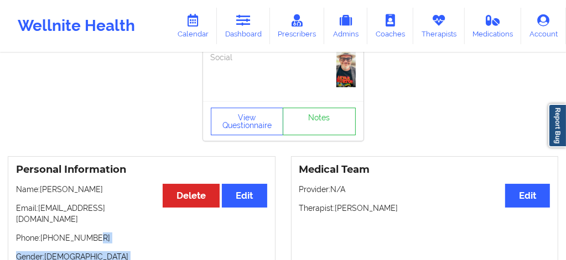
drag, startPoint x: 89, startPoint y: 253, endPoint x: 64, endPoint y: 253, distance: 25.4
click at [64, 253] on div "Personal Information Edit Delete Name: Jon A GEARINO Email: circusdiem@gmail.co…" at bounding box center [142, 232] width 268 height 152
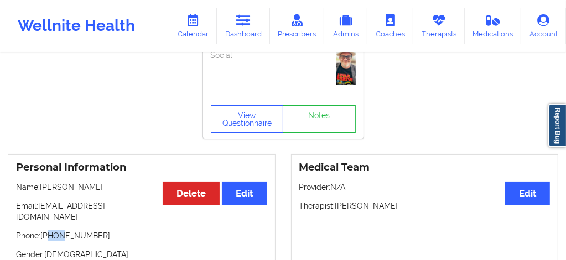
drag, startPoint x: 56, startPoint y: 223, endPoint x: 48, endPoint y: 223, distance: 8.3
click at [48, 231] on p "Phone: +15153214653" at bounding box center [141, 236] width 251 height 11
click at [93, 231] on p "Phone: +15153214653" at bounding box center [141, 236] width 251 height 11
drag, startPoint x: 70, startPoint y: 224, endPoint x: 58, endPoint y: 222, distance: 12.9
click at [58, 231] on p "Phone: +15153214653" at bounding box center [141, 236] width 251 height 11
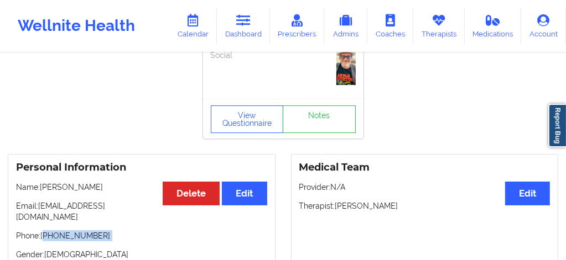
copy p "15153214653"
click at [249, 35] on link "Dashboard" at bounding box center [243, 26] width 53 height 36
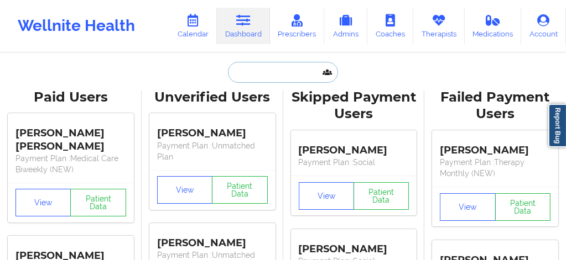
click at [262, 70] on input "text" at bounding box center [282, 72] width 109 height 21
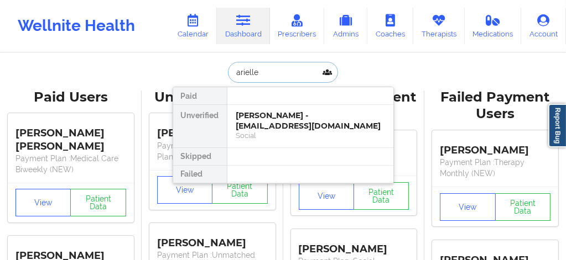
type input "arielle a"
click at [284, 135] on div "Social" at bounding box center [310, 135] width 148 height 9
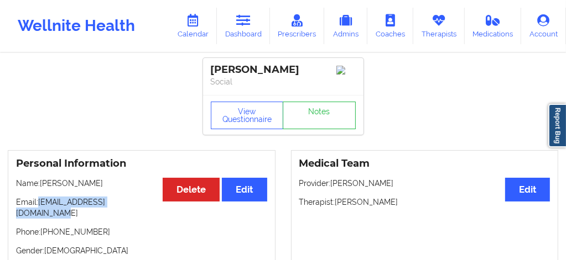
drag, startPoint x: 138, startPoint y: 203, endPoint x: 41, endPoint y: 206, distance: 96.8
click at [41, 206] on p "Email: arielleratkinson@gmail.com" at bounding box center [141, 208] width 251 height 22
copy p "arielleratkinson@gmail.com"
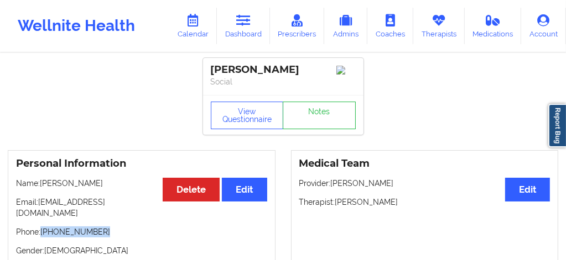
drag, startPoint x: 101, startPoint y: 224, endPoint x: 43, endPoint y: 219, distance: 58.3
click at [43, 227] on p "Phone: +1480-202-4799" at bounding box center [141, 232] width 251 height 11
copy p "+1480-202-4799"
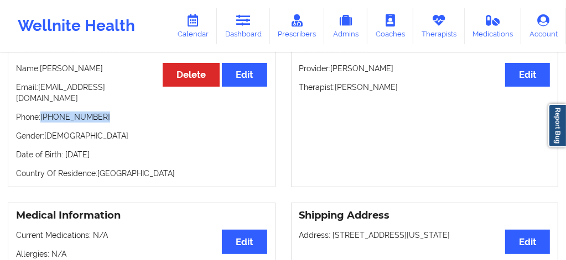
scroll to position [125, 0]
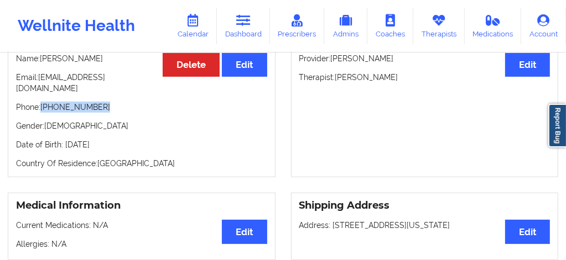
click at [108, 102] on p "Phone: +1480-202-4799" at bounding box center [141, 107] width 251 height 11
drag, startPoint x: 108, startPoint y: 100, endPoint x: 49, endPoint y: 100, distance: 58.6
click at [49, 102] on p "Phone: +1480-202-4799" at bounding box center [141, 107] width 251 height 11
click at [106, 102] on p "Phone: +1480-202-4799" at bounding box center [141, 107] width 251 height 11
drag, startPoint x: 106, startPoint y: 101, endPoint x: 41, endPoint y: 97, distance: 64.8
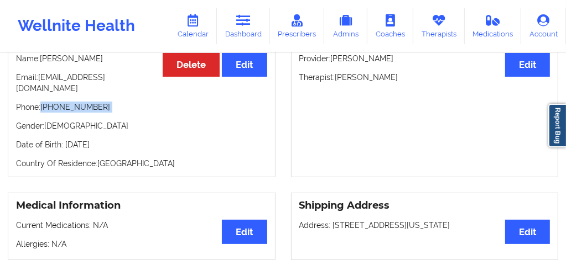
click at [41, 102] on p "Phone: +1480-202-4799" at bounding box center [141, 107] width 251 height 11
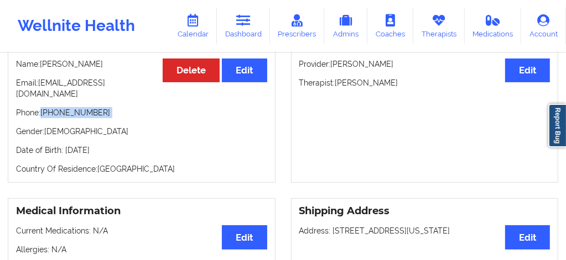
scroll to position [118, 0]
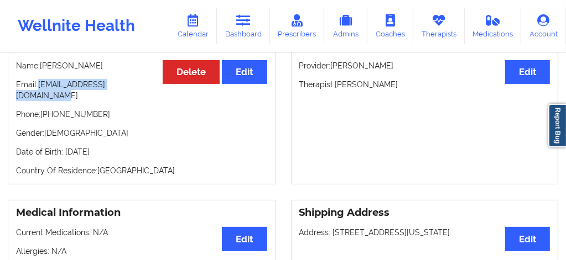
drag, startPoint x: 140, startPoint y: 85, endPoint x: 40, endPoint y: 83, distance: 99.5
click at [40, 83] on p "Email: arielleratkinson@gmail.com" at bounding box center [141, 90] width 251 height 22
copy p "arielleratkinson@gmail.com"
drag, startPoint x: 100, startPoint y: 109, endPoint x: 79, endPoint y: 108, distance: 20.5
click at [83, 109] on p "Phone: +1480-202-4799" at bounding box center [141, 114] width 251 height 11
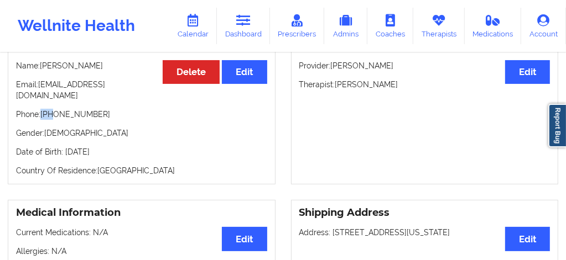
drag, startPoint x: 51, startPoint y: 105, endPoint x: 44, endPoint y: 103, distance: 7.5
click at [44, 109] on p "Phone: +1480-202-4799" at bounding box center [141, 114] width 251 height 11
click at [103, 109] on p "Phone: +1480-202-4799" at bounding box center [141, 114] width 251 height 11
drag, startPoint x: 102, startPoint y: 107, endPoint x: 42, endPoint y: 100, distance: 60.8
click at [42, 100] on div "Personal Information Edit Delete Name: Arielle Atkinson Email: arielleratkinson…" at bounding box center [142, 109] width 268 height 152
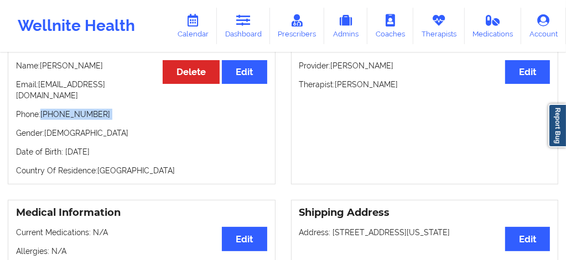
copy p "+1480-202-4799"
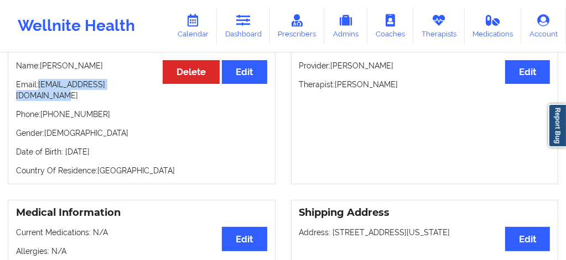
drag, startPoint x: 140, startPoint y: 90, endPoint x: 38, endPoint y: 90, distance: 102.3
click at [38, 90] on p "Email: arielleratkinson@gmail.com" at bounding box center [141, 90] width 251 height 22
copy p "arielleratkinson@gmail.com"
click at [241, 33] on link "Dashboard" at bounding box center [243, 26] width 53 height 36
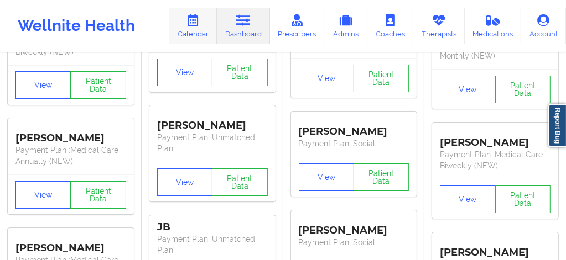
click at [197, 32] on link "Calendar" at bounding box center [193, 26] width 48 height 36
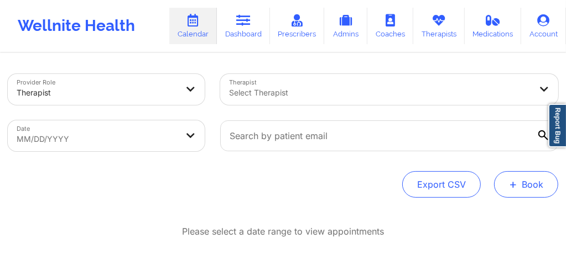
click at [532, 186] on button "+ Book" at bounding box center [526, 184] width 64 height 27
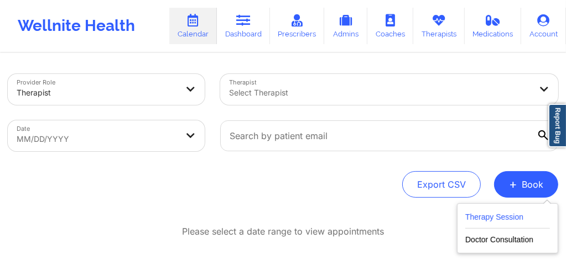
click at [500, 221] on button "Therapy Session" at bounding box center [507, 220] width 85 height 18
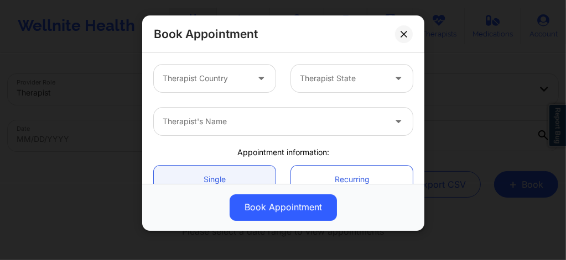
click at [180, 81] on div at bounding box center [205, 78] width 85 height 13
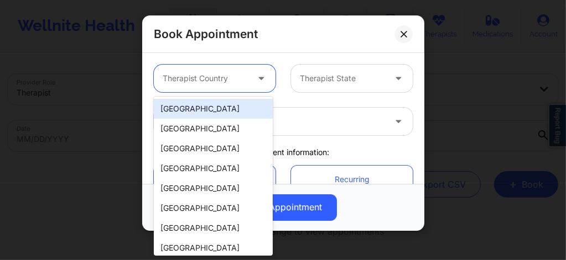
click at [197, 111] on div "[GEOGRAPHIC_DATA]" at bounding box center [213, 109] width 119 height 20
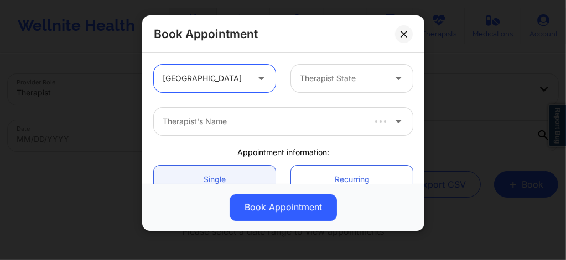
click at [319, 78] on div at bounding box center [342, 78] width 85 height 13
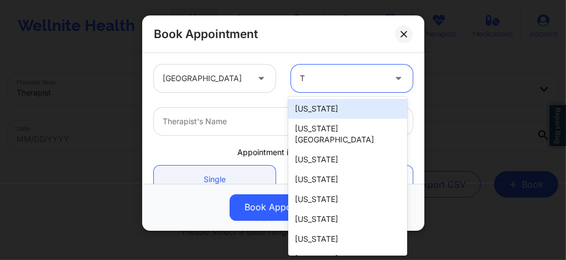
type input "Te"
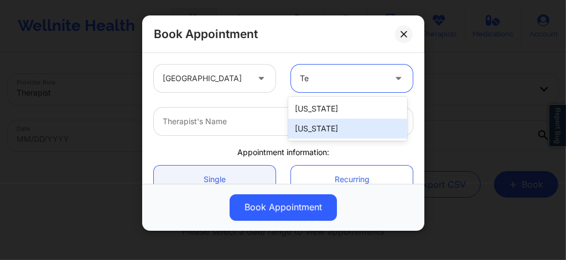
click at [318, 129] on div "[US_STATE]" at bounding box center [347, 129] width 119 height 20
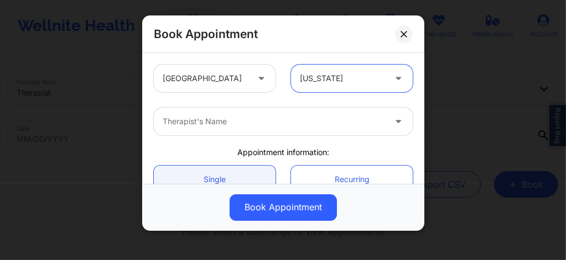
click at [223, 126] on div at bounding box center [274, 121] width 222 height 13
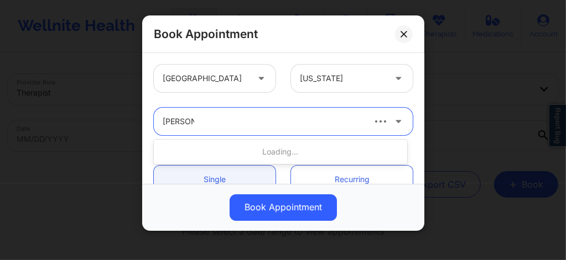
type input "Christal T"
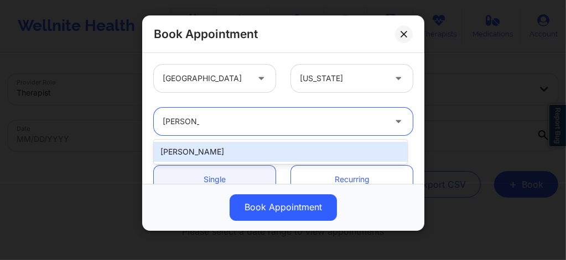
click at [207, 147] on div "[PERSON_NAME]" at bounding box center [280, 152] width 253 height 20
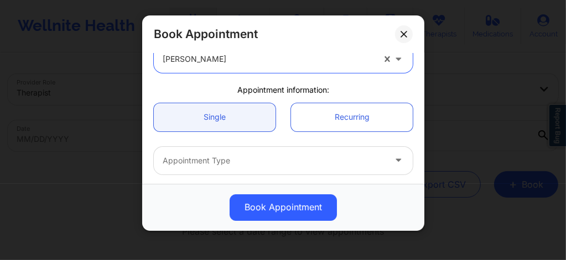
scroll to position [74, 0]
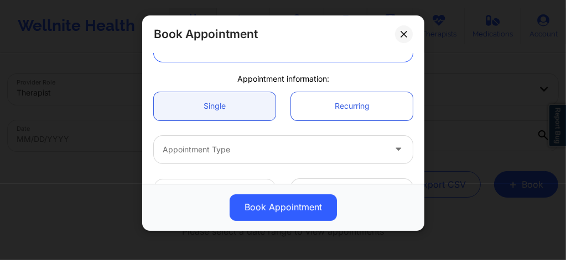
click at [221, 146] on div at bounding box center [274, 149] width 222 height 13
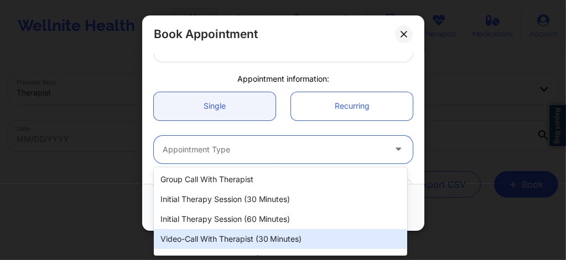
click at [234, 244] on div "Video-Call with Therapist (30 minutes)" at bounding box center [280, 239] width 253 height 20
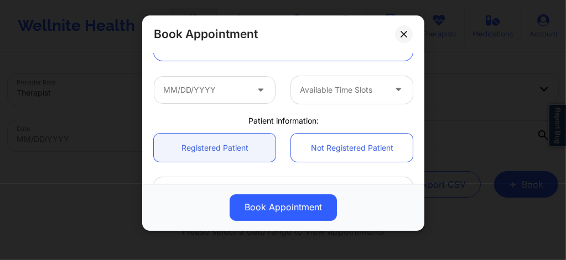
scroll to position [177, 0]
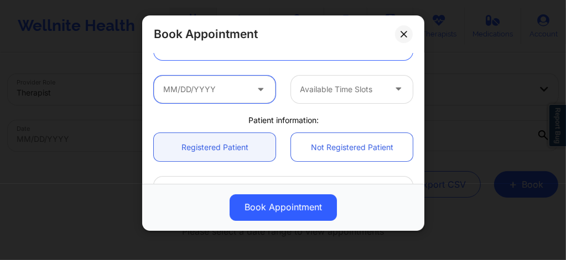
click at [205, 88] on input "text" at bounding box center [215, 90] width 122 height 28
click at [232, 86] on input "text" at bounding box center [215, 90] width 122 height 28
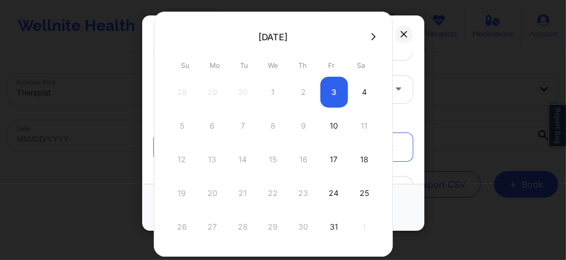
click at [368, 38] on button at bounding box center [373, 36] width 11 height 9
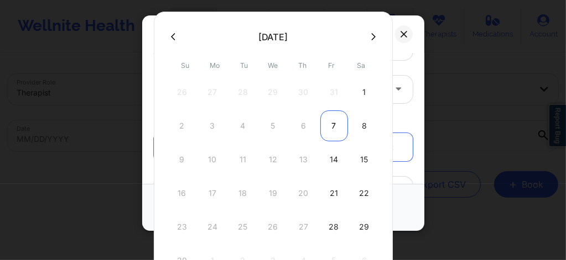
click at [331, 118] on div "7" at bounding box center [334, 126] width 28 height 31
type input "11/07/2025"
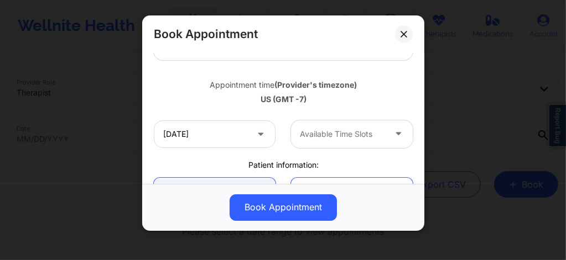
click at [327, 129] on div at bounding box center [342, 134] width 85 height 13
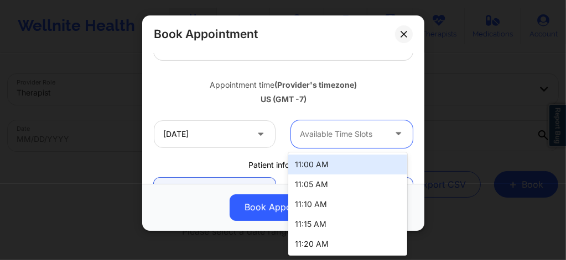
click at [323, 166] on div "11:00 AM" at bounding box center [347, 165] width 119 height 20
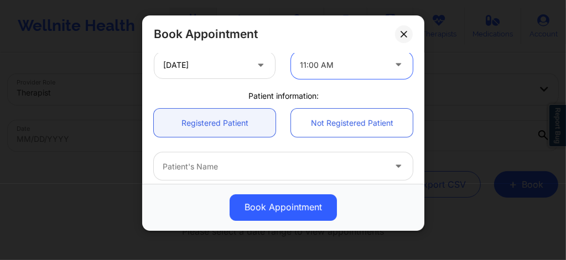
scroll to position [265, 0]
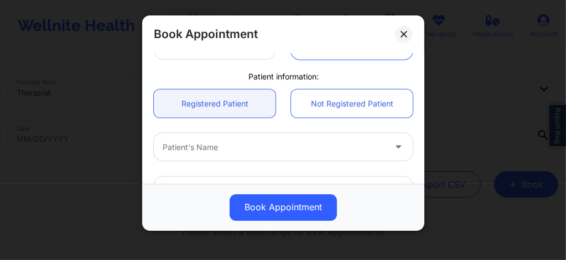
click at [243, 149] on div at bounding box center [274, 147] width 222 height 13
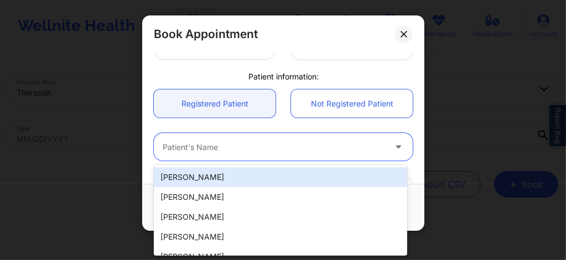
paste input "(915) 274-1811"
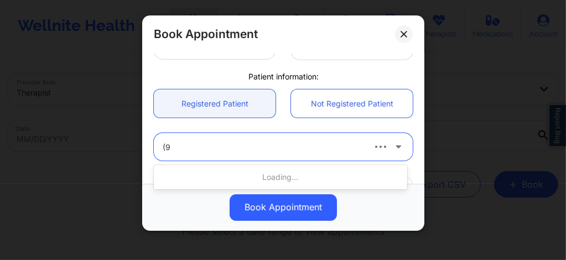
type input "("
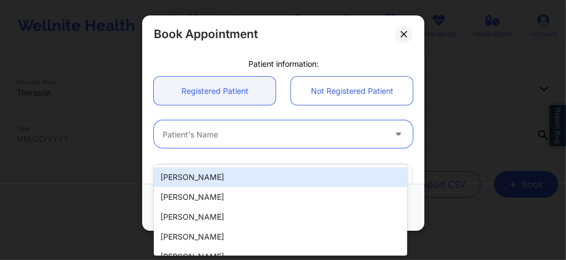
click at [243, 149] on div "20 results available. Use Up and Down to choose options, press Enter to select …" at bounding box center [283, 134] width 274 height 43
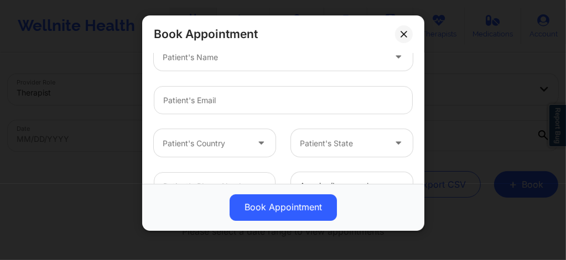
scroll to position [361, 0]
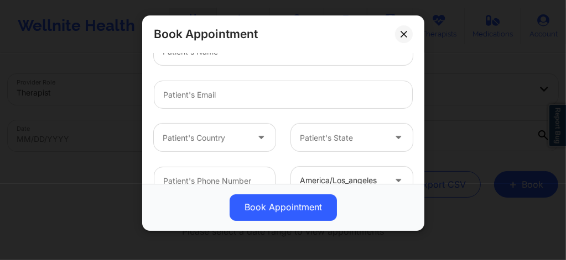
click at [198, 137] on div at bounding box center [205, 138] width 85 height 13
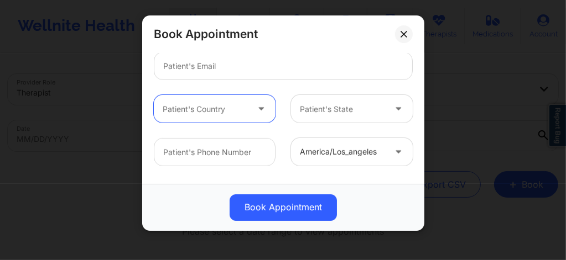
scroll to position [390, 0]
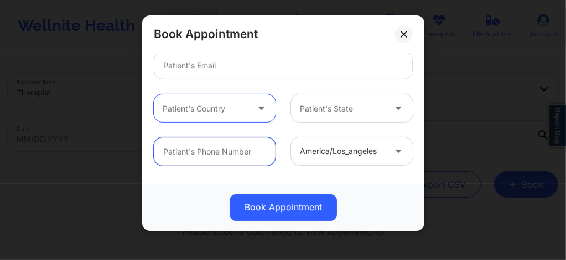
click at [208, 151] on input "text" at bounding box center [215, 152] width 122 height 28
paste input "(915) 274-1811"
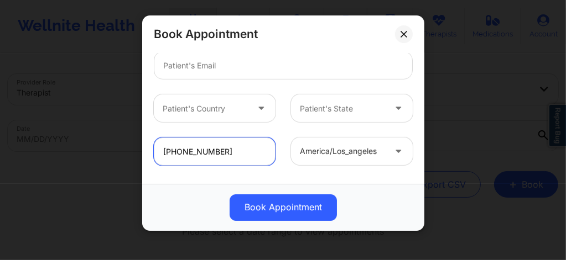
type input "(915) 274-1811"
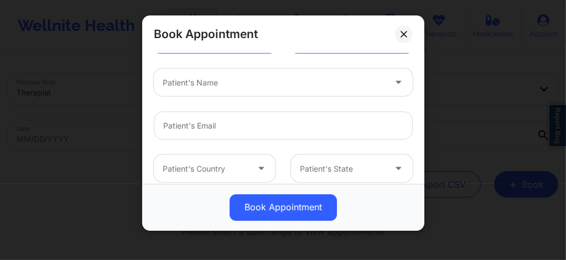
scroll to position [302, 0]
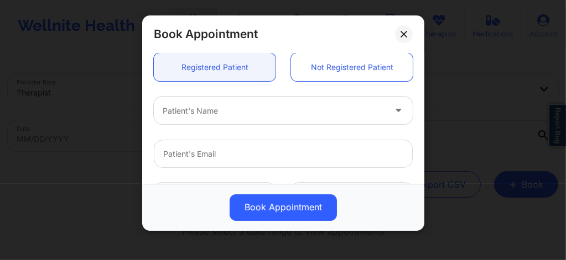
click at [200, 111] on div at bounding box center [274, 110] width 222 height 13
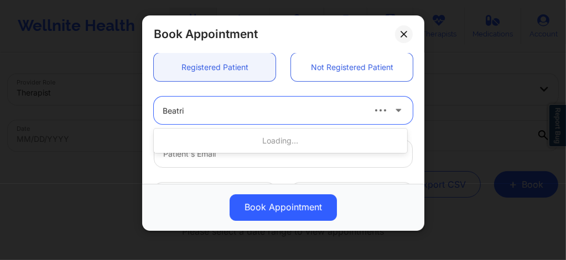
type input "Beatriz"
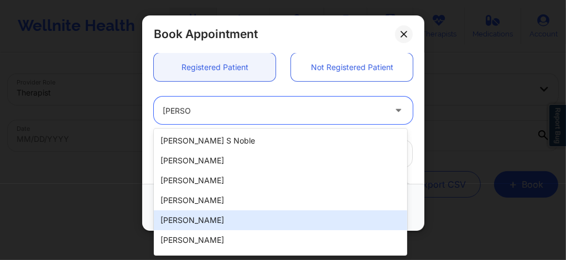
click at [203, 221] on div "[PERSON_NAME]" at bounding box center [280, 221] width 253 height 20
type input "[EMAIL_ADDRESS][DOMAIN_NAME]"
type input "[PHONE_NUMBER]"
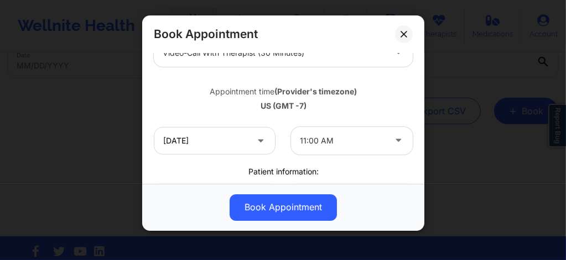
scroll to position [185, 0]
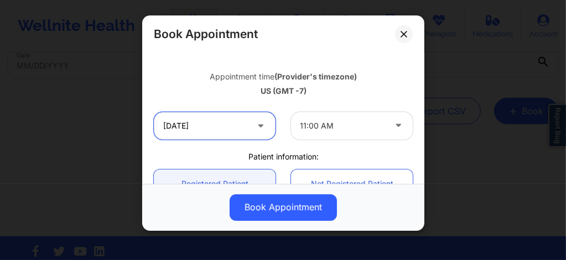
click at [228, 127] on input "11/07/2025" at bounding box center [215, 126] width 122 height 28
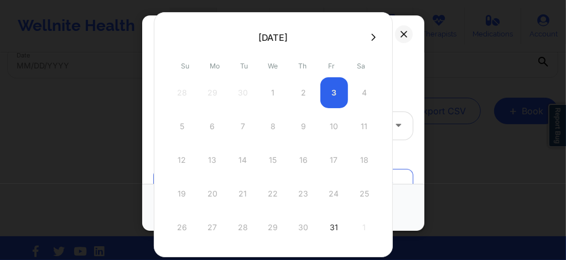
click at [371, 36] on icon at bounding box center [373, 37] width 4 height 8
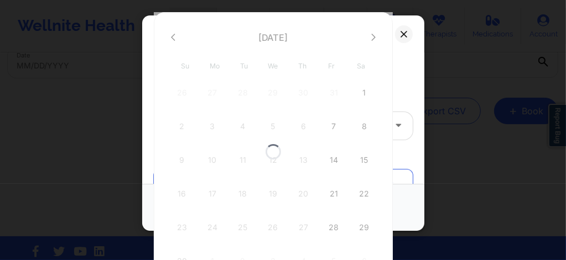
click at [177, 38] on div at bounding box center [273, 151] width 239 height 279
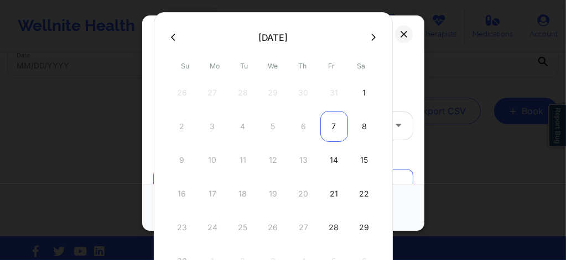
click at [331, 127] on div "7" at bounding box center [334, 126] width 28 height 31
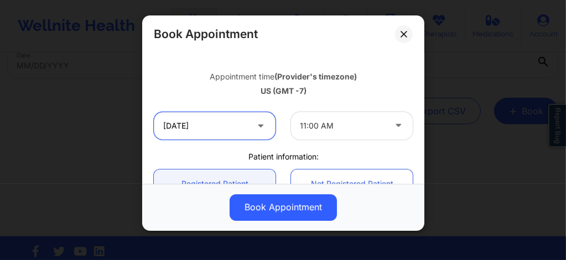
click at [221, 134] on input "11/07/2025" at bounding box center [215, 126] width 122 height 28
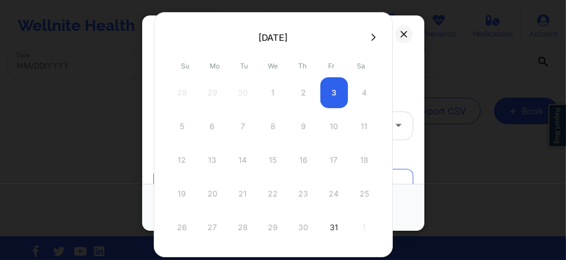
click at [344, 148] on div "12 13 14 15 16 17 18" at bounding box center [273, 160] width 210 height 31
click at [331, 232] on div "31" at bounding box center [334, 227] width 28 height 31
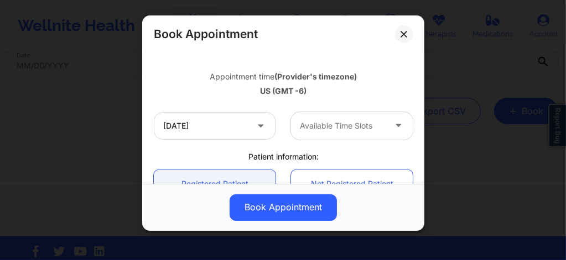
click at [310, 122] on div at bounding box center [342, 125] width 85 height 13
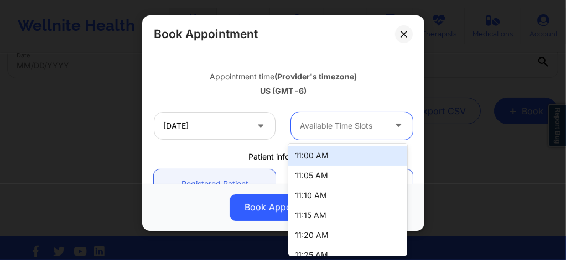
click at [316, 161] on div "11:00 AM" at bounding box center [347, 156] width 119 height 20
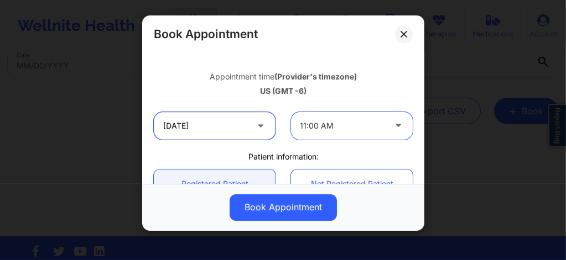
click at [241, 126] on input "10/31/2025" at bounding box center [215, 126] width 122 height 28
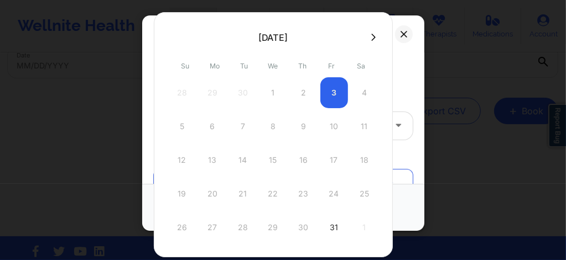
click at [369, 30] on div at bounding box center [273, 37] width 239 height 17
click at [371, 40] on icon at bounding box center [373, 37] width 4 height 8
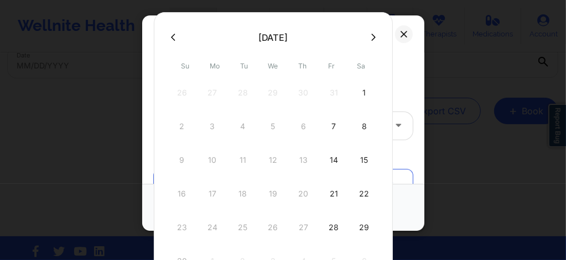
click at [333, 125] on div "7" at bounding box center [334, 126] width 28 height 31
type input "11/07/2025"
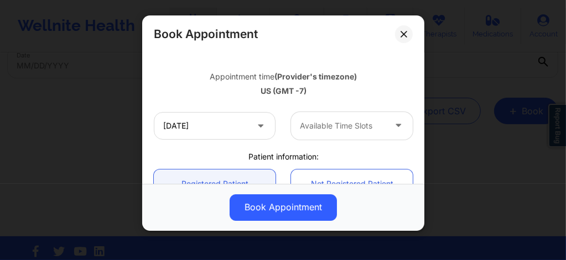
click at [336, 129] on div at bounding box center [342, 125] width 85 height 13
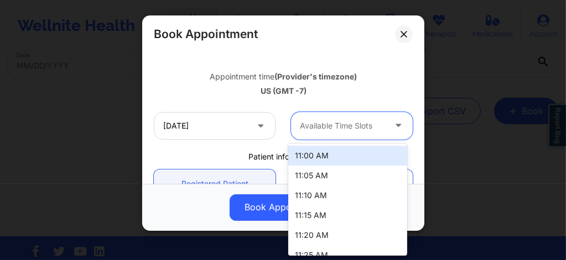
click at [327, 155] on div "11:00 AM" at bounding box center [347, 156] width 119 height 20
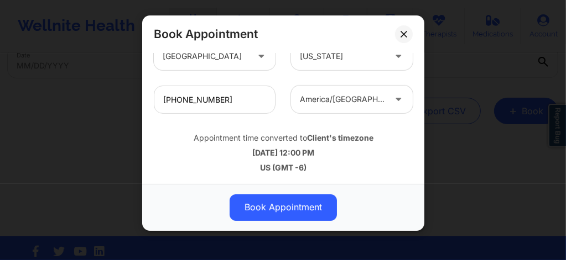
scroll to position [443, 0]
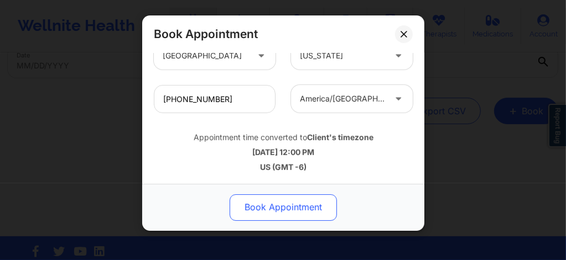
click at [276, 207] on button "Book Appointment" at bounding box center [282, 208] width 107 height 27
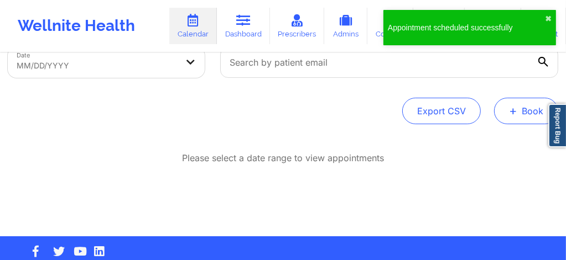
click at [513, 114] on span "+" at bounding box center [513, 111] width 8 height 6
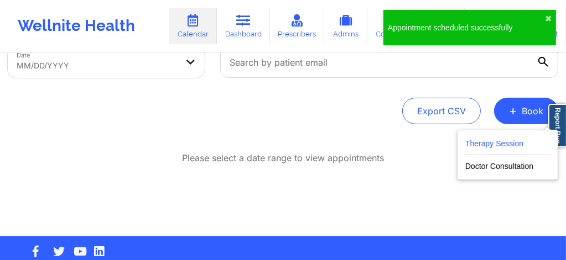
click at [484, 142] on button "Therapy Session" at bounding box center [507, 146] width 85 height 18
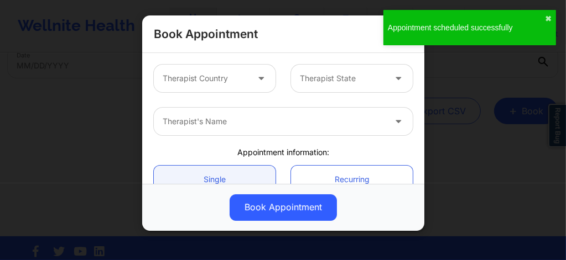
click at [255, 81] on icon at bounding box center [260, 76] width 11 height 9
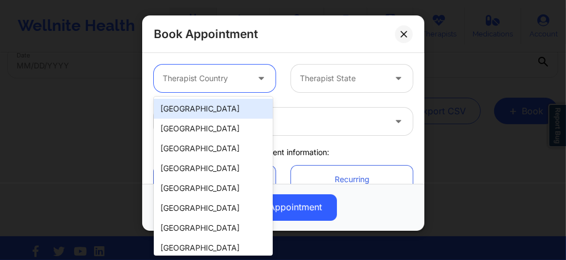
click at [219, 111] on div "[GEOGRAPHIC_DATA]" at bounding box center [213, 109] width 119 height 20
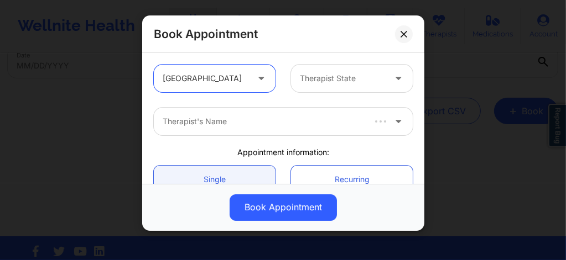
click at [327, 86] on div "Therapist State" at bounding box center [338, 79] width 95 height 28
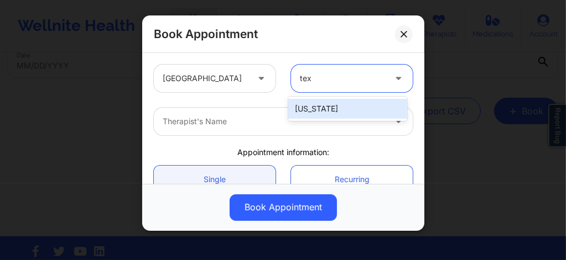
type input "texa"
click at [315, 105] on div "[US_STATE]" at bounding box center [347, 109] width 119 height 20
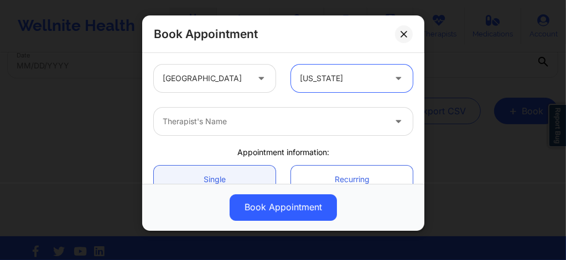
click at [270, 113] on div "Therapist's Name" at bounding box center [270, 122] width 232 height 28
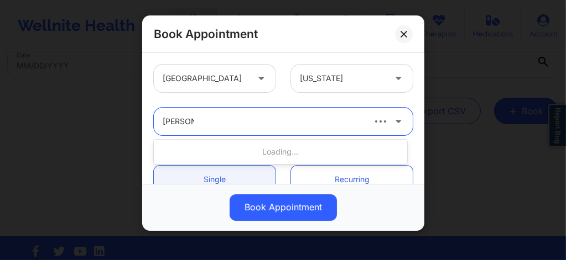
type input "Christal T"
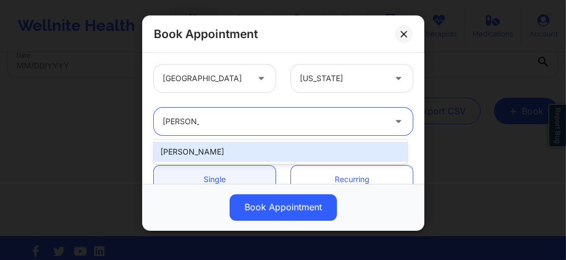
click at [229, 149] on div "[PERSON_NAME]" at bounding box center [280, 152] width 253 height 20
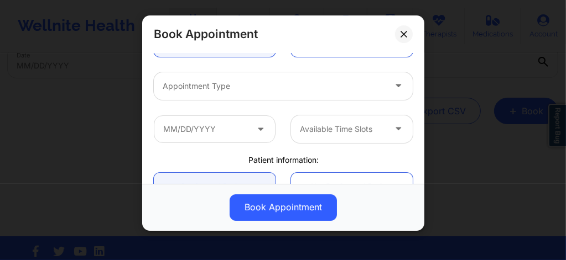
scroll to position [140, 0]
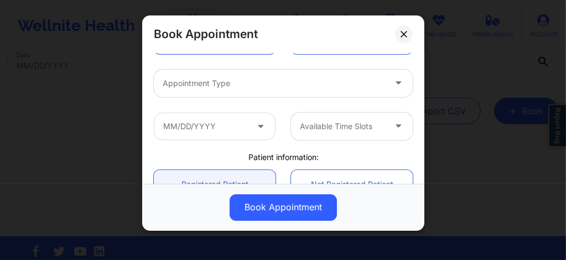
click at [211, 86] on div at bounding box center [274, 83] width 222 height 13
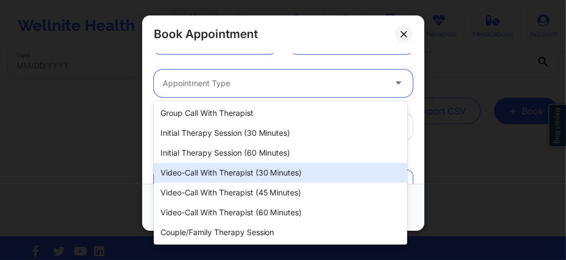
click at [225, 176] on div "Video-Call with Therapist (30 minutes)" at bounding box center [280, 173] width 253 height 20
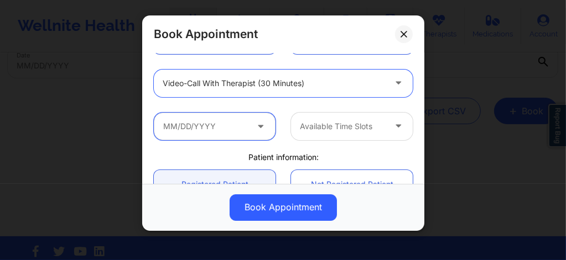
click at [215, 124] on input "text" at bounding box center [215, 127] width 122 height 28
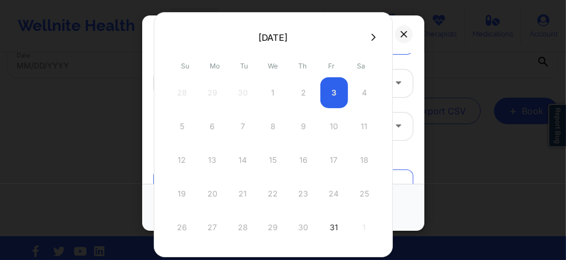
click at [371, 38] on icon at bounding box center [373, 36] width 4 height 7
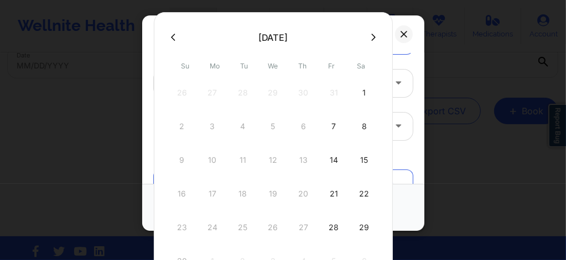
click at [332, 158] on div "14" at bounding box center [334, 160] width 28 height 31
type input "11/14/2025"
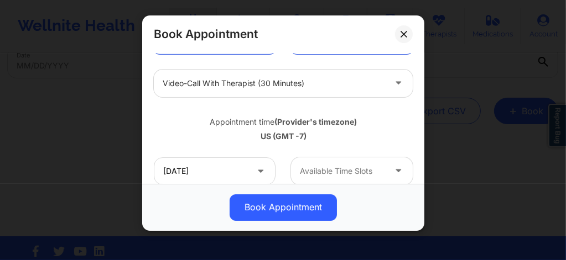
click at [325, 171] on div at bounding box center [342, 171] width 85 height 13
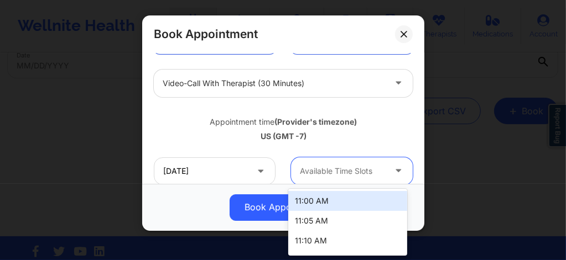
click at [318, 201] on div "11:00 AM" at bounding box center [347, 201] width 119 height 20
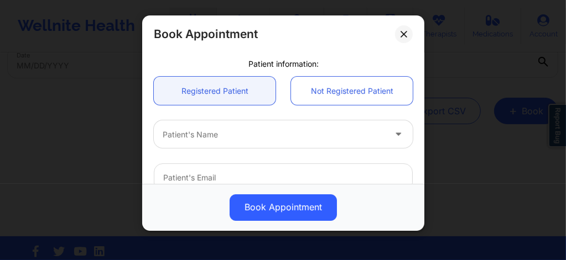
scroll to position [295, 0]
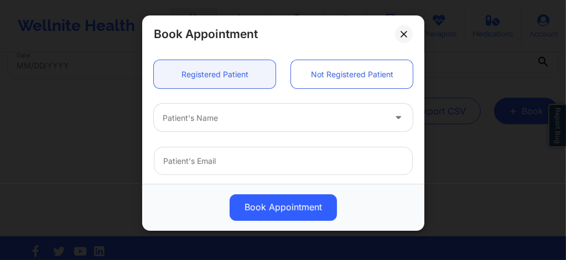
click at [201, 119] on div at bounding box center [274, 118] width 222 height 13
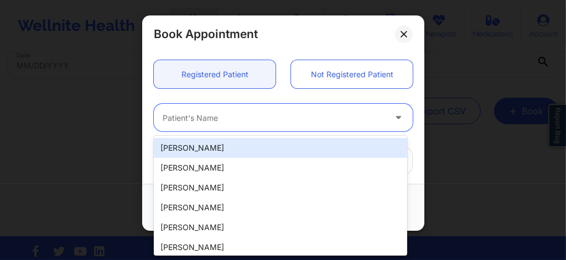
paste input "(915) 274-1811"
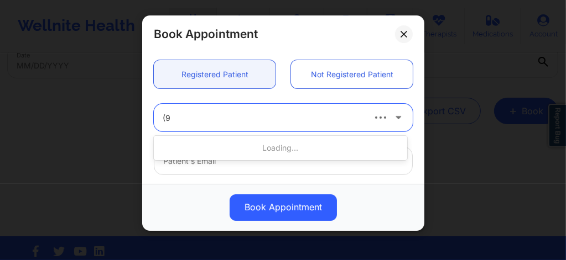
type input "("
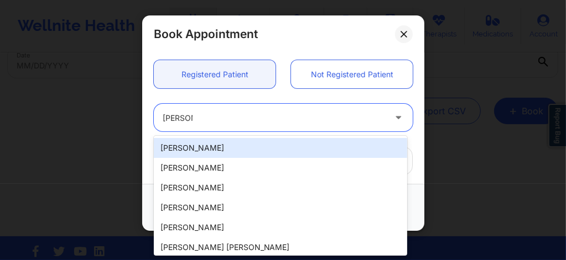
type input "Beatriz S"
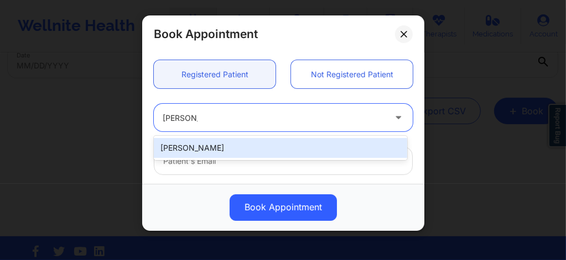
click at [201, 143] on div "[PERSON_NAME]" at bounding box center [280, 148] width 253 height 20
type input "[EMAIL_ADDRESS][DOMAIN_NAME]"
type input "[PHONE_NUMBER]"
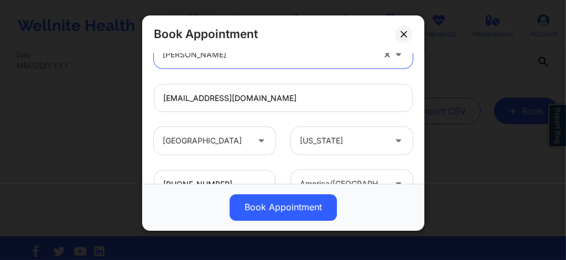
scroll to position [346, 0]
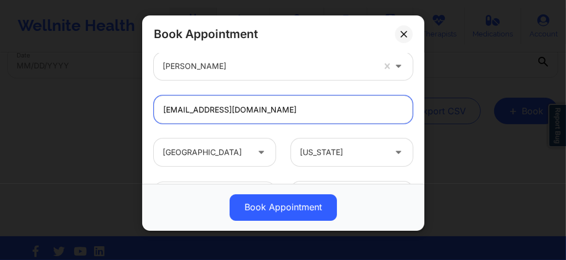
drag, startPoint x: 290, startPoint y: 115, endPoint x: 156, endPoint y: 118, distance: 133.8
click at [156, 118] on input "[EMAIL_ADDRESS][DOMAIN_NAME]" at bounding box center [283, 110] width 259 height 28
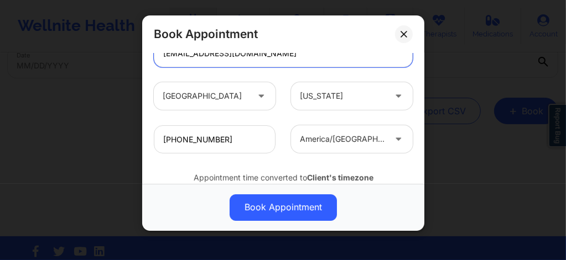
scroll to position [443, 0]
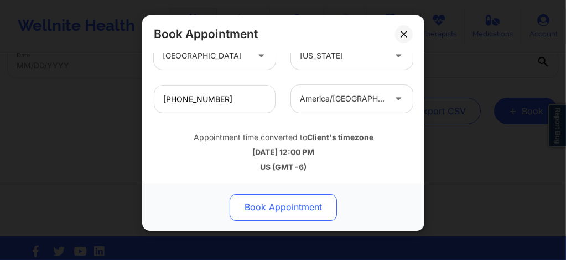
click at [254, 201] on button "Book Appointment" at bounding box center [282, 208] width 107 height 27
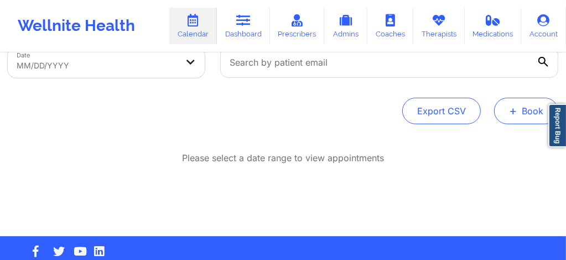
click at [534, 122] on button "+ Book" at bounding box center [526, 111] width 64 height 27
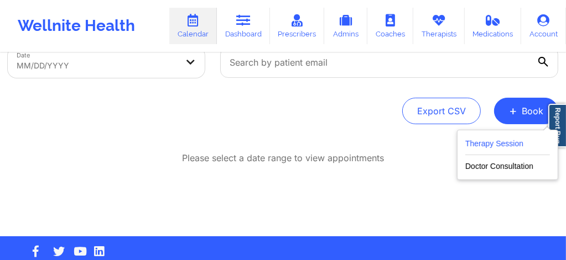
click at [478, 144] on button "Therapy Session" at bounding box center [507, 146] width 85 height 18
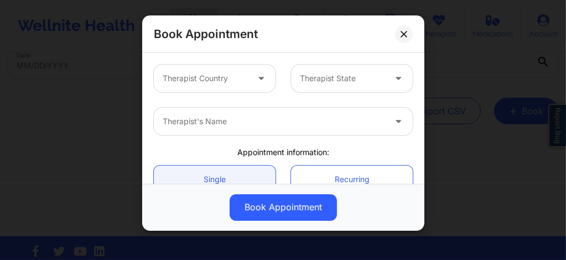
click at [250, 76] on div at bounding box center [262, 79] width 27 height 28
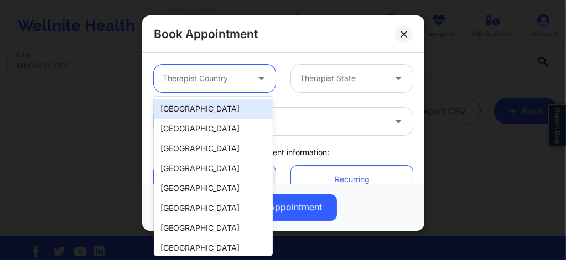
click at [215, 106] on div "[GEOGRAPHIC_DATA]" at bounding box center [213, 109] width 119 height 20
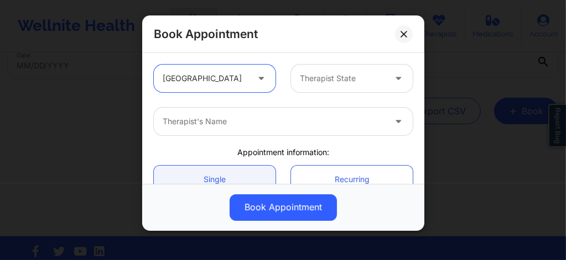
click at [356, 82] on div at bounding box center [342, 78] width 85 height 13
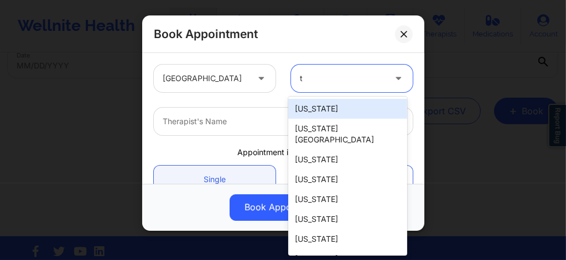
type input "te"
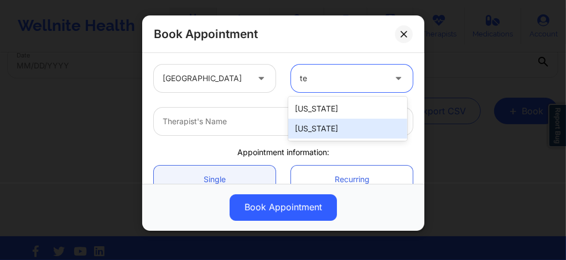
click at [310, 130] on div "[US_STATE]" at bounding box center [347, 129] width 119 height 20
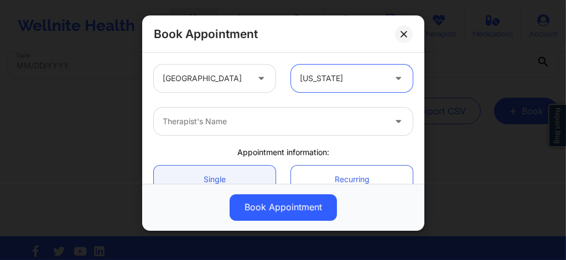
click at [240, 128] on div "Therapist's Name" at bounding box center [270, 122] width 232 height 28
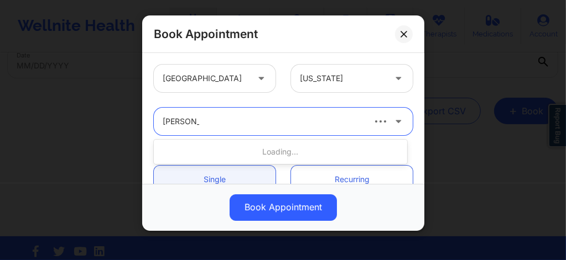
type input "Christal Tu"
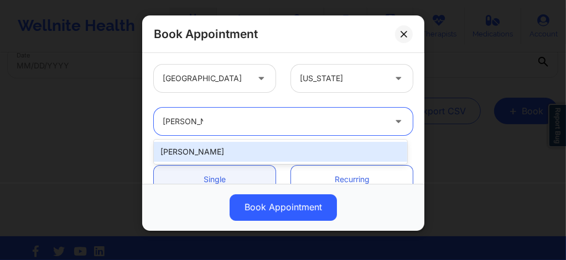
click at [208, 147] on div "[PERSON_NAME]" at bounding box center [280, 152] width 253 height 20
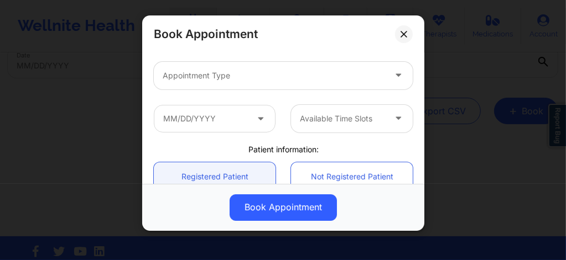
scroll to position [140, 0]
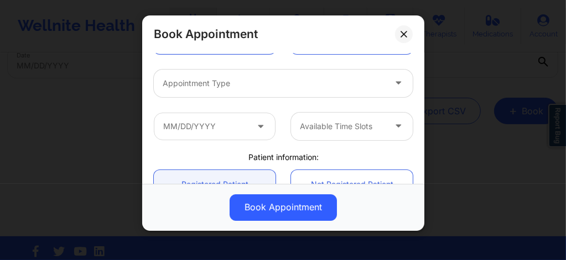
click at [201, 82] on div at bounding box center [274, 83] width 222 height 13
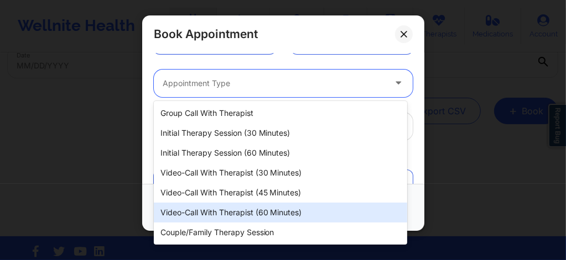
click at [243, 212] on div "Video-Call with Therapist (60 minutes)" at bounding box center [280, 213] width 253 height 20
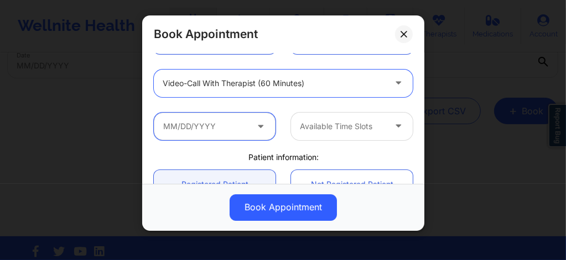
click at [207, 123] on input "text" at bounding box center [215, 127] width 122 height 28
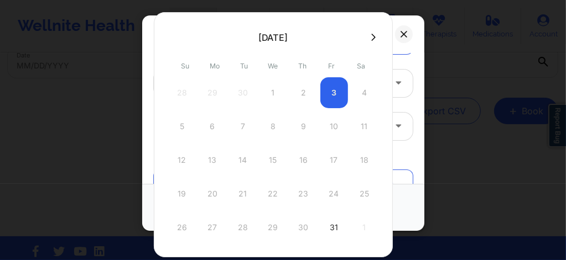
click at [371, 35] on icon at bounding box center [373, 37] width 4 height 8
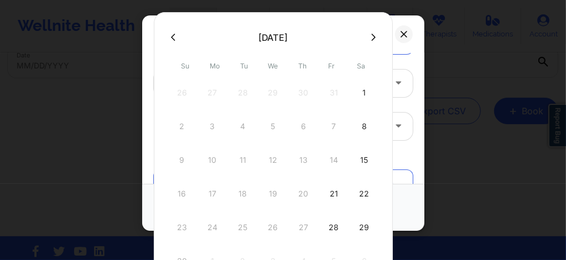
click at [371, 37] on icon at bounding box center [373, 37] width 4 height 8
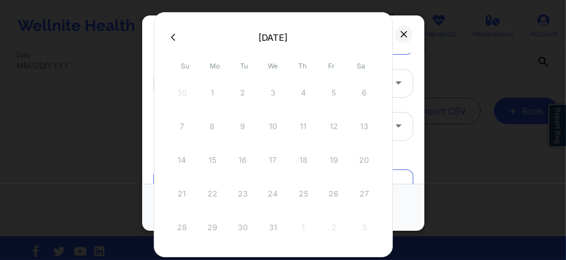
click at [173, 35] on icon at bounding box center [173, 37] width 4 height 8
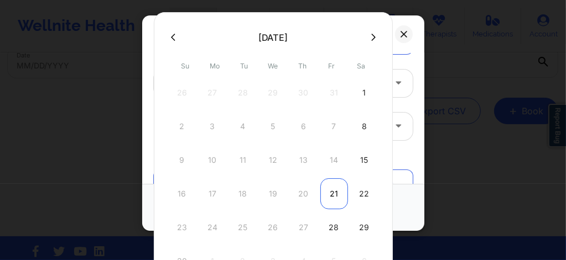
click at [330, 203] on div "21" at bounding box center [334, 194] width 28 height 31
type input "11/21/2025"
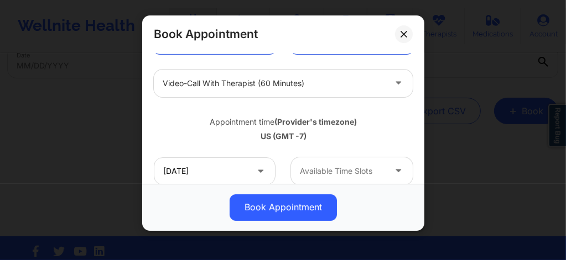
click at [357, 174] on div at bounding box center [342, 171] width 85 height 13
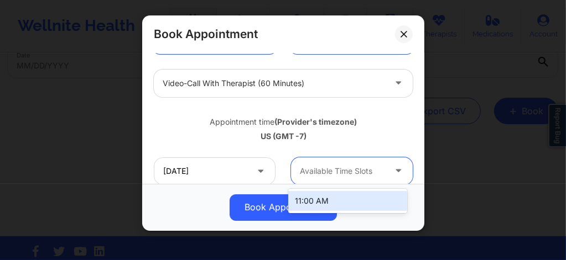
click at [335, 197] on div "11:00 AM" at bounding box center [347, 201] width 119 height 20
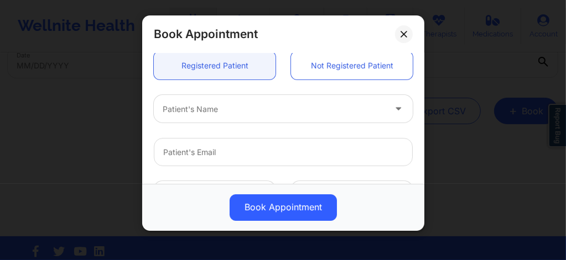
scroll to position [310, 0]
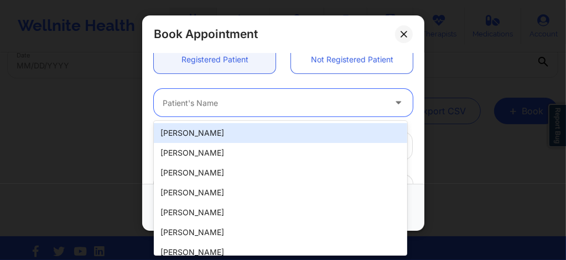
click at [228, 103] on div at bounding box center [274, 103] width 222 height 13
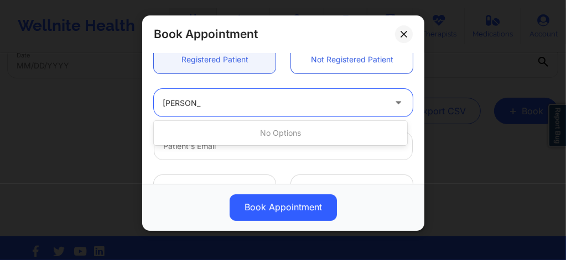
type input "Beatriz s"
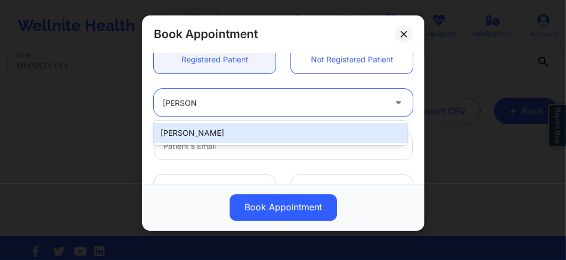
click at [197, 130] on div "[PERSON_NAME]" at bounding box center [280, 133] width 253 height 20
type input "[EMAIL_ADDRESS][DOMAIN_NAME]"
type input "[PHONE_NUMBER]"
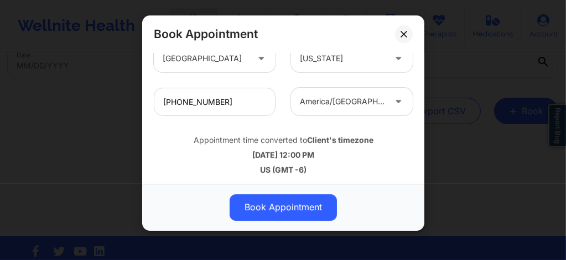
scroll to position [443, 0]
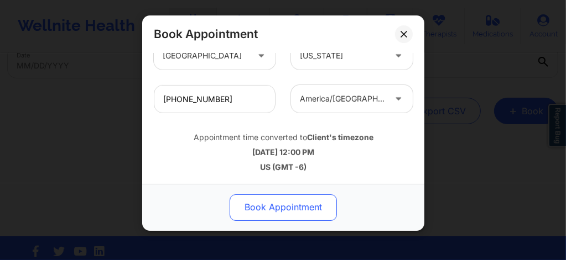
click at [275, 206] on button "Book Appointment" at bounding box center [282, 208] width 107 height 27
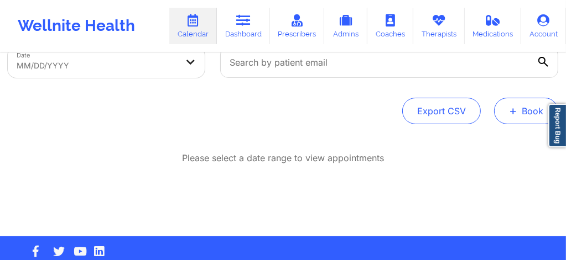
click at [514, 108] on span "+" at bounding box center [513, 111] width 8 height 6
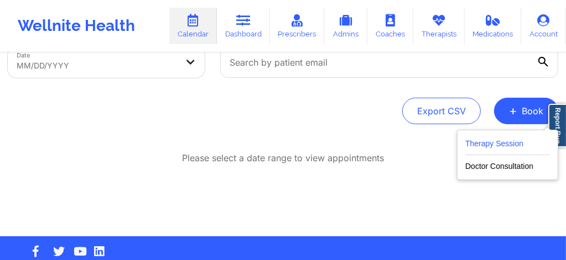
click at [475, 148] on button "Therapy Session" at bounding box center [507, 146] width 85 height 18
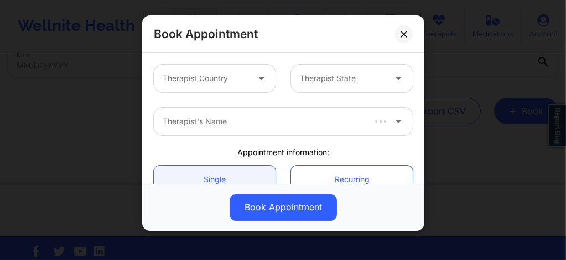
click at [227, 80] on div at bounding box center [205, 78] width 85 height 13
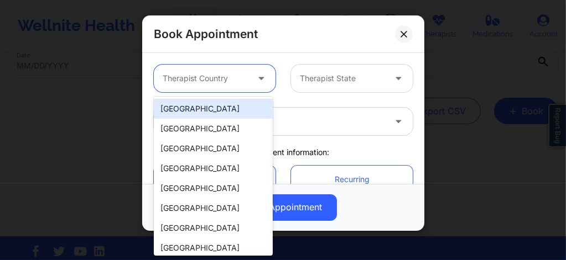
click at [221, 108] on div "[GEOGRAPHIC_DATA]" at bounding box center [213, 109] width 119 height 20
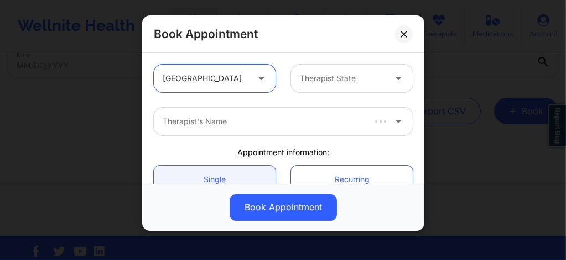
click at [347, 82] on div at bounding box center [342, 78] width 85 height 13
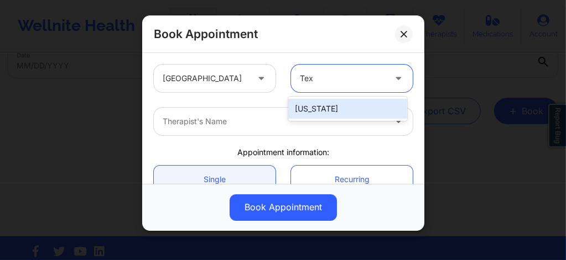
type input "Texa"
click at [313, 106] on div "[US_STATE]" at bounding box center [347, 109] width 119 height 20
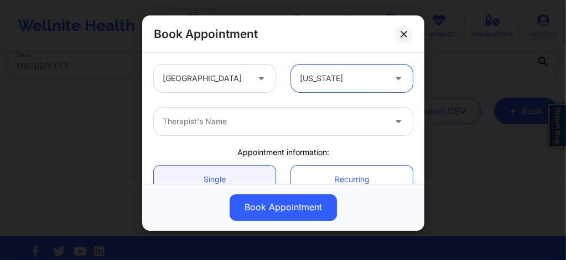
click at [254, 129] on div "Therapist's Name" at bounding box center [270, 122] width 232 height 28
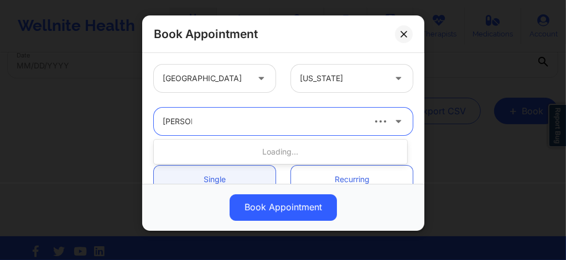
type input "[PERSON_NAME]"
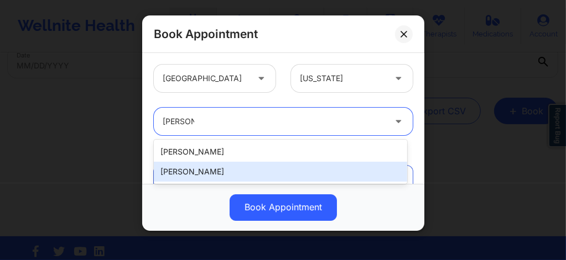
click at [207, 175] on div "[PERSON_NAME]" at bounding box center [280, 172] width 253 height 20
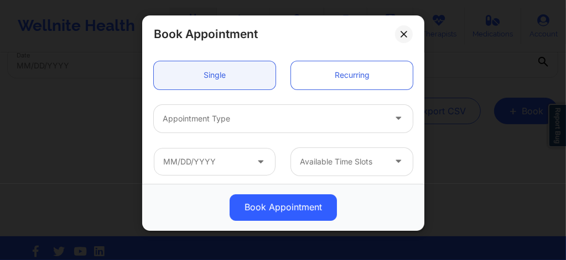
scroll to position [111, 0]
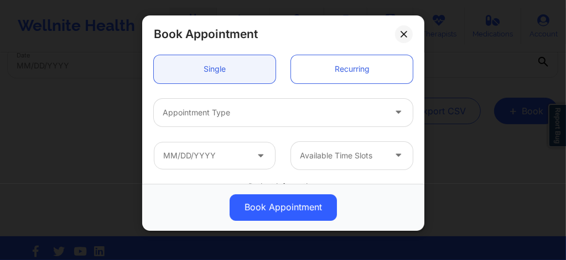
click at [226, 112] on div at bounding box center [274, 112] width 222 height 13
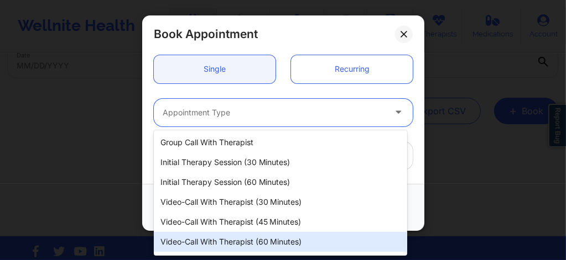
click at [245, 242] on div "Video-Call with Therapist (60 minutes)" at bounding box center [280, 242] width 253 height 20
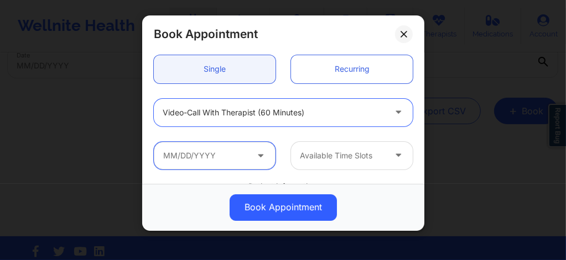
click at [212, 152] on input "text" at bounding box center [215, 156] width 122 height 28
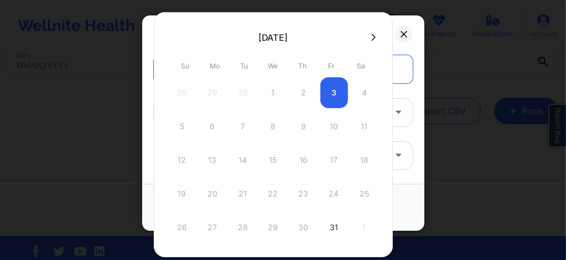
click at [371, 39] on icon at bounding box center [373, 36] width 4 height 7
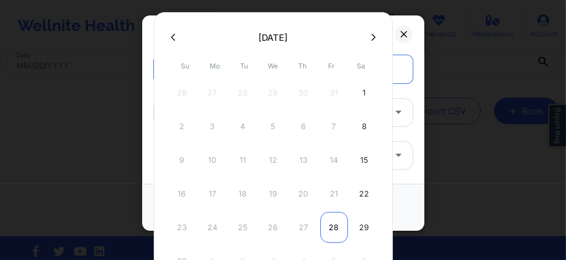
click at [331, 225] on div "28" at bounding box center [334, 227] width 28 height 31
type input "11/28/2025"
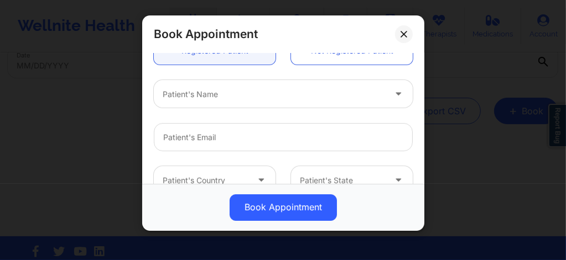
scroll to position [324, 0]
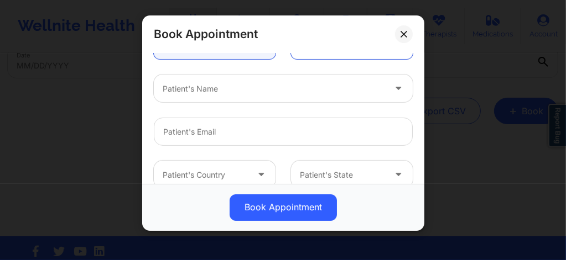
click at [217, 97] on div "Patient's Name" at bounding box center [270, 89] width 232 height 28
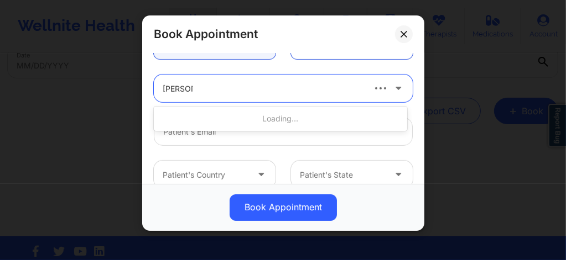
type input "Beatriz s"
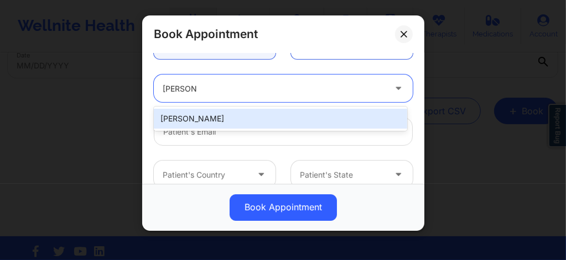
click at [207, 115] on div "[PERSON_NAME]" at bounding box center [280, 119] width 253 height 20
type input "[EMAIL_ADDRESS][DOMAIN_NAME]"
type input "[PHONE_NUMBER]"
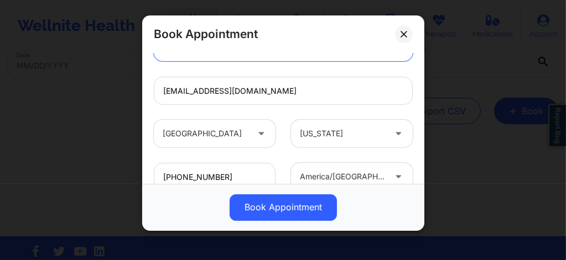
scroll to position [383, 0]
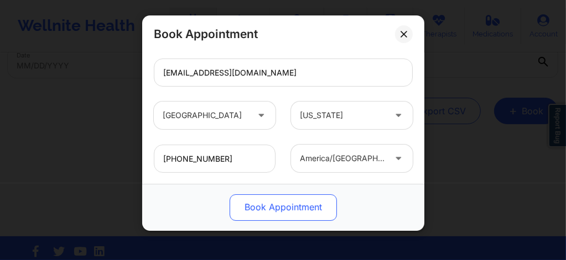
click at [269, 206] on button "Book Appointment" at bounding box center [282, 208] width 107 height 27
click at [270, 207] on button "Book Appointment" at bounding box center [282, 208] width 107 height 27
click at [269, 205] on button "Book Appointment" at bounding box center [282, 208] width 107 height 27
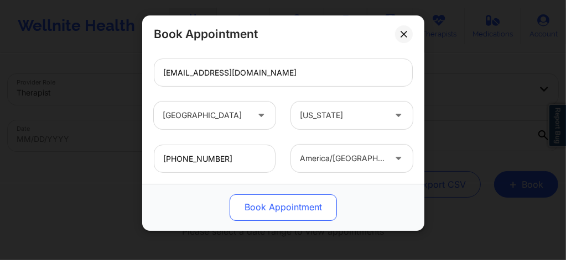
click at [273, 208] on button "Book Appointment" at bounding box center [282, 208] width 107 height 27
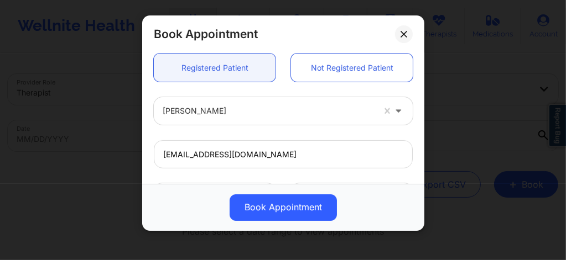
scroll to position [295, 0]
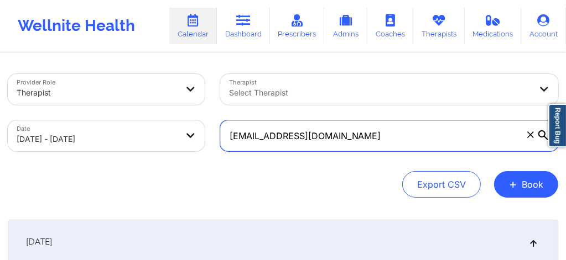
drag, startPoint x: 351, startPoint y: 140, endPoint x: 232, endPoint y: 130, distance: 119.8
click at [232, 130] on input "nevaehdesir@icloud.com" at bounding box center [389, 136] width 338 height 31
paste input "(480) 202-4799"
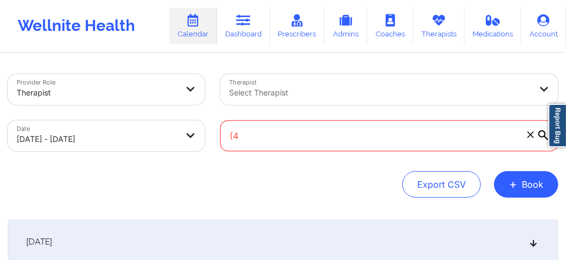
type input "("
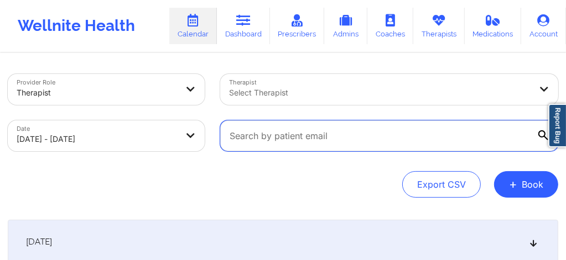
paste input "arielleratkinson@gmail.com"
type input "arielleratkinson@gmail.com"
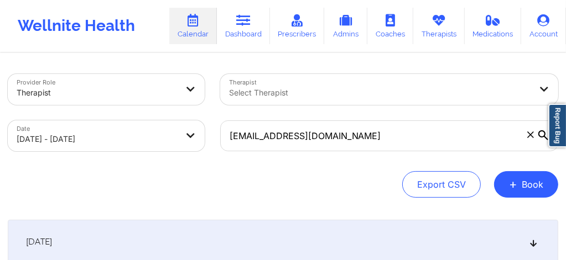
click at [86, 140] on body "Wellnite Health Calendar Dashboard Prescribers Admins Coaches Therapists Medica…" at bounding box center [283, 130] width 566 height 260
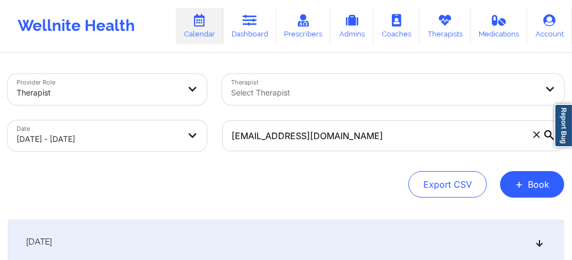
select select "2025-9"
select select "2025-10"
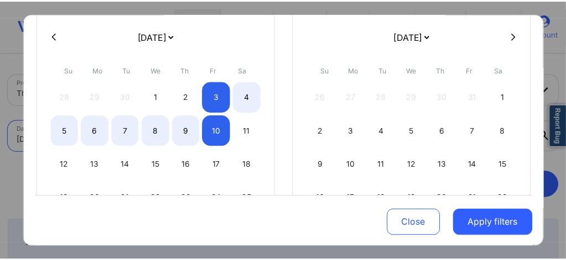
scroll to position [133, 0]
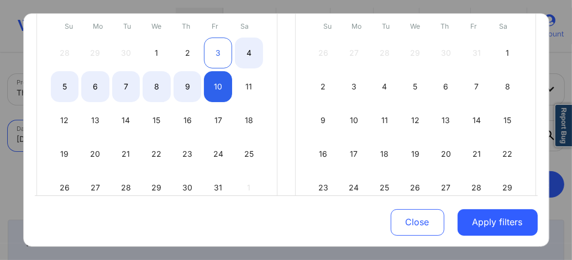
click at [221, 51] on div "3" at bounding box center [218, 53] width 28 height 31
select select "2025-9"
select select "2025-10"
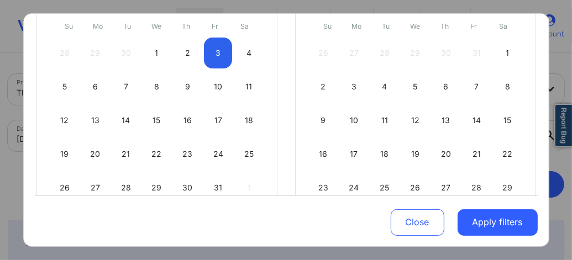
select select "2025-9"
select select "2025-10"
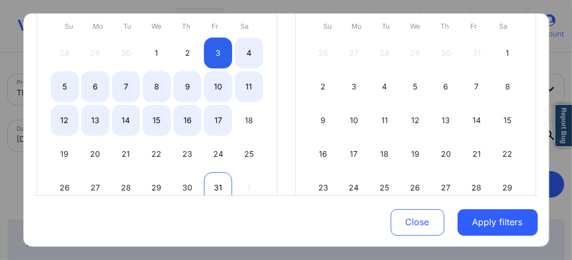
select select "2025-9"
select select "2025-10"
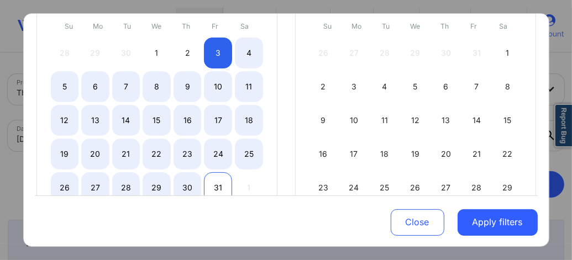
click at [215, 180] on div "31" at bounding box center [218, 188] width 28 height 31
select select "2025-9"
select select "2025-10"
click at [486, 218] on button "Apply filters" at bounding box center [498, 222] width 80 height 27
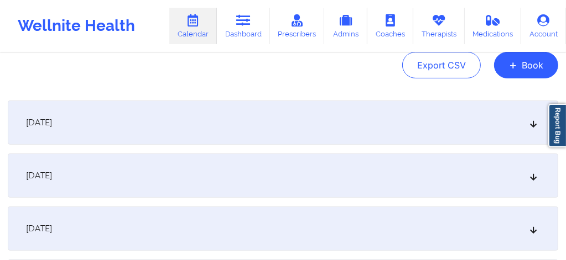
scroll to position [118, 0]
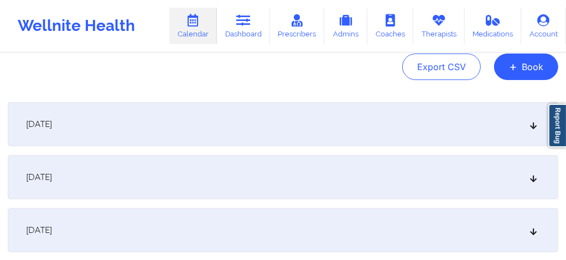
click at [529, 126] on icon at bounding box center [533, 125] width 9 height 8
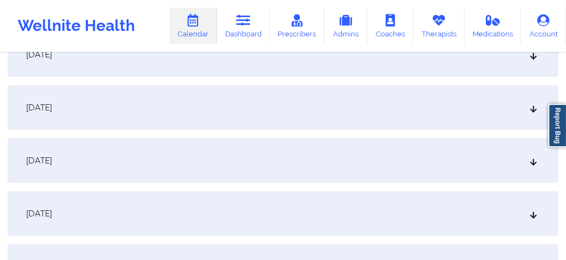
scroll to position [538, 0]
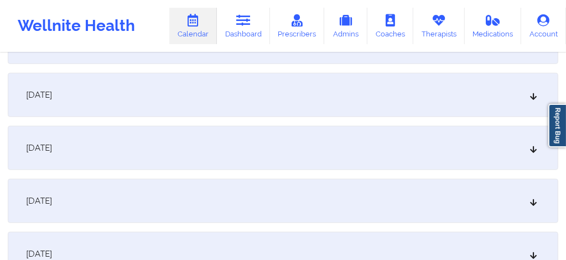
click at [539, 201] on div "[DATE]" at bounding box center [283, 201] width 550 height 44
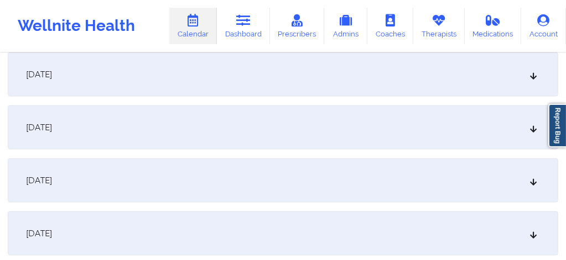
scroll to position [1062, 0]
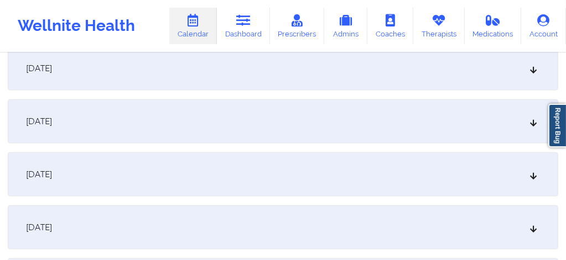
click at [536, 181] on div "[DATE]" at bounding box center [283, 175] width 550 height 44
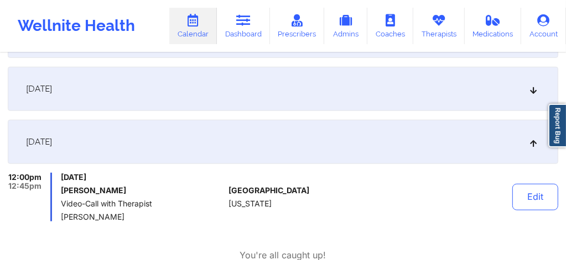
scroll to position [0, 0]
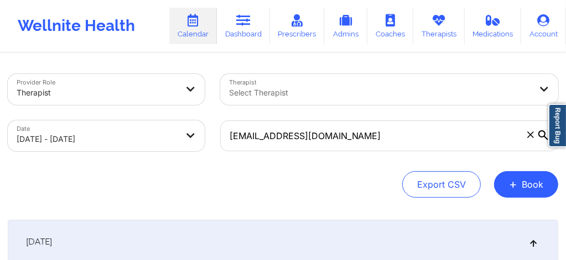
drag, startPoint x: 530, startPoint y: 133, endPoint x: 424, endPoint y: 133, distance: 105.6
click at [530, 133] on icon at bounding box center [530, 135] width 7 height 7
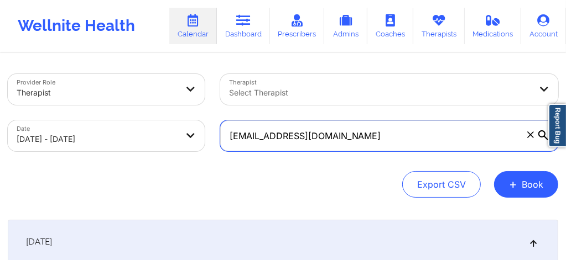
click at [530, 133] on input "arielleratkinson@gmail.com" at bounding box center [389, 136] width 338 height 31
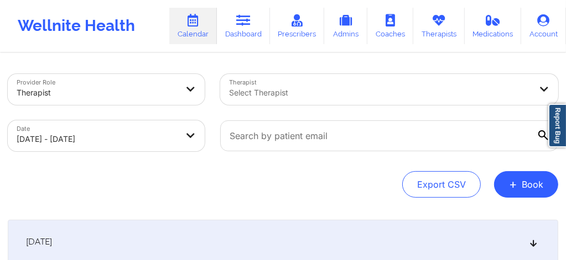
click at [250, 103] on div "Select Therapist" at bounding box center [389, 89] width 338 height 31
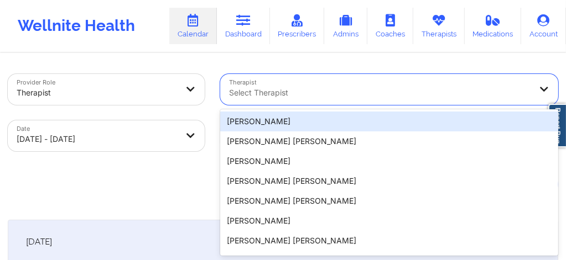
scroll to position [19, 0]
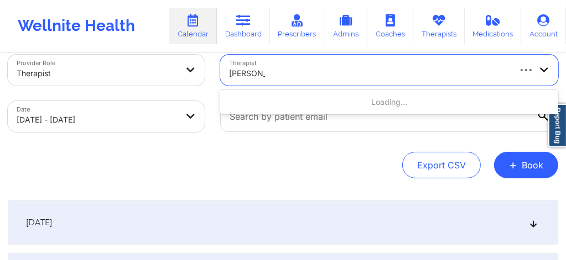
type input "Carol osher"
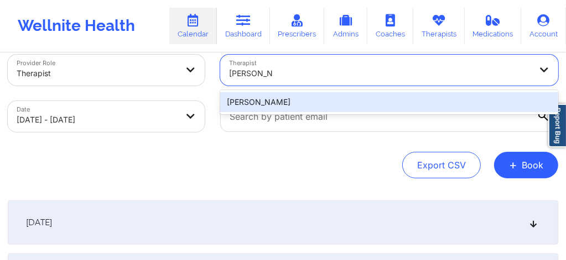
click at [252, 104] on div "Carol Osher" at bounding box center [389, 102] width 338 height 20
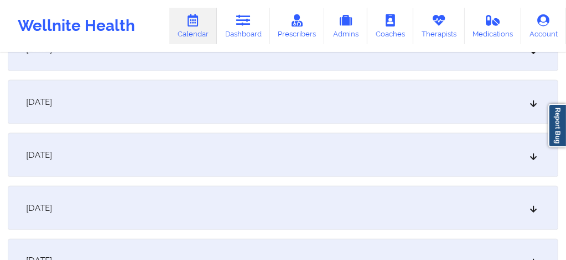
scroll to position [1196, 0]
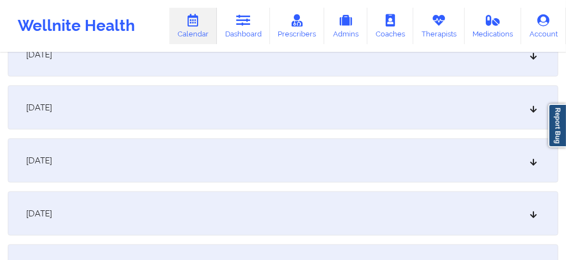
click at [324, 159] on div "[DATE]" at bounding box center [283, 161] width 550 height 44
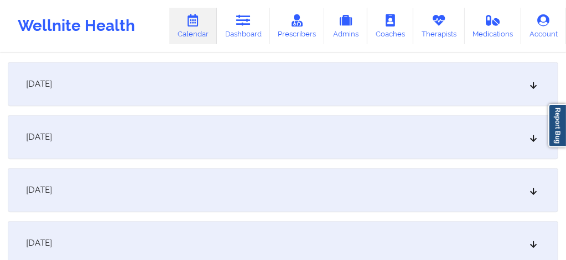
scroll to position [1535, 0]
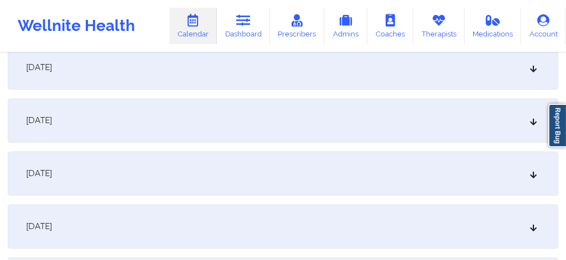
click at [149, 171] on div "[DATE]" at bounding box center [283, 173] width 550 height 44
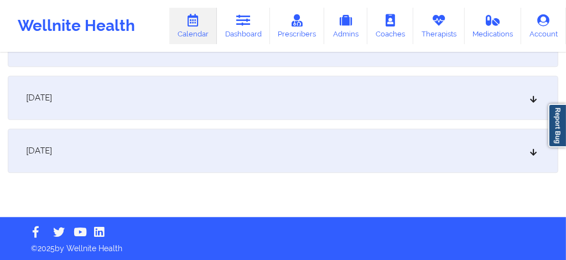
scroll to position [1848, 0]
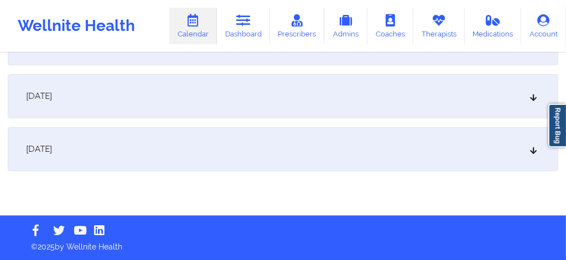
click at [159, 140] on div "[DATE]" at bounding box center [283, 149] width 550 height 44
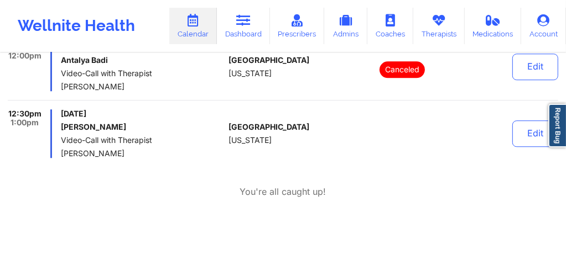
scroll to position [2003, 0]
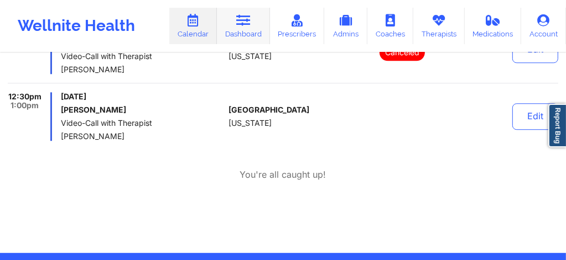
click at [248, 30] on link "Dashboard" at bounding box center [243, 26] width 53 height 36
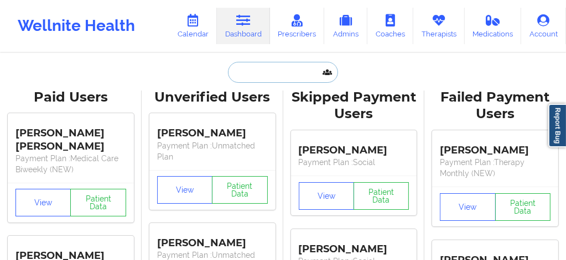
click at [262, 76] on input "text" at bounding box center [282, 72] width 109 height 21
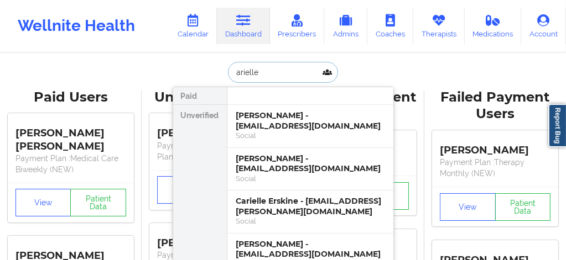
click at [262, 76] on input "arielle" at bounding box center [282, 72] width 109 height 21
type input "arielle at"
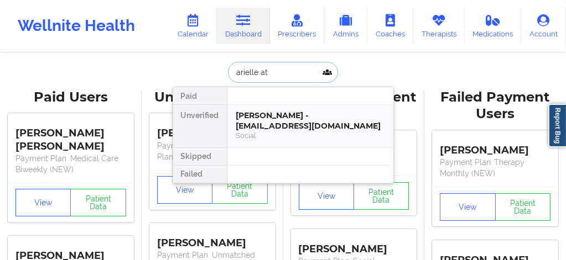
click at [271, 123] on div "Arielle Atkinson - arielleratkinson@gmail.com" at bounding box center [310, 121] width 148 height 20
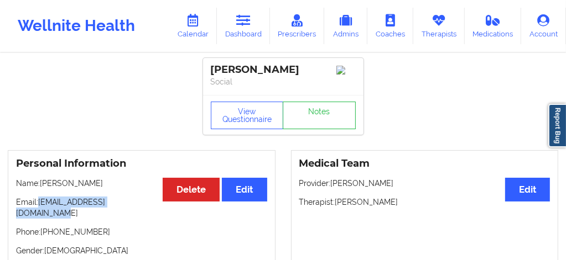
drag, startPoint x: 139, startPoint y: 206, endPoint x: 40, endPoint y: 206, distance: 99.0
click at [40, 206] on p "Email: arielleratkinson@gmail.com" at bounding box center [141, 208] width 251 height 22
click at [244, 31] on link "Dashboard" at bounding box center [243, 26] width 53 height 36
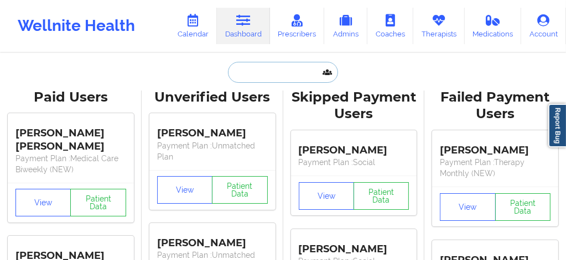
click at [261, 74] on input "text" at bounding box center [282, 72] width 109 height 21
paste input "DAMARIS HERNANDEZ"
type input "DAMARIS HERNANDEZ"
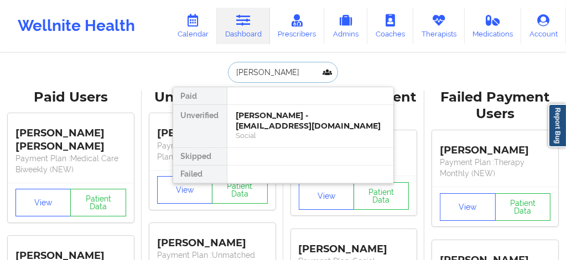
click at [276, 122] on div "Damaris Hernandez - damariscd7@yahoo.com" at bounding box center [310, 121] width 148 height 20
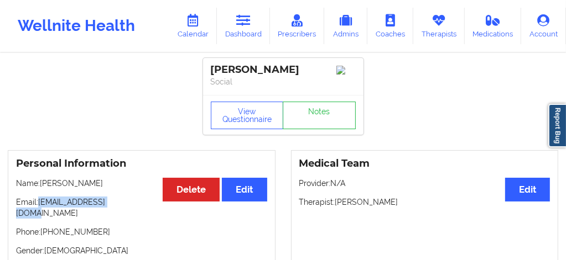
drag, startPoint x: 128, startPoint y: 208, endPoint x: 40, endPoint y: 210, distance: 87.4
click at [40, 210] on p "Email: damariscd7@yahoo.com" at bounding box center [141, 208] width 251 height 22
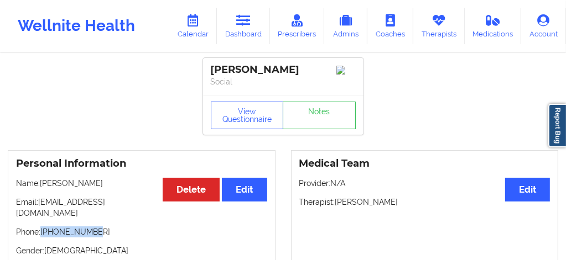
drag, startPoint x: 96, startPoint y: 224, endPoint x: 42, endPoint y: 223, distance: 53.6
click at [42, 227] on p "Phone: +17863577379" at bounding box center [141, 232] width 251 height 11
copy p "+17863577379"
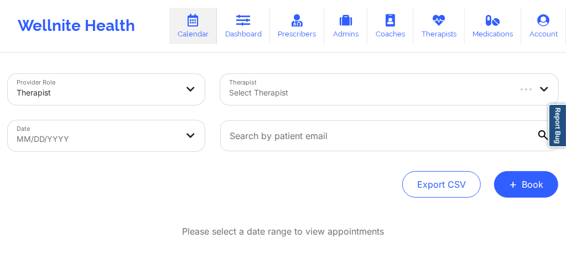
click at [275, 92] on div at bounding box center [369, 92] width 280 height 13
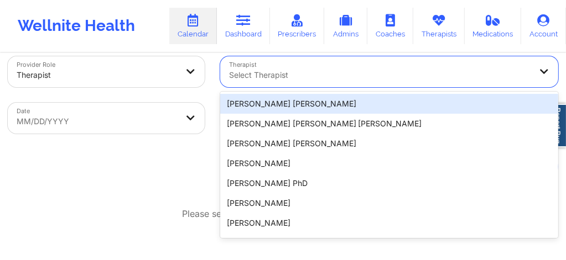
scroll to position [19, 0]
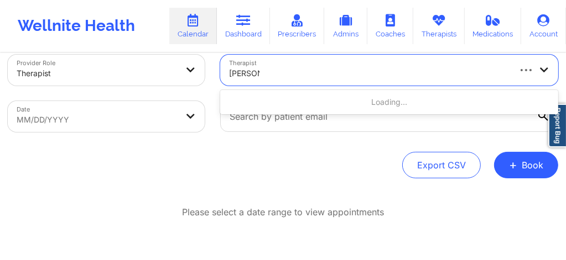
type input "[PERSON_NAME]"
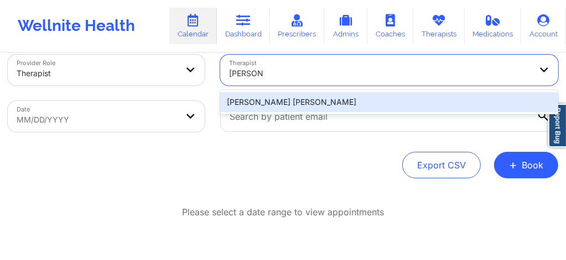
click at [270, 99] on div "[PERSON_NAME] [PERSON_NAME]" at bounding box center [389, 102] width 338 height 20
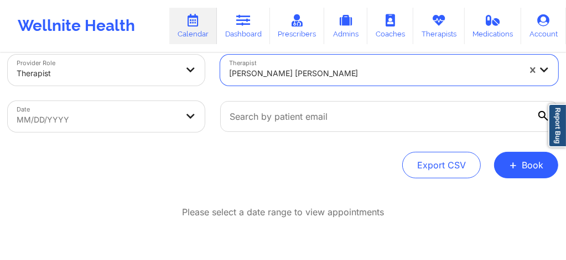
click at [88, 104] on body "Wellnite Health Calendar Dashboard Prescribers Admins Coaches Therapists Medica…" at bounding box center [283, 111] width 566 height 260
select select "2025-8"
select select "2025-9"
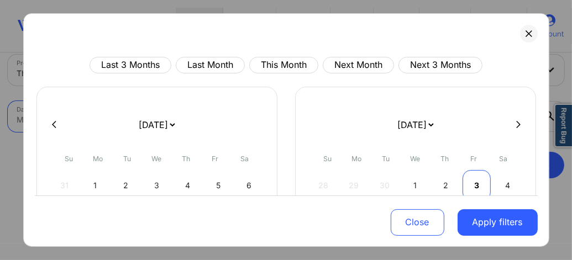
click at [468, 186] on div "3" at bounding box center [477, 185] width 28 height 31
select select "2025-9"
select select "2025-10"
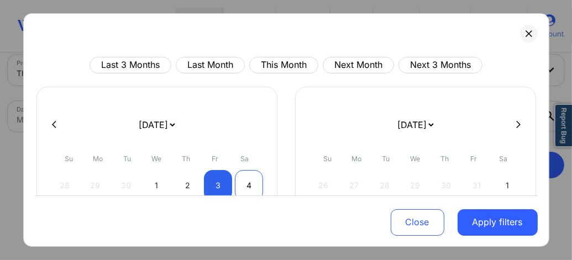
select select "2025-9"
select select "2025-10"
click at [247, 184] on div "4" at bounding box center [249, 185] width 28 height 31
select select "2025-9"
select select "2025-10"
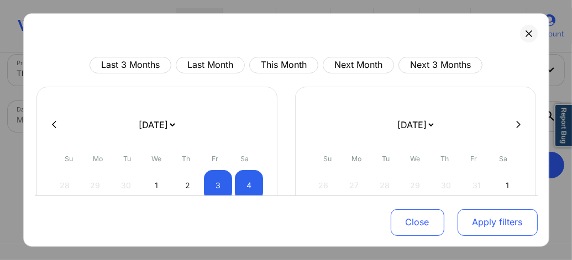
click at [515, 225] on button "Apply filters" at bounding box center [498, 222] width 80 height 27
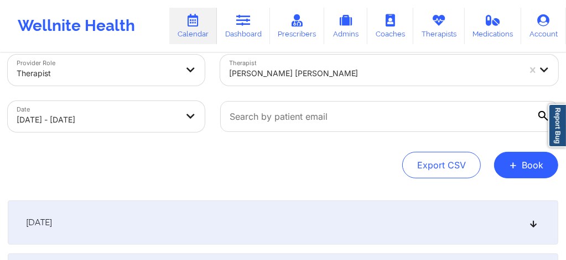
click at [535, 225] on icon at bounding box center [533, 223] width 9 height 8
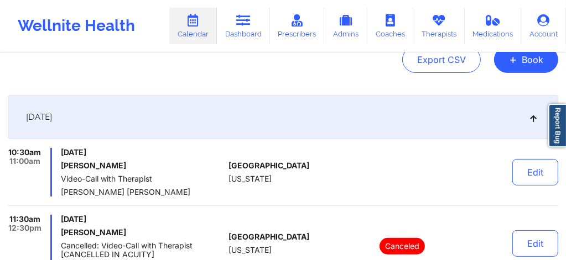
scroll to position [122, 0]
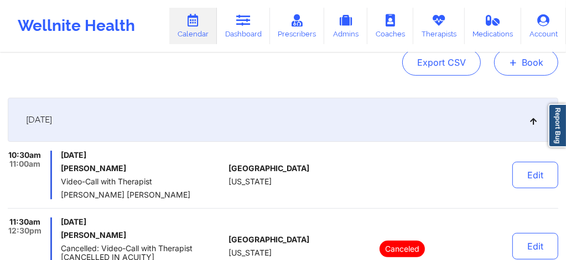
click at [530, 67] on button "+ Book" at bounding box center [526, 62] width 64 height 27
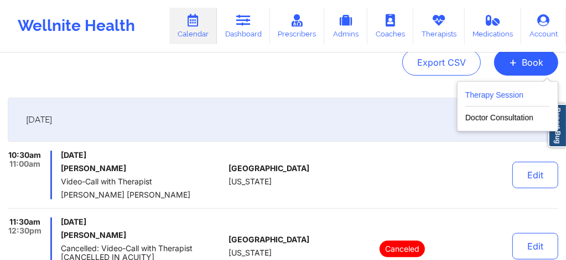
click at [505, 101] on button "Therapy Session" at bounding box center [507, 97] width 85 height 18
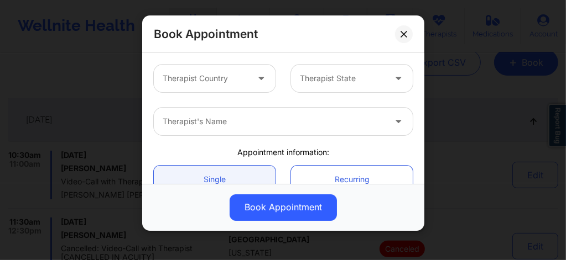
click at [316, 77] on div at bounding box center [342, 78] width 85 height 13
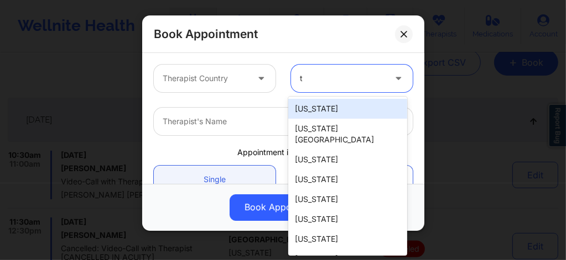
type input "te"
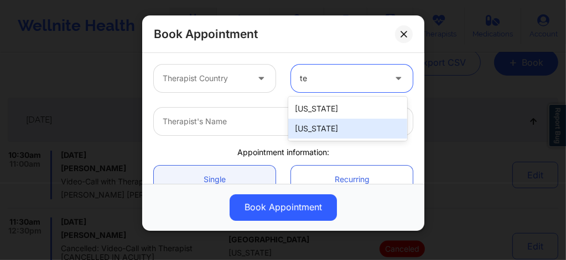
click at [314, 124] on div "[US_STATE]" at bounding box center [347, 129] width 119 height 20
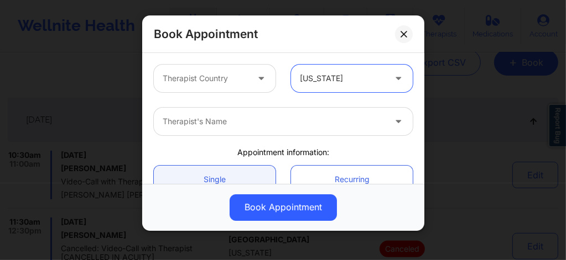
click at [203, 75] on div at bounding box center [205, 78] width 85 height 13
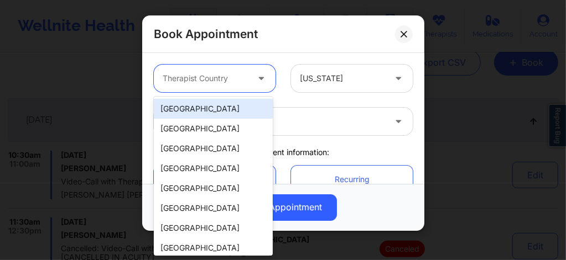
click at [212, 112] on div "[GEOGRAPHIC_DATA]" at bounding box center [213, 109] width 119 height 20
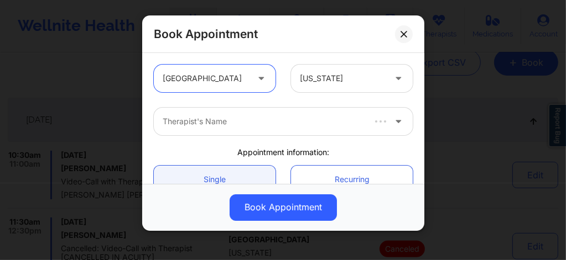
click at [205, 122] on div at bounding box center [263, 121] width 200 height 13
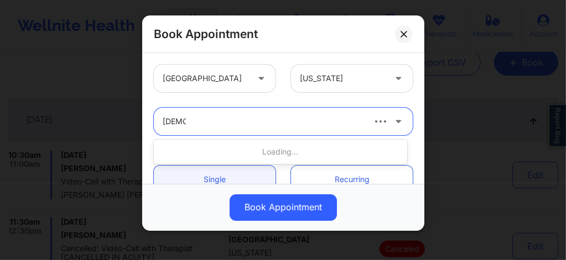
type input "[PERSON_NAME]"
click at [205, 122] on div "[PERSON_NAME]" at bounding box center [263, 121] width 200 height 13
type input "l"
type input "[PERSON_NAME] Tu"
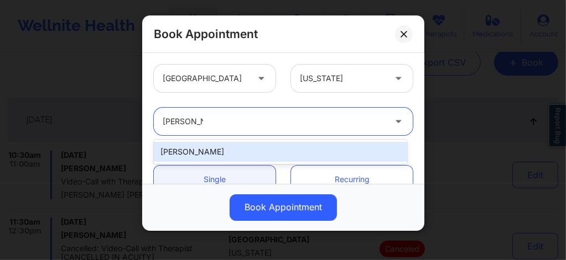
click at [200, 150] on div "[PERSON_NAME]" at bounding box center [280, 152] width 253 height 20
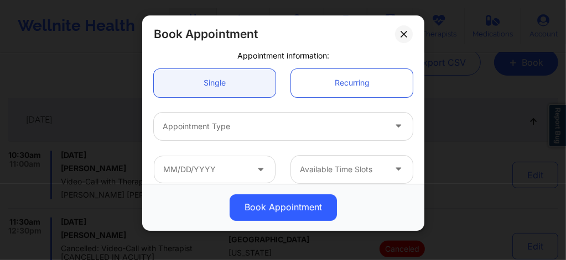
scroll to position [133, 0]
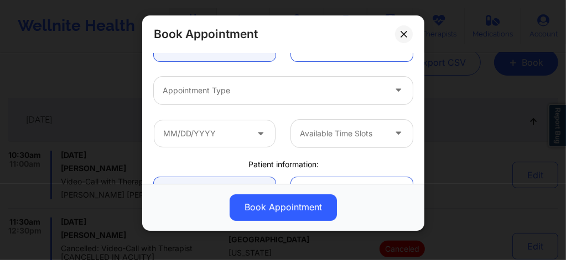
click at [200, 88] on div at bounding box center [274, 90] width 222 height 13
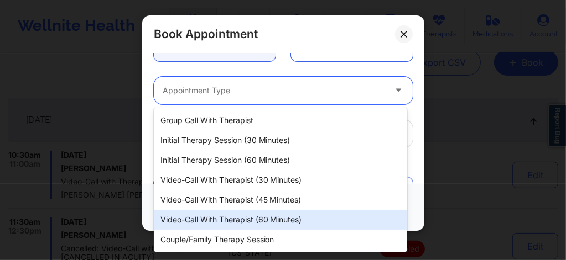
click at [248, 222] on div "Video-Call with Therapist (60 minutes)" at bounding box center [280, 220] width 253 height 20
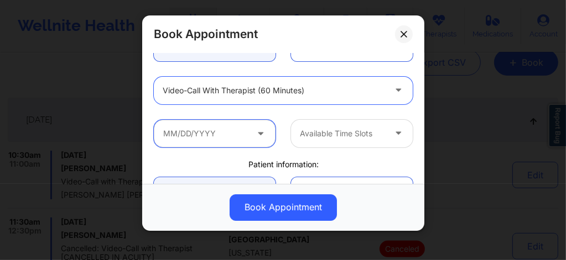
click at [217, 142] on input "text" at bounding box center [215, 134] width 122 height 28
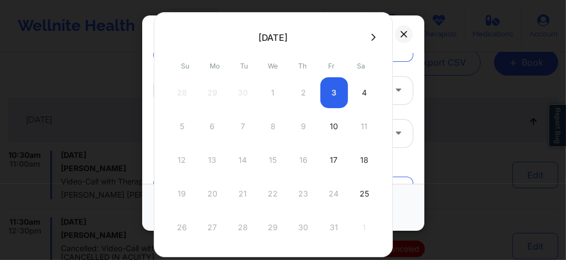
click at [371, 36] on icon at bounding box center [373, 37] width 4 height 8
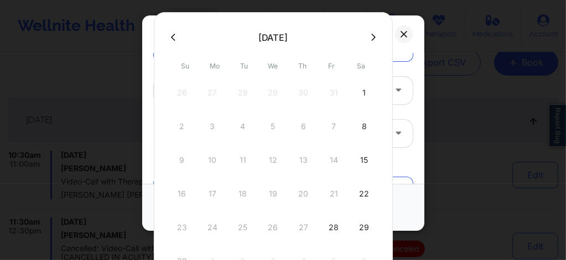
click at [332, 225] on div "28" at bounding box center [334, 227] width 28 height 31
type input "[DATE]"
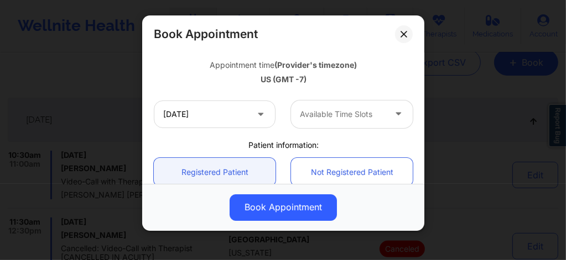
scroll to position [221, 0]
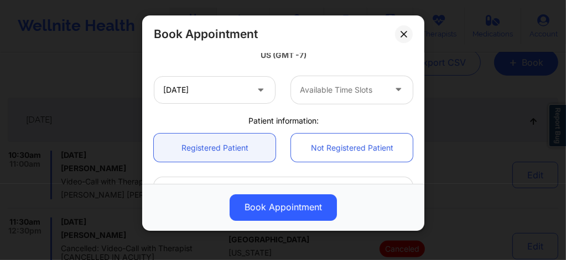
click at [320, 93] on div at bounding box center [342, 89] width 85 height 13
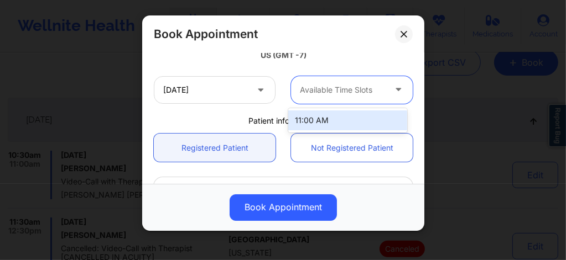
click at [310, 120] on div "11:00 AM" at bounding box center [347, 121] width 119 height 20
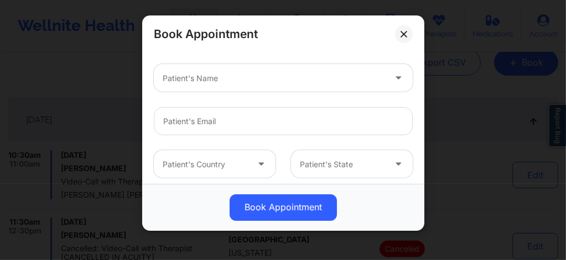
scroll to position [339, 0]
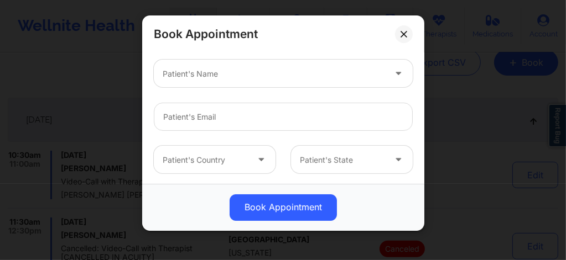
click at [232, 74] on div at bounding box center [274, 73] width 222 height 13
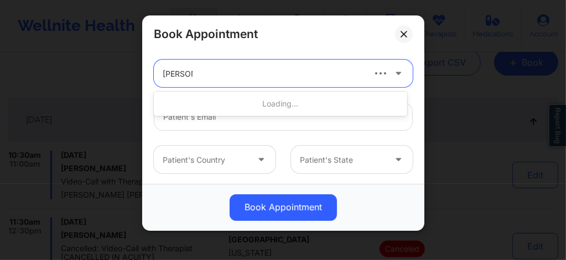
type input "[PERSON_NAME]"
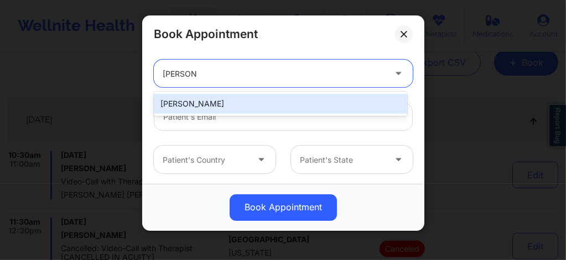
click at [208, 100] on div "[PERSON_NAME]" at bounding box center [280, 104] width 253 height 20
type input "[EMAIL_ADDRESS][DOMAIN_NAME]"
type input "[PHONE_NUMBER]"
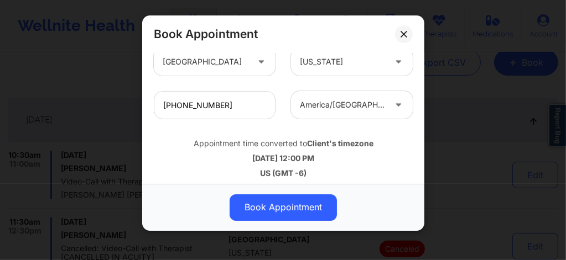
scroll to position [443, 0]
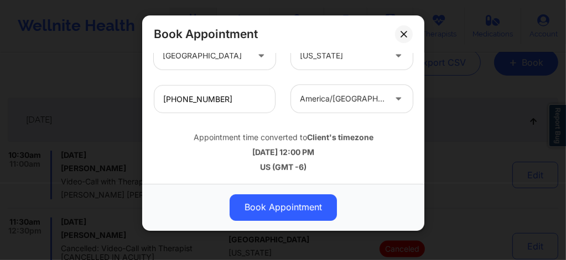
click at [271, 211] on button "Book Appointment" at bounding box center [282, 208] width 107 height 27
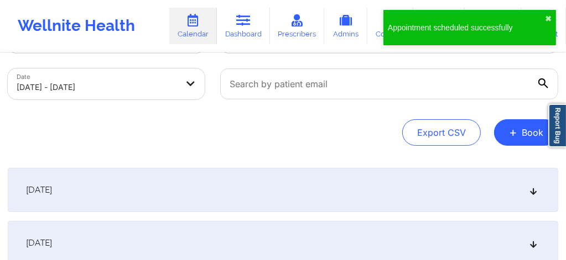
scroll to position [0, 0]
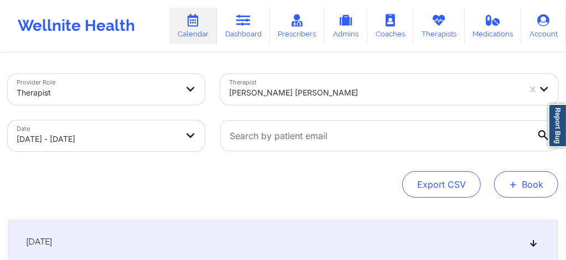
click at [526, 189] on button "+ Book" at bounding box center [526, 184] width 64 height 27
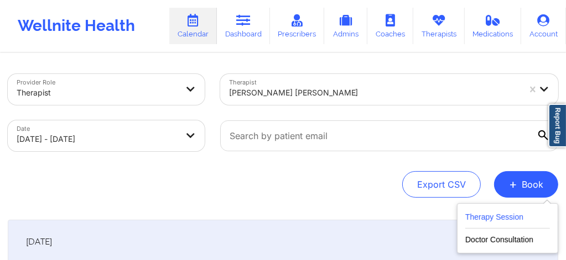
click at [497, 225] on button "Therapy Session" at bounding box center [507, 220] width 85 height 18
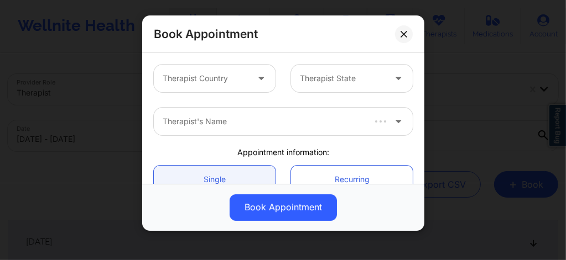
click at [242, 83] on div at bounding box center [205, 78] width 85 height 13
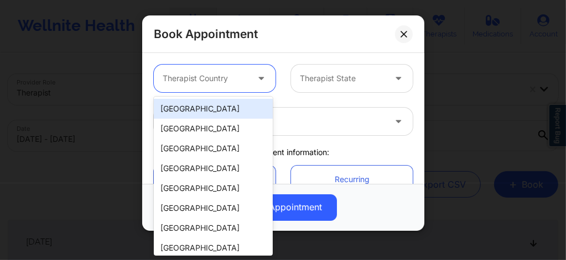
click at [212, 104] on div "[GEOGRAPHIC_DATA]" at bounding box center [213, 109] width 119 height 20
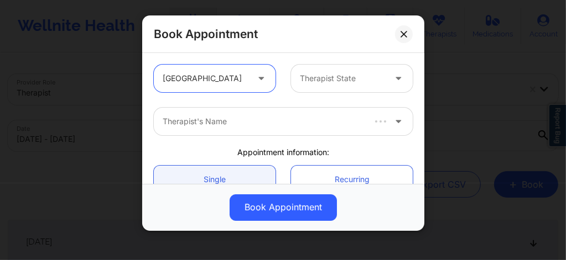
click at [335, 87] on div "Therapist State" at bounding box center [338, 79] width 95 height 28
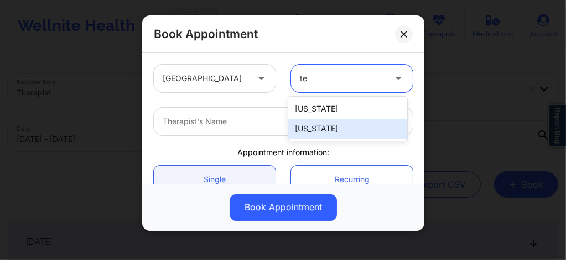
type input "te"
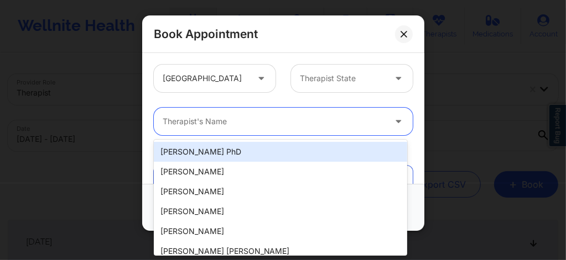
click at [232, 124] on div at bounding box center [274, 121] width 222 height 13
click at [340, 72] on div at bounding box center [342, 78] width 85 height 13
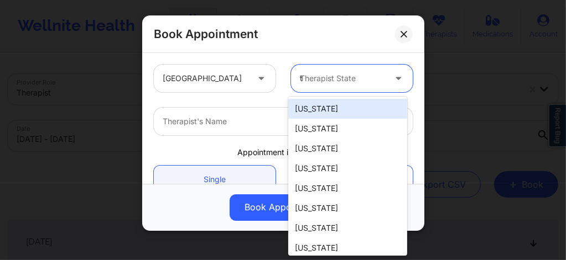
type input "te"
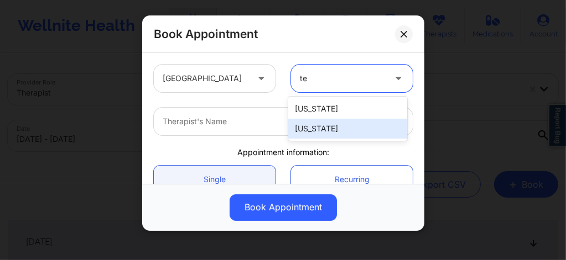
click at [314, 133] on div "[US_STATE]" at bounding box center [347, 129] width 119 height 20
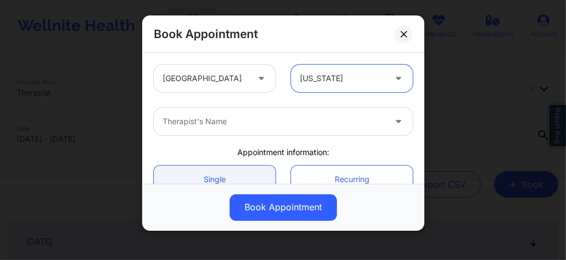
click at [250, 122] on div at bounding box center [274, 121] width 222 height 13
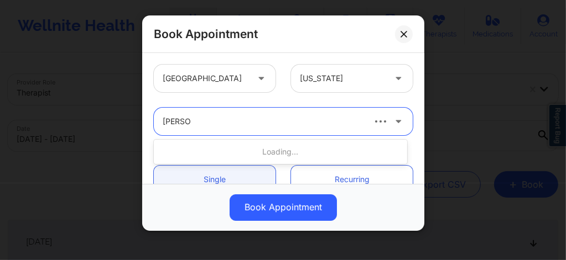
type input "[PERSON_NAME]"
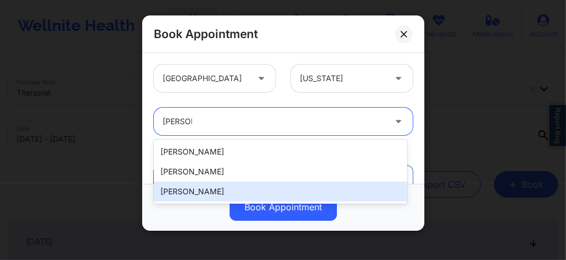
click at [201, 190] on div "[PERSON_NAME]" at bounding box center [280, 192] width 253 height 20
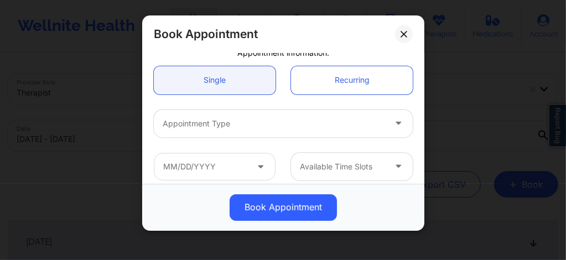
scroll to position [103, 0]
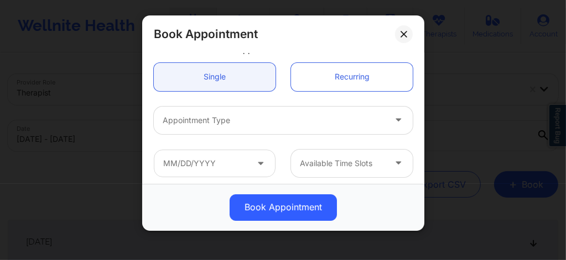
click at [228, 119] on div at bounding box center [274, 120] width 222 height 13
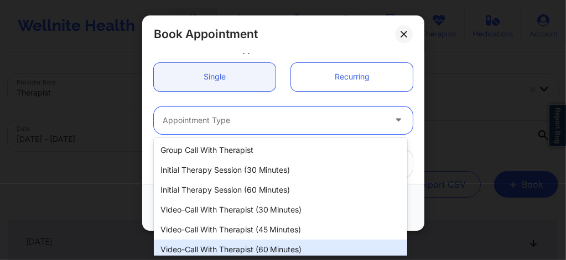
click at [254, 251] on div "Video-Call with Therapist (60 minutes)" at bounding box center [280, 250] width 253 height 20
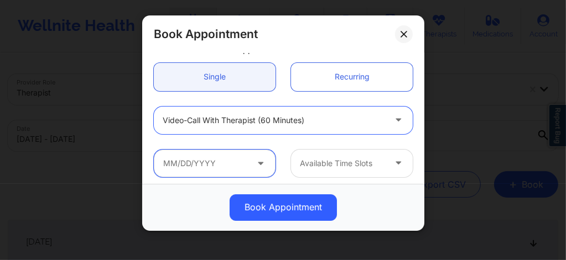
click at [237, 166] on input "text" at bounding box center [215, 164] width 122 height 28
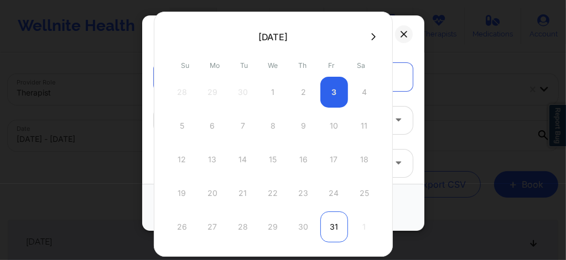
click at [331, 232] on div "31" at bounding box center [334, 227] width 28 height 31
type input "[DATE]"
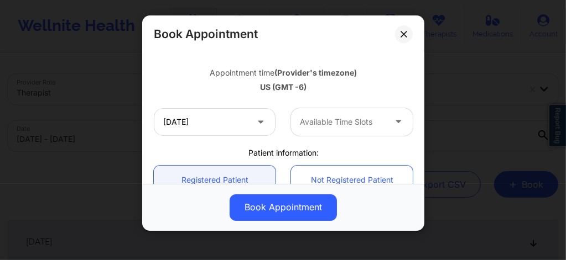
scroll to position [213, 0]
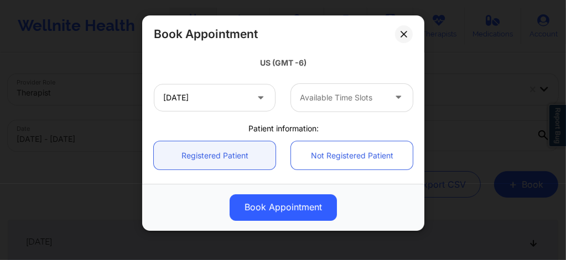
click at [310, 104] on div "Available Time Slots" at bounding box center [338, 98] width 95 height 28
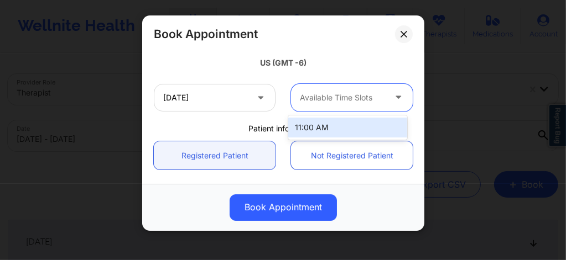
click at [314, 129] on div "11:00 AM" at bounding box center [347, 128] width 119 height 20
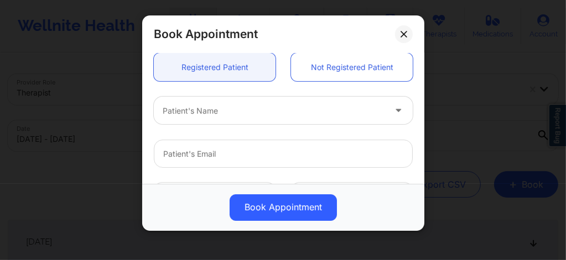
scroll to position [310, 0]
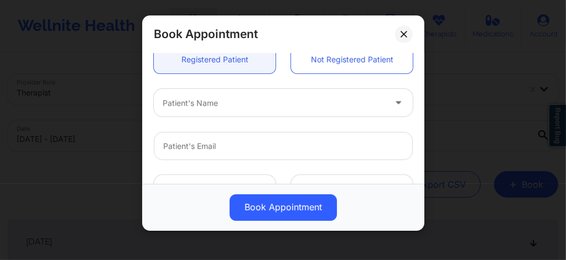
click at [214, 97] on div at bounding box center [274, 103] width 222 height 13
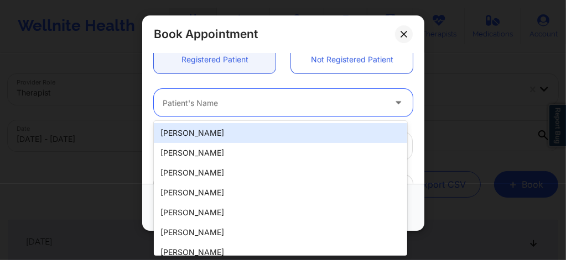
paste input "[EMAIL_ADDRESS][DOMAIN_NAME]"
type input "[EMAIL_ADDRESS][DOMAIN_NAME]"
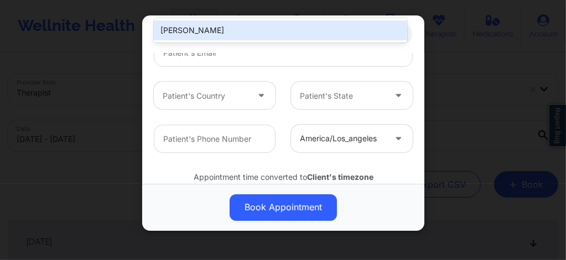
scroll to position [412, 0]
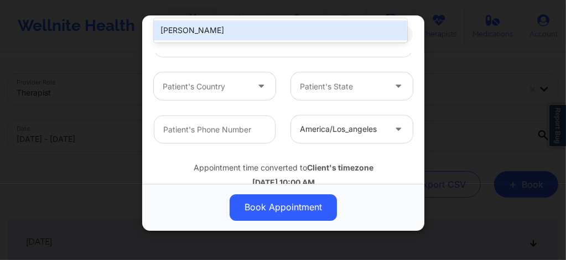
click at [208, 34] on div "[PERSON_NAME]" at bounding box center [280, 30] width 253 height 20
type input "[EMAIL_ADDRESS][DOMAIN_NAME]"
type input "[PHONE_NUMBER]"
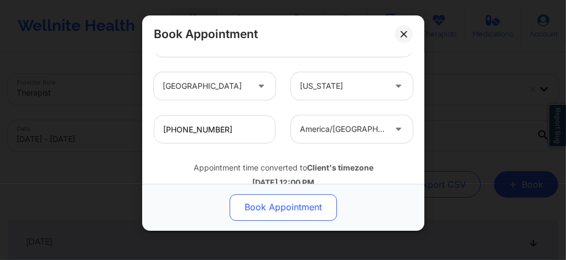
click at [270, 212] on button "Book Appointment" at bounding box center [282, 208] width 107 height 27
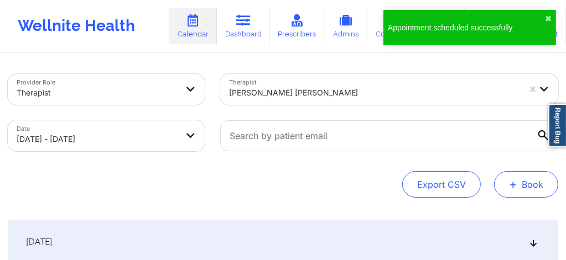
click at [530, 187] on button "+ Book" at bounding box center [526, 184] width 64 height 27
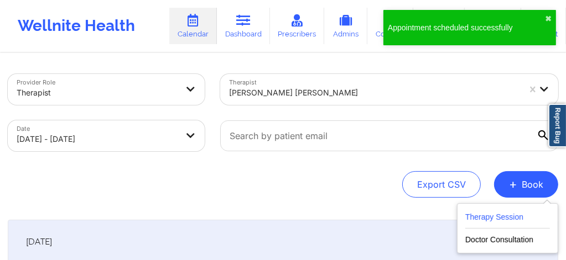
click at [500, 217] on button "Therapy Session" at bounding box center [507, 220] width 85 height 18
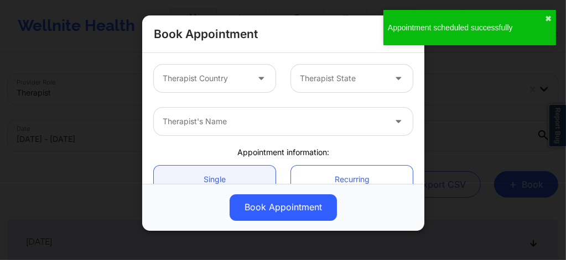
click at [242, 86] on div "Therapist Country" at bounding box center [201, 79] width 95 height 28
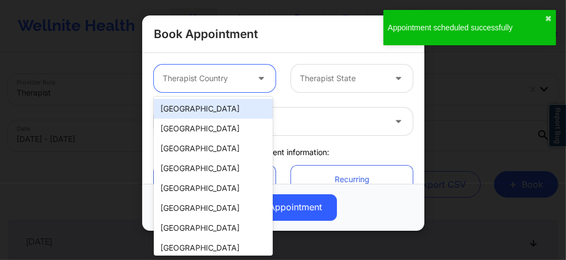
click at [215, 112] on div "[GEOGRAPHIC_DATA]" at bounding box center [213, 109] width 119 height 20
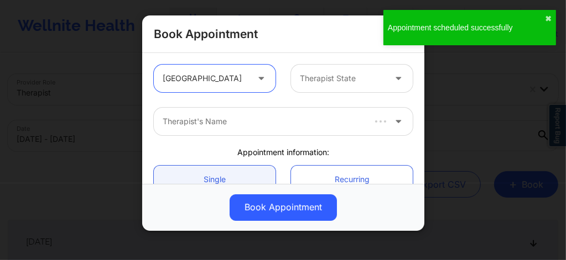
click at [328, 73] on div at bounding box center [342, 78] width 85 height 13
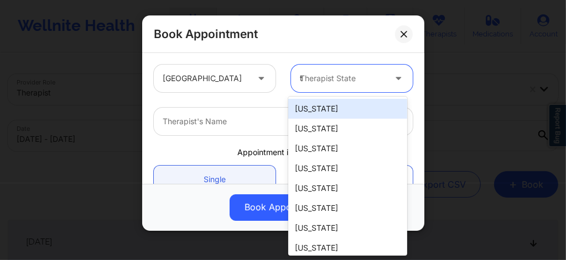
type input "te"
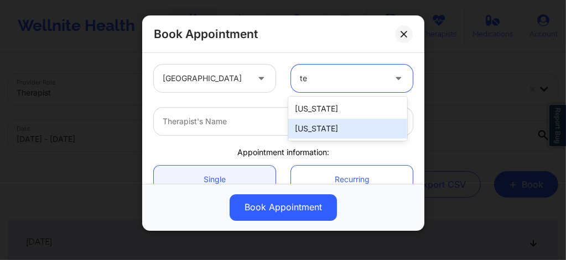
click at [301, 130] on div "[US_STATE]" at bounding box center [347, 129] width 119 height 20
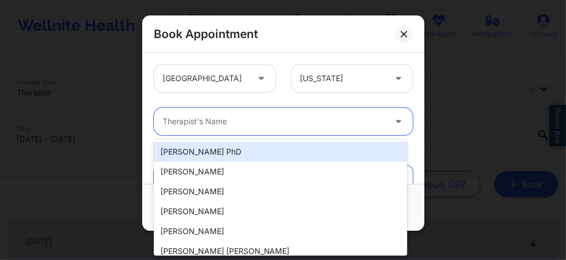
click at [269, 125] on div at bounding box center [274, 121] width 222 height 13
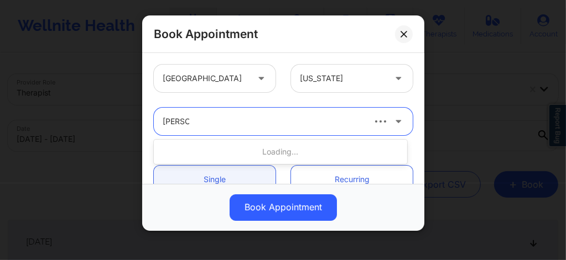
type input "[PERSON_NAME]"
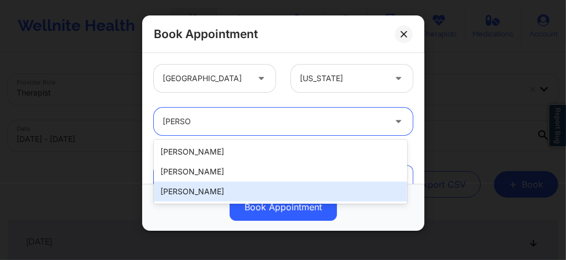
click at [208, 190] on div "[PERSON_NAME]" at bounding box center [280, 192] width 253 height 20
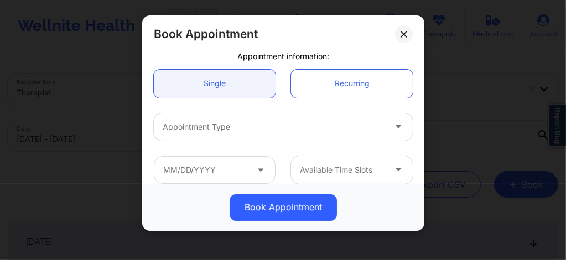
scroll to position [103, 0]
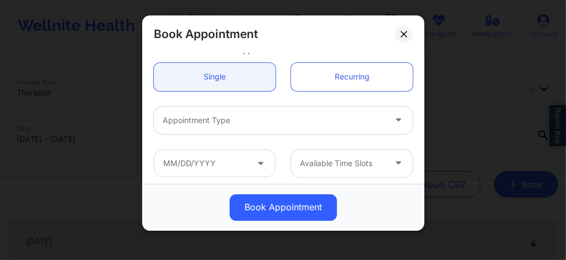
click at [212, 114] on div at bounding box center [274, 120] width 222 height 13
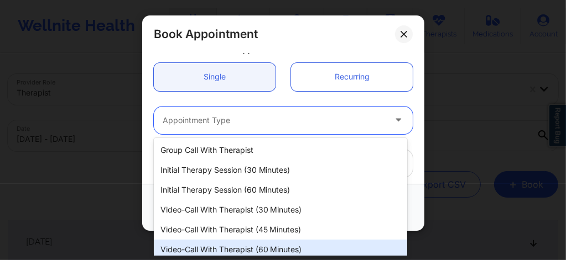
click at [252, 247] on div "Video-Call with Therapist (60 minutes)" at bounding box center [280, 250] width 253 height 20
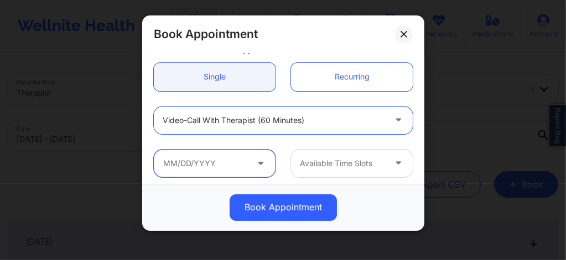
click at [232, 159] on input "text" at bounding box center [215, 164] width 122 height 28
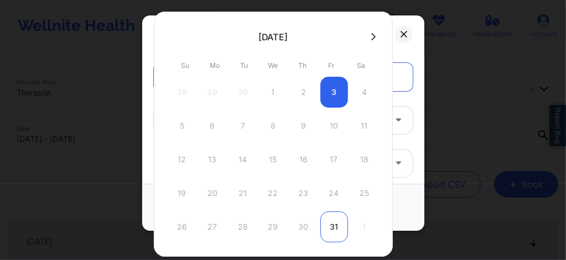
click at [331, 233] on div "31" at bounding box center [334, 227] width 28 height 31
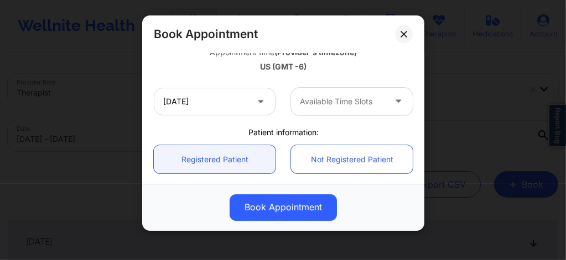
scroll to position [221, 0]
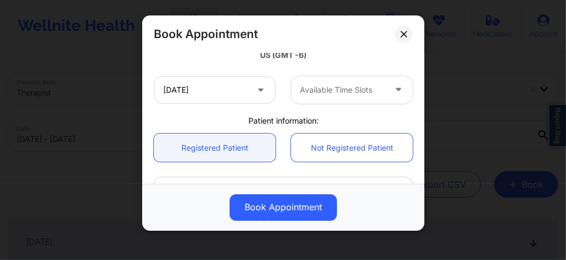
click at [331, 93] on div at bounding box center [342, 89] width 85 height 13
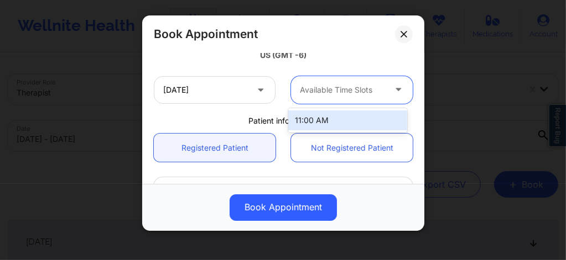
click at [331, 94] on div at bounding box center [342, 89] width 85 height 13
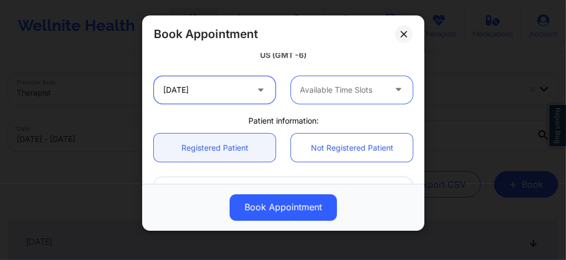
click at [213, 90] on input "[DATE]" at bounding box center [215, 90] width 122 height 28
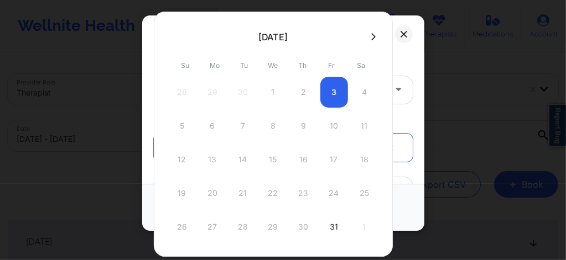
click at [371, 38] on icon at bounding box center [373, 37] width 4 height 8
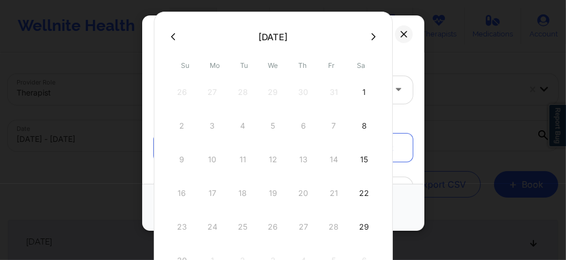
click at [173, 35] on icon at bounding box center [173, 37] width 4 height 8
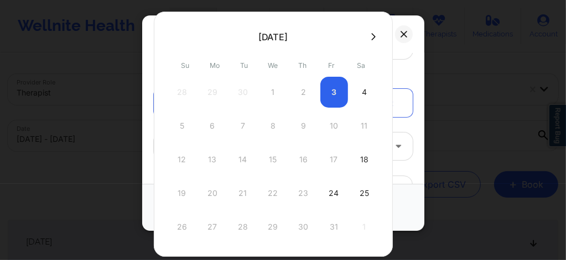
scroll to position [176, 0]
click at [333, 197] on div "24" at bounding box center [334, 193] width 28 height 31
type input "[DATE]"
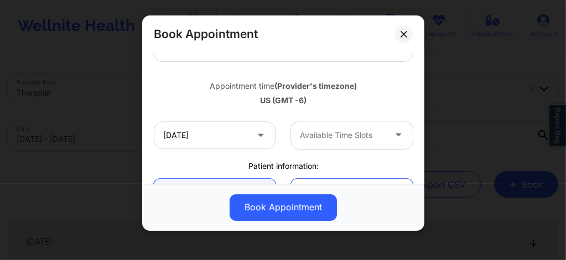
scroll to position [221, 0]
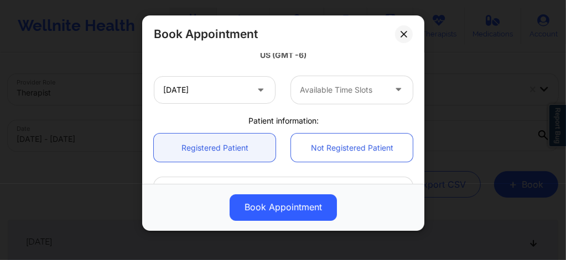
click at [349, 93] on div at bounding box center [342, 89] width 85 height 13
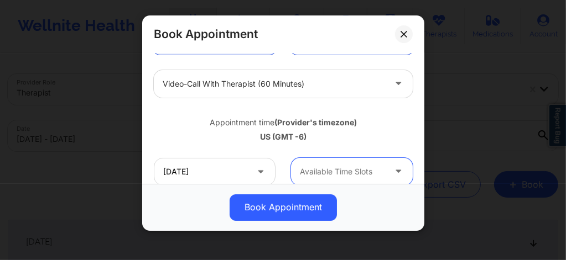
scroll to position [140, 0]
click at [280, 82] on div at bounding box center [274, 83] width 222 height 13
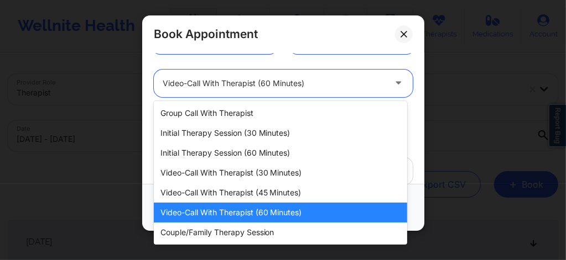
click at [280, 82] on div at bounding box center [274, 83] width 222 height 13
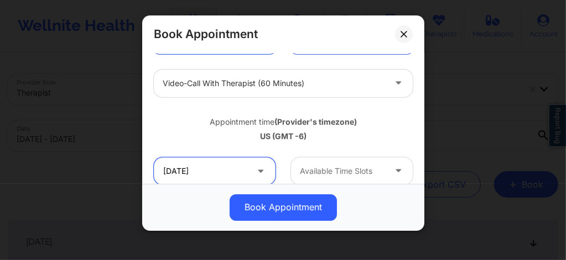
click at [242, 165] on input "[DATE]" at bounding box center [215, 172] width 122 height 28
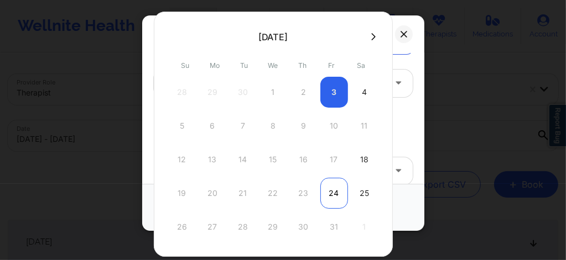
click at [333, 188] on div "24" at bounding box center [334, 193] width 28 height 31
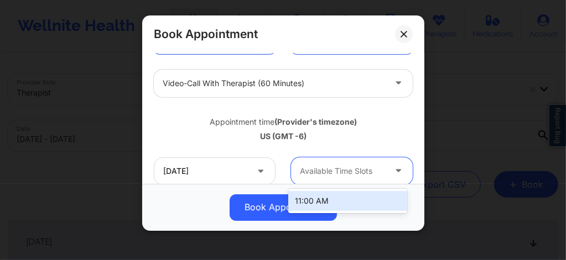
click at [343, 173] on div at bounding box center [342, 171] width 85 height 13
click at [310, 199] on div "11:00 AM" at bounding box center [347, 201] width 119 height 20
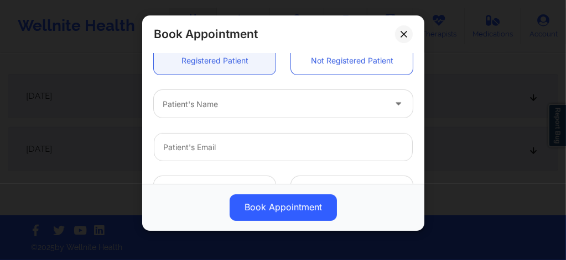
scroll to position [280, 0]
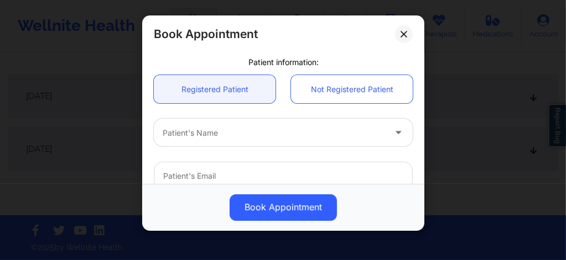
click at [226, 125] on div "Patient's Name" at bounding box center [270, 133] width 232 height 28
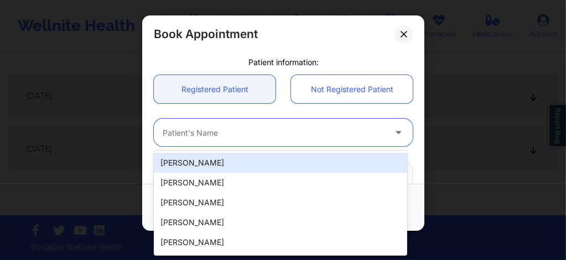
paste input "[EMAIL_ADDRESS][DOMAIN_NAME]"
type input "[EMAIL_ADDRESS][DOMAIN_NAME]"
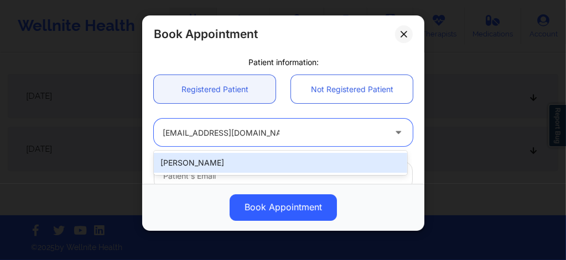
click at [269, 161] on div "[PERSON_NAME]" at bounding box center [280, 163] width 253 height 20
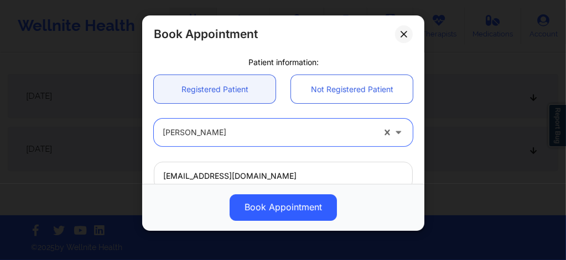
type input "[EMAIL_ADDRESS][DOMAIN_NAME]"
type input "[PHONE_NUMBER]"
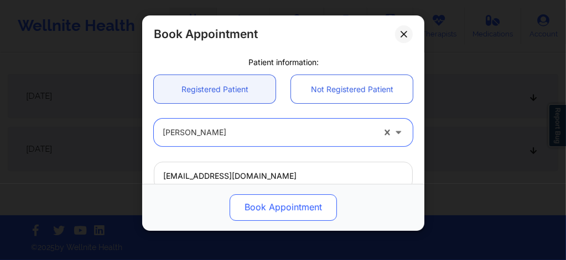
click at [285, 204] on button "Book Appointment" at bounding box center [282, 208] width 107 height 27
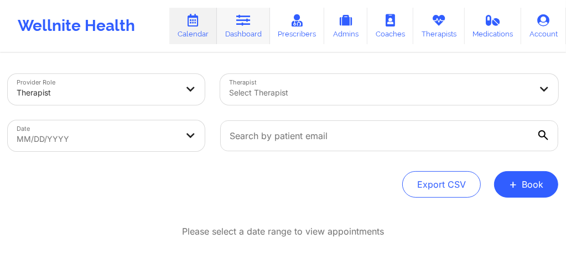
click at [241, 31] on link "Dashboard" at bounding box center [243, 26] width 53 height 36
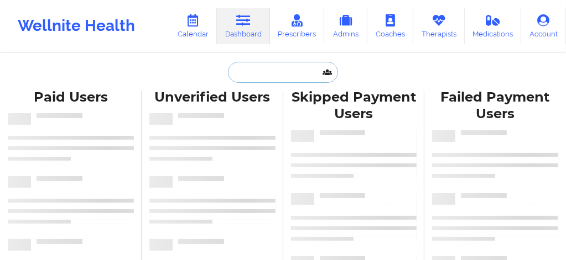
click at [264, 76] on input "text" at bounding box center [282, 72] width 109 height 21
paste input "[PERSON_NAME]"
type input "[PERSON_NAME]"
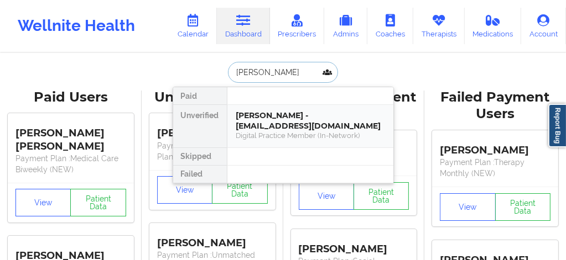
click at [269, 114] on div "[PERSON_NAME] - [EMAIL_ADDRESS][DOMAIN_NAME]" at bounding box center [310, 121] width 148 height 20
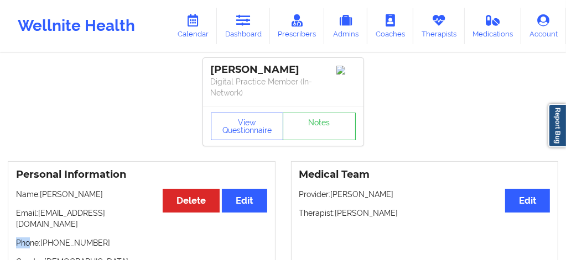
drag, startPoint x: 150, startPoint y: 215, endPoint x: 30, endPoint y: 219, distance: 120.6
click at [30, 219] on div "Personal Information Edit Delete Name: [PERSON_NAME] Email: [EMAIL_ADDRESS][DOM…" at bounding box center [142, 237] width 268 height 152
click at [150, 211] on p "Email: [EMAIL_ADDRESS][DOMAIN_NAME]" at bounding box center [141, 219] width 251 height 22
drag, startPoint x: 128, startPoint y: 218, endPoint x: 40, endPoint y: 209, distance: 87.8
click at [40, 209] on p "Email: [EMAIL_ADDRESS][DOMAIN_NAME]" at bounding box center [141, 219] width 251 height 22
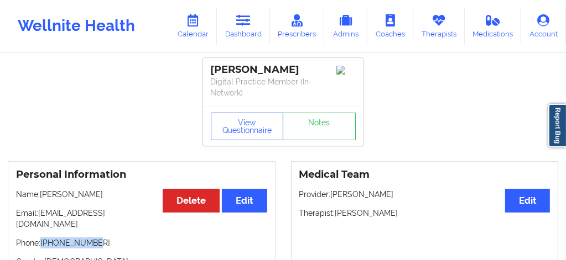
drag, startPoint x: 88, startPoint y: 236, endPoint x: 42, endPoint y: 232, distance: 46.0
click at [42, 238] on p "Phone: [PHONE_NUMBER]" at bounding box center [141, 243] width 251 height 11
copy p "[PHONE_NUMBER]"
drag, startPoint x: 391, startPoint y: 211, endPoint x: 336, endPoint y: 213, distance: 54.8
click at [336, 213] on p "Therapist: [PERSON_NAME]" at bounding box center [424, 213] width 251 height 11
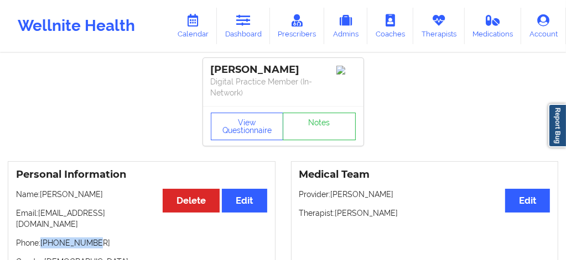
copy p "[PERSON_NAME]"
drag, startPoint x: 90, startPoint y: 197, endPoint x: 40, endPoint y: 196, distance: 49.8
click at [40, 196] on p "Name: [PERSON_NAME]" at bounding box center [141, 194] width 251 height 11
copy p "[PERSON_NAME]"
drag, startPoint x: 86, startPoint y: 233, endPoint x: 41, endPoint y: 234, distance: 44.2
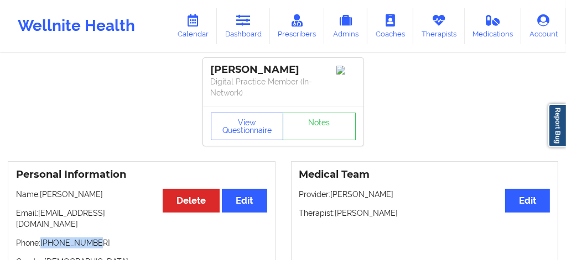
click at [41, 238] on p "Phone: [PHONE_NUMBER]" at bounding box center [141, 243] width 251 height 11
copy p "[PHONE_NUMBER]"
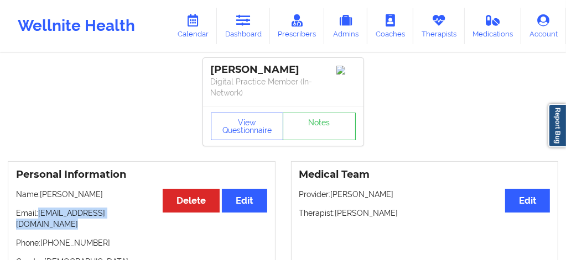
drag, startPoint x: 148, startPoint y: 215, endPoint x: 40, endPoint y: 210, distance: 108.5
click at [40, 210] on p "Email: [EMAIL_ADDRESS][DOMAIN_NAME]" at bounding box center [141, 219] width 251 height 22
copy p "[EMAIL_ADDRESS][DOMAIN_NAME]"
click at [199, 30] on link "Calendar" at bounding box center [193, 26] width 48 height 36
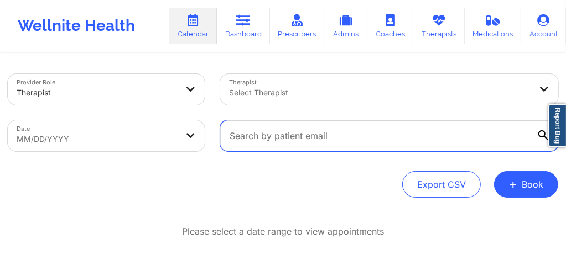
click at [315, 138] on input "text" at bounding box center [389, 136] width 338 height 31
paste input "[EMAIL_ADDRESS][PERSON_NAME][DOMAIN_NAME]"
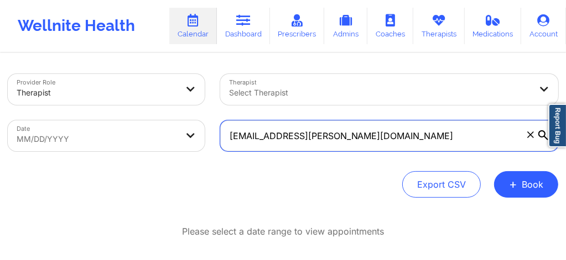
type input "[EMAIL_ADDRESS][PERSON_NAME][DOMAIN_NAME]"
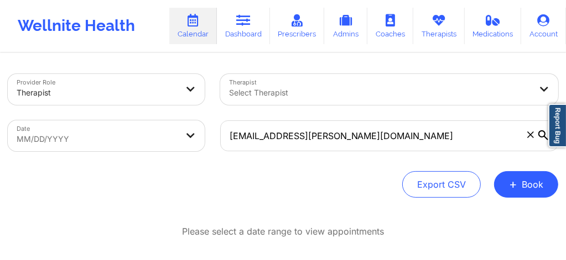
click at [168, 134] on body "Wellnite Health Calendar Dashboard Prescribers Admins Coaches Therapists Medica…" at bounding box center [283, 130] width 566 height 260
select select "2025-8"
select select "2025-9"
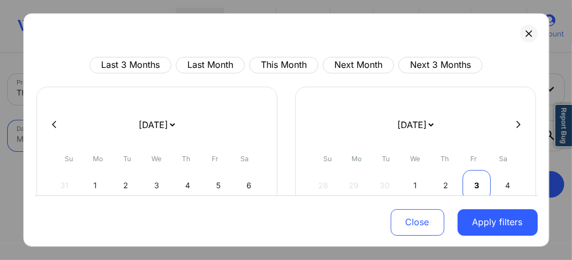
click at [471, 183] on div "3" at bounding box center [477, 185] width 28 height 31
select select "2025-9"
select select "2025-10"
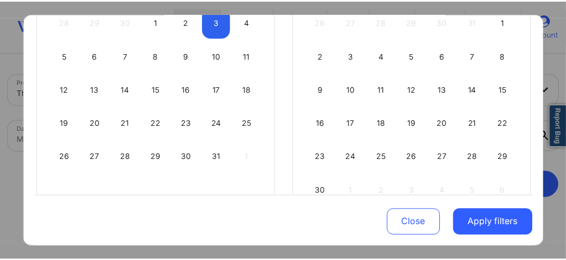
scroll to position [169, 0]
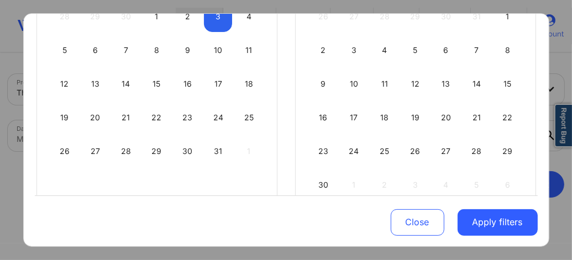
select select "2025-9"
select select "2025-10"
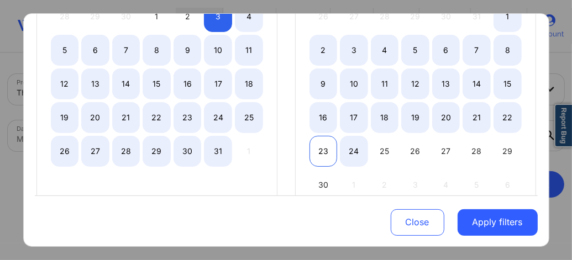
select select "2025-9"
select select "2025-10"
select select "2025-9"
select select "2025-10"
click at [315, 153] on div "23" at bounding box center [324, 151] width 28 height 31
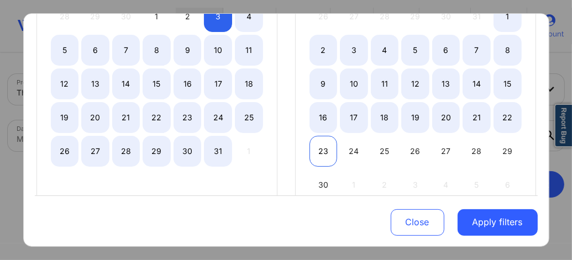
select select "2025-9"
select select "2025-10"
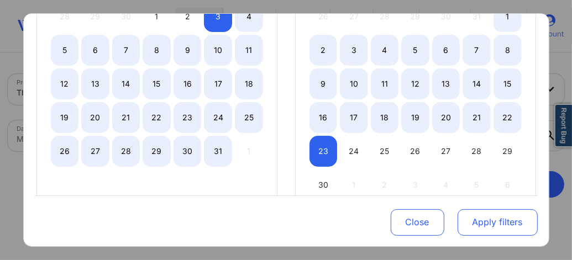
click at [476, 221] on button "Apply filters" at bounding box center [498, 222] width 80 height 27
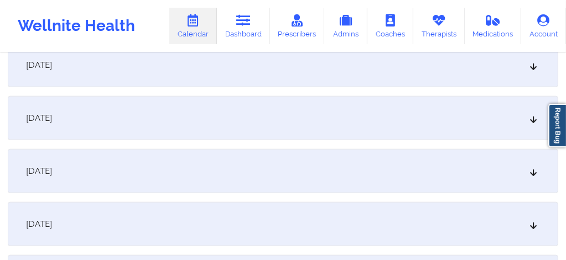
scroll to position [818, 0]
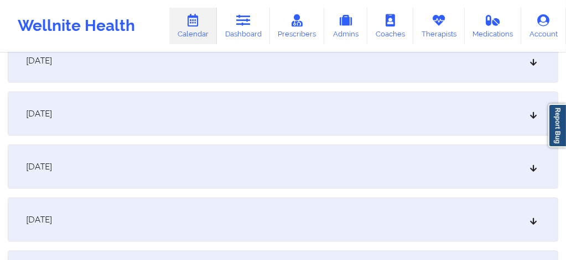
click at [533, 168] on icon at bounding box center [533, 167] width 9 height 8
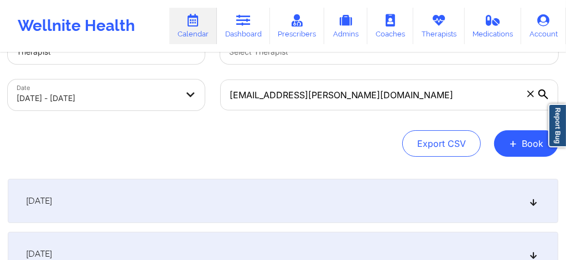
scroll to position [0, 0]
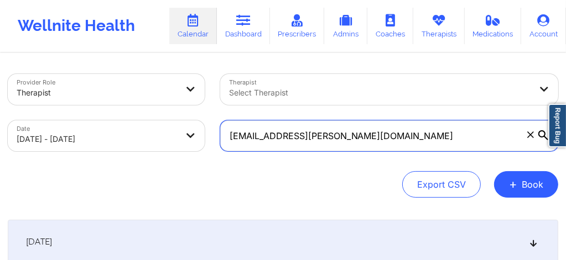
click at [359, 140] on input "[EMAIL_ADDRESS][PERSON_NAME][DOMAIN_NAME]" at bounding box center [389, 136] width 338 height 31
drag, startPoint x: 350, startPoint y: 139, endPoint x: 225, endPoint y: 139, distance: 125.0
click at [225, 139] on input "[EMAIL_ADDRESS][PERSON_NAME][DOMAIN_NAME]" at bounding box center [389, 136] width 338 height 31
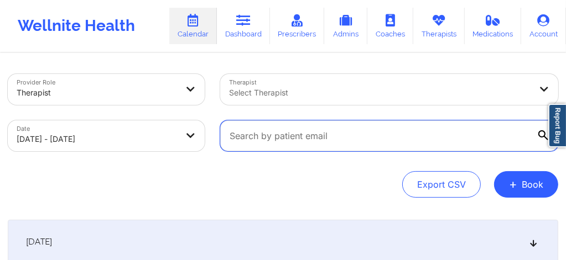
paste input "[EMAIL_ADDRESS][DOMAIN_NAME]"
type input "[EMAIL_ADDRESS][DOMAIN_NAME]"
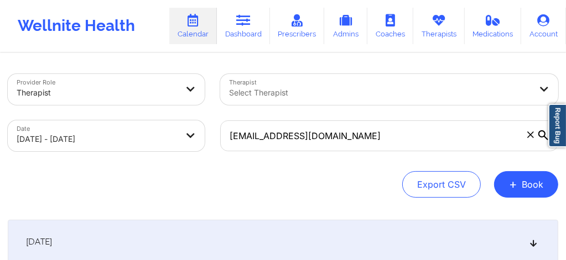
click at [360, 186] on div "Export CSV + Book" at bounding box center [283, 184] width 550 height 27
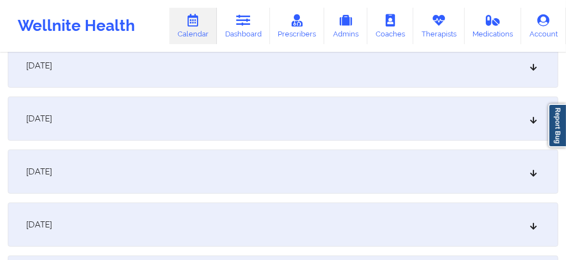
scroll to position [442, 0]
click at [539, 170] on div "[DATE]" at bounding box center [283, 171] width 550 height 44
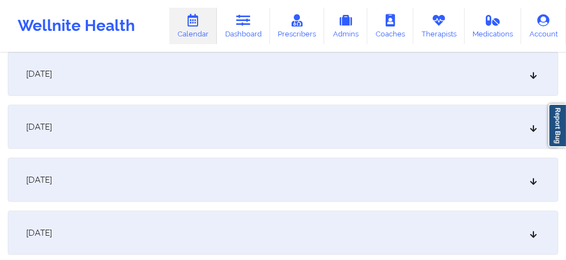
scroll to position [936, 0]
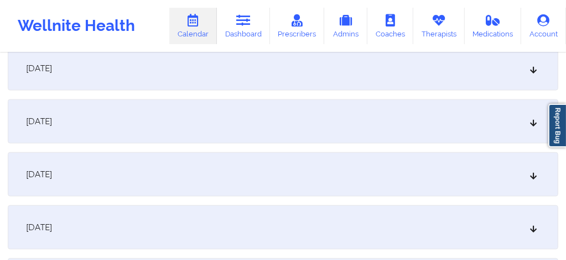
click at [535, 173] on icon at bounding box center [533, 175] width 9 height 8
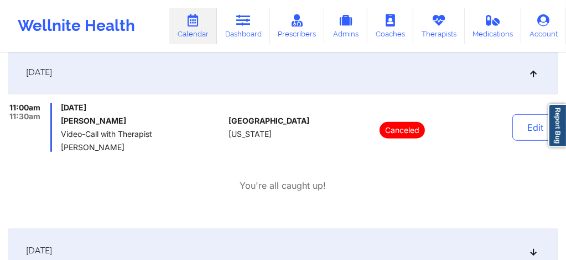
scroll to position [0, 0]
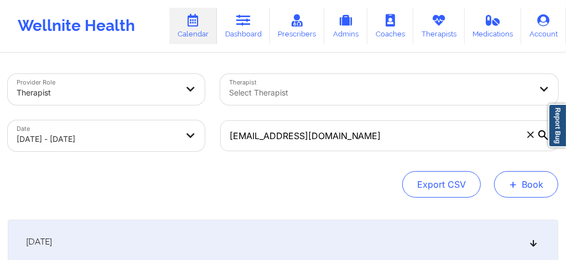
click at [518, 179] on button "+ Book" at bounding box center [526, 184] width 64 height 27
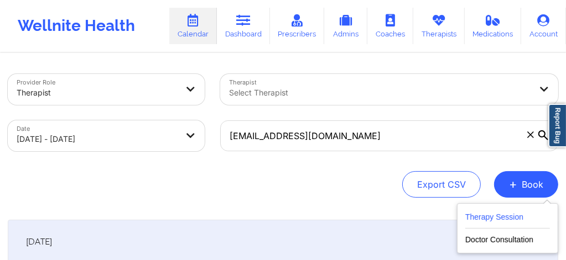
click at [492, 221] on button "Therapy Session" at bounding box center [507, 220] width 85 height 18
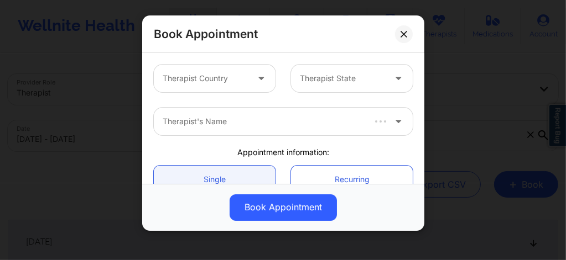
click at [228, 72] on div "Therapist Country" at bounding box center [201, 79] width 95 height 28
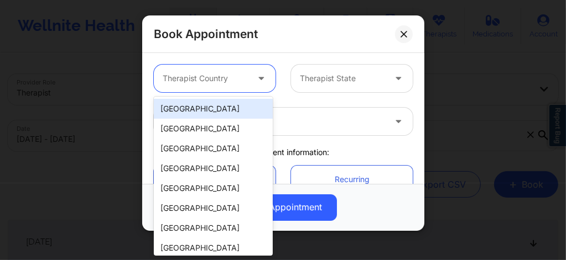
click at [208, 103] on div "[GEOGRAPHIC_DATA]" at bounding box center [213, 109] width 119 height 20
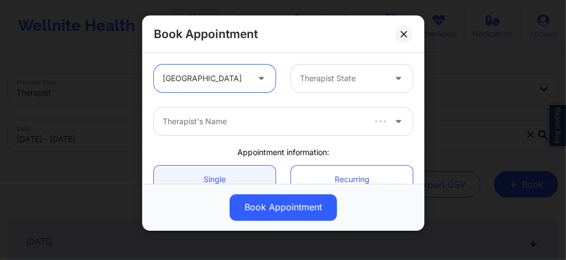
click at [316, 75] on div at bounding box center [342, 78] width 85 height 13
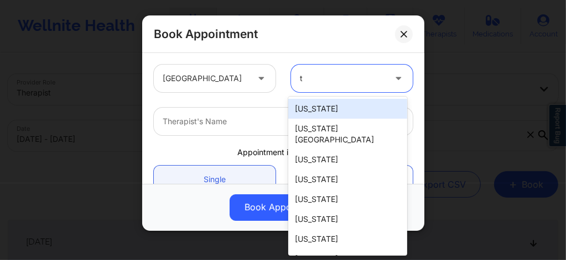
type input "te"
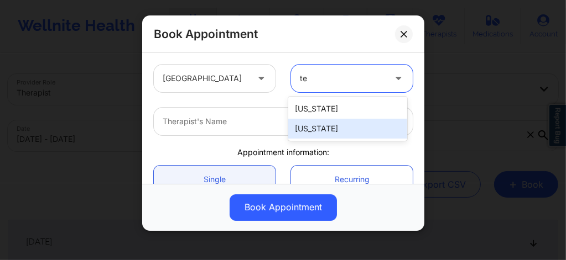
click at [303, 130] on div "[US_STATE]" at bounding box center [347, 129] width 119 height 20
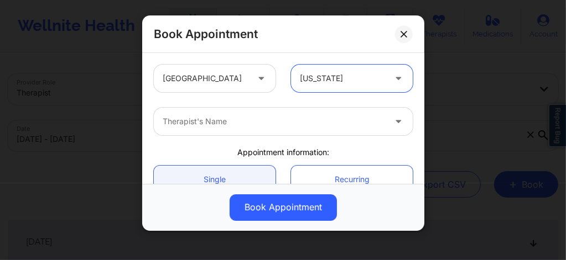
click at [263, 121] on div at bounding box center [274, 121] width 222 height 13
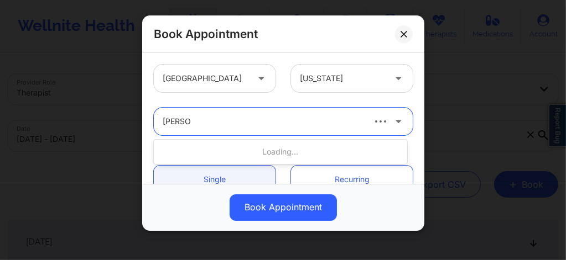
type input "[PERSON_NAME]"
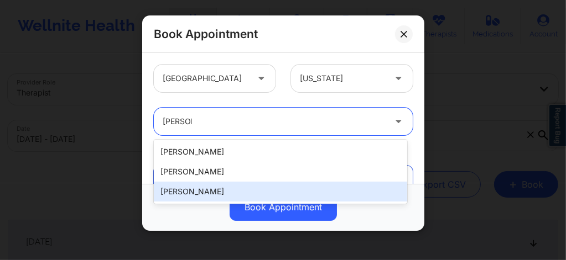
click at [202, 191] on div "[PERSON_NAME]" at bounding box center [280, 192] width 253 height 20
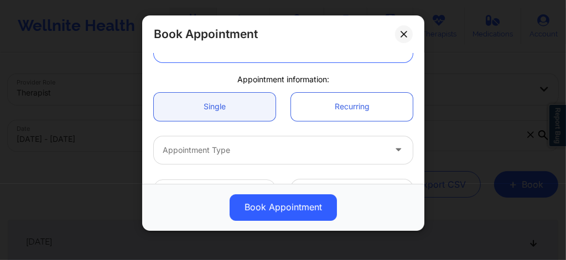
scroll to position [81, 0]
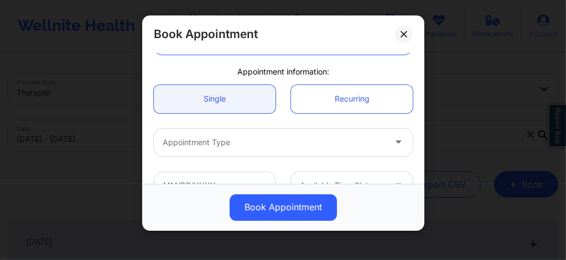
click at [191, 133] on div "Appointment Type" at bounding box center [270, 143] width 232 height 28
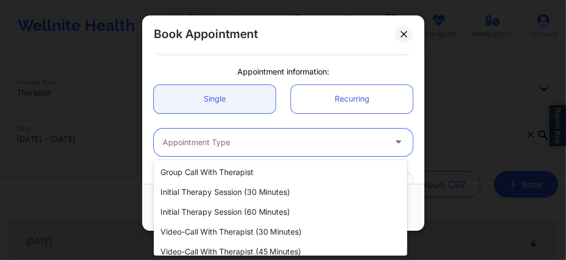
scroll to position [48, 0]
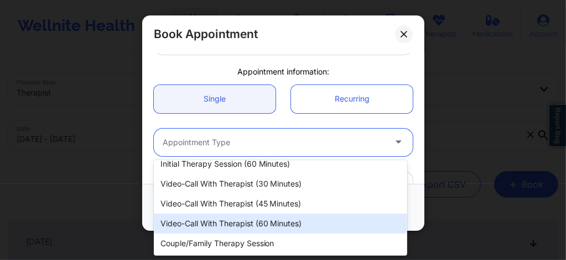
click at [252, 220] on div "Video-Call with Therapist (60 minutes)" at bounding box center [280, 224] width 253 height 20
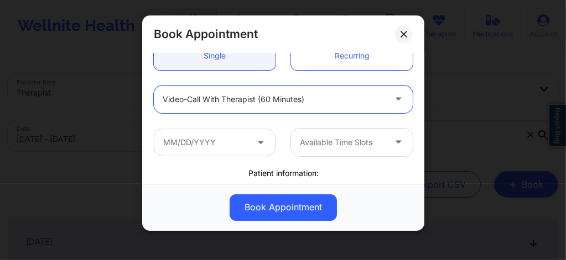
scroll to position [125, 0]
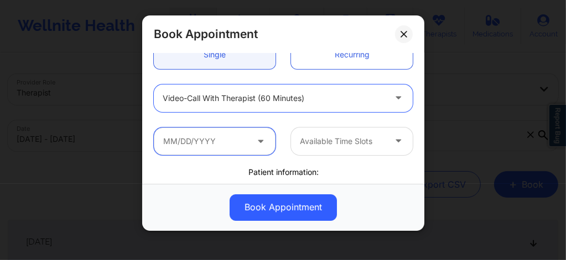
click at [212, 133] on input "text" at bounding box center [215, 142] width 122 height 28
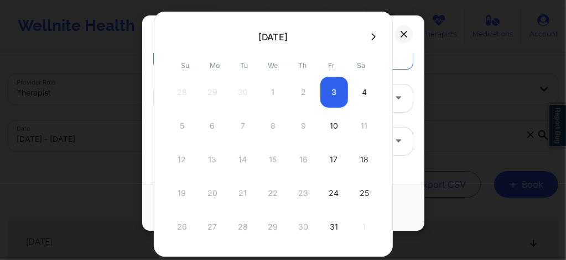
click at [328, 115] on div "10" at bounding box center [334, 126] width 28 height 31
type input "[DATE]"
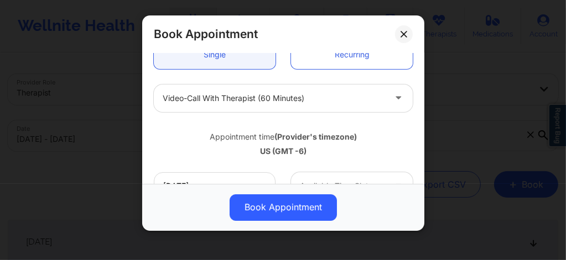
click at [331, 177] on div "Available Time Slots" at bounding box center [338, 187] width 95 height 28
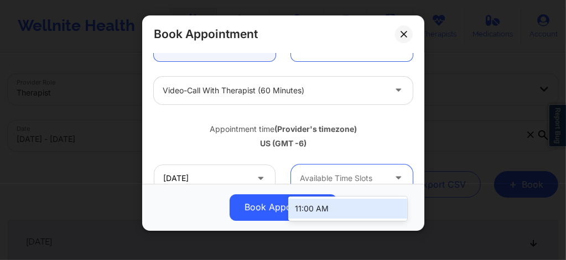
click at [323, 206] on div "11:00 AM" at bounding box center [347, 209] width 119 height 20
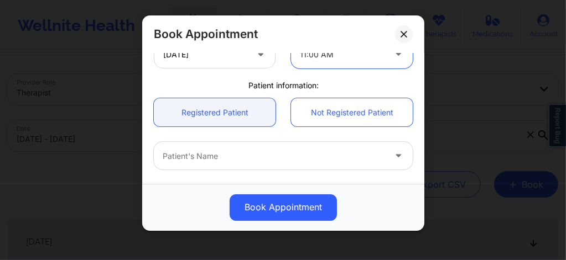
scroll to position [265, 0]
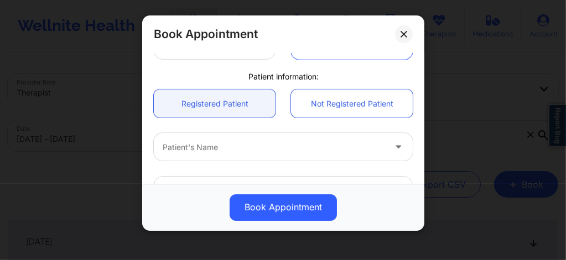
click at [223, 153] on div at bounding box center [274, 147] width 222 height 13
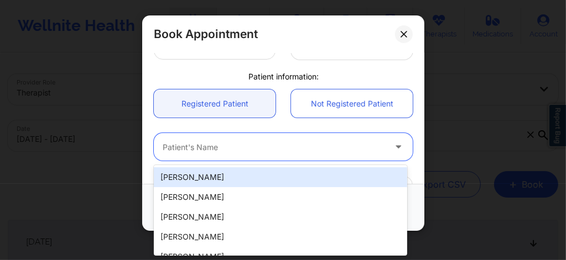
paste input "[EMAIL_ADDRESS][DOMAIN_NAME]"
type input "[EMAIL_ADDRESS][DOMAIN_NAME]"
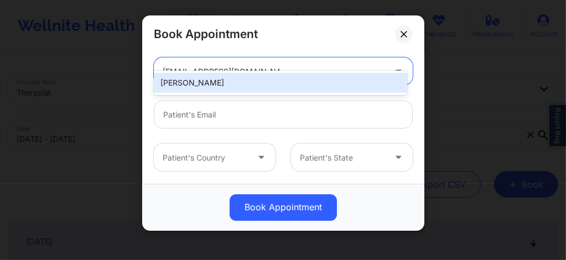
scroll to position [391, 0]
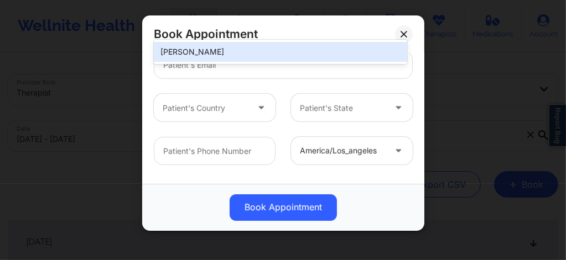
click at [212, 58] on div "[PERSON_NAME]" at bounding box center [280, 52] width 253 height 20
type input "[EMAIL_ADDRESS][DOMAIN_NAME]"
type input "[PHONE_NUMBER]"
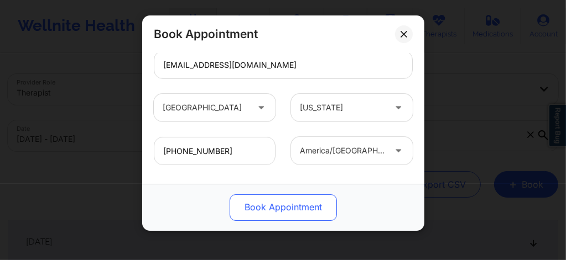
click at [270, 208] on button "Book Appointment" at bounding box center [282, 208] width 107 height 27
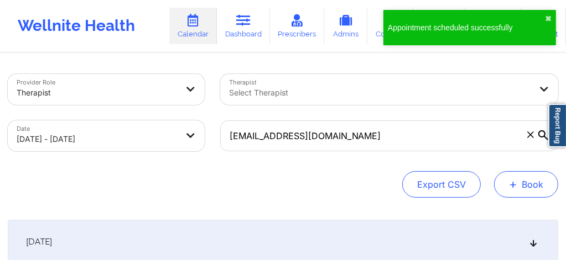
click at [532, 190] on button "+ Book" at bounding box center [526, 184] width 64 height 27
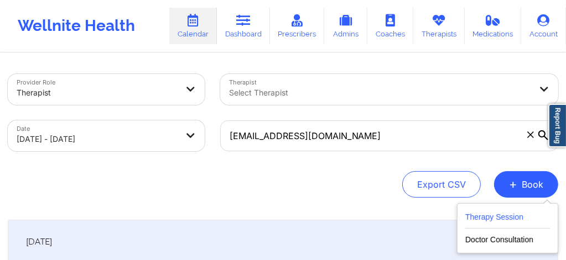
click at [494, 222] on button "Therapy Session" at bounding box center [507, 220] width 85 height 18
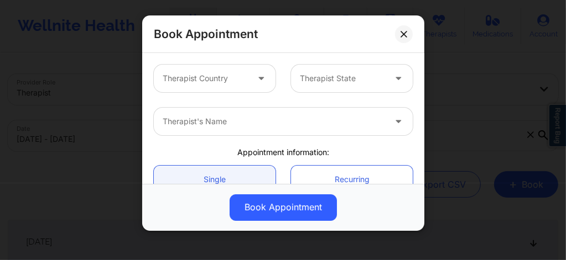
click at [215, 82] on div at bounding box center [205, 78] width 85 height 13
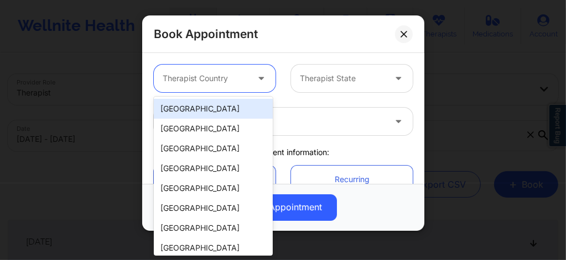
click at [195, 107] on div "[GEOGRAPHIC_DATA]" at bounding box center [213, 109] width 119 height 20
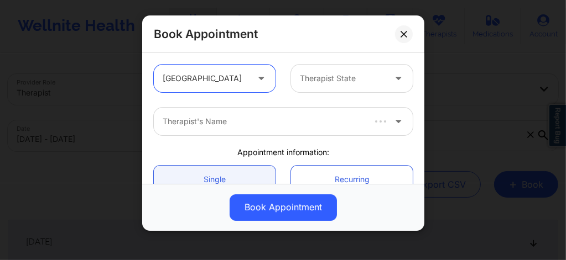
click at [316, 77] on div at bounding box center [342, 78] width 85 height 13
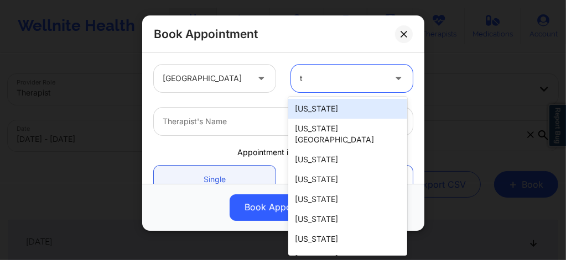
type input "te"
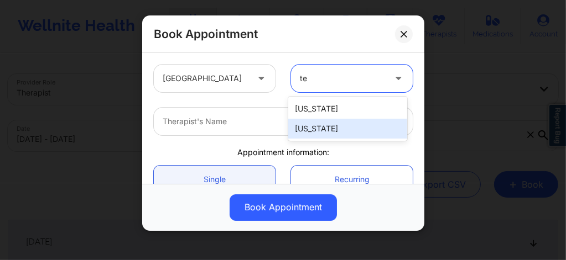
click at [312, 133] on div "[US_STATE]" at bounding box center [347, 129] width 119 height 20
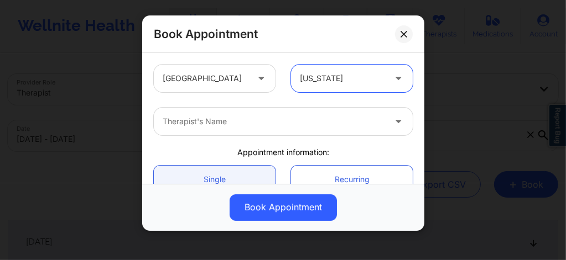
click at [251, 118] on div at bounding box center [274, 121] width 222 height 13
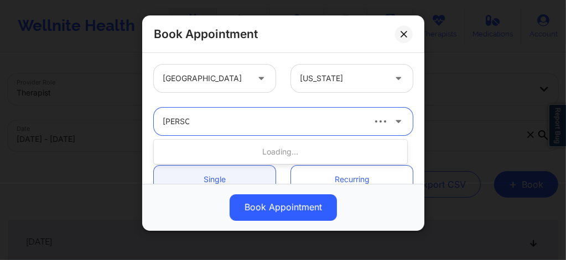
type input "[PERSON_NAME]"
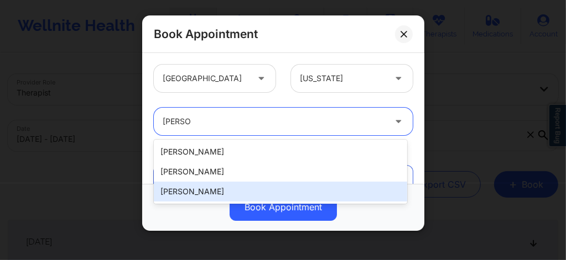
click at [201, 192] on div "[PERSON_NAME]" at bounding box center [280, 192] width 253 height 20
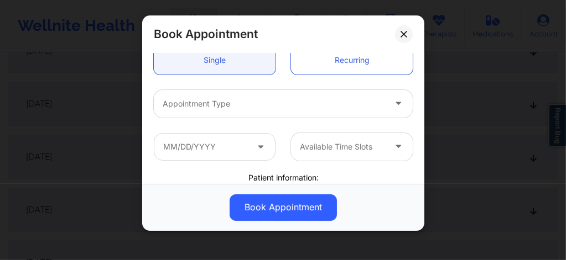
scroll to position [133, 0]
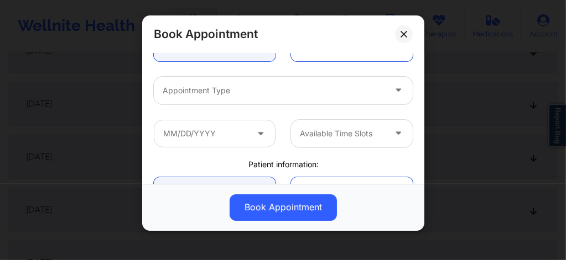
click at [200, 88] on div at bounding box center [274, 90] width 222 height 13
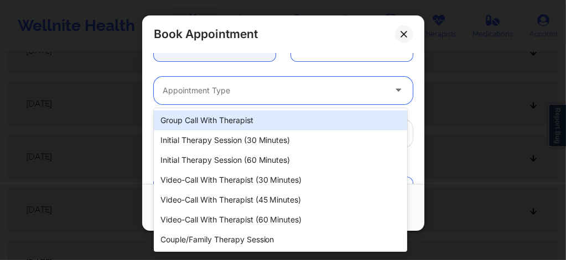
paste input "[EMAIL_ADDRESS][DOMAIN_NAME]"
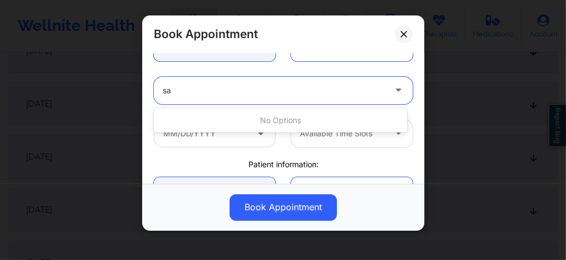
type input "s"
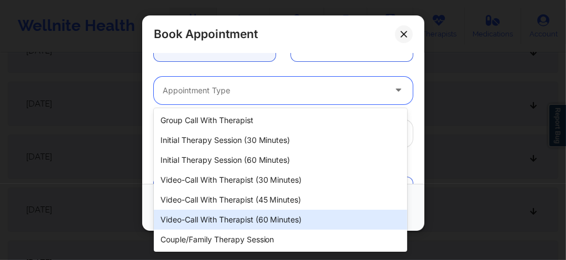
click at [263, 221] on div "Video-Call with Therapist (60 minutes)" at bounding box center [280, 220] width 253 height 20
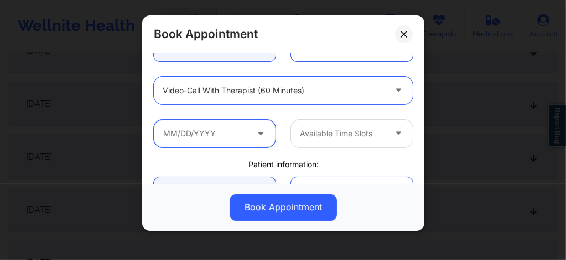
click at [214, 135] on input "text" at bounding box center [215, 134] width 122 height 28
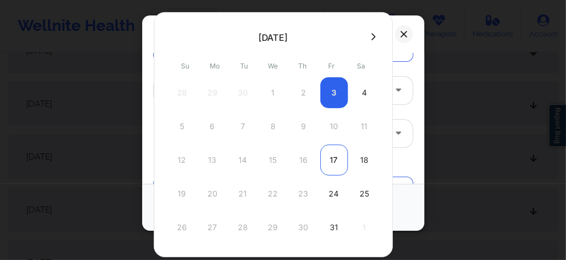
click at [328, 159] on div "17" at bounding box center [334, 160] width 28 height 31
type input "[DATE]"
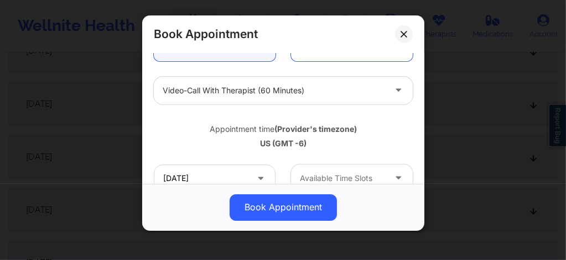
click at [344, 174] on div at bounding box center [342, 178] width 85 height 13
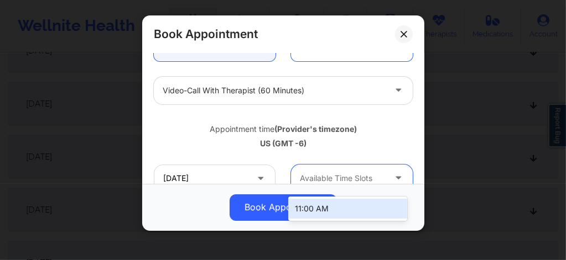
click at [306, 210] on div "11:00 AM" at bounding box center [347, 209] width 119 height 20
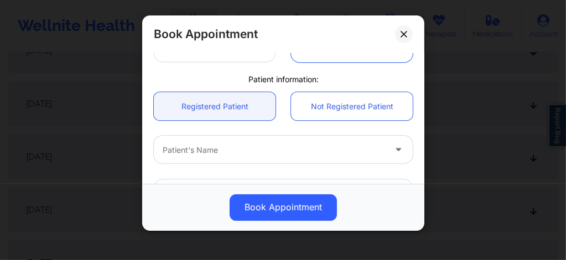
scroll to position [265, 0]
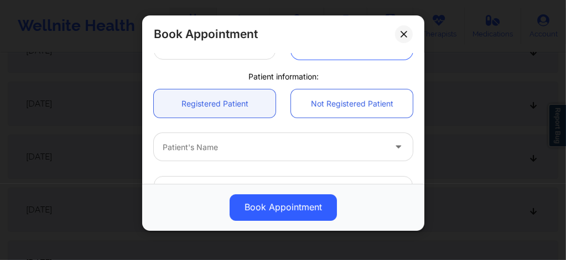
click at [221, 149] on div at bounding box center [274, 147] width 222 height 13
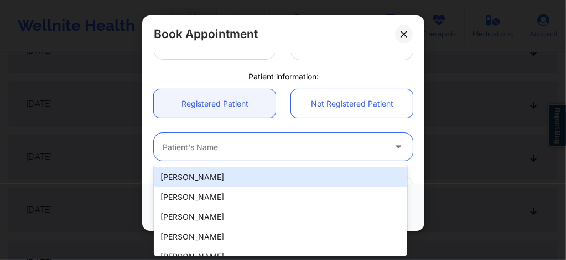
paste input "[EMAIL_ADDRESS][DOMAIN_NAME]"
type input "[EMAIL_ADDRESS][DOMAIN_NAME]"
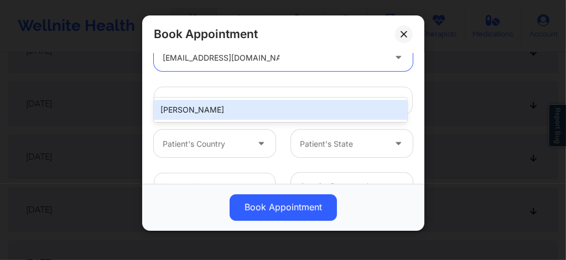
scroll to position [376, 0]
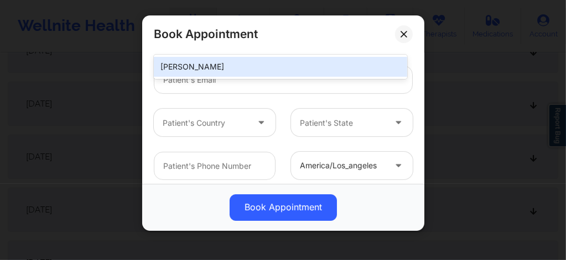
click at [220, 69] on div "[PERSON_NAME]" at bounding box center [280, 67] width 253 height 20
type input "[EMAIL_ADDRESS][DOMAIN_NAME]"
type input "[PHONE_NUMBER]"
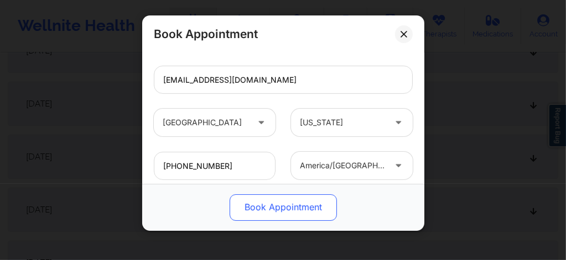
click at [278, 211] on button "Book Appointment" at bounding box center [282, 208] width 107 height 27
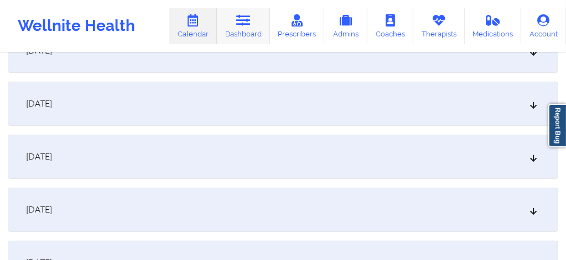
click at [248, 33] on link "Dashboard" at bounding box center [243, 26] width 53 height 36
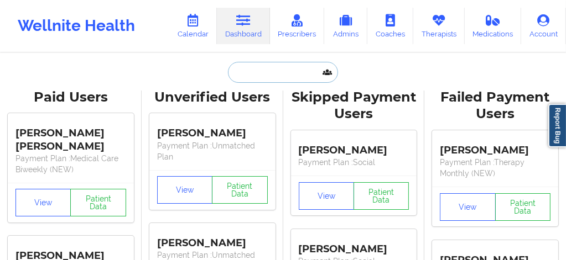
click at [239, 80] on input "text" at bounding box center [282, 72] width 109 height 21
paste input "Destiny"
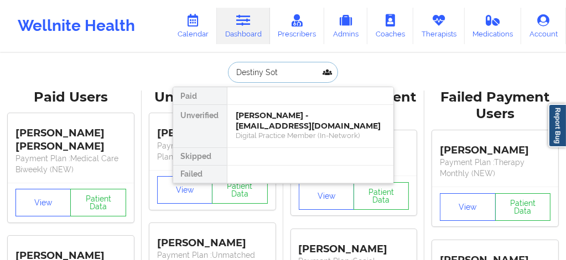
type input "[PERSON_NAME]"
click at [253, 126] on div "[PERSON_NAME] - [EMAIL_ADDRESS][DOMAIN_NAME]" at bounding box center [310, 121] width 148 height 20
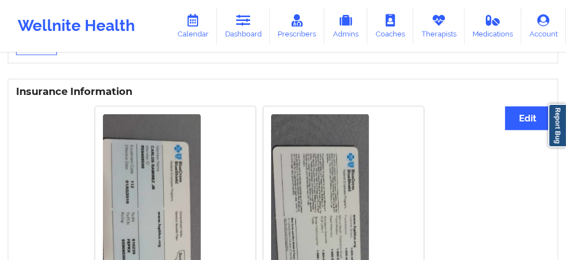
scroll to position [833, 0]
